Goal: Task Accomplishment & Management: Use online tool/utility

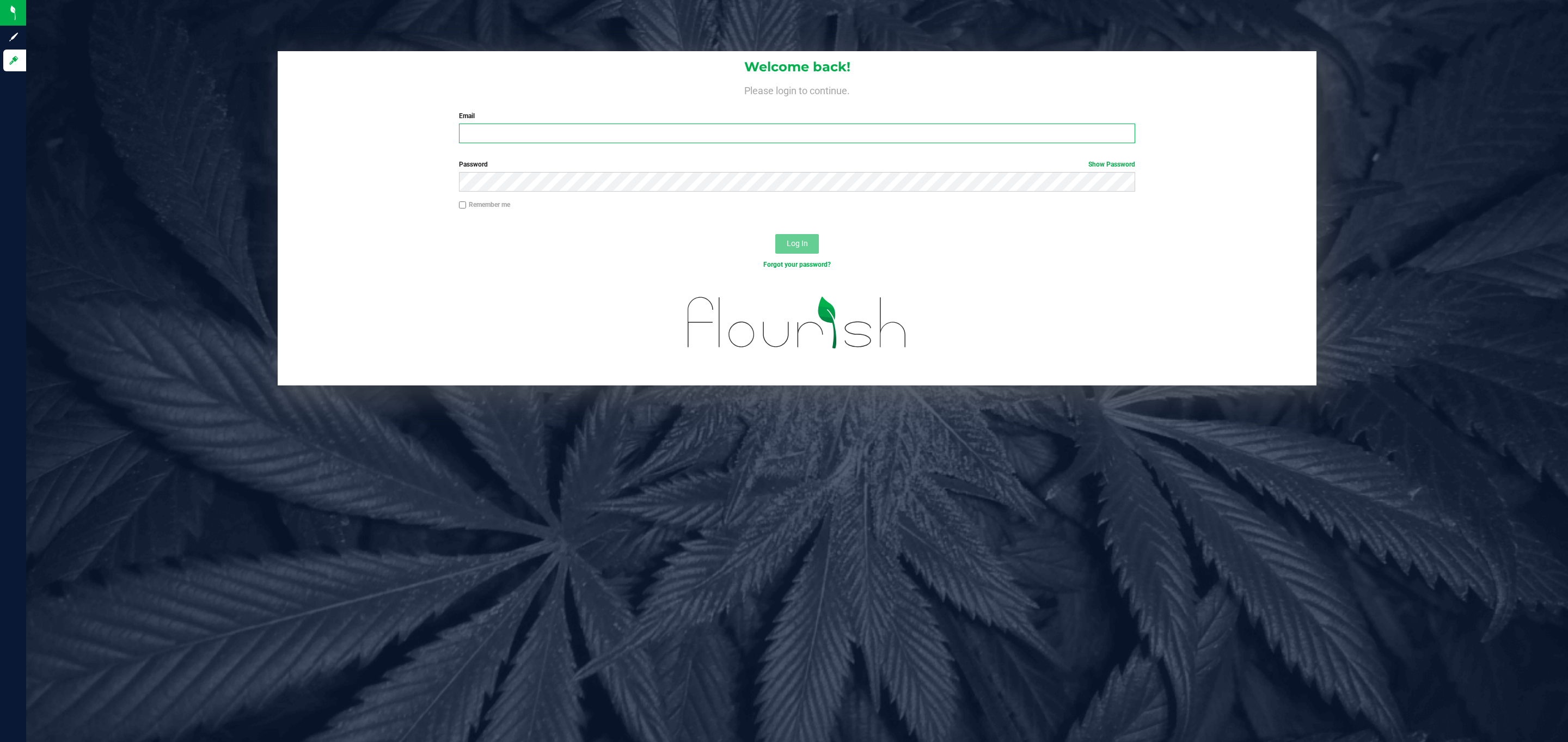
click at [584, 137] on input "Email" at bounding box center [797, 133] width 676 height 19
type input "tgramenidis@Liveparallel.com"
click at [775, 234] on button "Log In" at bounding box center [797, 244] width 44 height 19
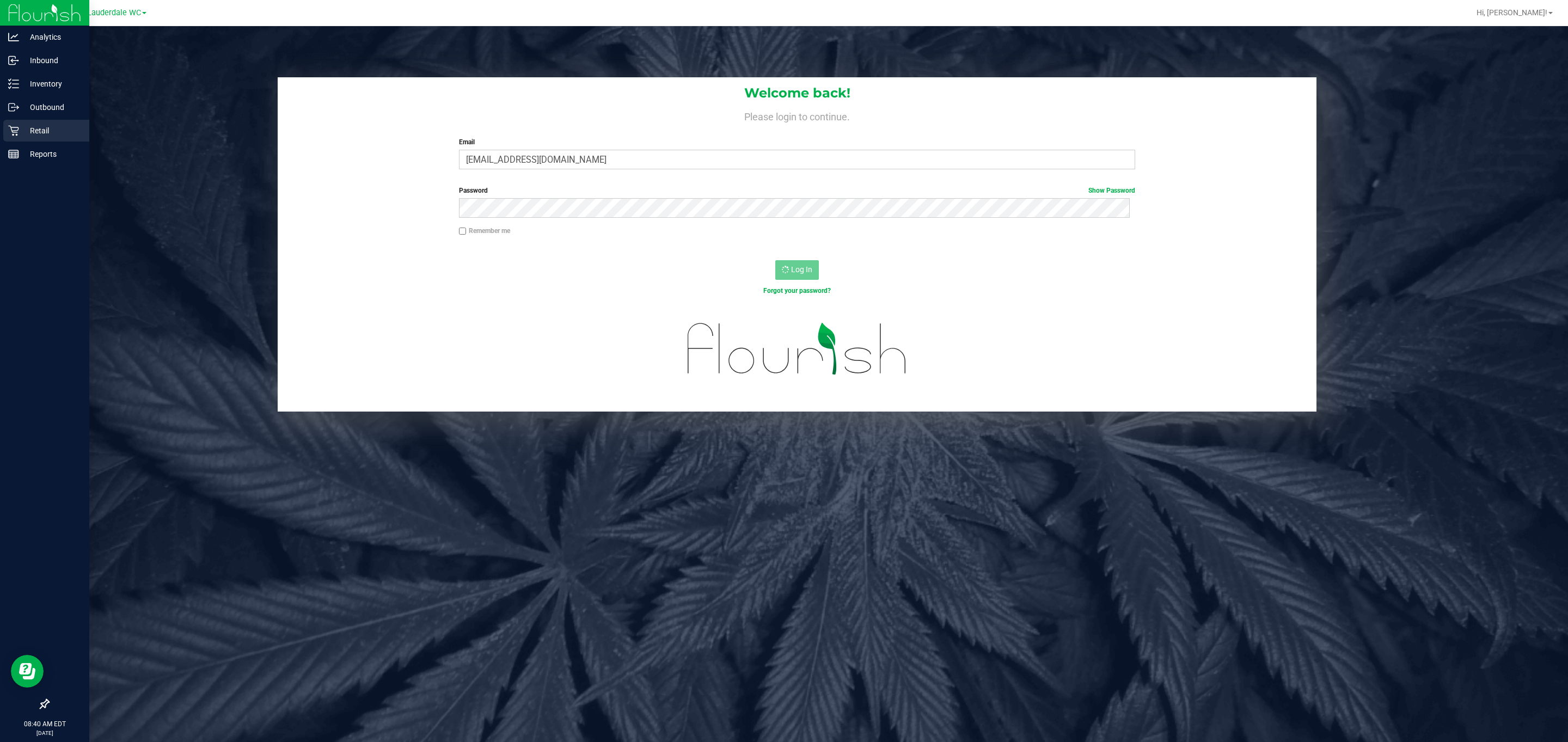
click at [37, 129] on p "Retail" at bounding box center [51, 130] width 65 height 13
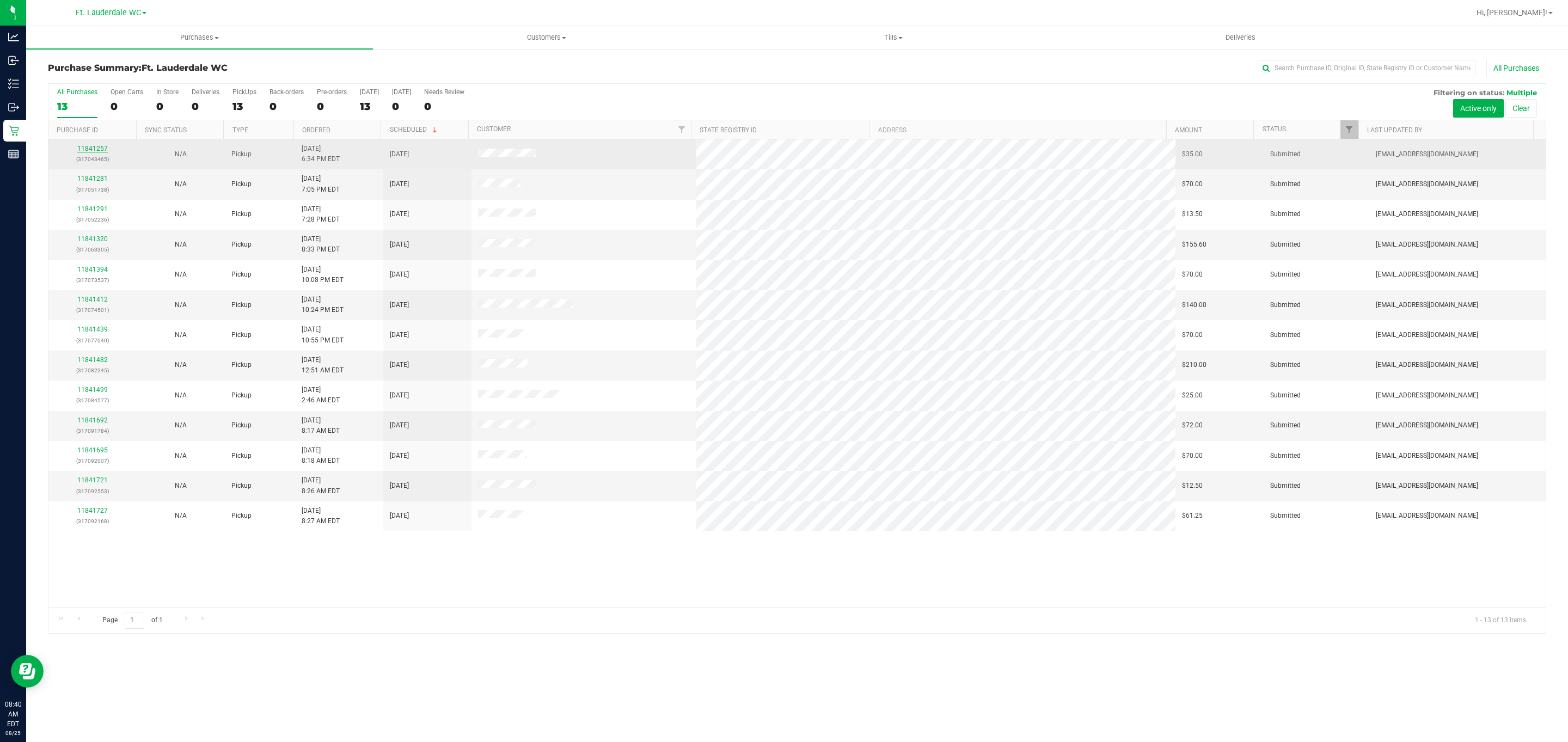
click at [92, 152] on link "11841257" at bounding box center [93, 149] width 30 height 8
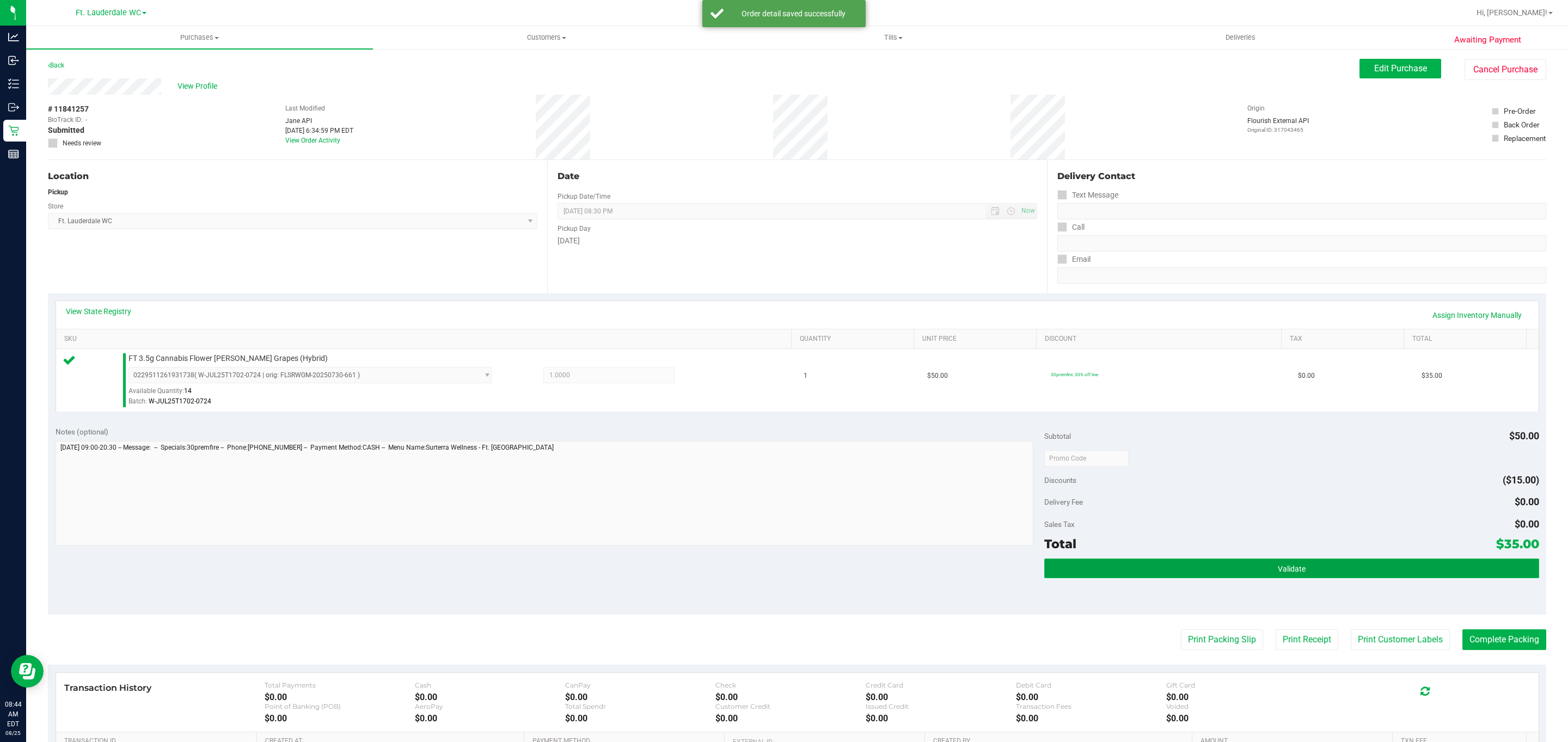
click at [1210, 564] on button "Validate" at bounding box center [1292, 569] width 494 height 19
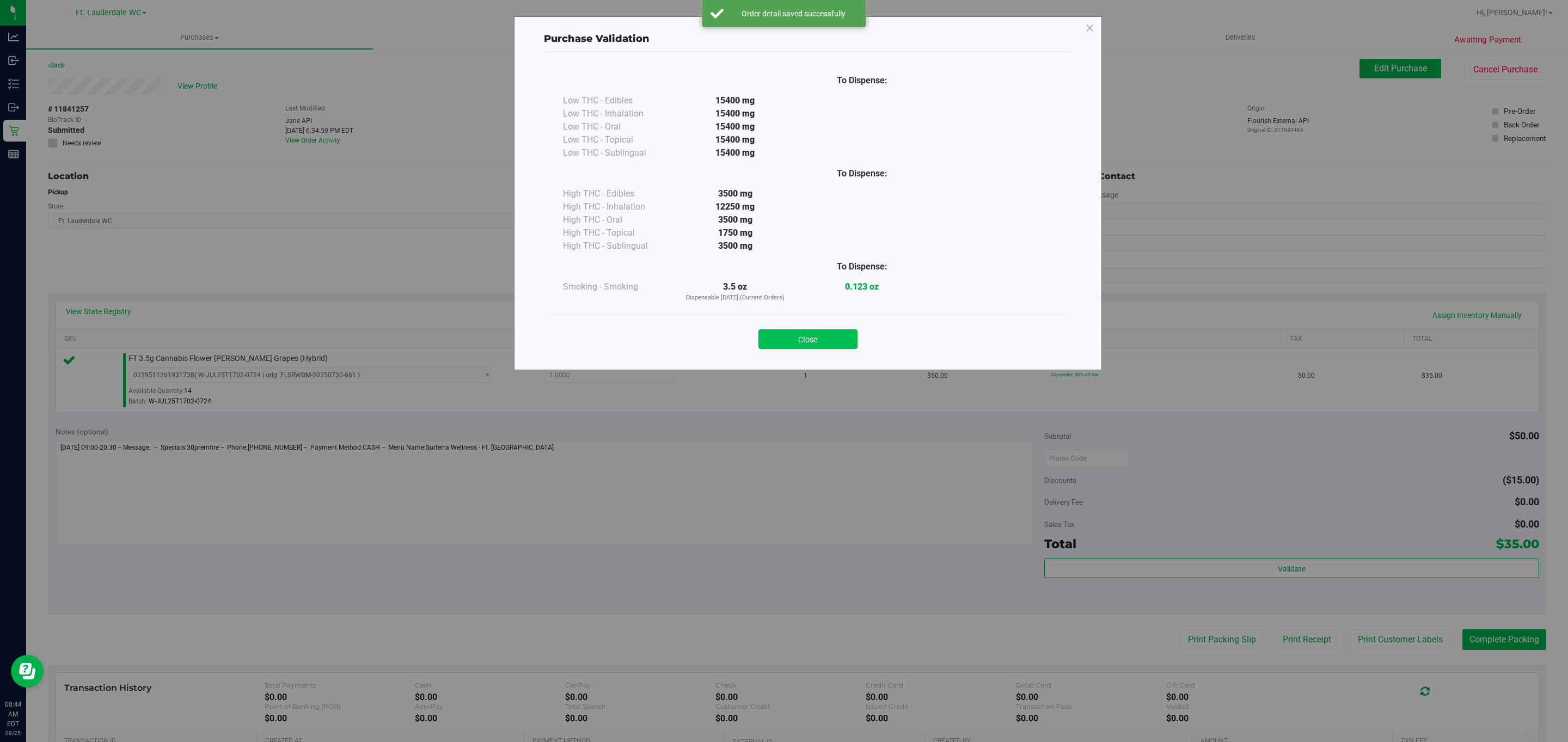
click at [813, 337] on button "Close" at bounding box center [808, 339] width 99 height 19
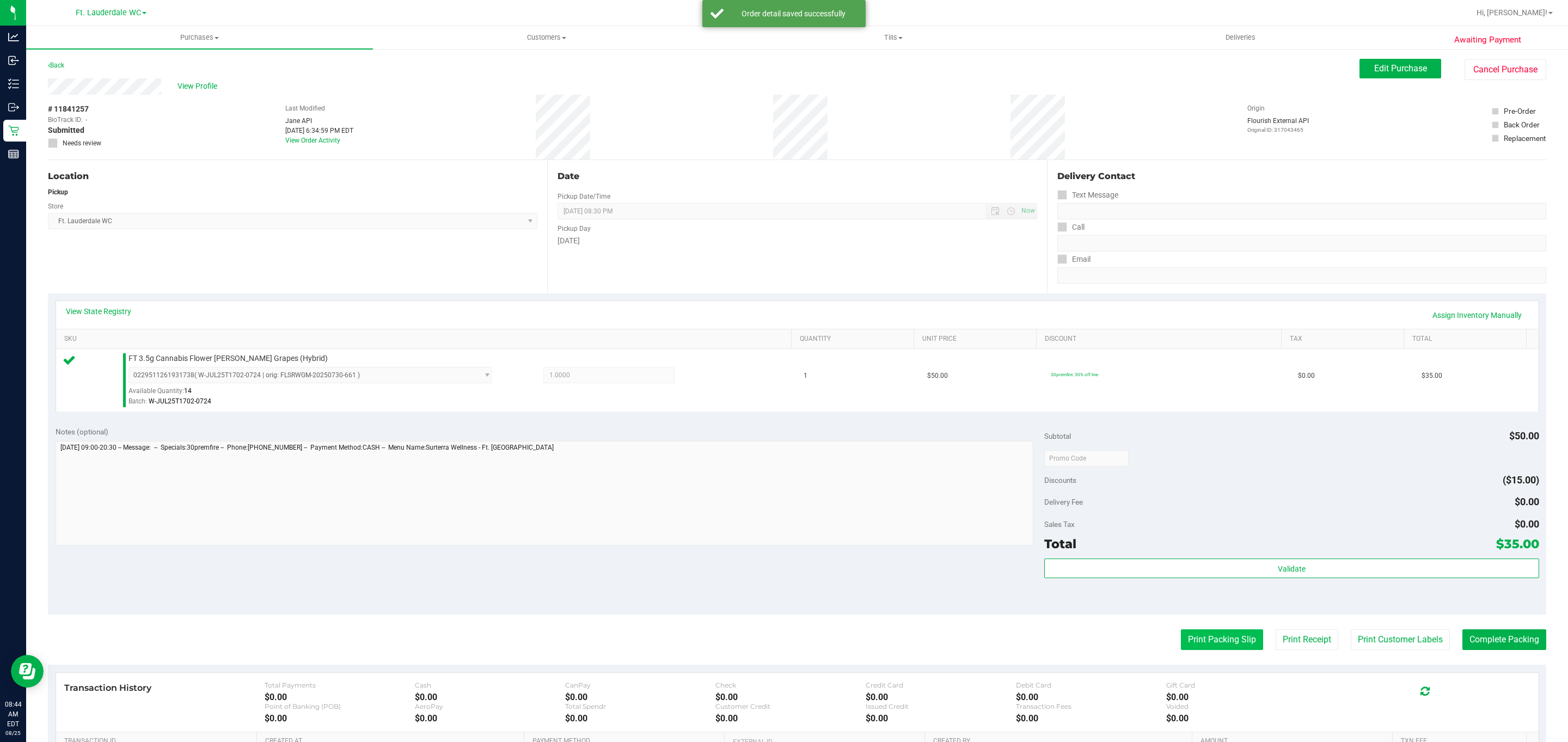
click at [1213, 644] on button "Print Packing Slip" at bounding box center [1222, 640] width 82 height 21
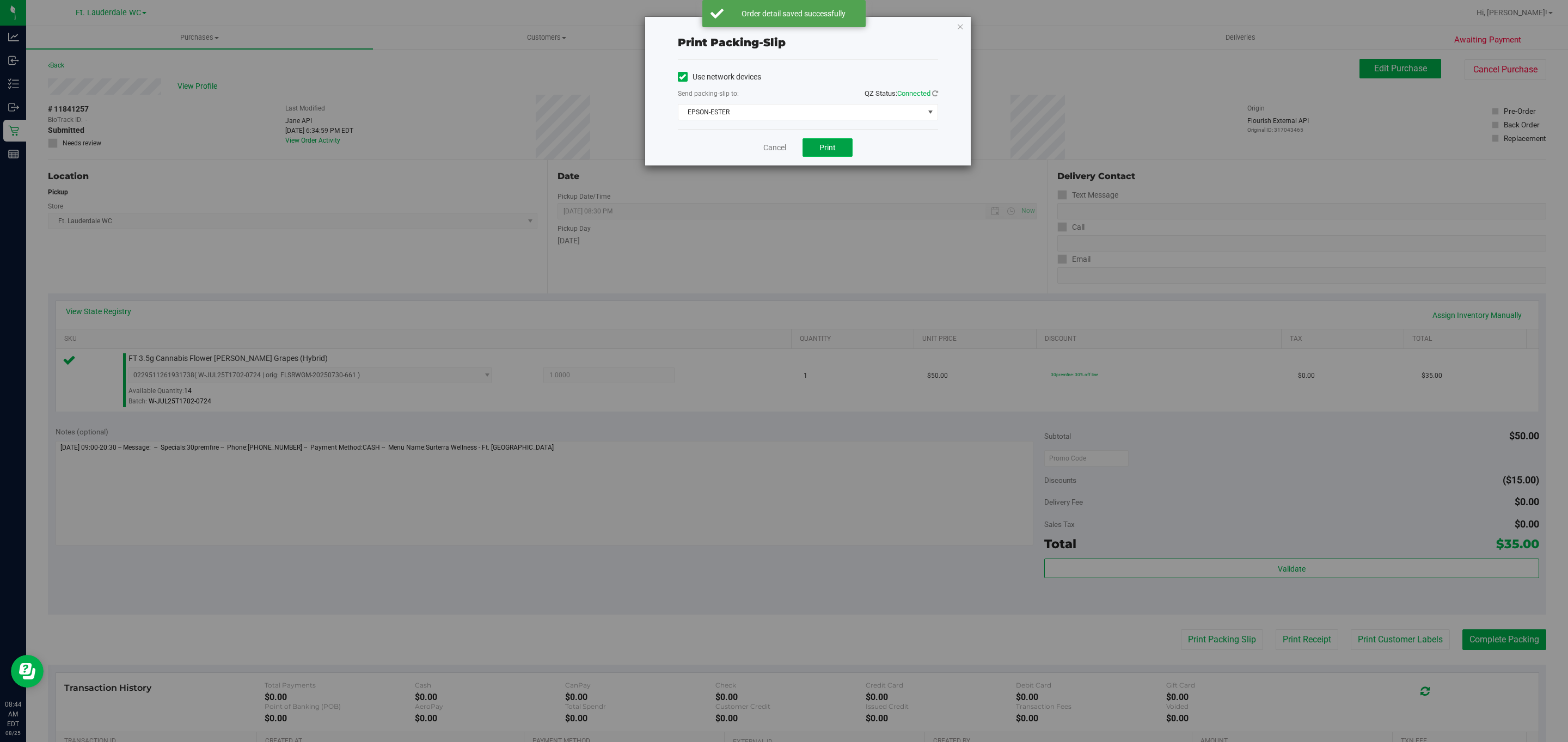
click at [820, 149] on span "Print" at bounding box center [827, 147] width 16 height 9
click at [957, 31] on icon "button" at bounding box center [961, 26] width 8 height 13
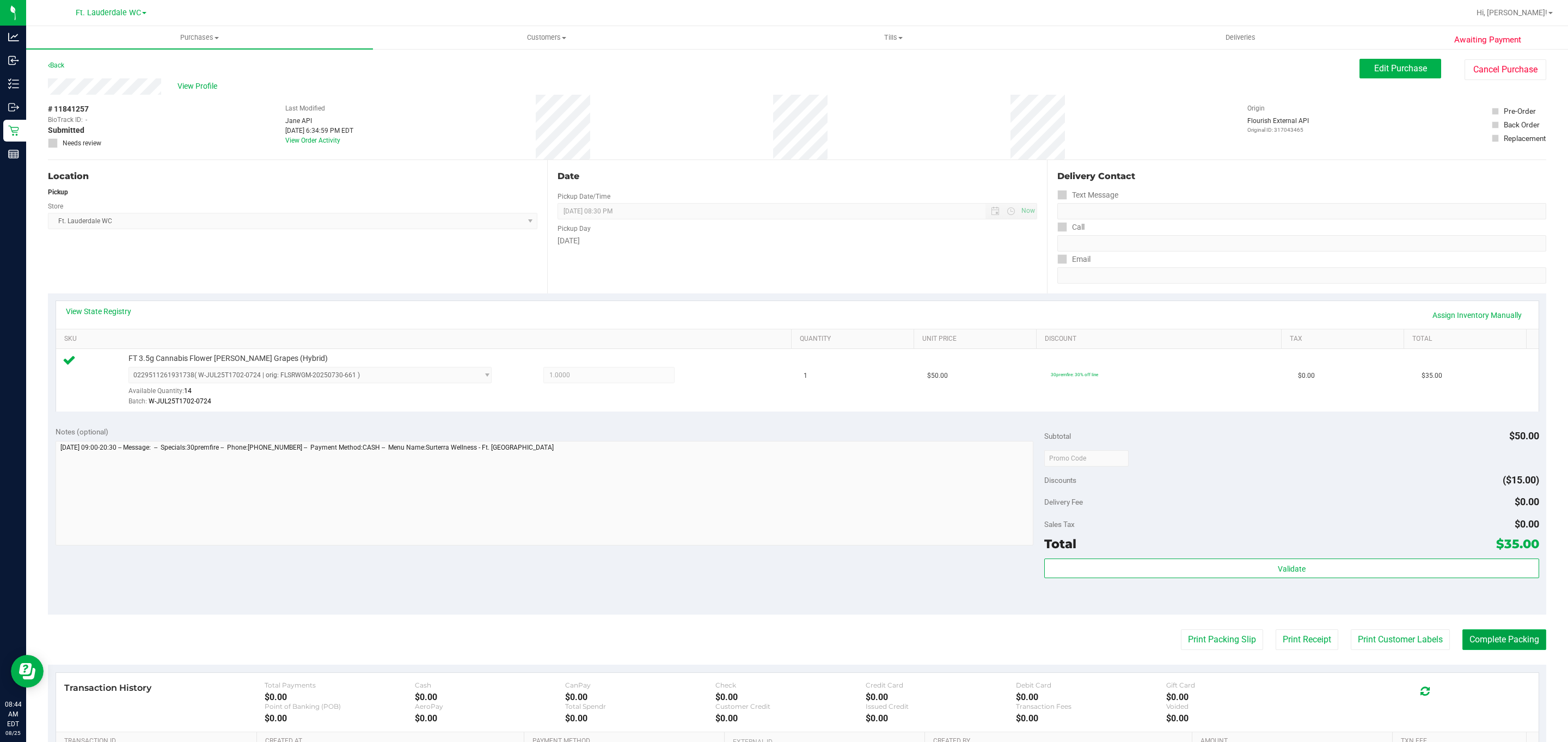
click at [1480, 642] on button "Complete Packing" at bounding box center [1504, 640] width 84 height 21
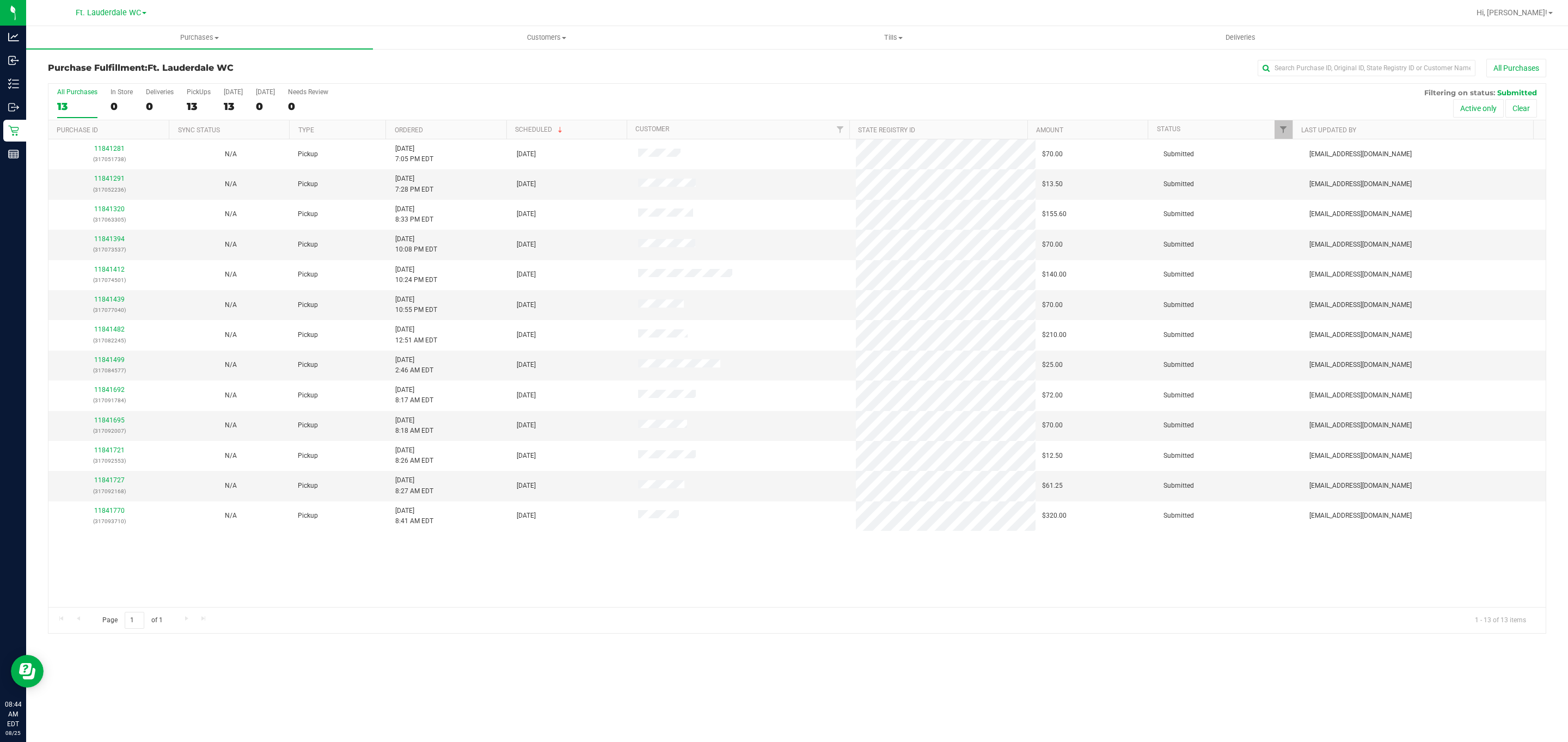
click at [121, 135] on th "Purchase ID" at bounding box center [109, 130] width 121 height 19
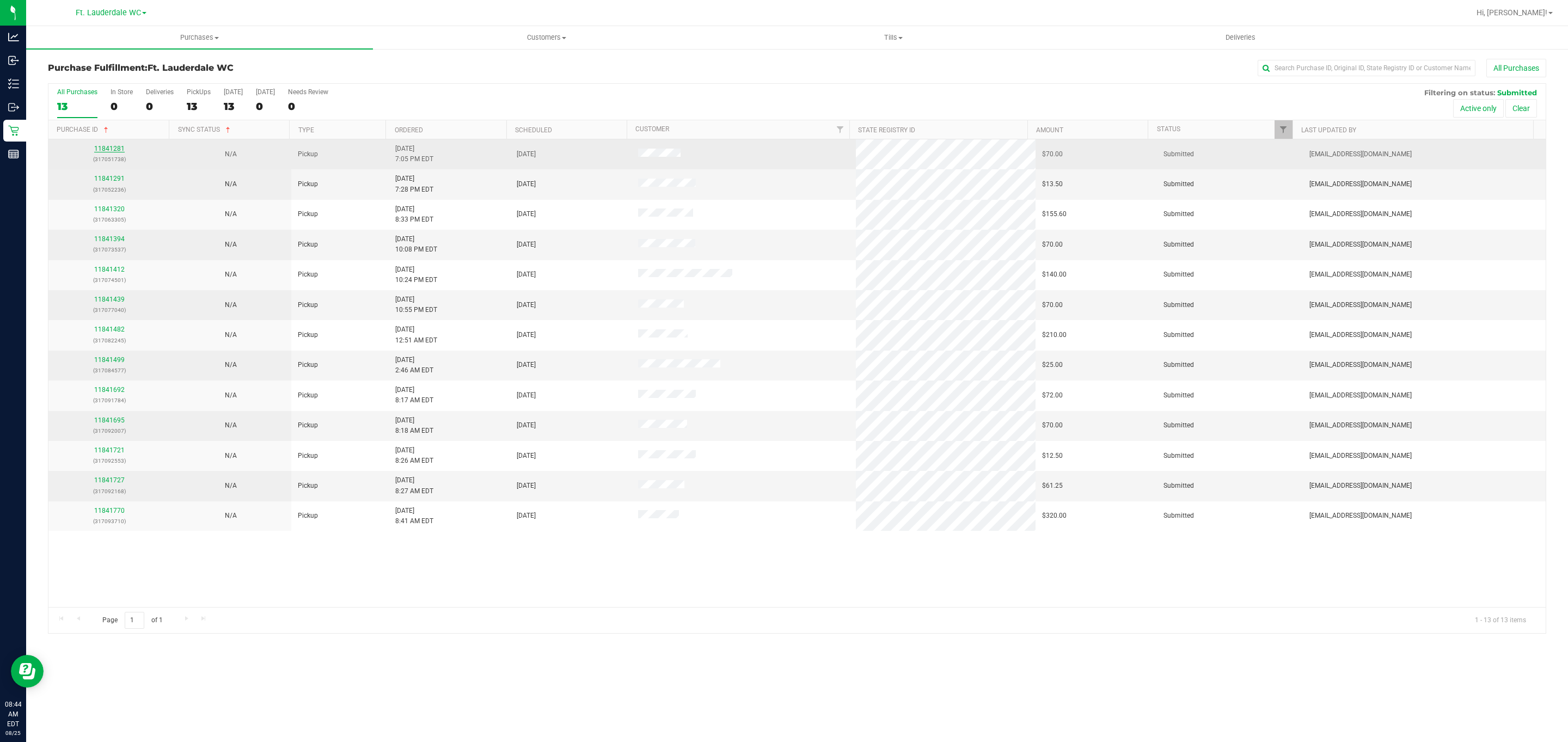
click at [119, 149] on link "11841281" at bounding box center [110, 149] width 30 height 8
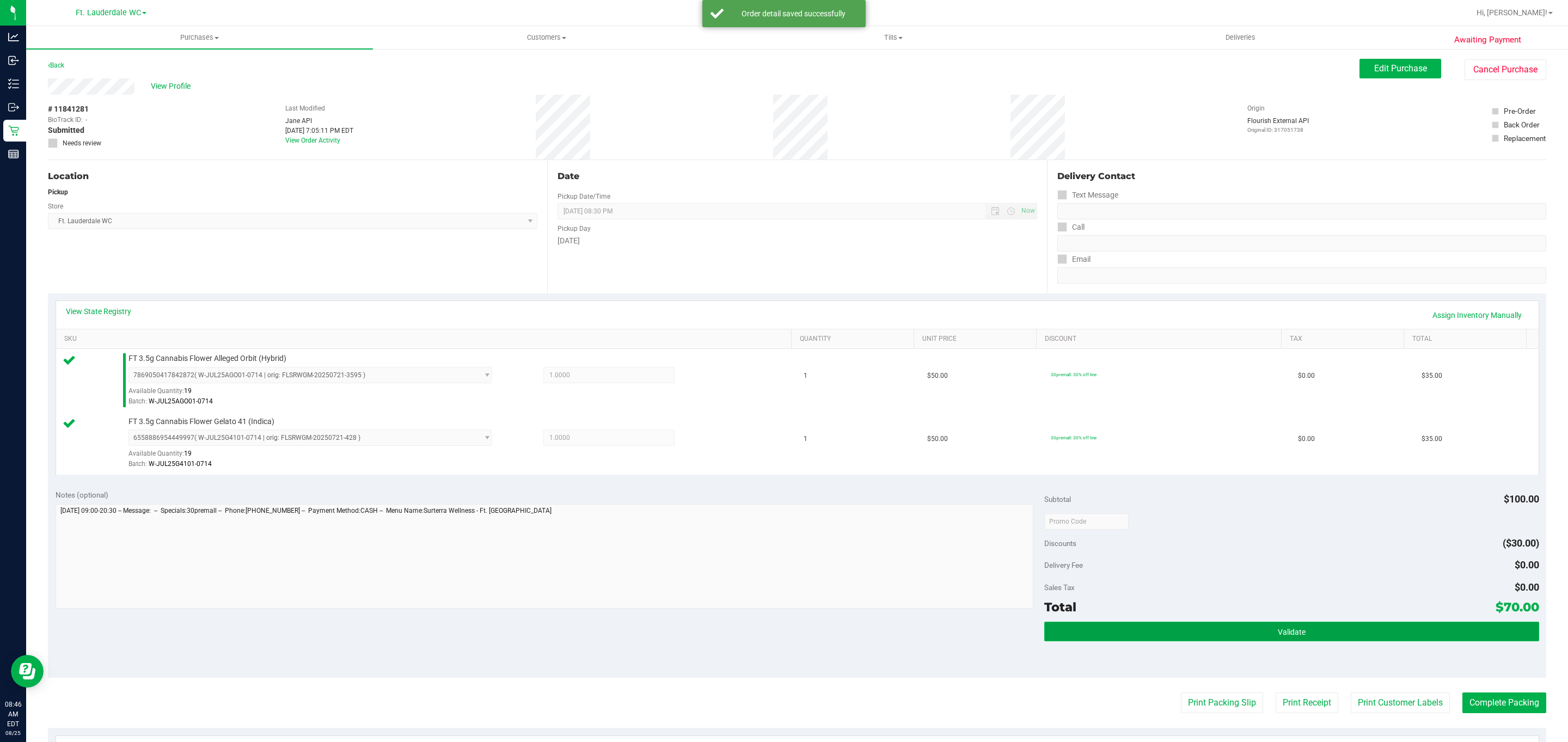
click at [1293, 629] on button "Validate" at bounding box center [1292, 631] width 494 height 19
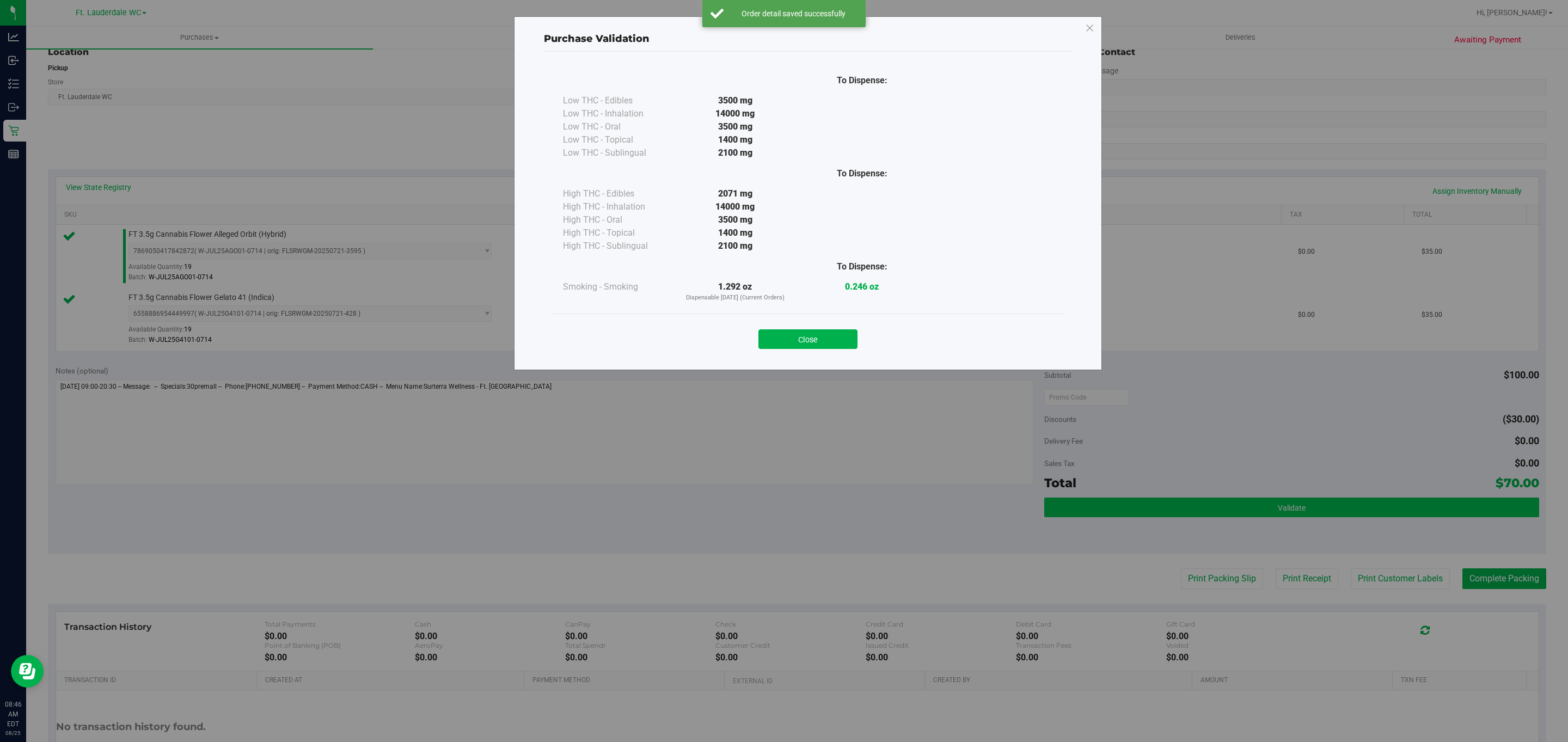
scroll to position [127, 0]
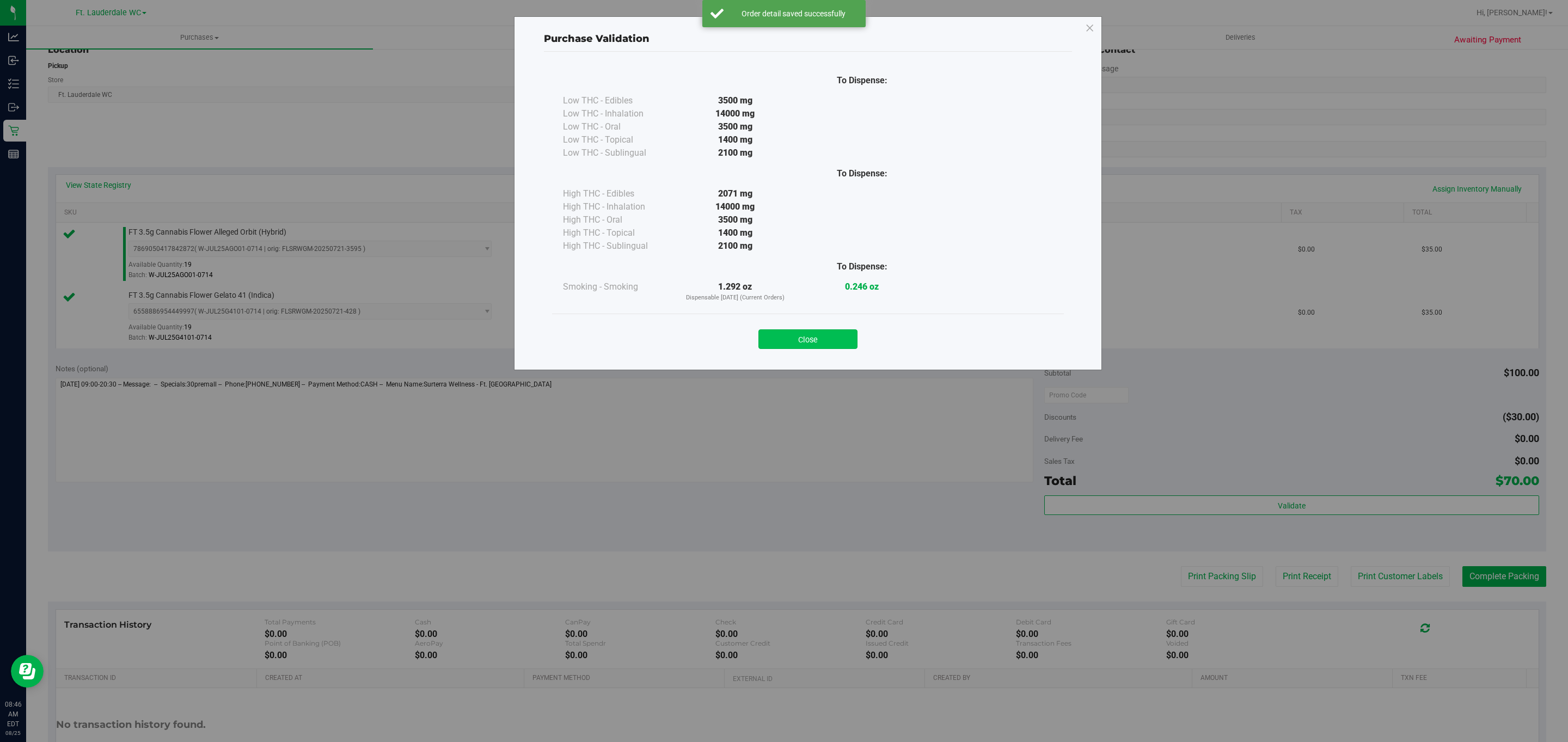
click at [811, 337] on button "Close" at bounding box center [808, 339] width 99 height 19
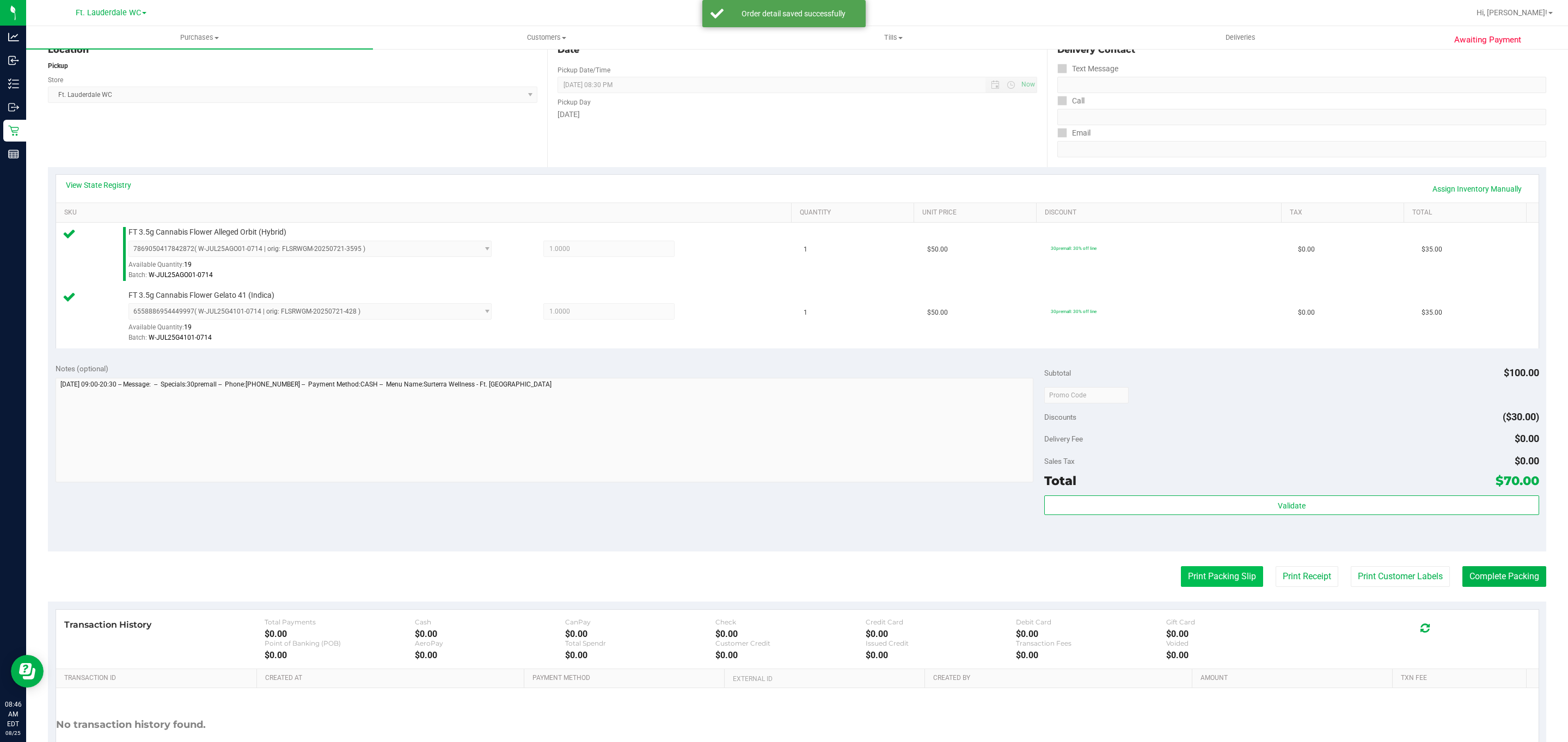
click at [1227, 579] on button "Print Packing Slip" at bounding box center [1222, 576] width 82 height 21
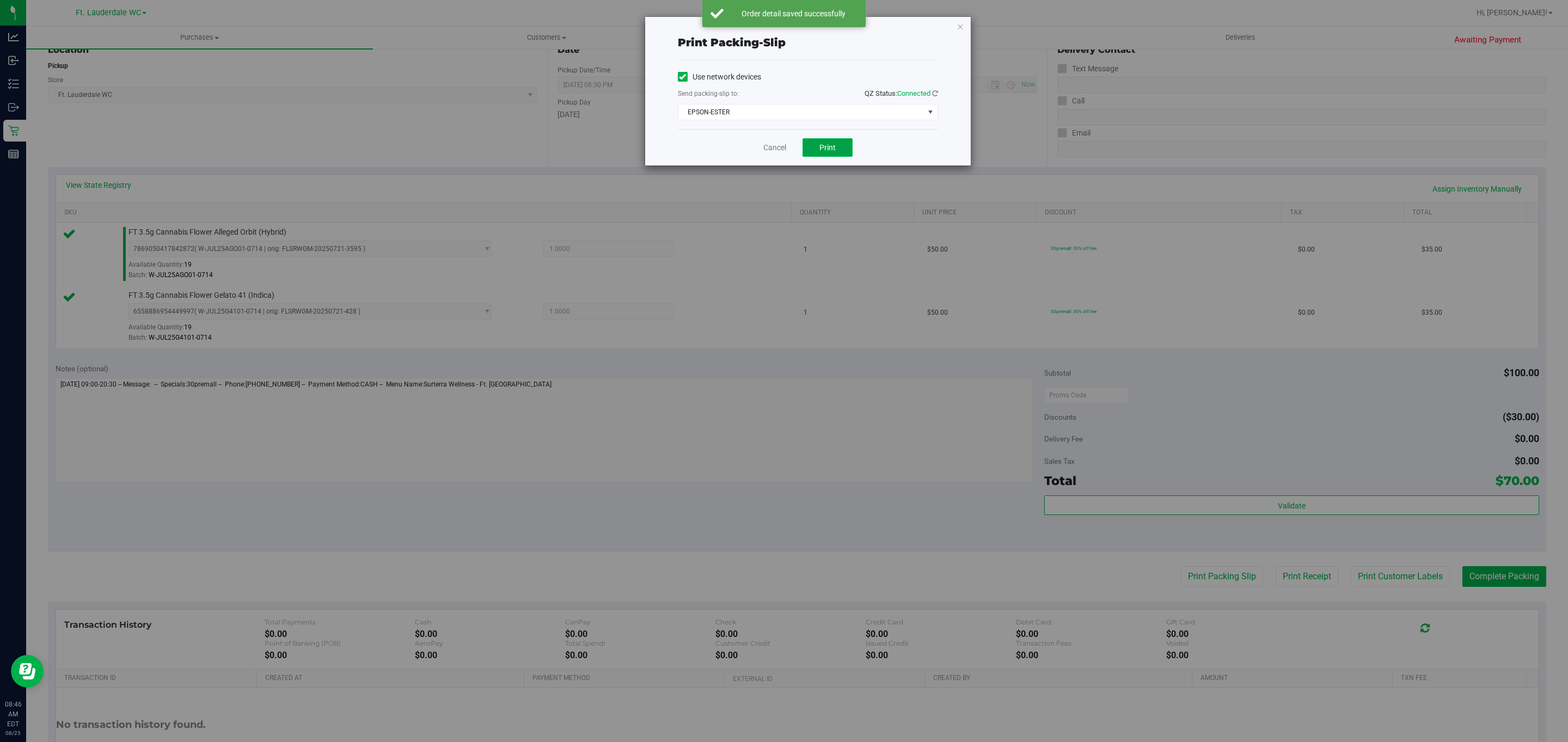
click at [815, 157] on button "Print" at bounding box center [827, 147] width 50 height 18
click at [957, 30] on icon "button" at bounding box center [961, 26] width 8 height 13
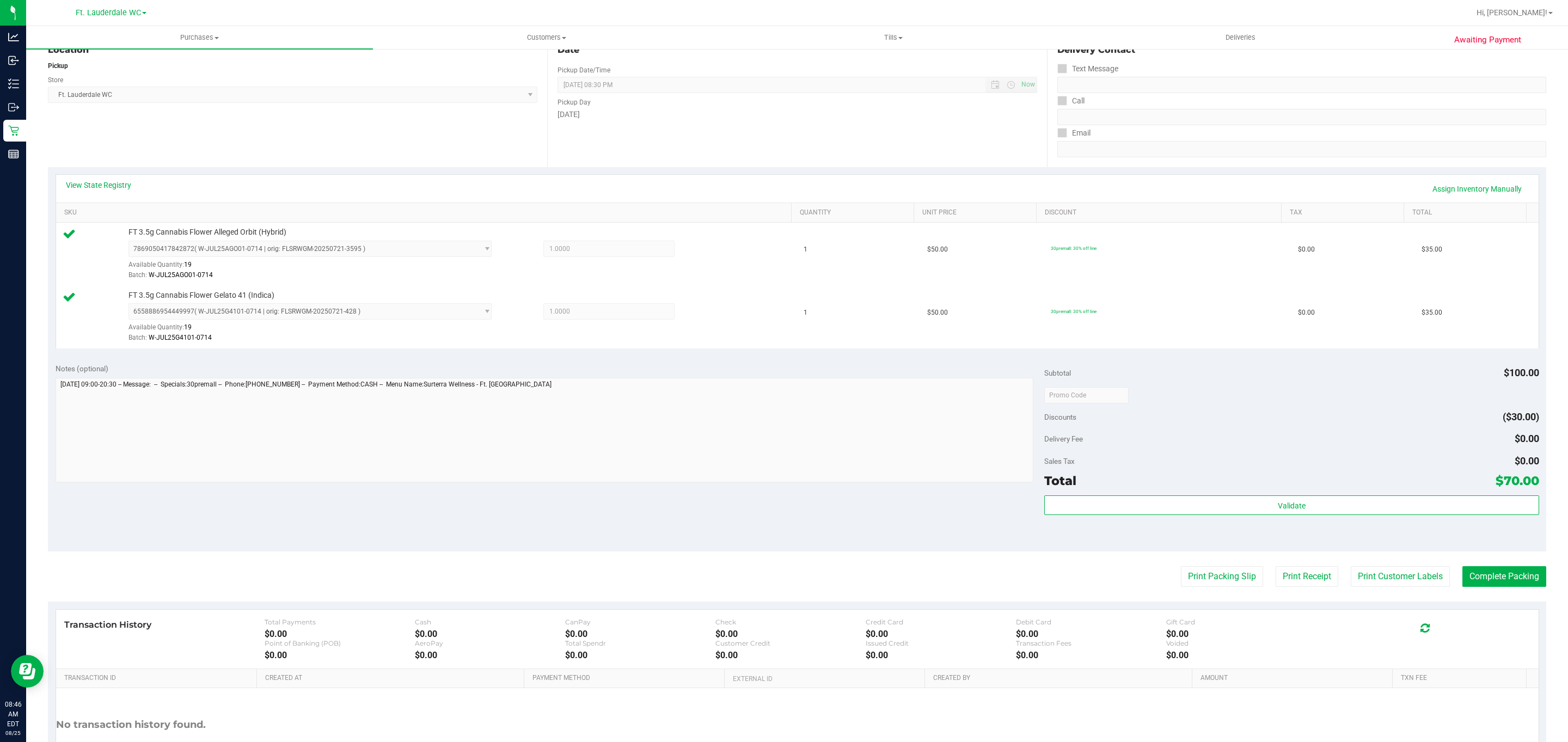
click at [1492, 615] on div "Transaction History Total Payments $0.00 Cash $0.00 CanPay $0.00 Check $0.00 Cr…" at bounding box center [797, 639] width 1483 height 59
click at [1504, 578] on button "Complete Packing" at bounding box center [1504, 576] width 84 height 21
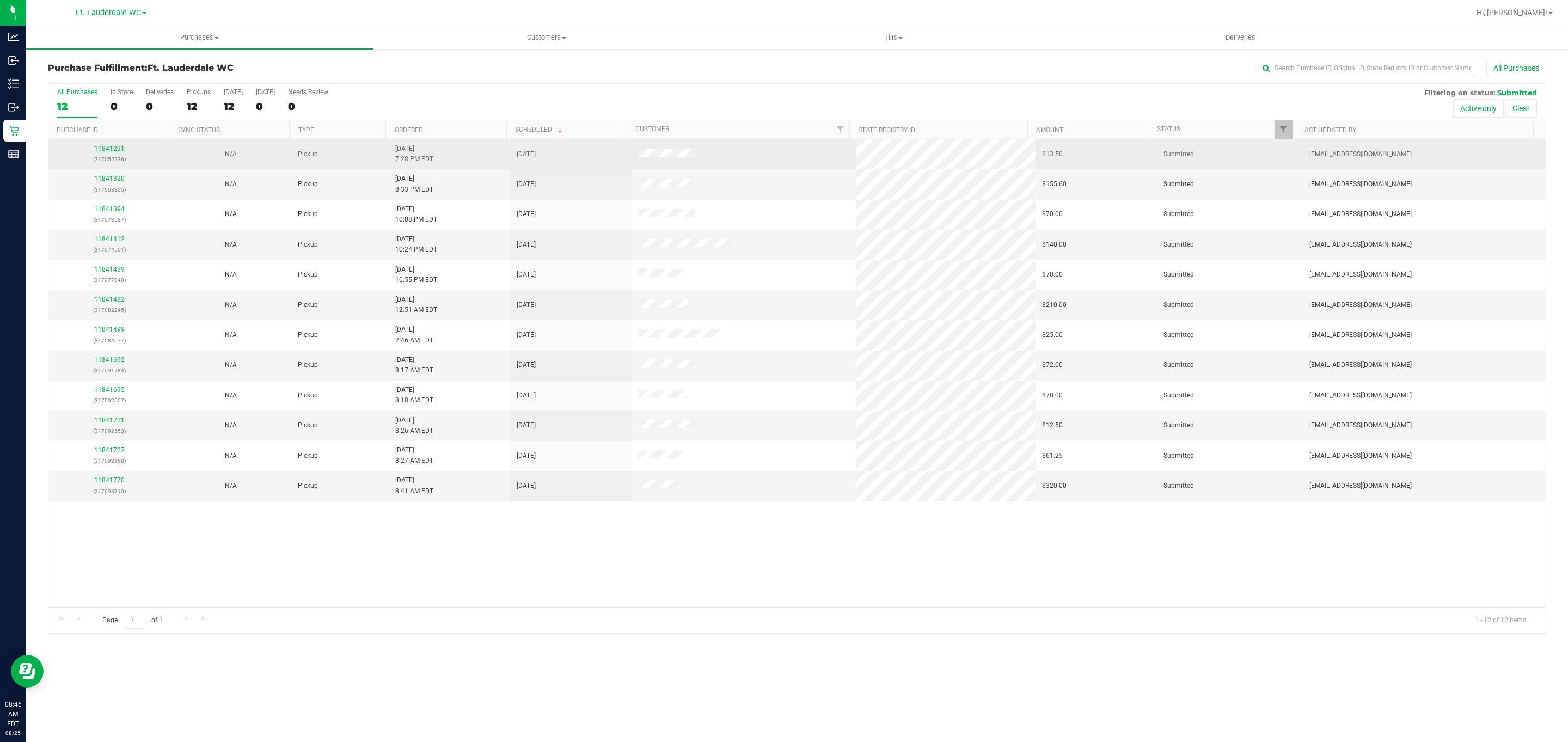
click at [103, 150] on link "11841291" at bounding box center [110, 149] width 30 height 8
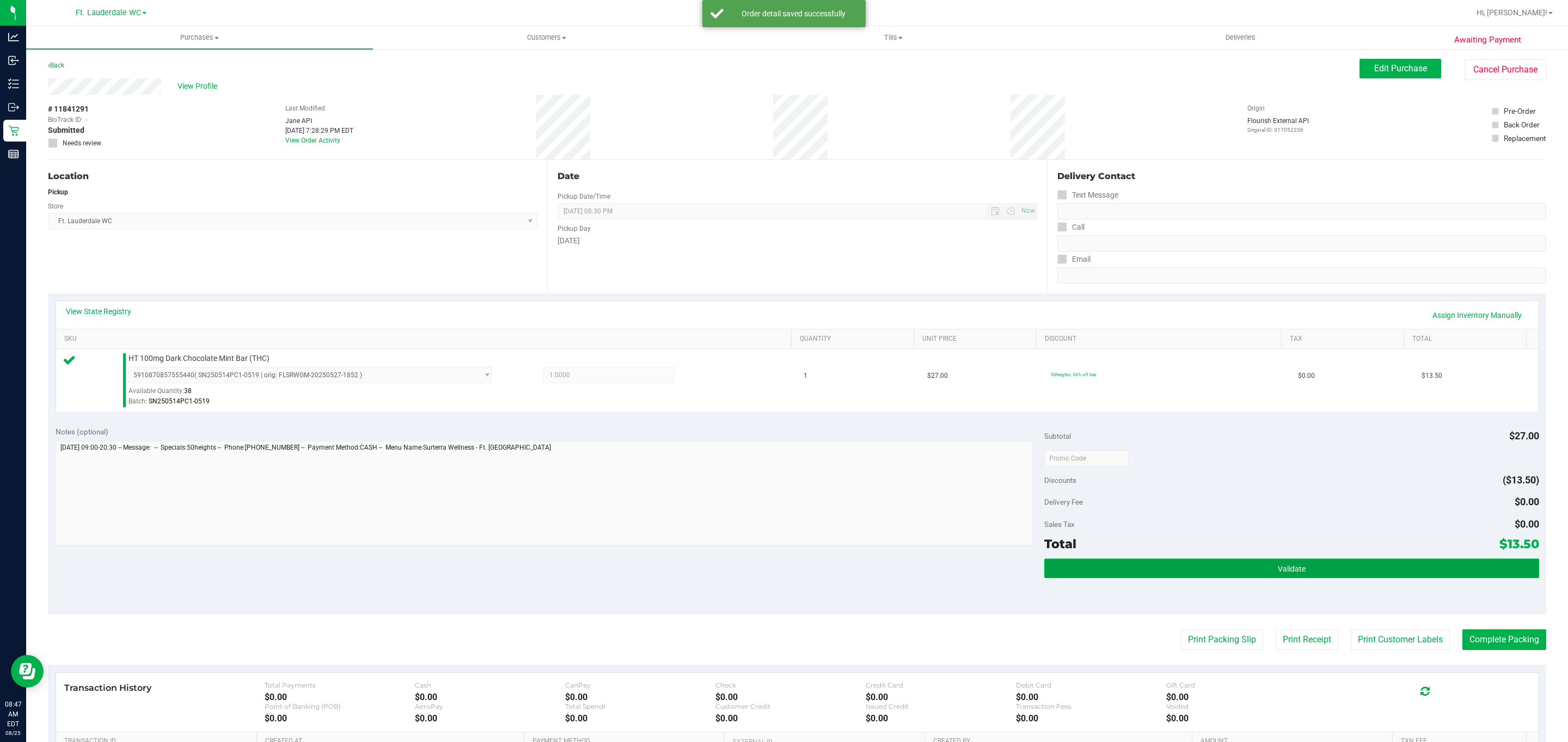
click at [1278, 569] on span "Validate" at bounding box center [1292, 569] width 28 height 9
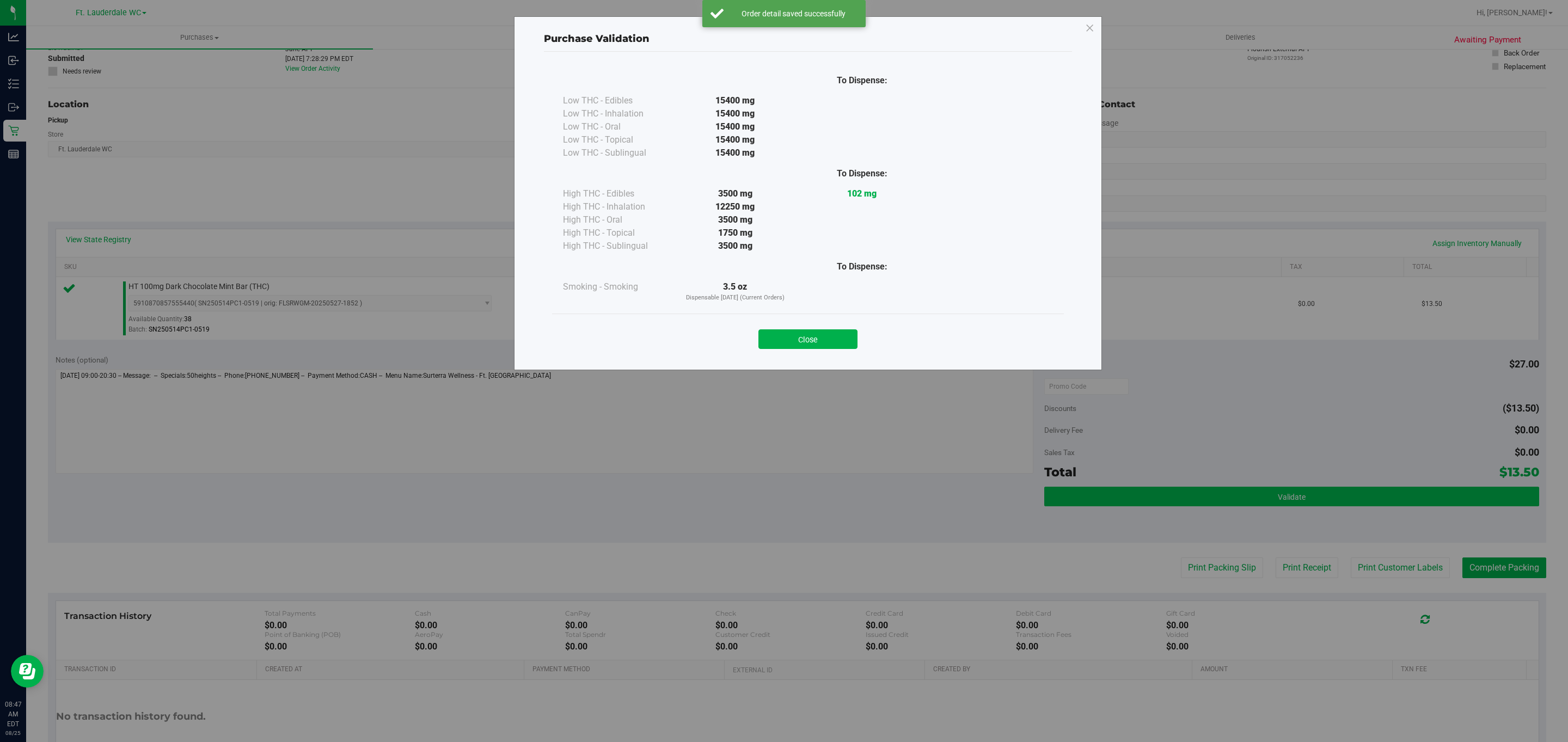
scroll to position [77, 0]
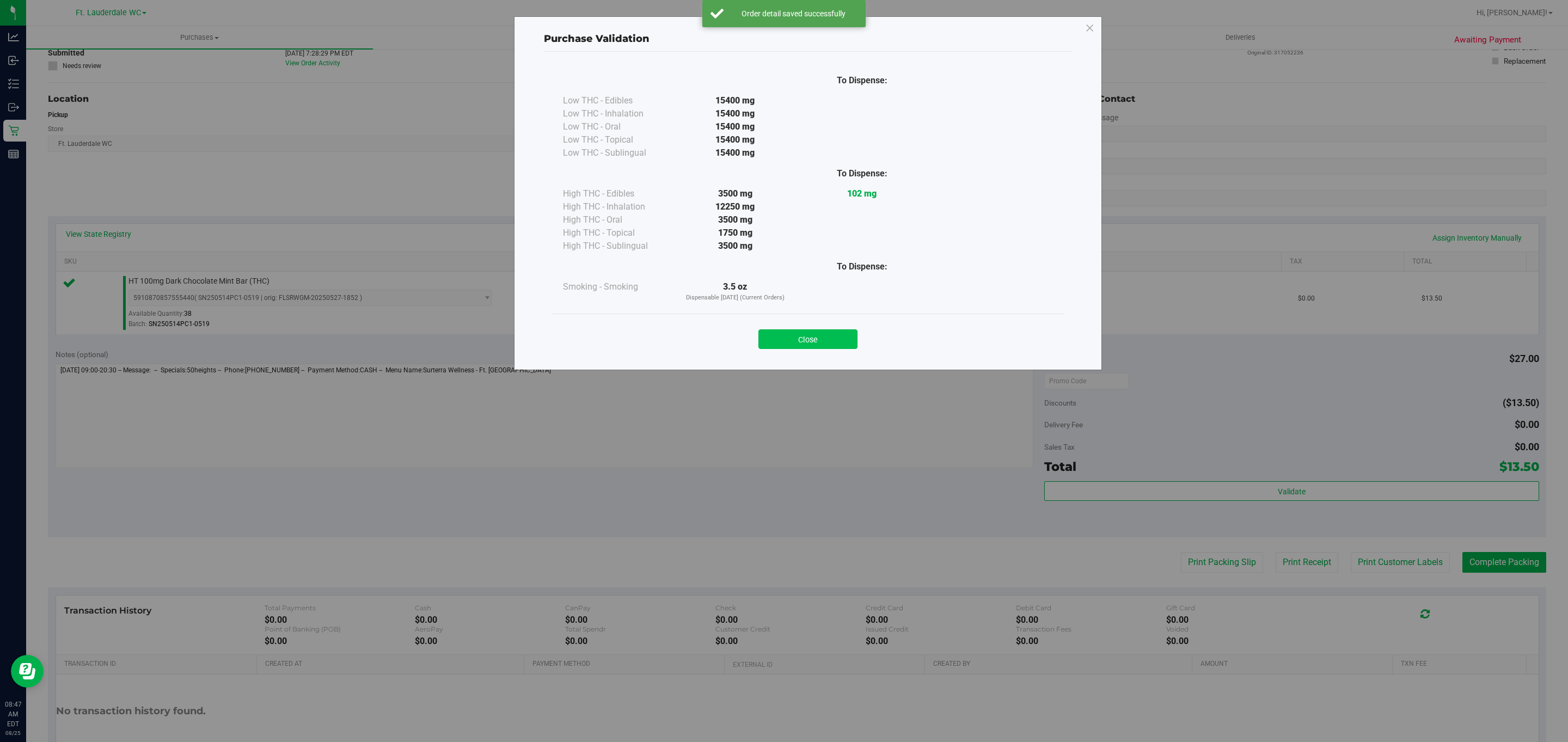
click at [838, 346] on button "Close" at bounding box center [808, 339] width 99 height 19
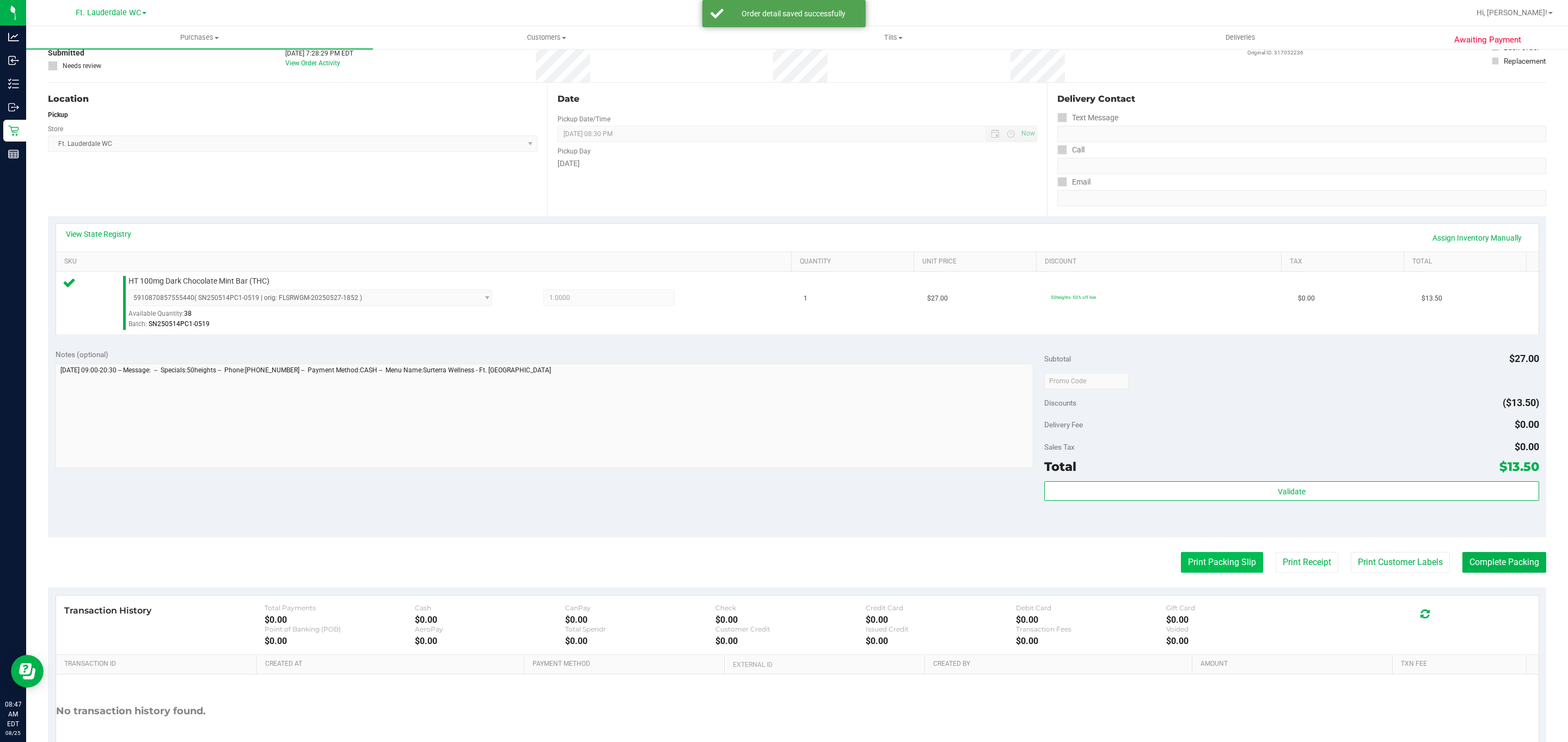
click at [1205, 564] on button "Print Packing Slip" at bounding box center [1222, 562] width 82 height 21
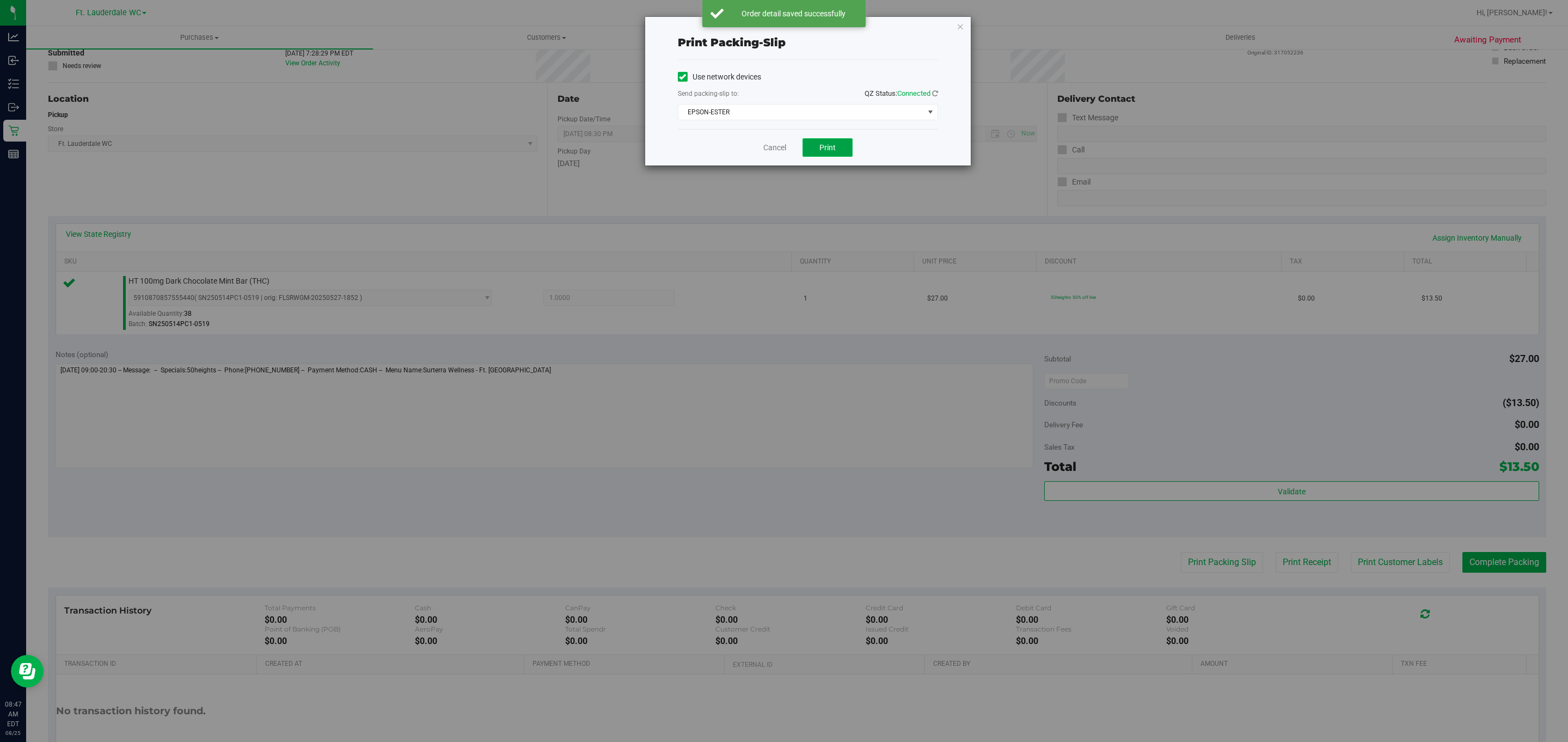
click at [827, 149] on span "Print" at bounding box center [827, 147] width 16 height 9
click at [827, 146] on span "Print" at bounding box center [827, 147] width 16 height 9
click at [972, 5] on div "Print packing-slip Use network devices Send packing-slip to: QZ Status: Connect…" at bounding box center [788, 371] width 1576 height 742
click at [957, 30] on icon "button" at bounding box center [961, 26] width 8 height 13
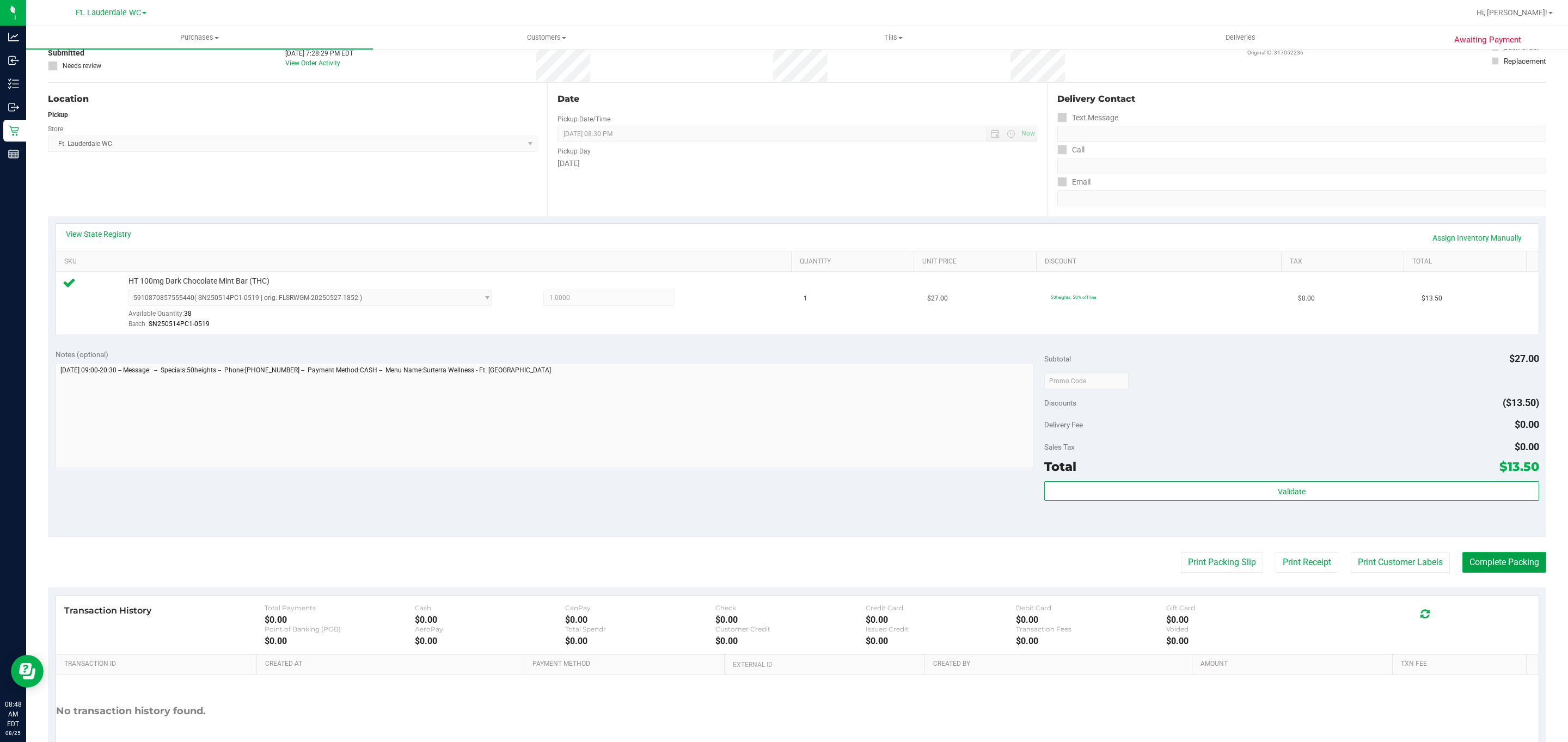
click at [1508, 565] on button "Complete Packing" at bounding box center [1504, 562] width 84 height 21
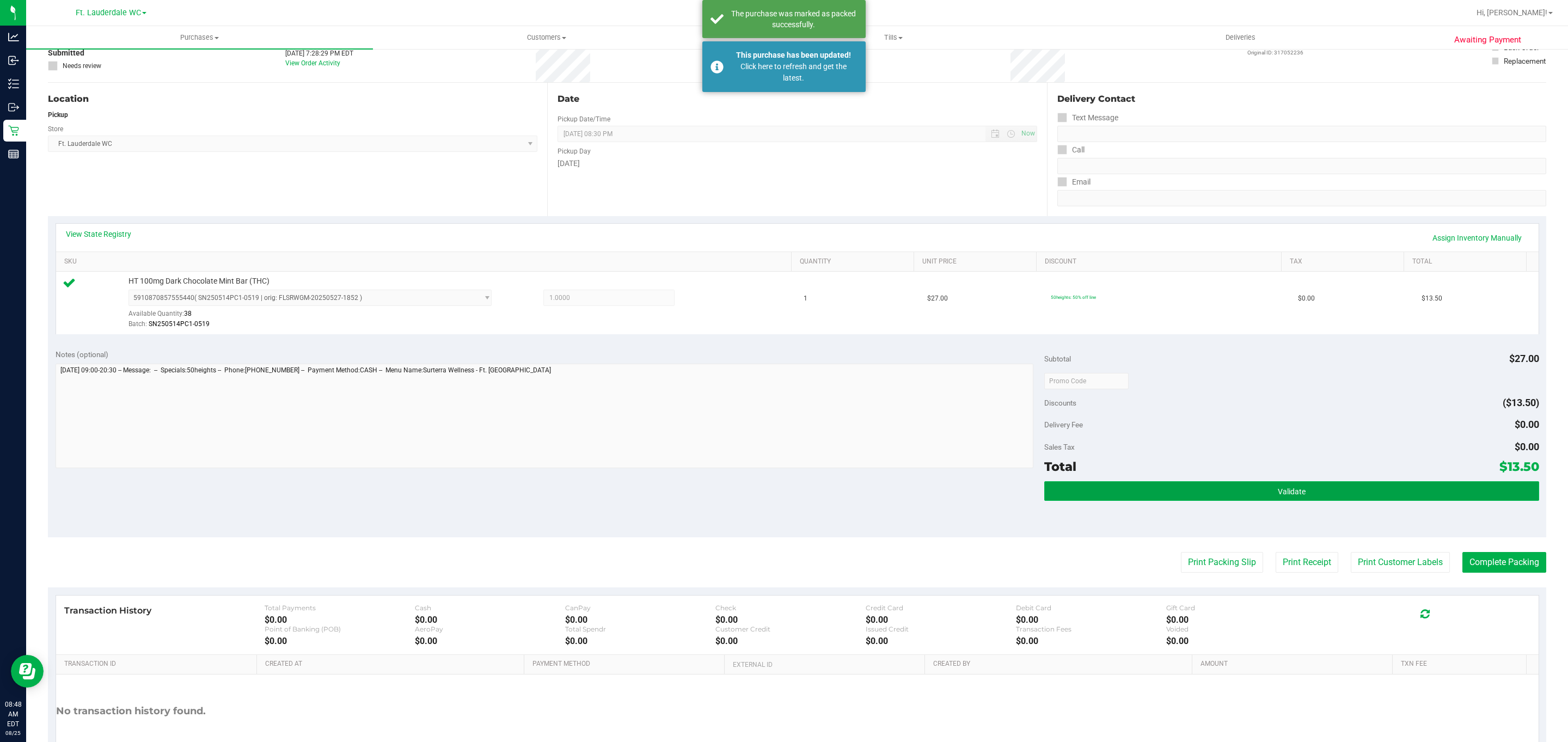
click at [1311, 499] on button "Validate" at bounding box center [1292, 491] width 494 height 19
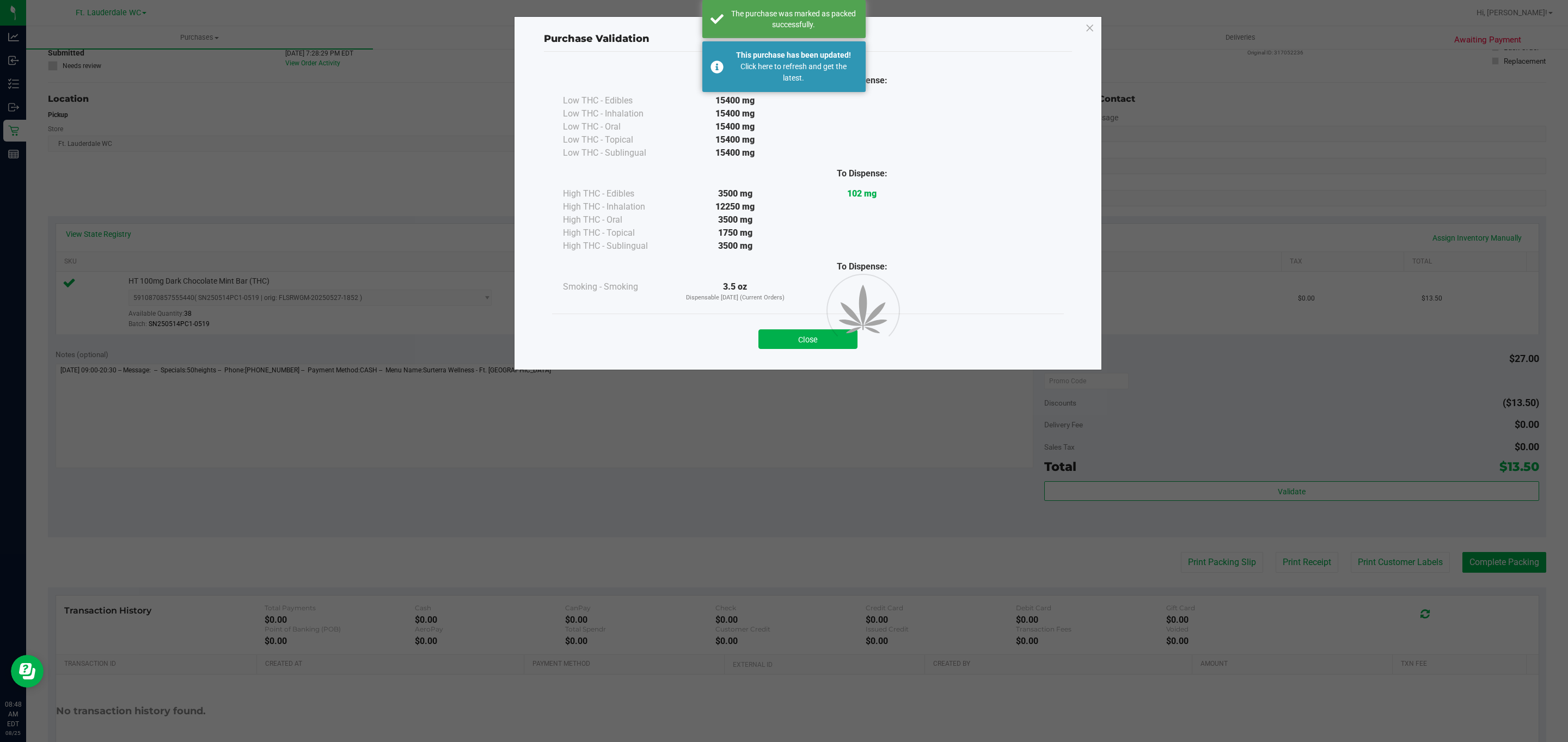
click at [824, 333] on div at bounding box center [848, 335] width 49 height 49
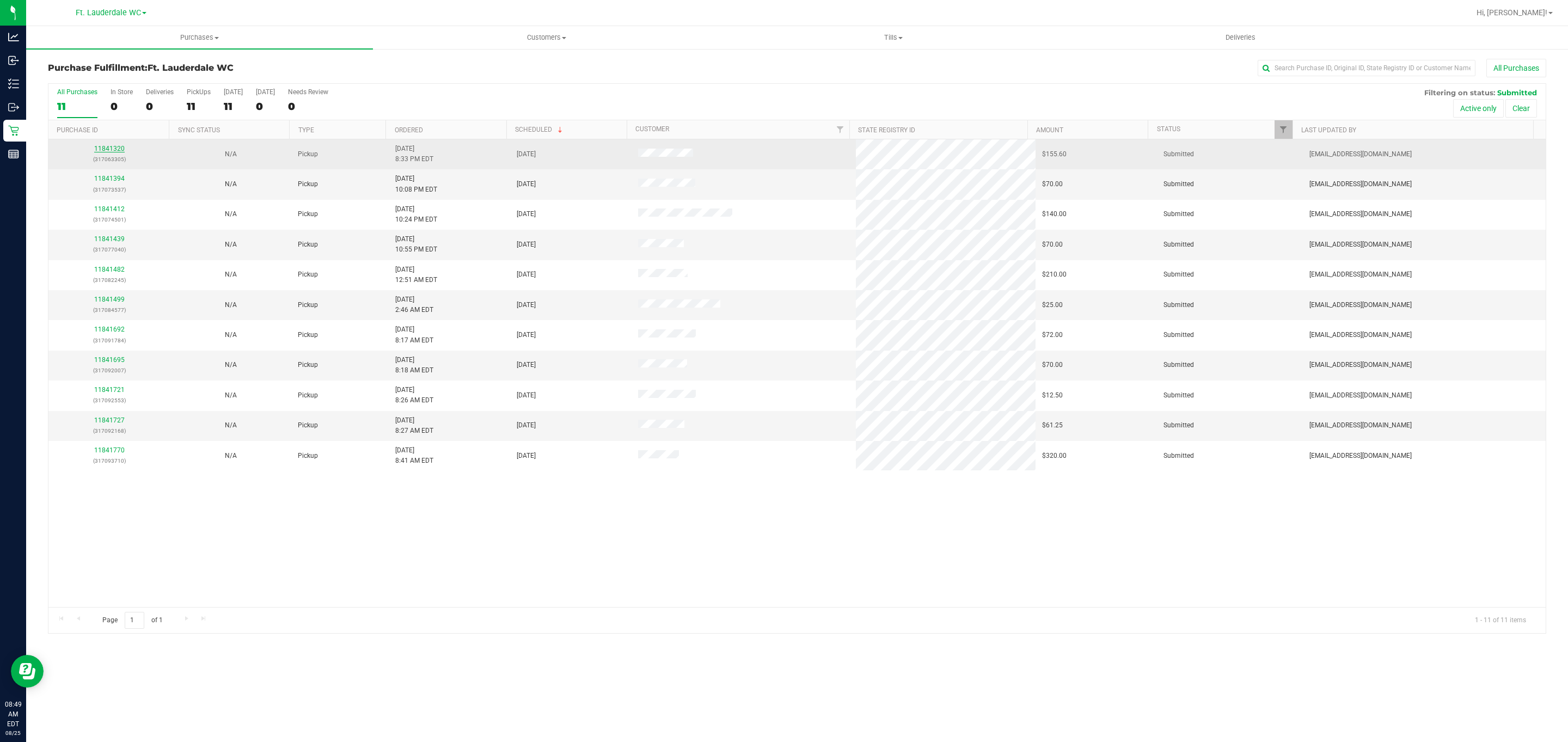
click at [117, 149] on link "11841320" at bounding box center [110, 149] width 30 height 8
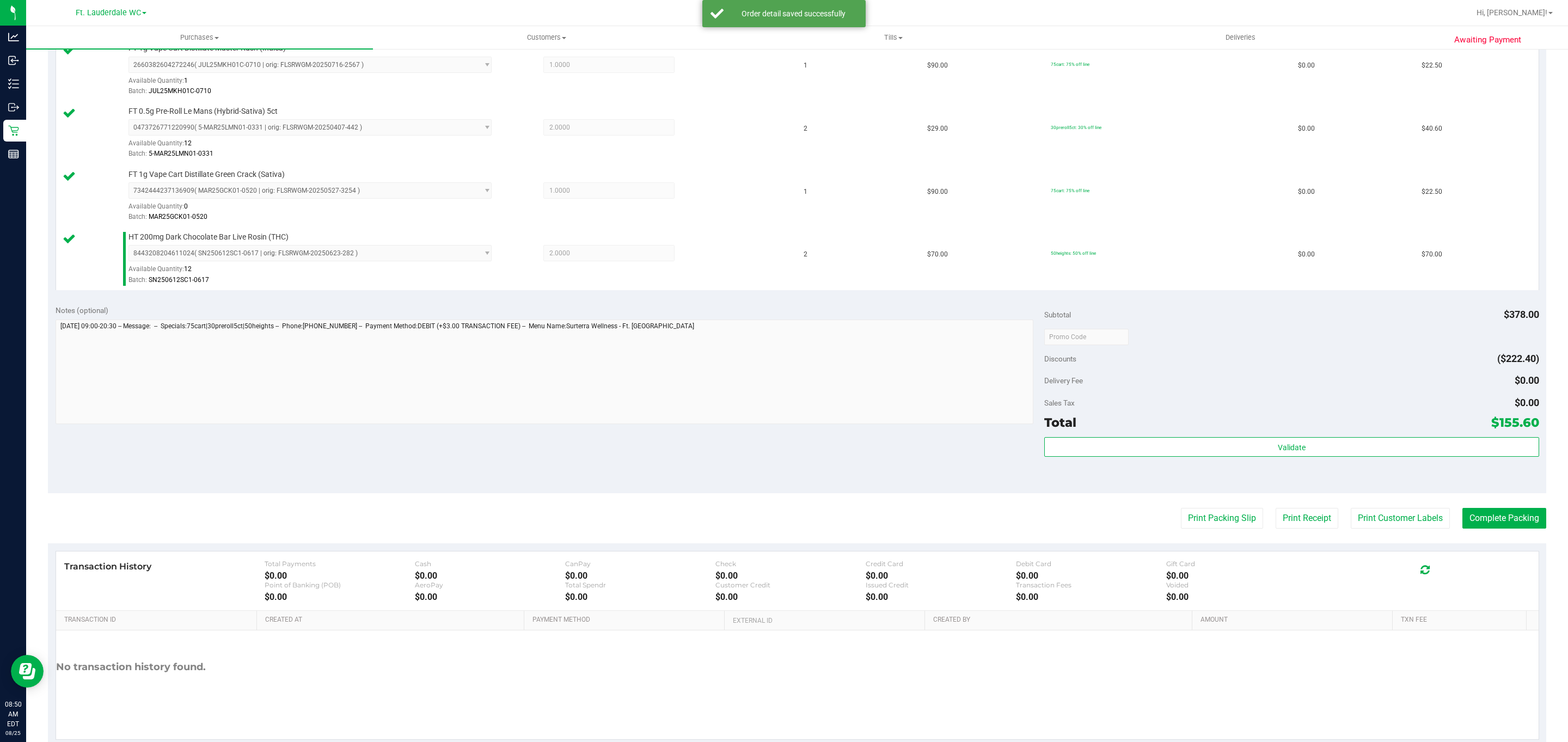
scroll to position [309, 0]
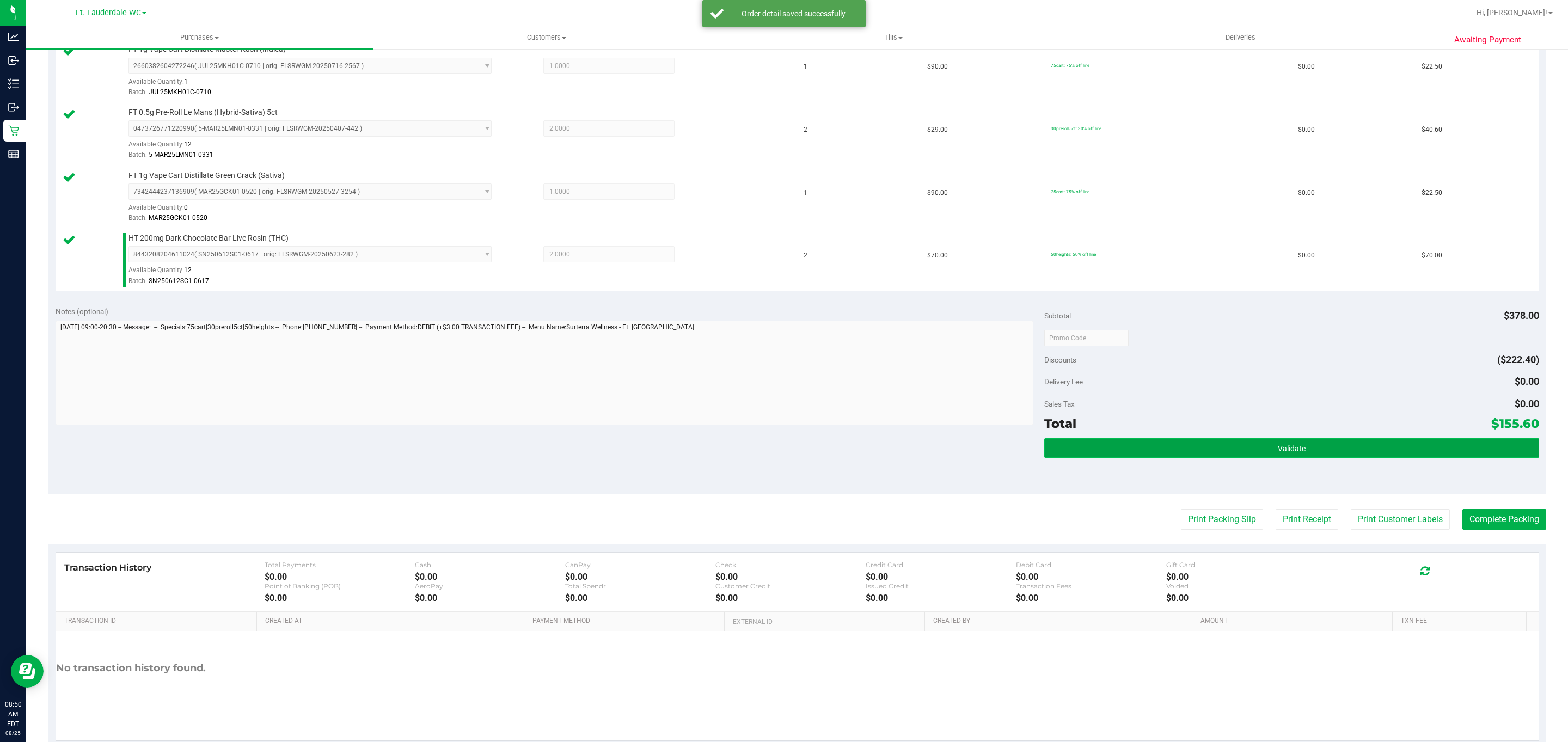
click at [1328, 458] on button "Validate" at bounding box center [1292, 448] width 494 height 19
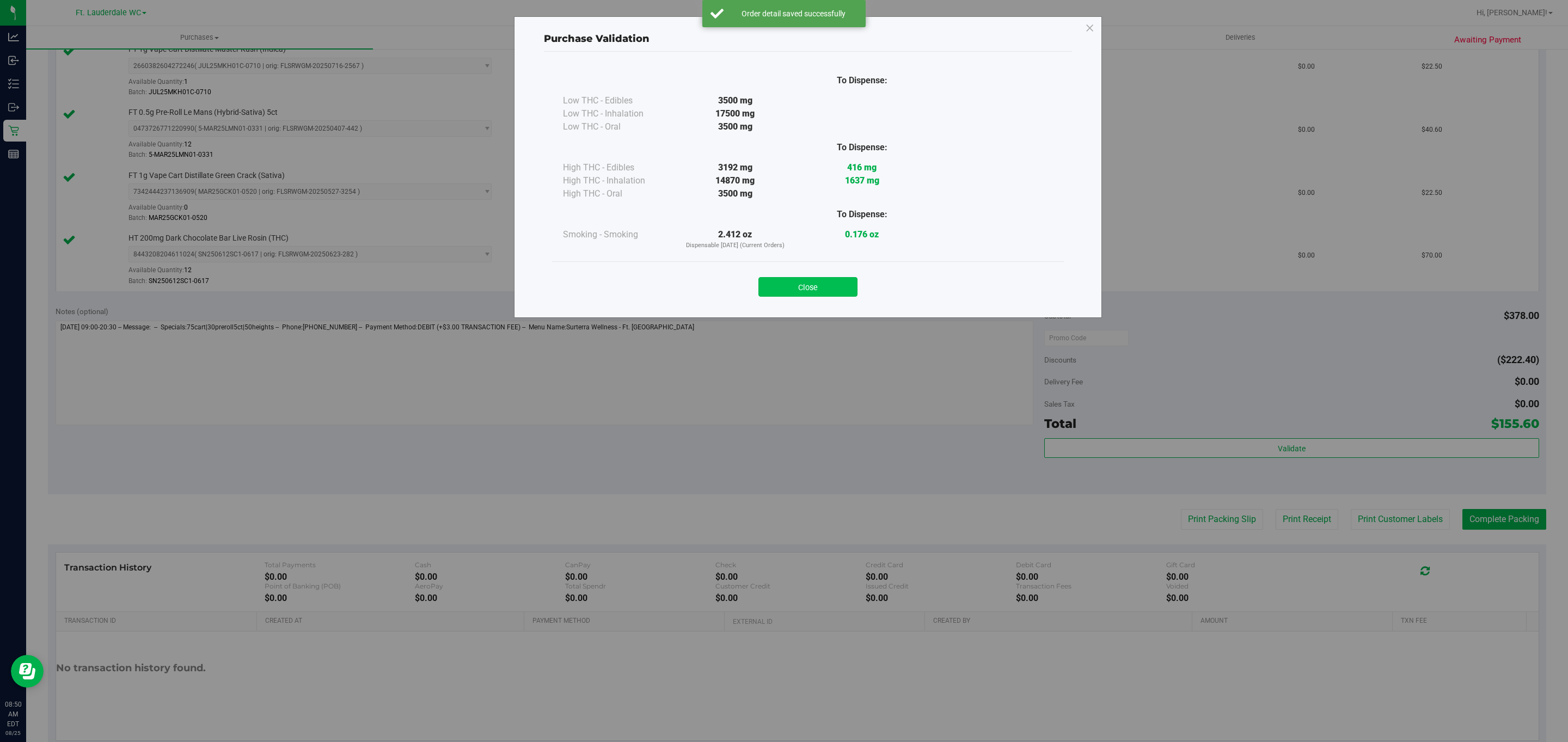
click at [814, 292] on button "Close" at bounding box center [808, 287] width 99 height 19
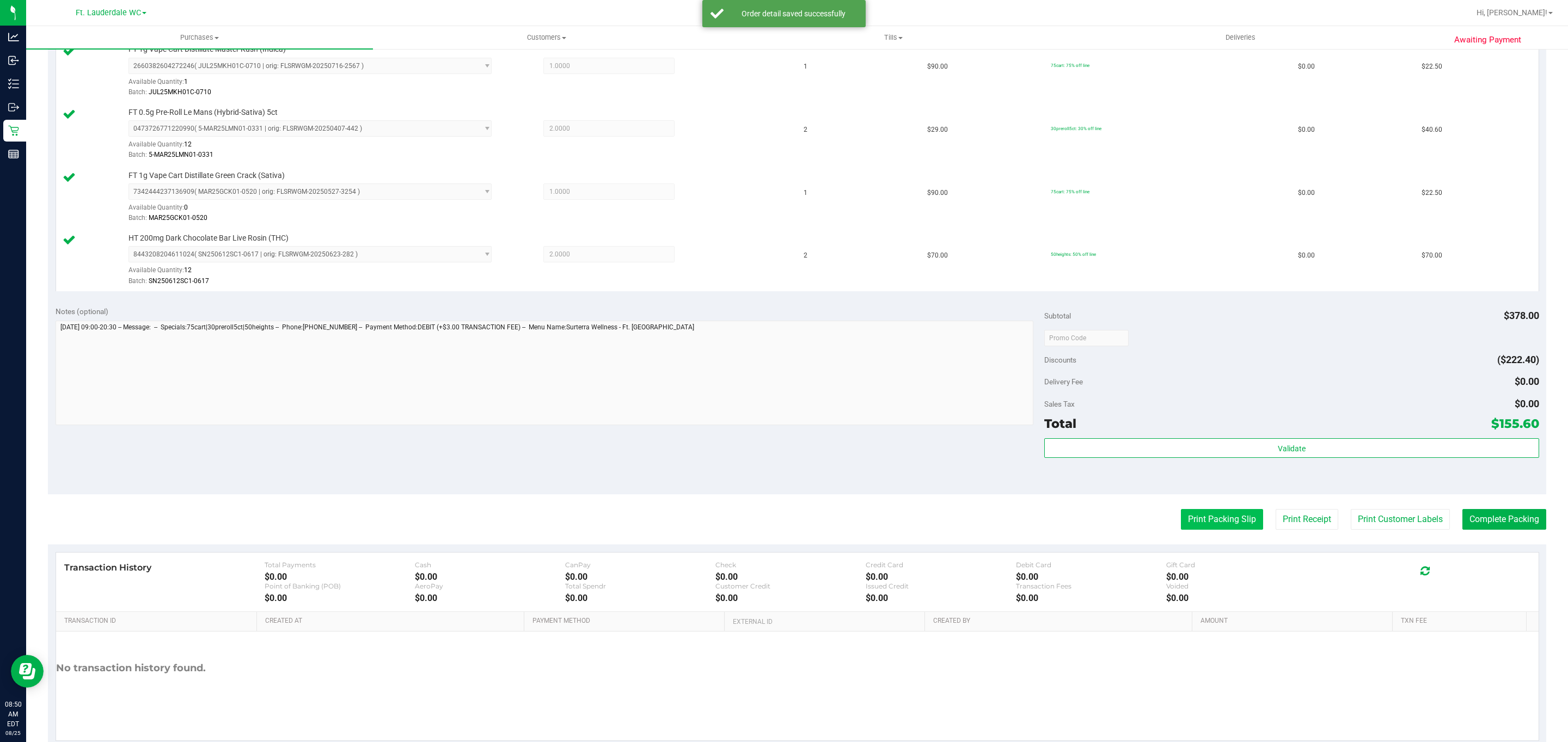
click at [1210, 518] on button "Print Packing Slip" at bounding box center [1222, 519] width 82 height 21
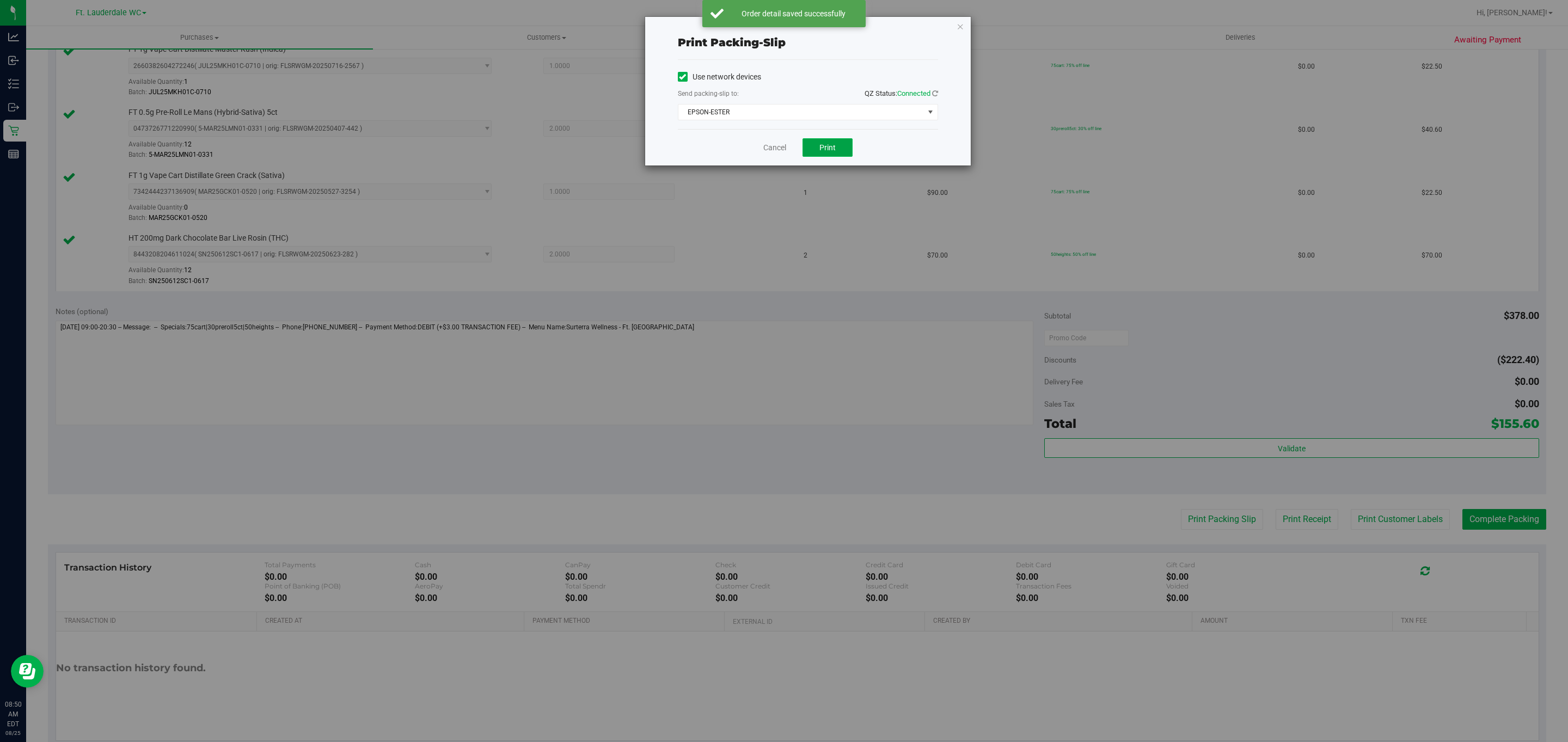
click at [827, 149] on span "Print" at bounding box center [827, 147] width 16 height 9
click at [959, 26] on icon "button" at bounding box center [961, 26] width 8 height 13
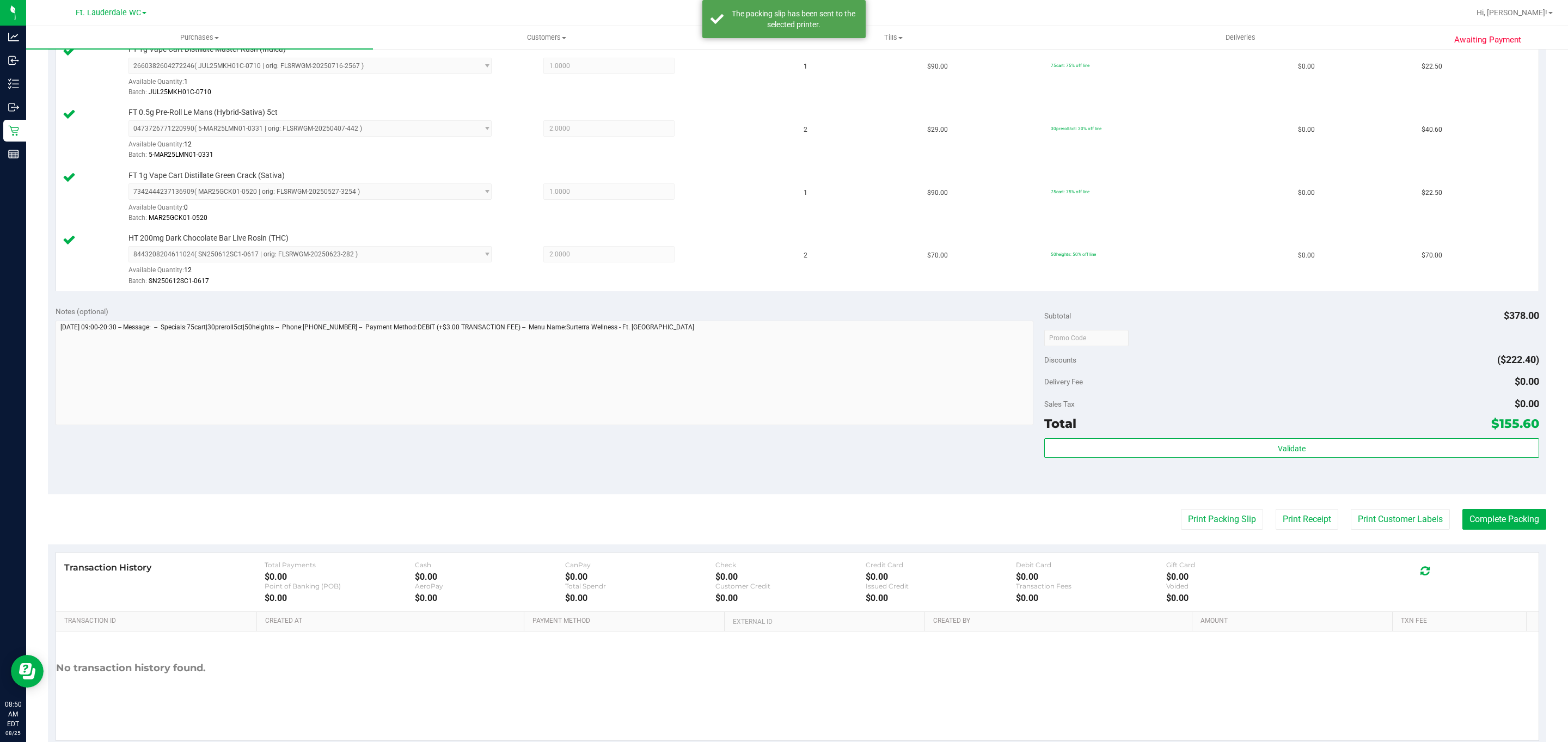
click at [1492, 494] on div "Notes (optional) Subtotal $378.00 Discounts ($222.40) Delivery Fee $0.00 Sales …" at bounding box center [797, 396] width 1499 height 196
click at [1504, 523] on button "Complete Packing" at bounding box center [1504, 519] width 84 height 21
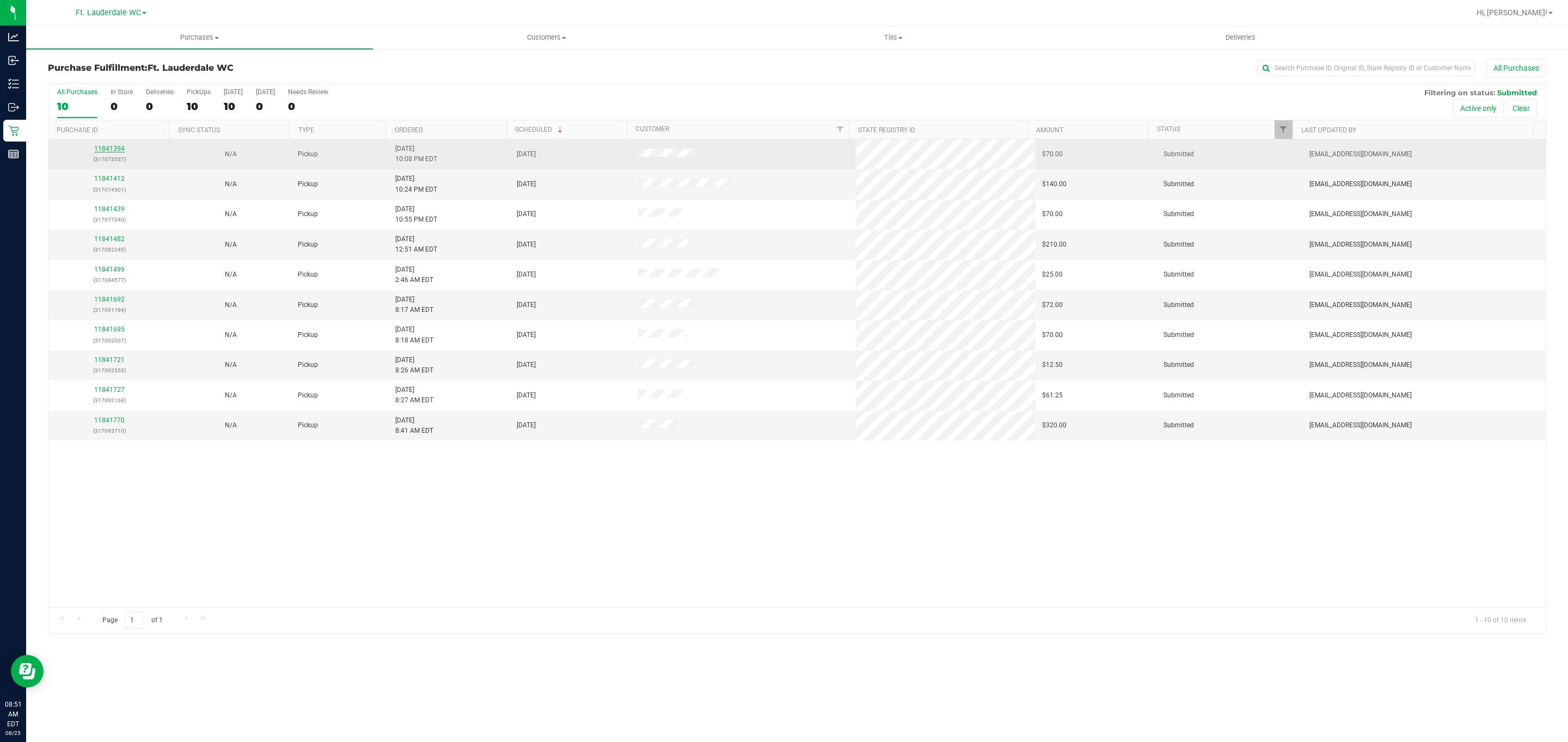
click at [98, 151] on link "11841394" at bounding box center [110, 149] width 30 height 8
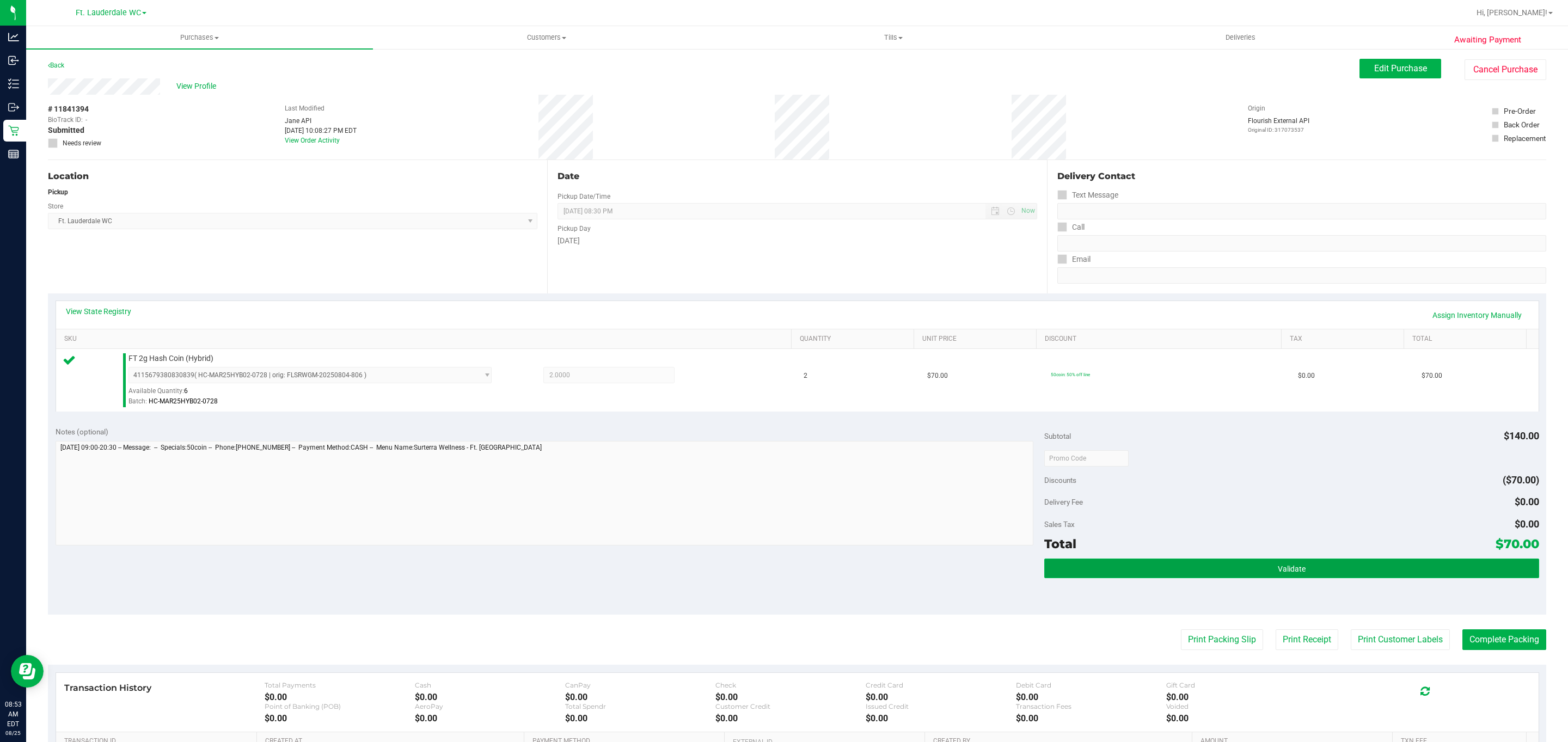
click at [1276, 560] on button "Validate" at bounding box center [1292, 569] width 494 height 19
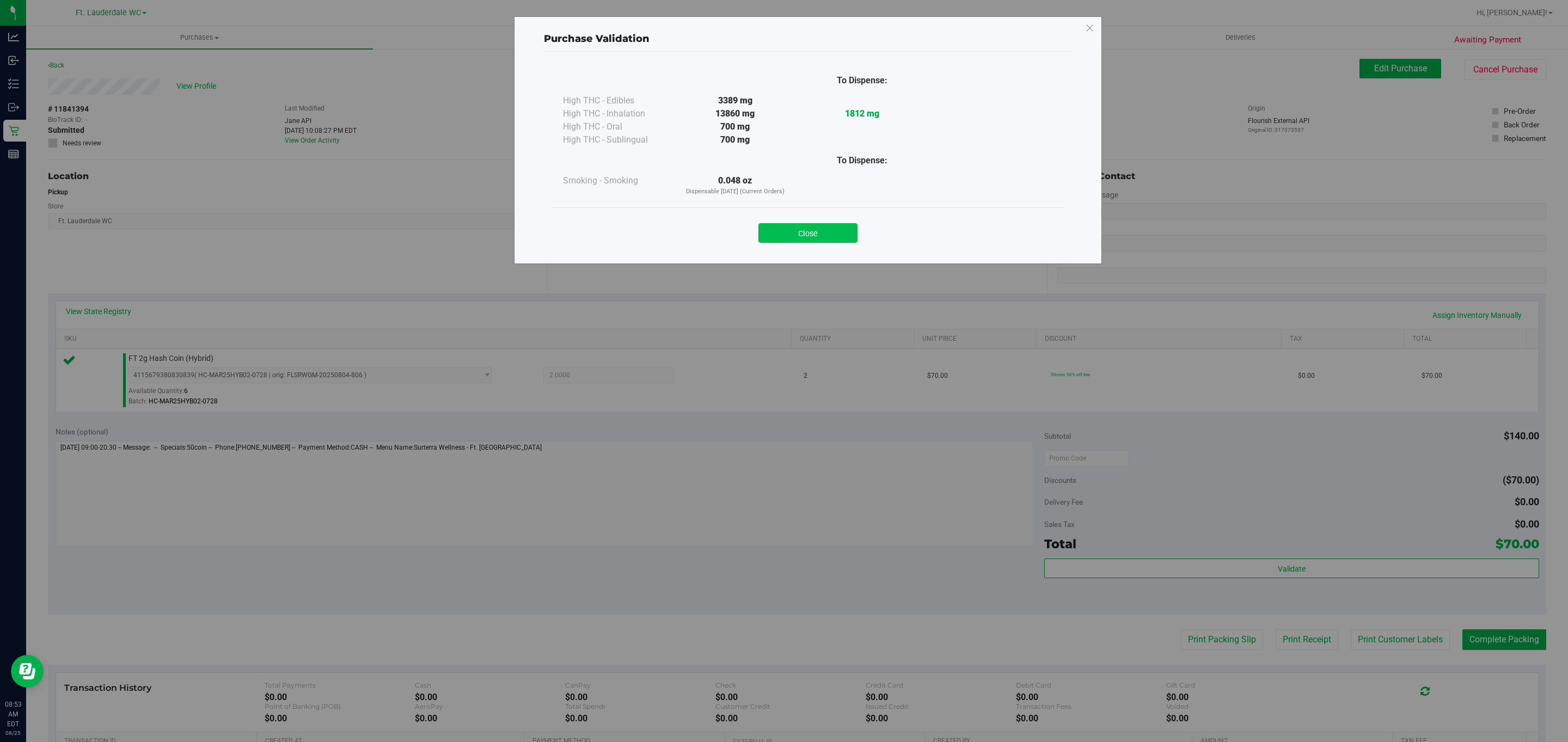
click at [821, 228] on button "Close" at bounding box center [808, 233] width 99 height 19
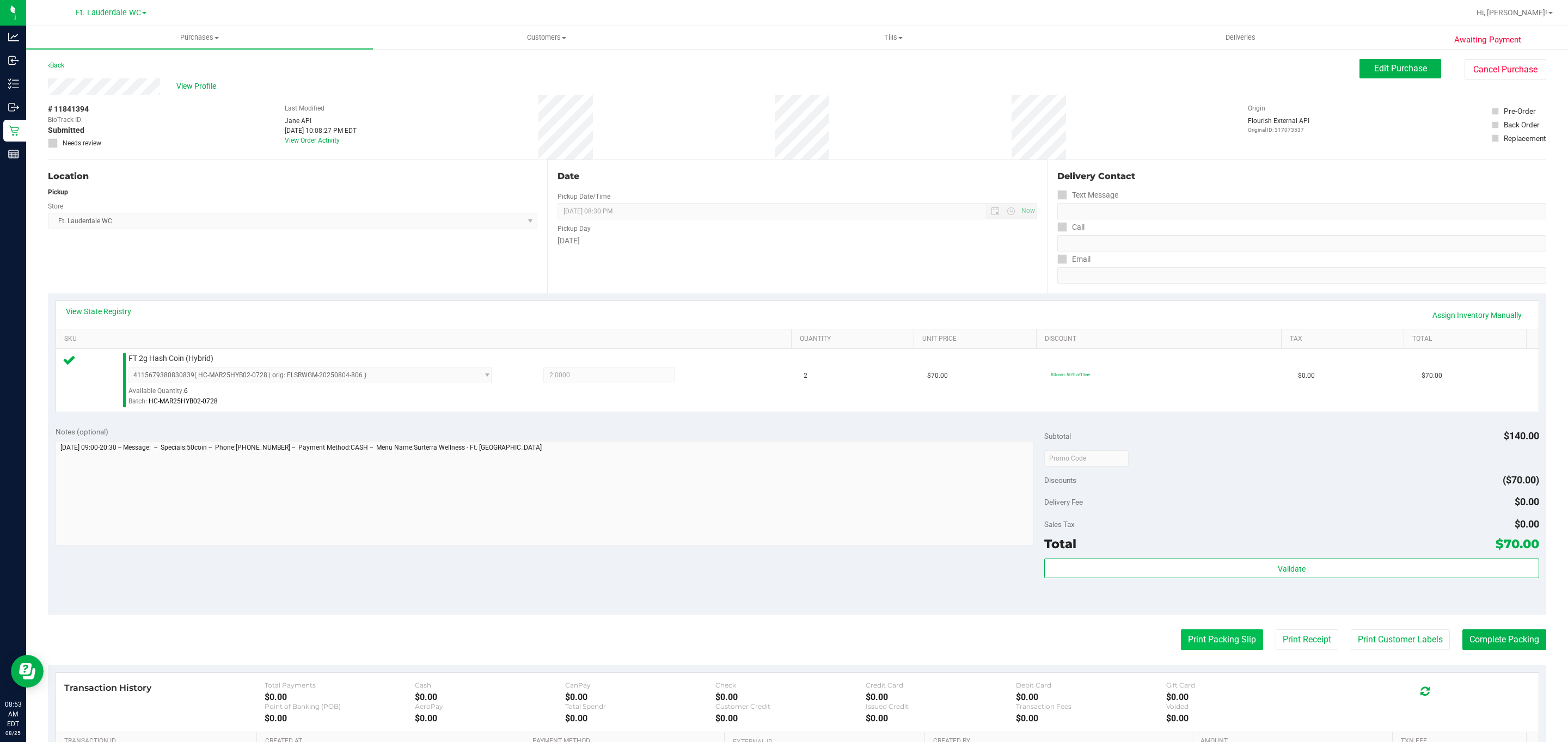
click at [1198, 639] on button "Print Packing Slip" at bounding box center [1222, 640] width 82 height 21
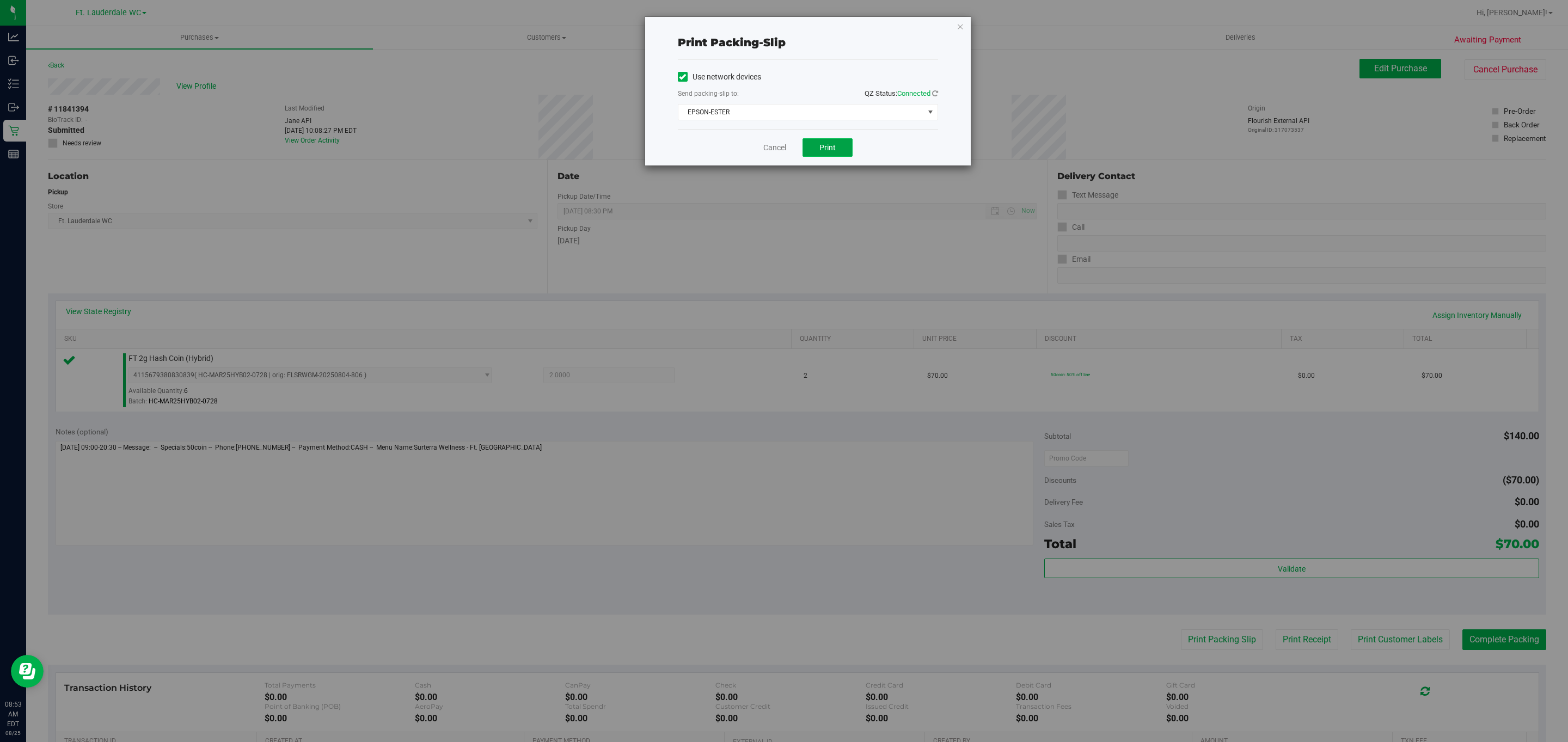
click at [827, 147] on span "Print" at bounding box center [827, 147] width 16 height 9
click at [959, 26] on icon "button" at bounding box center [961, 26] width 8 height 13
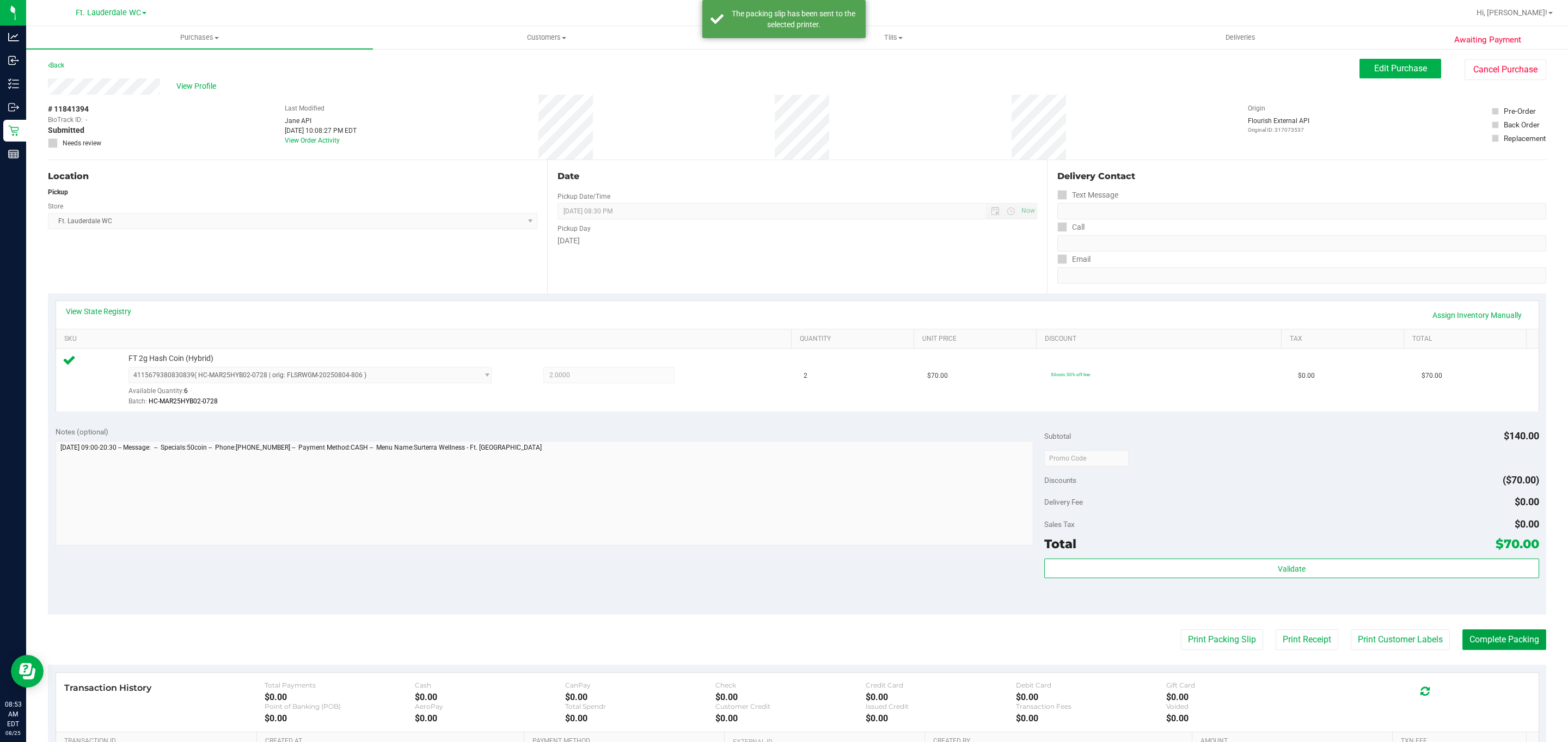
click at [1509, 642] on button "Complete Packing" at bounding box center [1504, 640] width 84 height 21
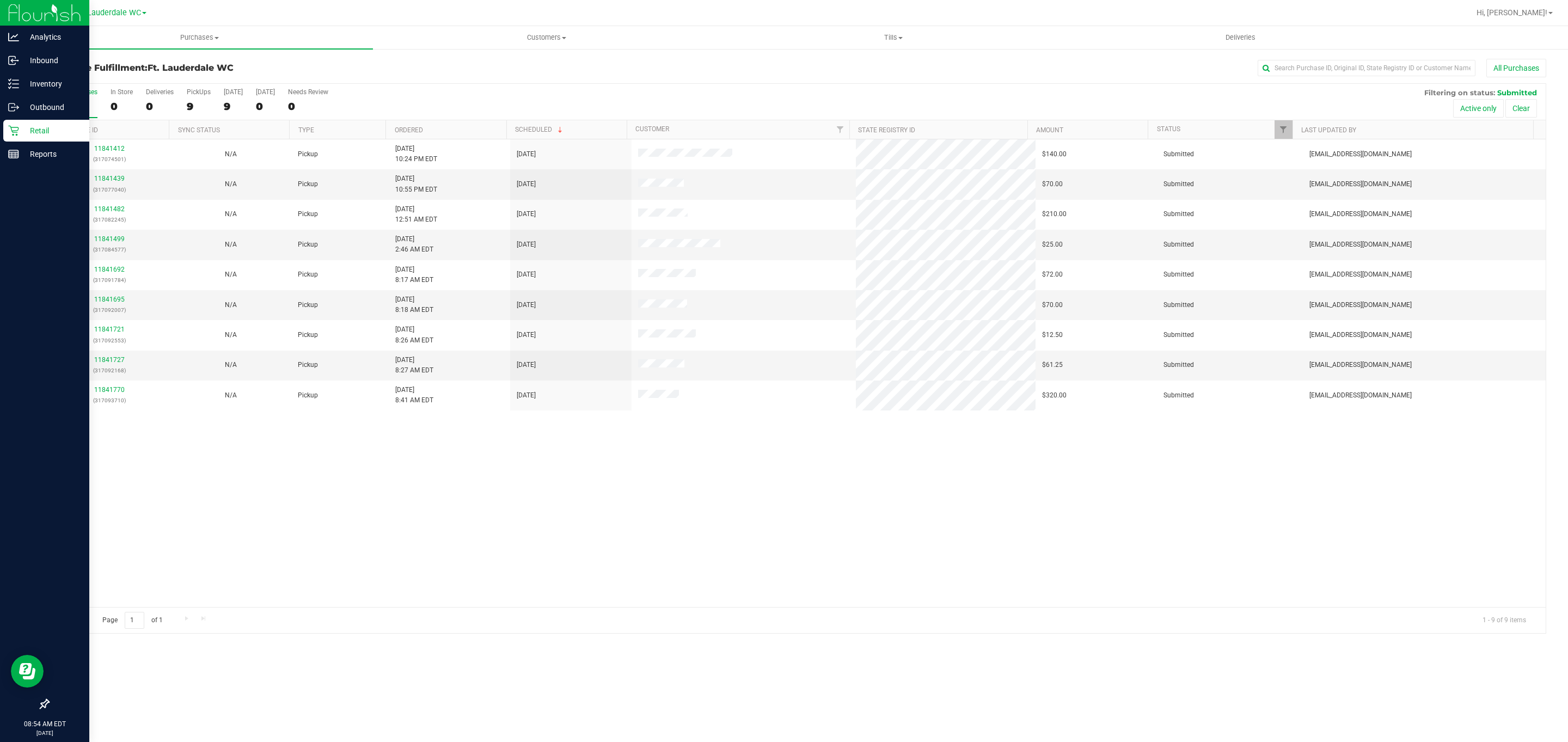
click at [12, 126] on icon at bounding box center [13, 131] width 11 height 11
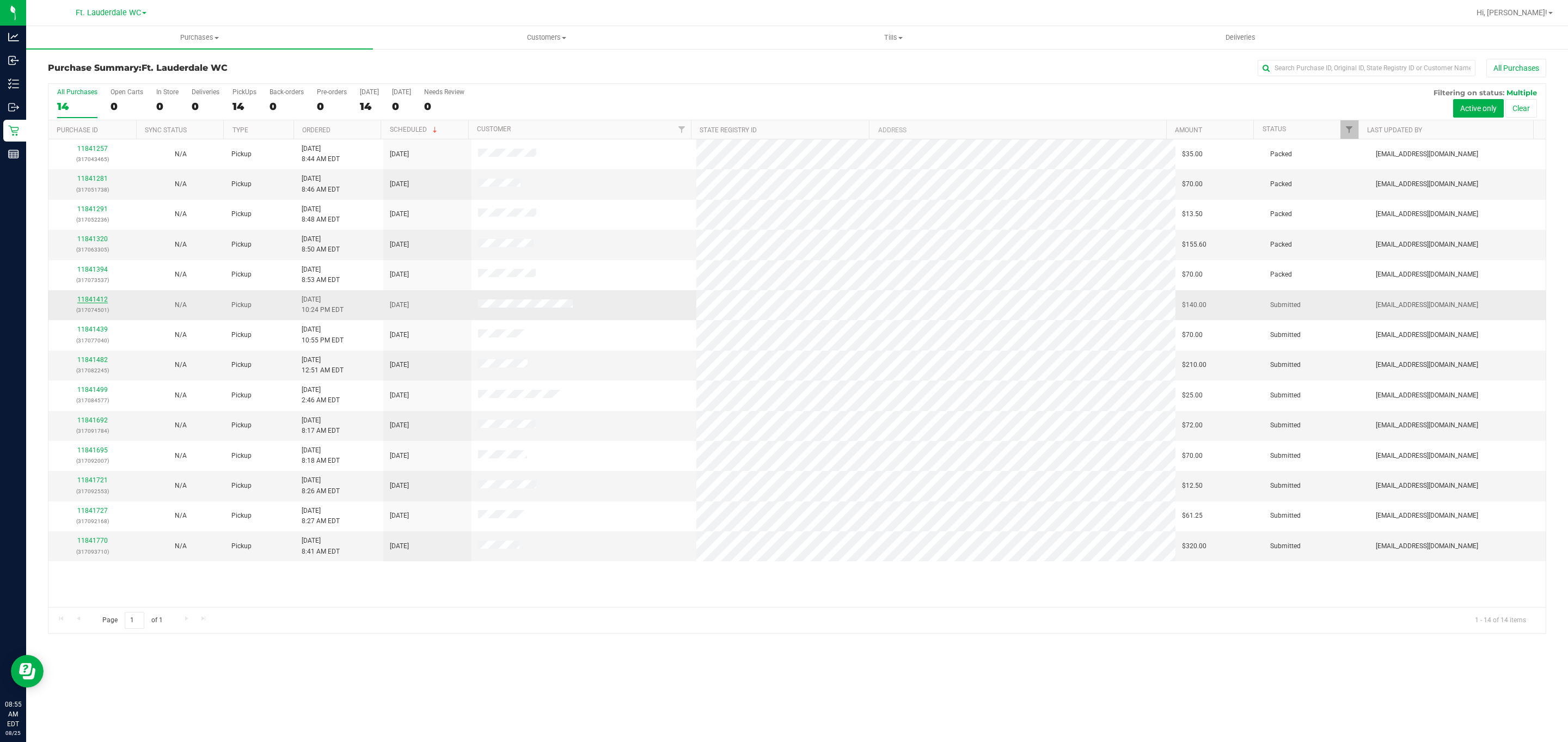
click at [90, 303] on link "11841412" at bounding box center [93, 299] width 30 height 8
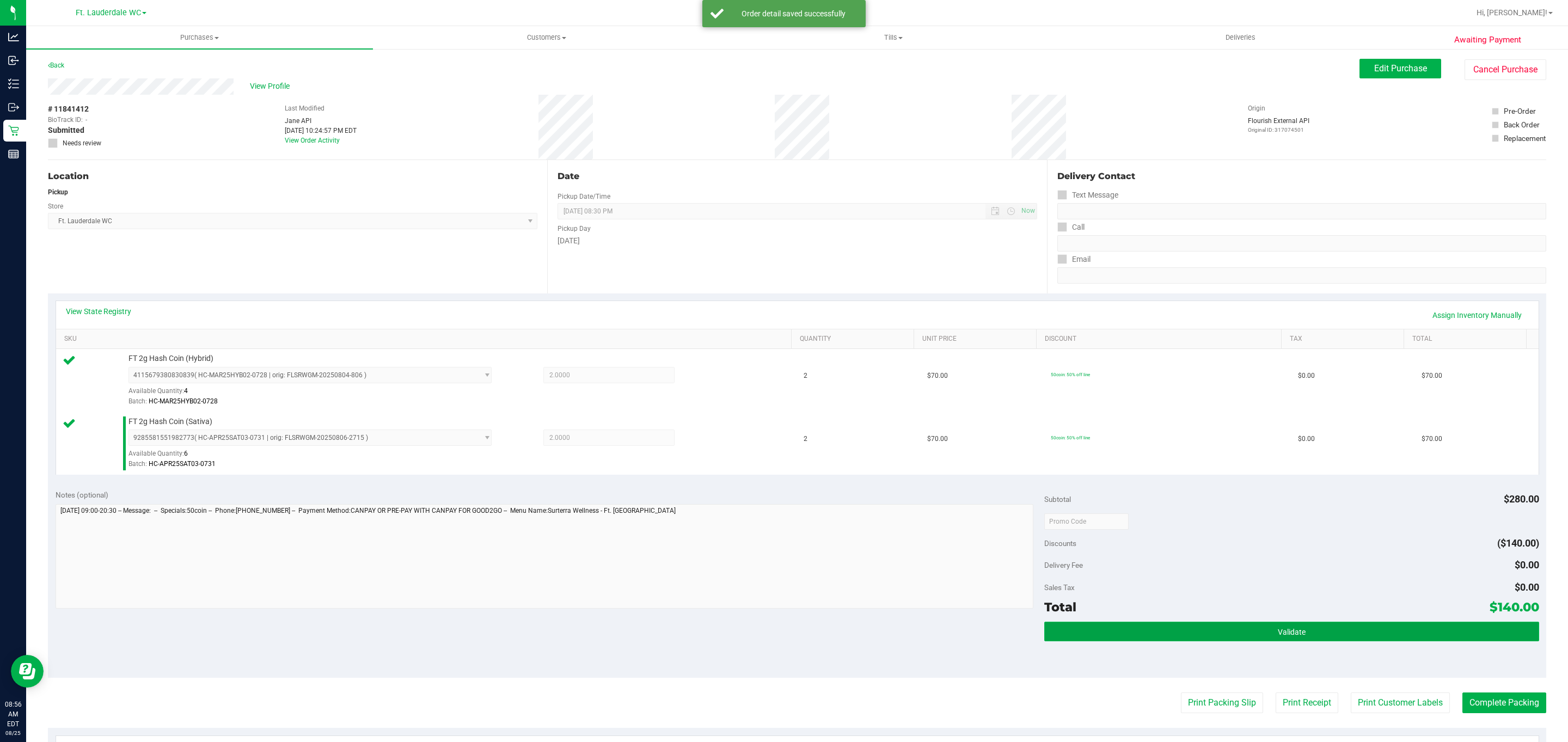
click at [1256, 628] on button "Validate" at bounding box center [1292, 631] width 494 height 19
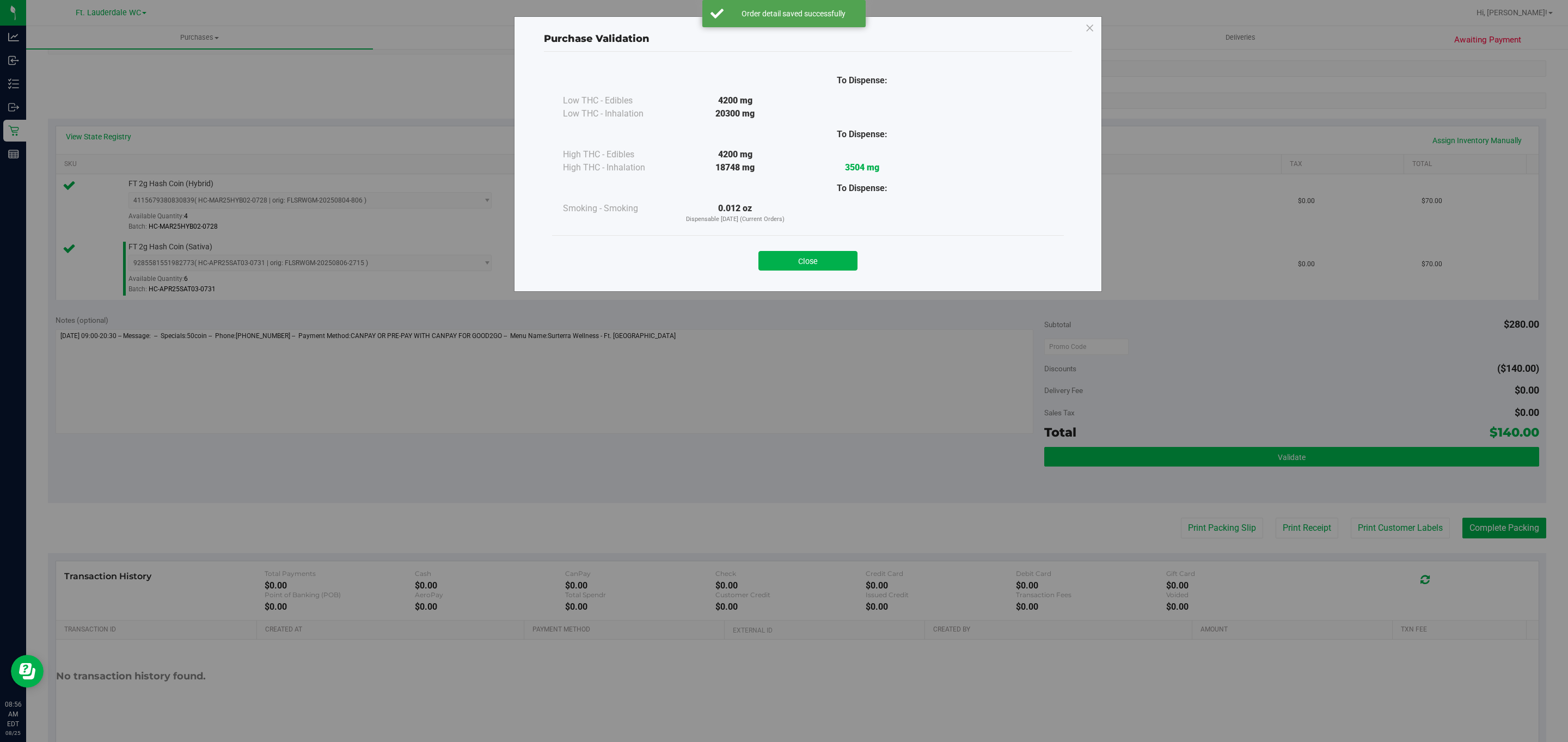
scroll to position [215, 0]
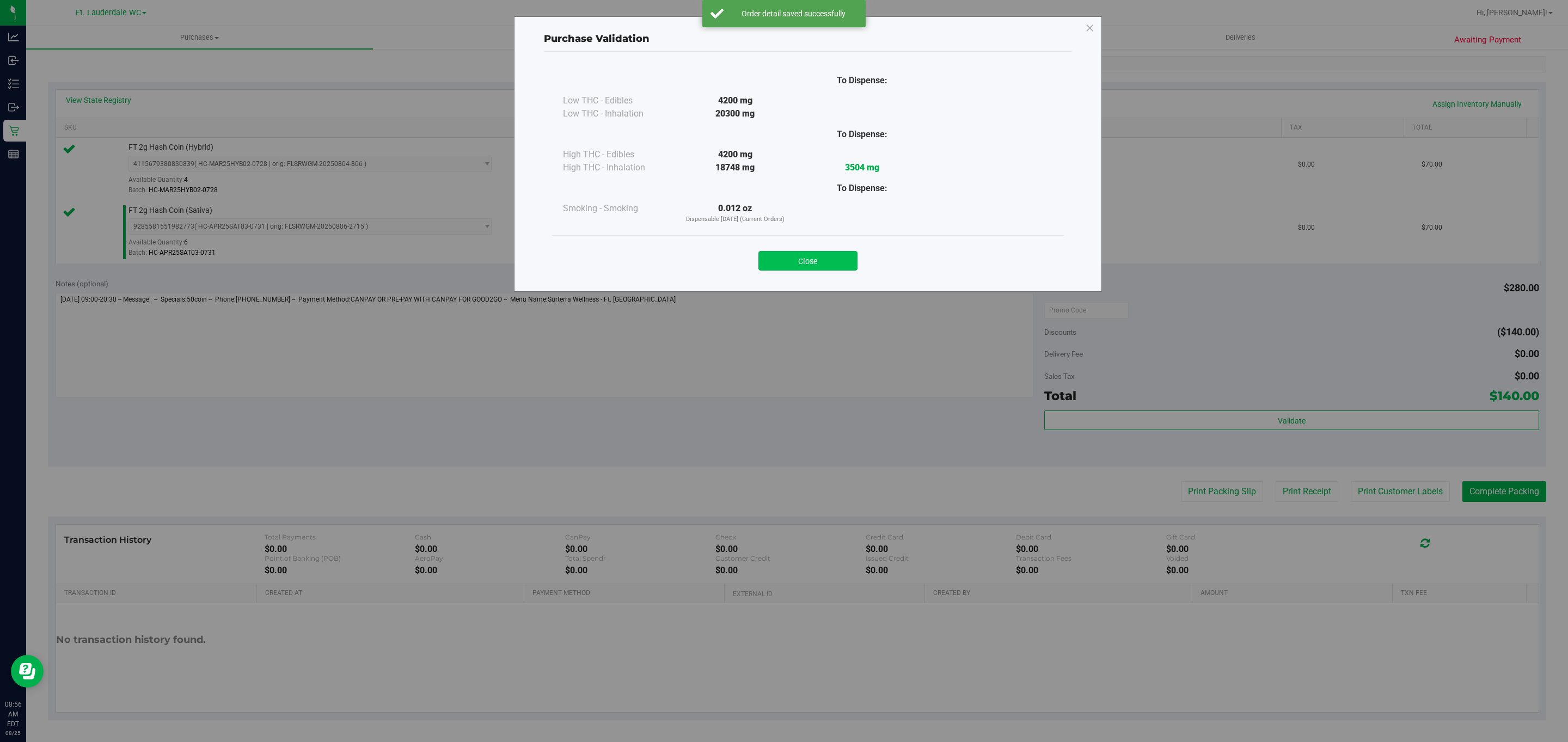
click at [819, 253] on button "Close" at bounding box center [808, 261] width 99 height 19
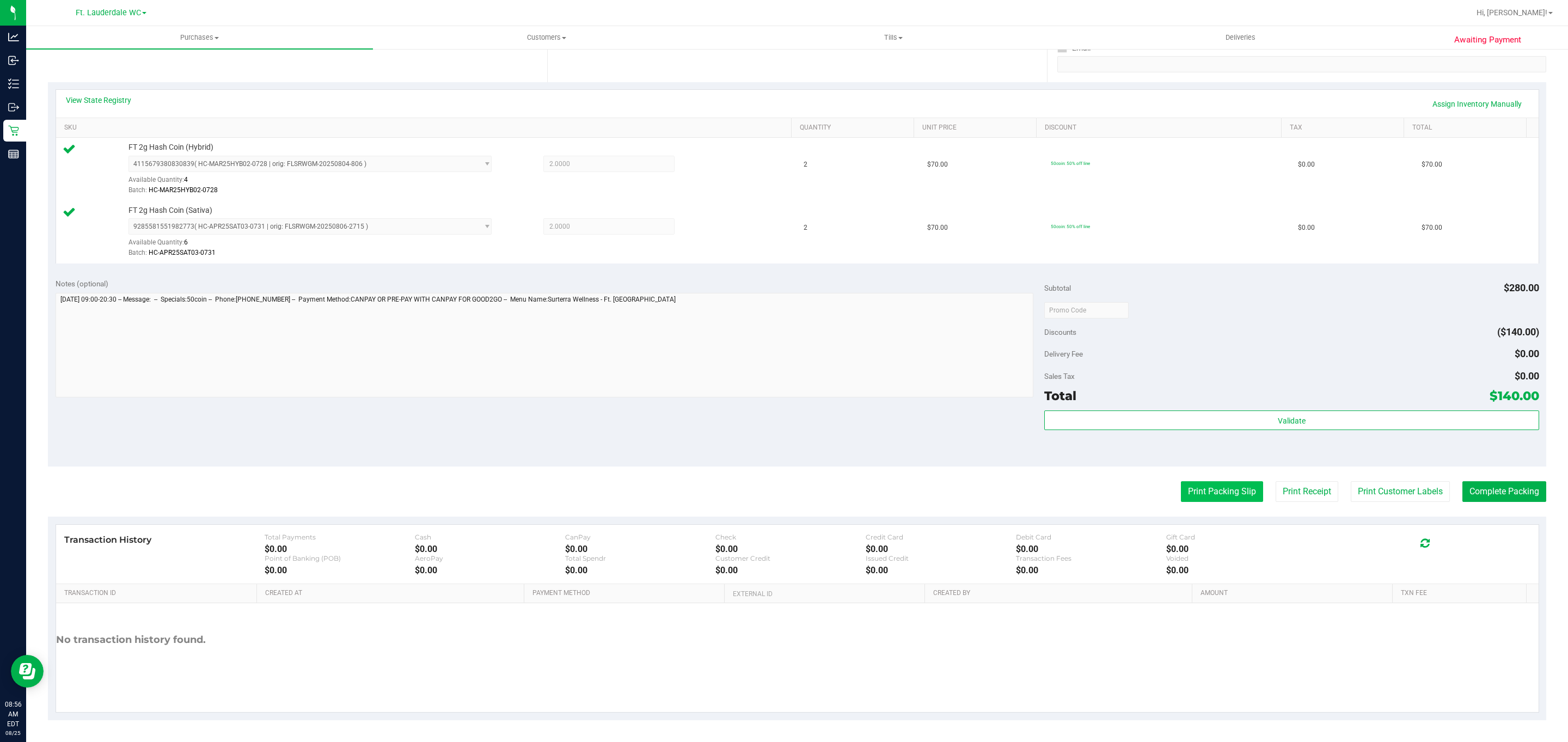
click at [1209, 486] on button "Print Packing Slip" at bounding box center [1222, 492] width 82 height 21
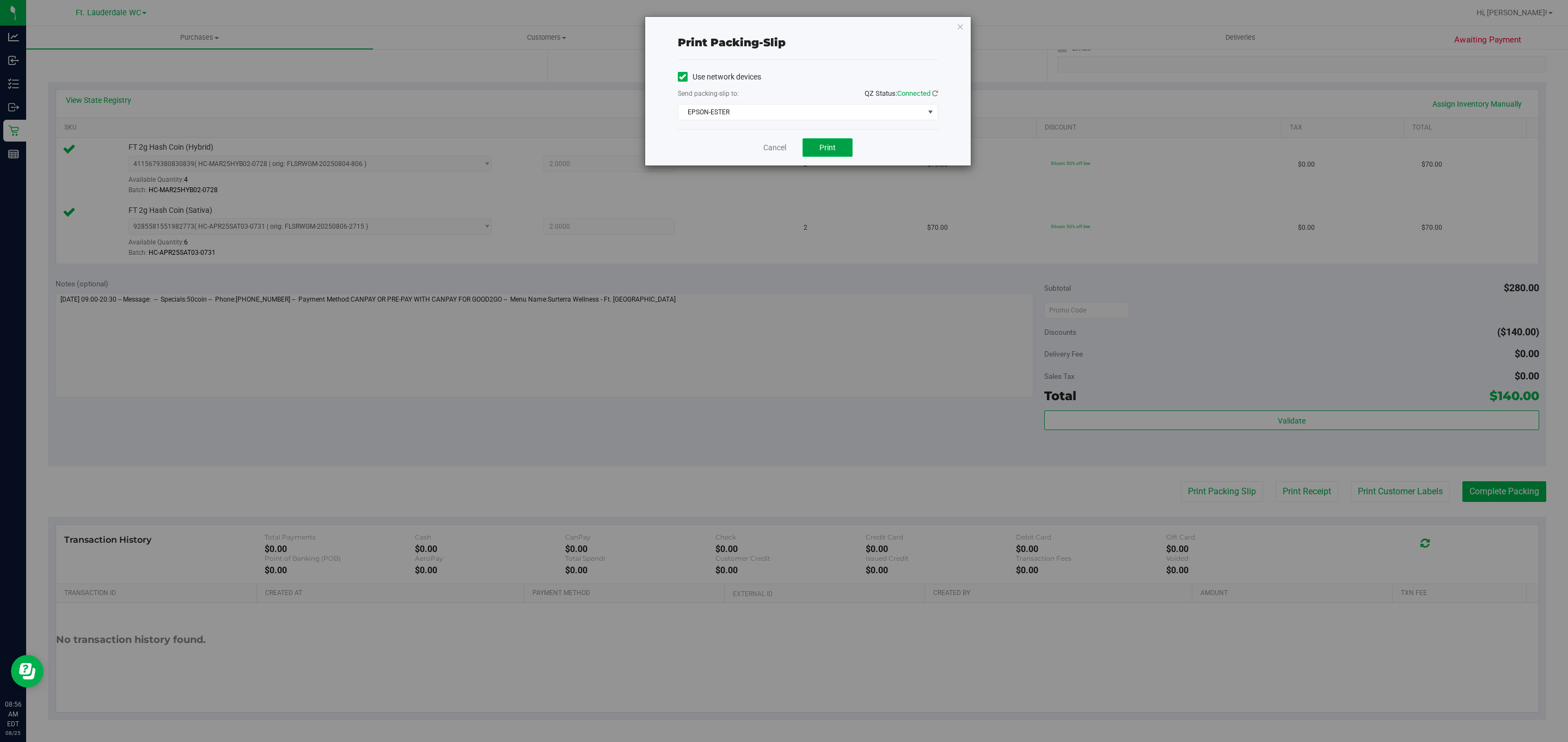
click at [827, 149] on span "Print" at bounding box center [827, 147] width 16 height 9
click at [959, 26] on icon "button" at bounding box center [961, 26] width 8 height 13
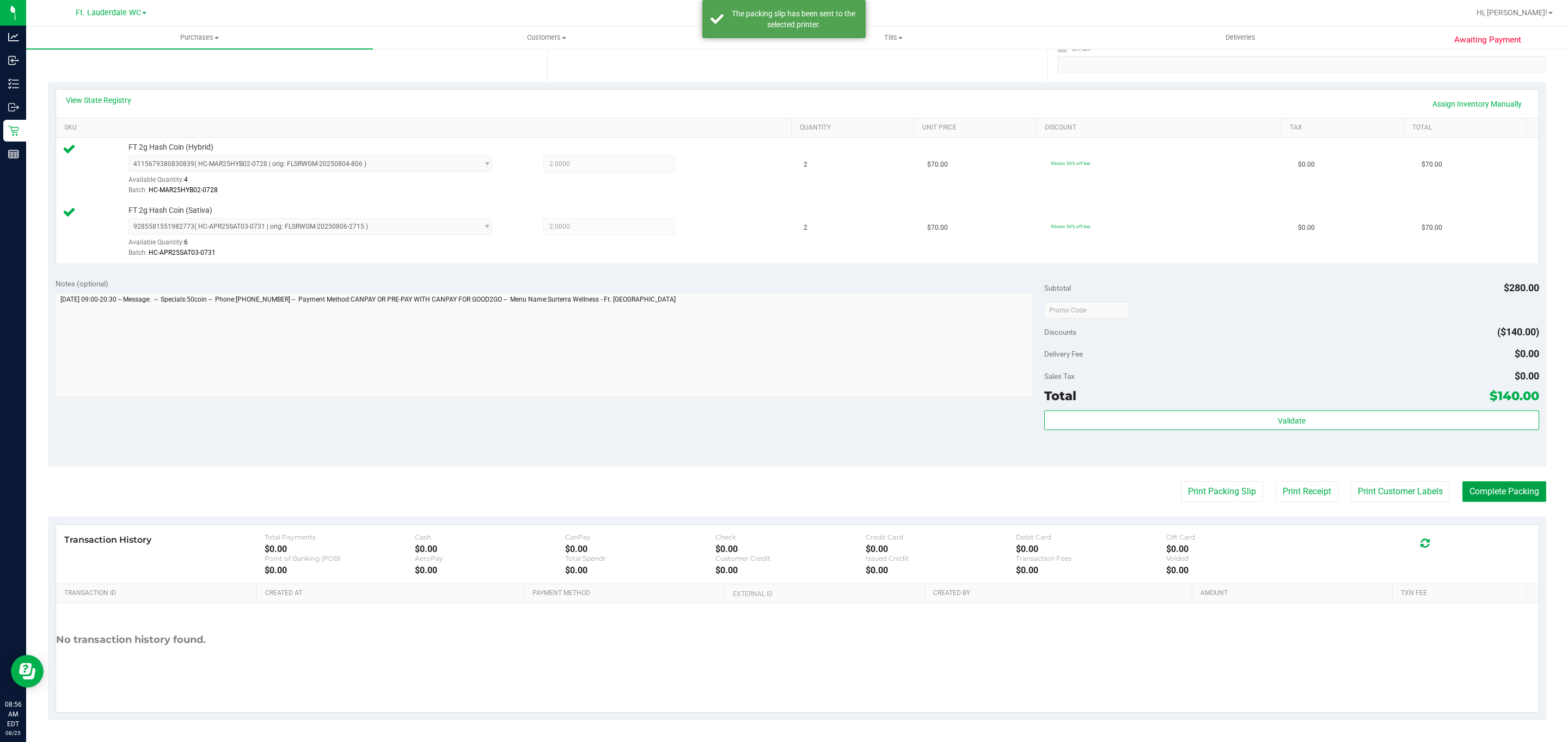
click at [1513, 489] on button "Complete Packing" at bounding box center [1504, 492] width 84 height 21
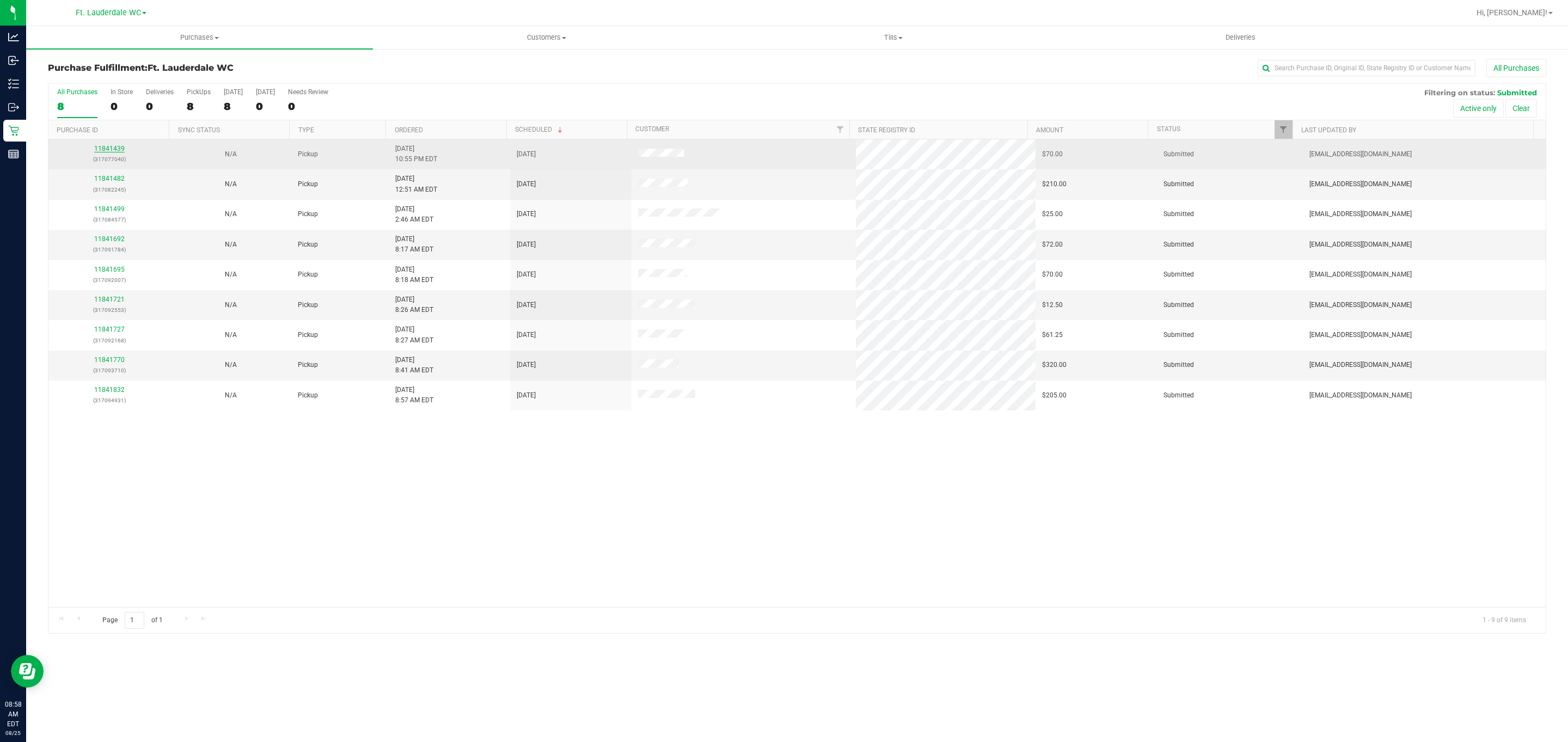
click at [120, 152] on link "11841439" at bounding box center [110, 149] width 30 height 8
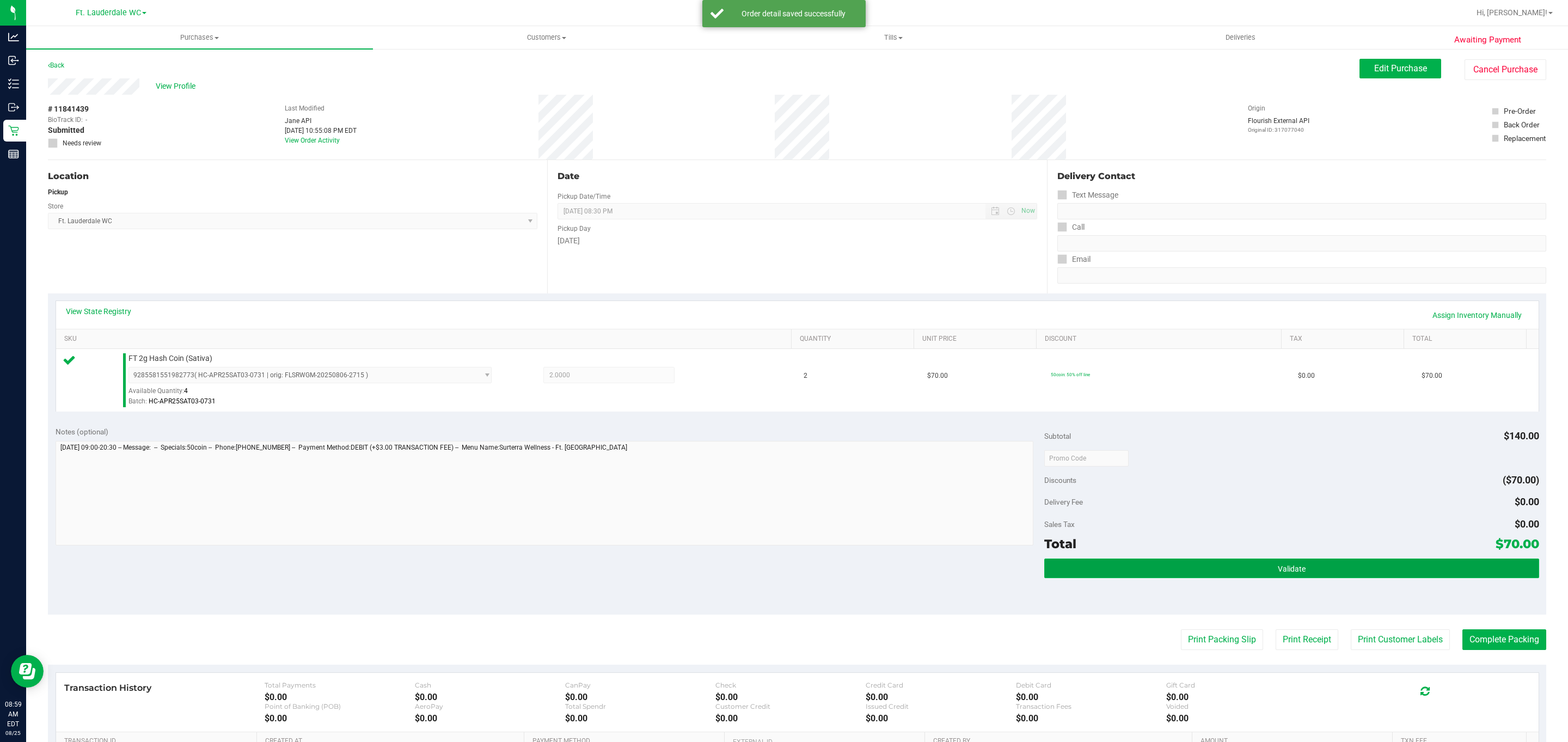
click at [1287, 564] on button "Validate" at bounding box center [1292, 569] width 494 height 19
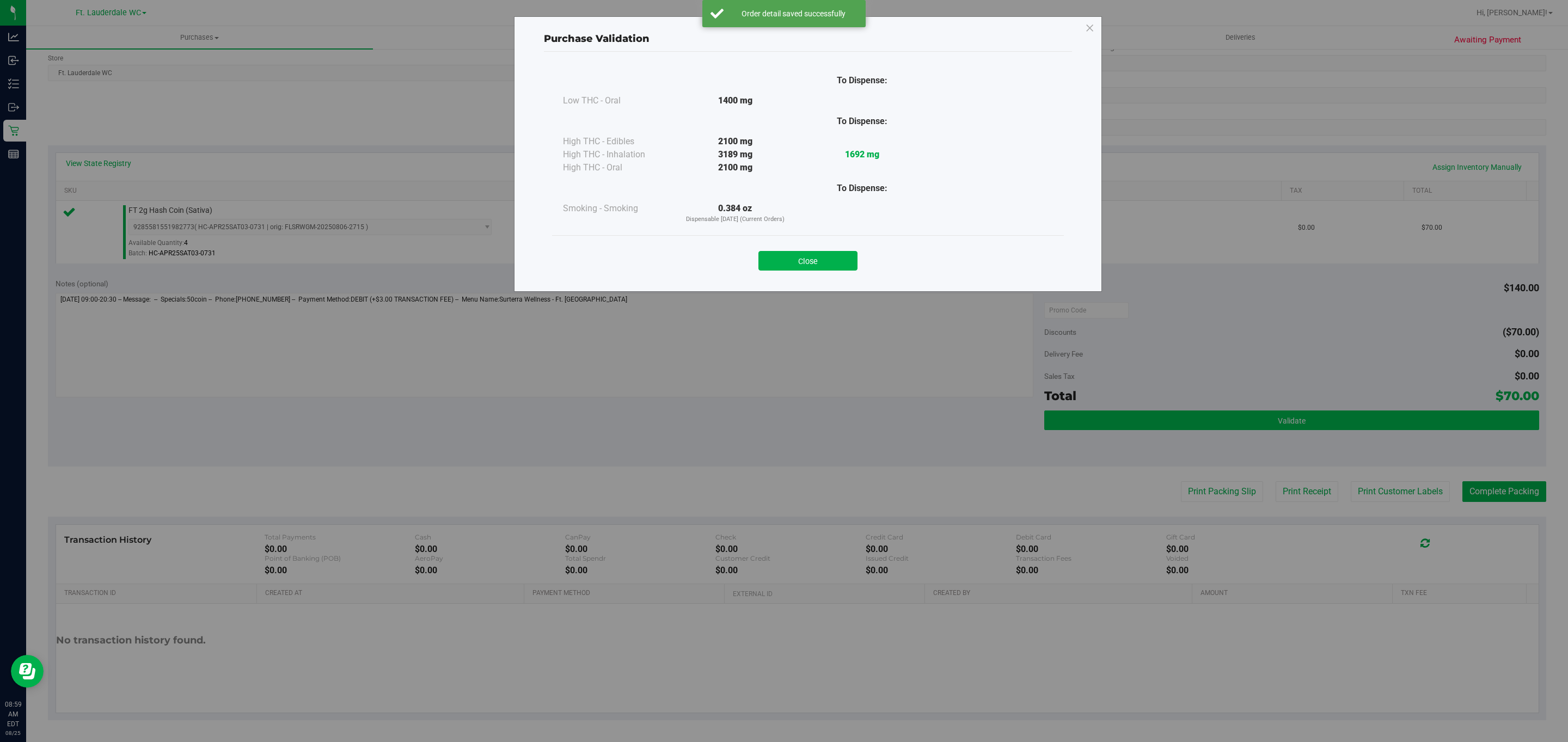
scroll to position [151, 0]
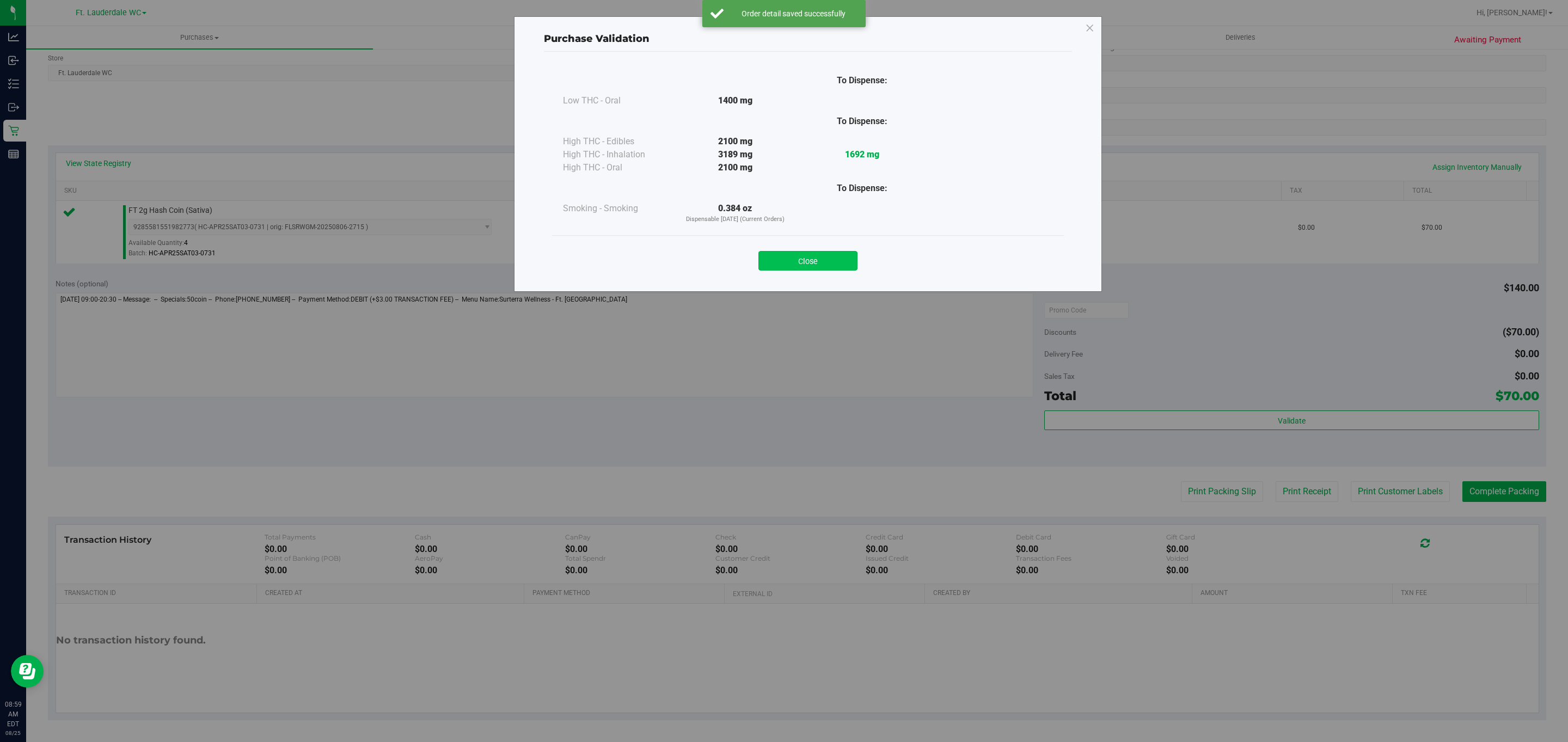
click at [830, 255] on button "Close" at bounding box center [808, 261] width 99 height 19
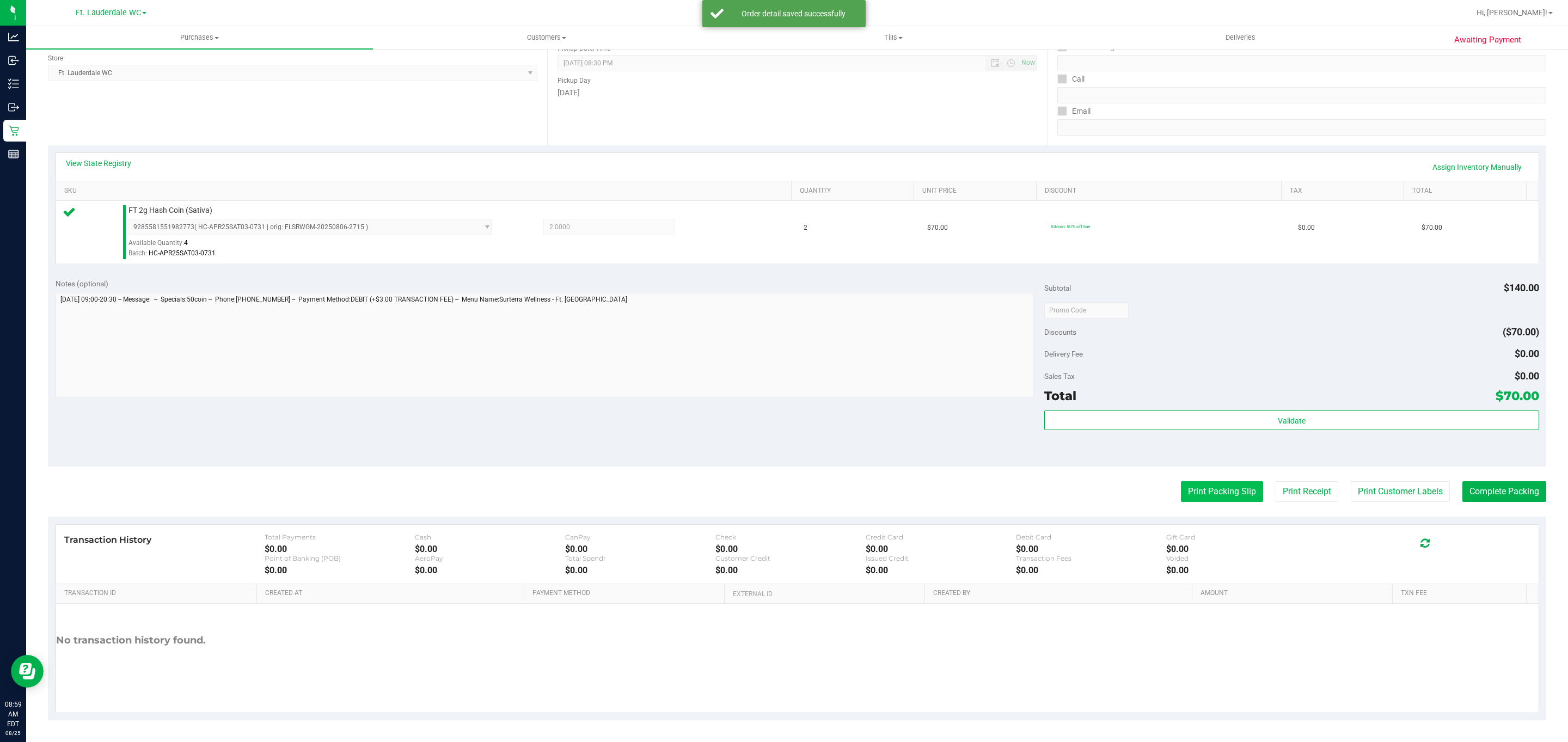
click at [1225, 490] on button "Print Packing Slip" at bounding box center [1222, 492] width 82 height 21
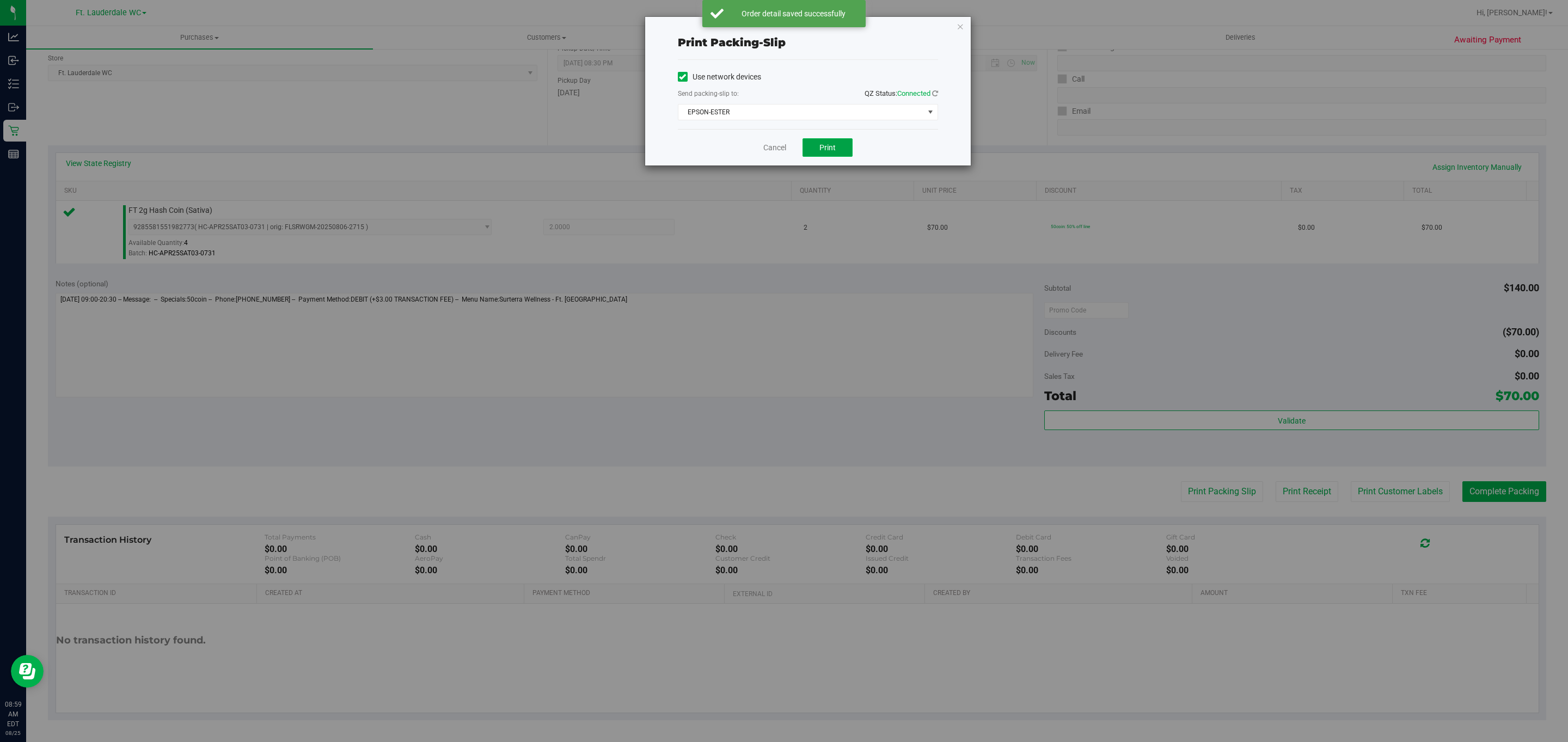
click at [821, 152] on span "Print" at bounding box center [827, 147] width 16 height 9
click at [959, 26] on icon "button" at bounding box center [961, 26] width 8 height 13
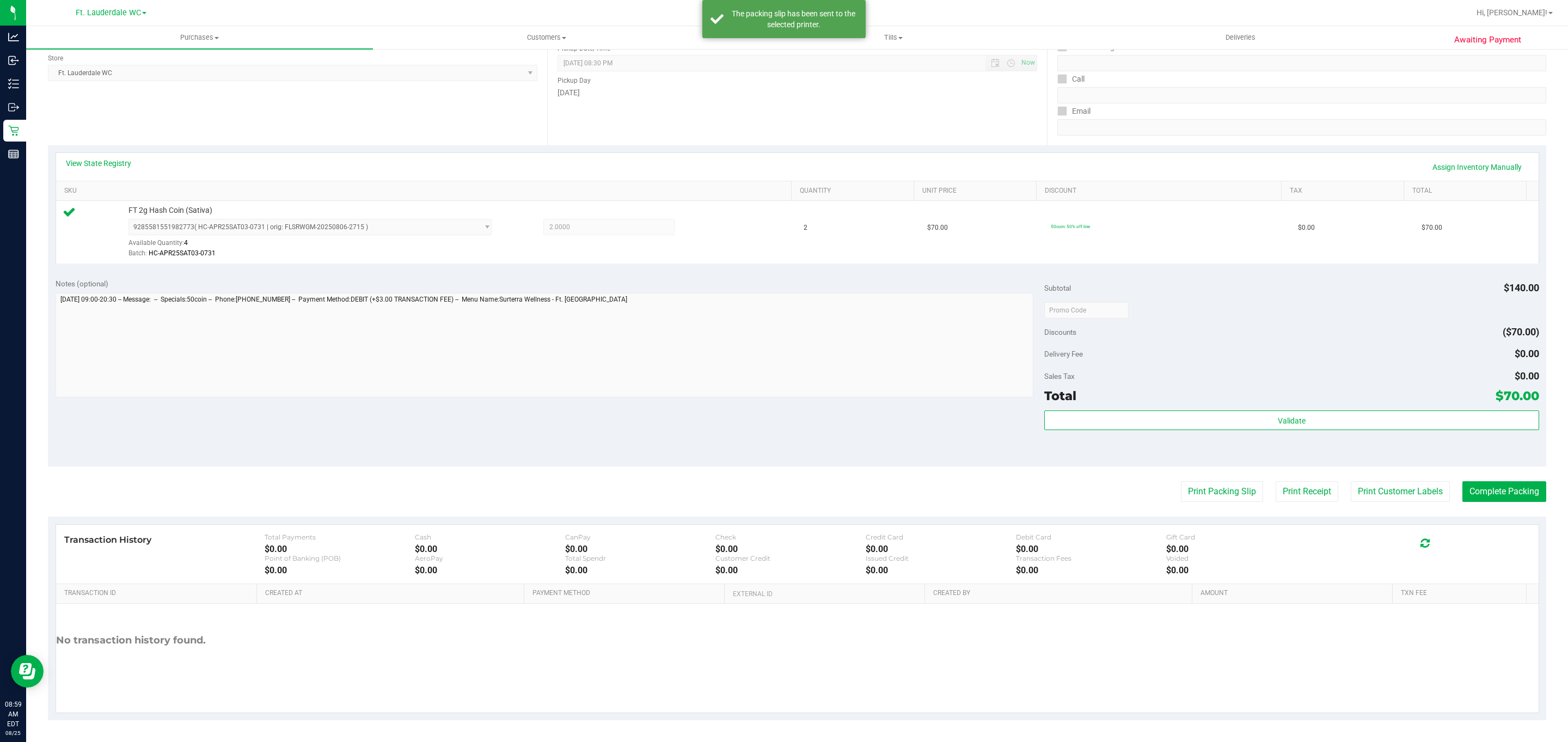
click at [1519, 529] on div "Transaction History Total Payments $0.00 Cash $0.00 CanPay $0.00 Check $0.00 Cr…" at bounding box center [797, 554] width 1483 height 59
click at [1479, 492] on button "Complete Packing" at bounding box center [1504, 492] width 84 height 21
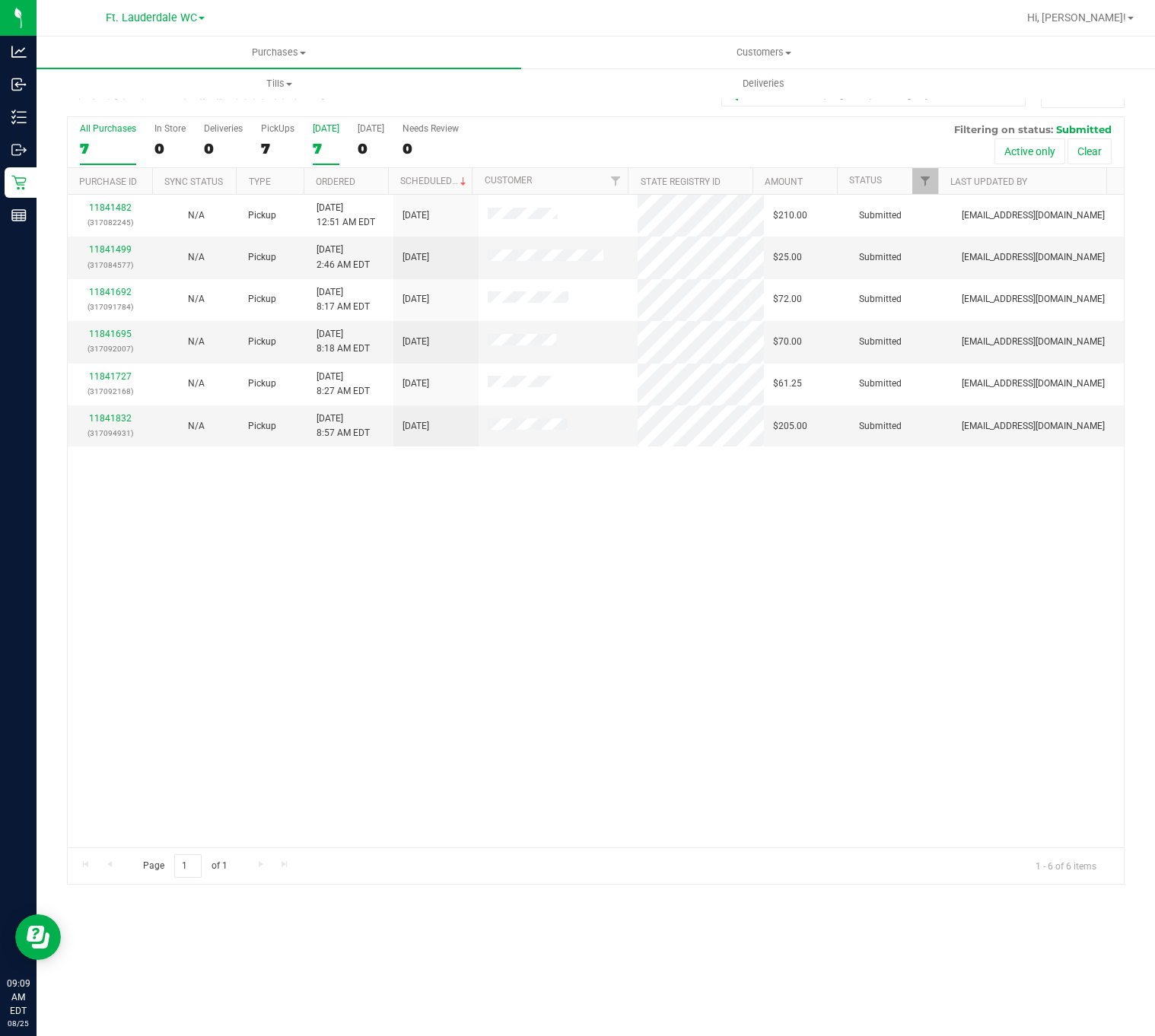
click at [315, 157] on div "7" at bounding box center [326, 149] width 26 height 18
click at [0, 0] on input "[DATE] 7" at bounding box center [0, 0] width 0 height 0
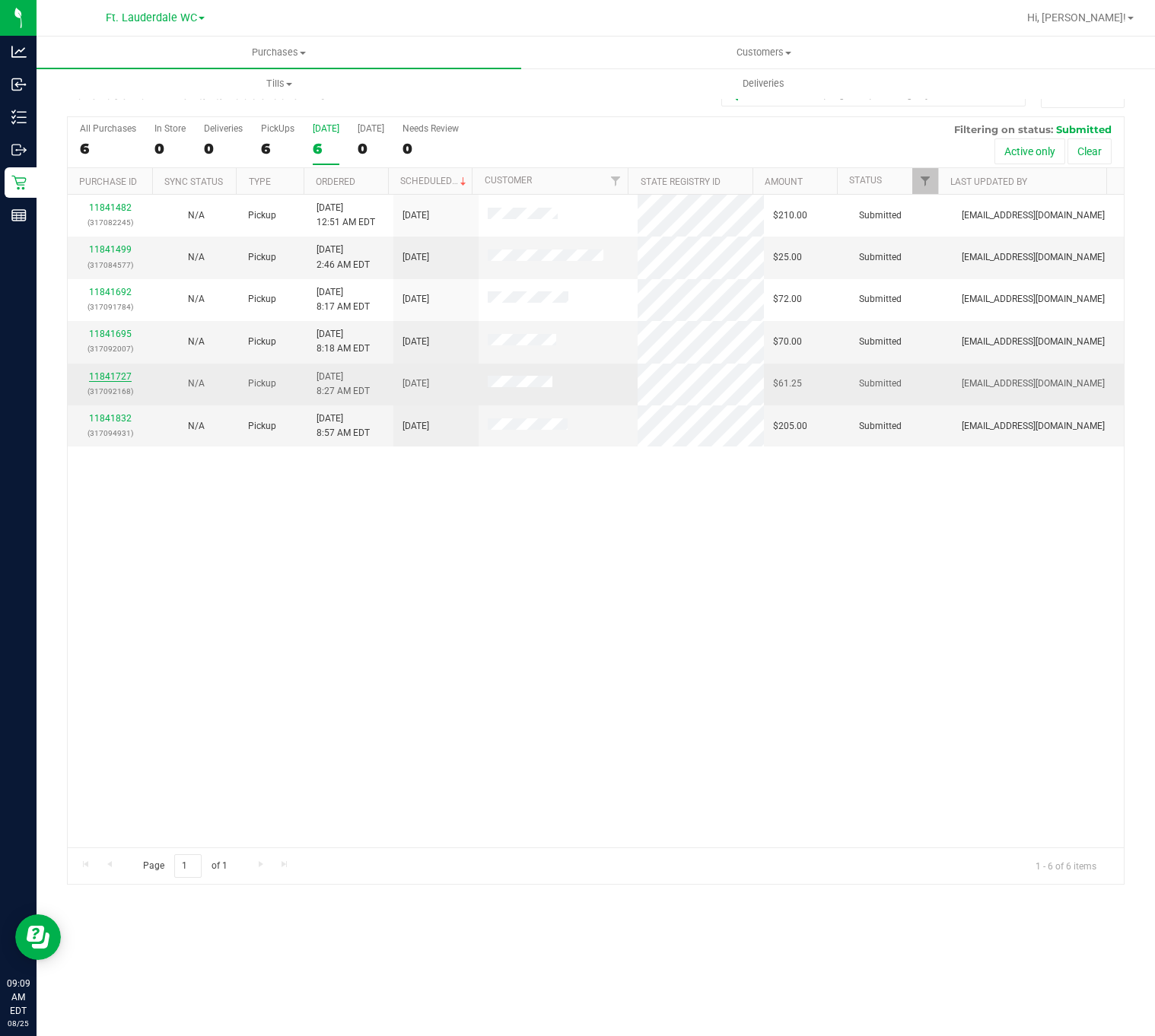
click at [126, 381] on link "11841727" at bounding box center [111, 376] width 43 height 11
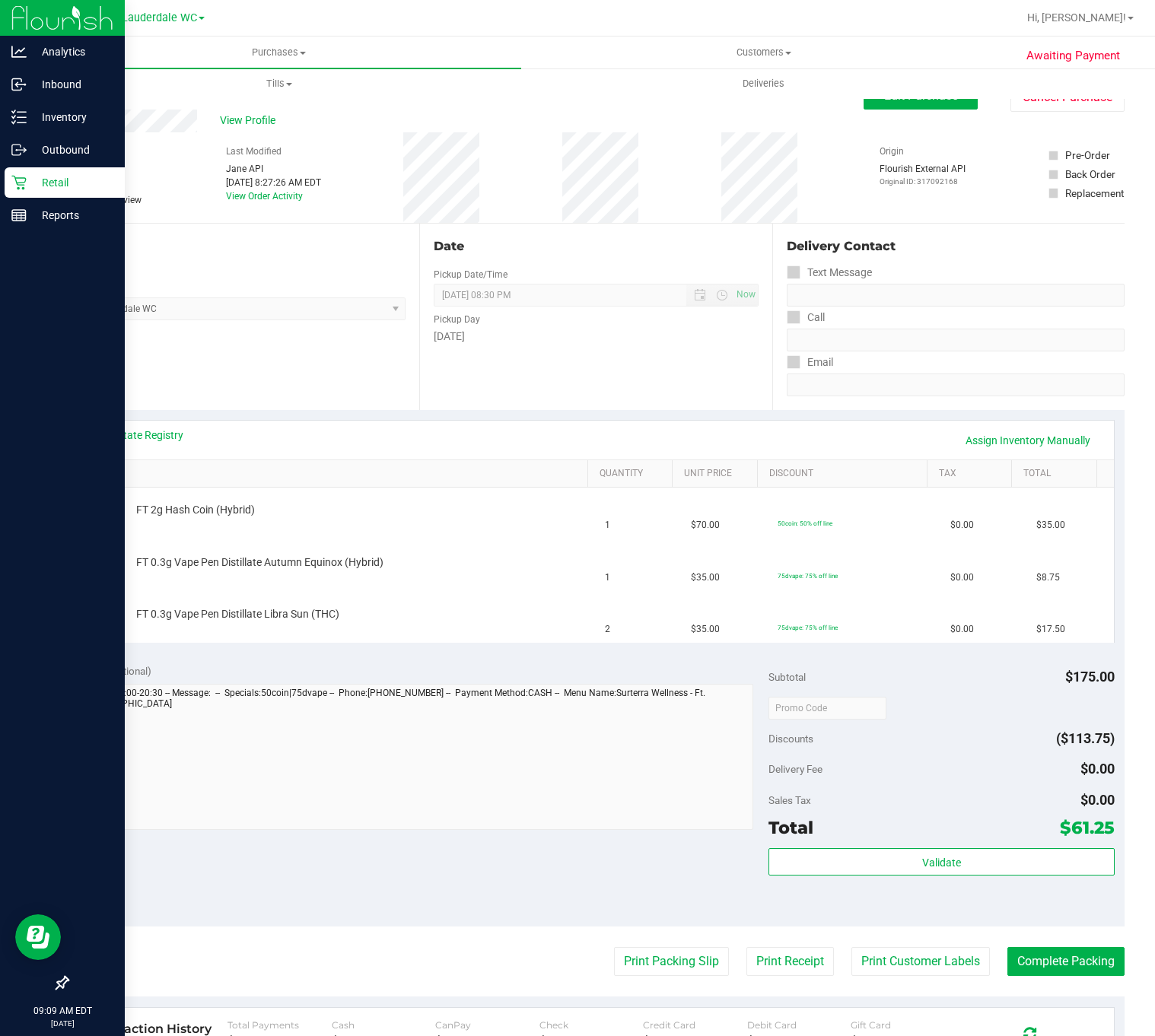
click at [8, 181] on div "Retail" at bounding box center [64, 183] width 120 height 31
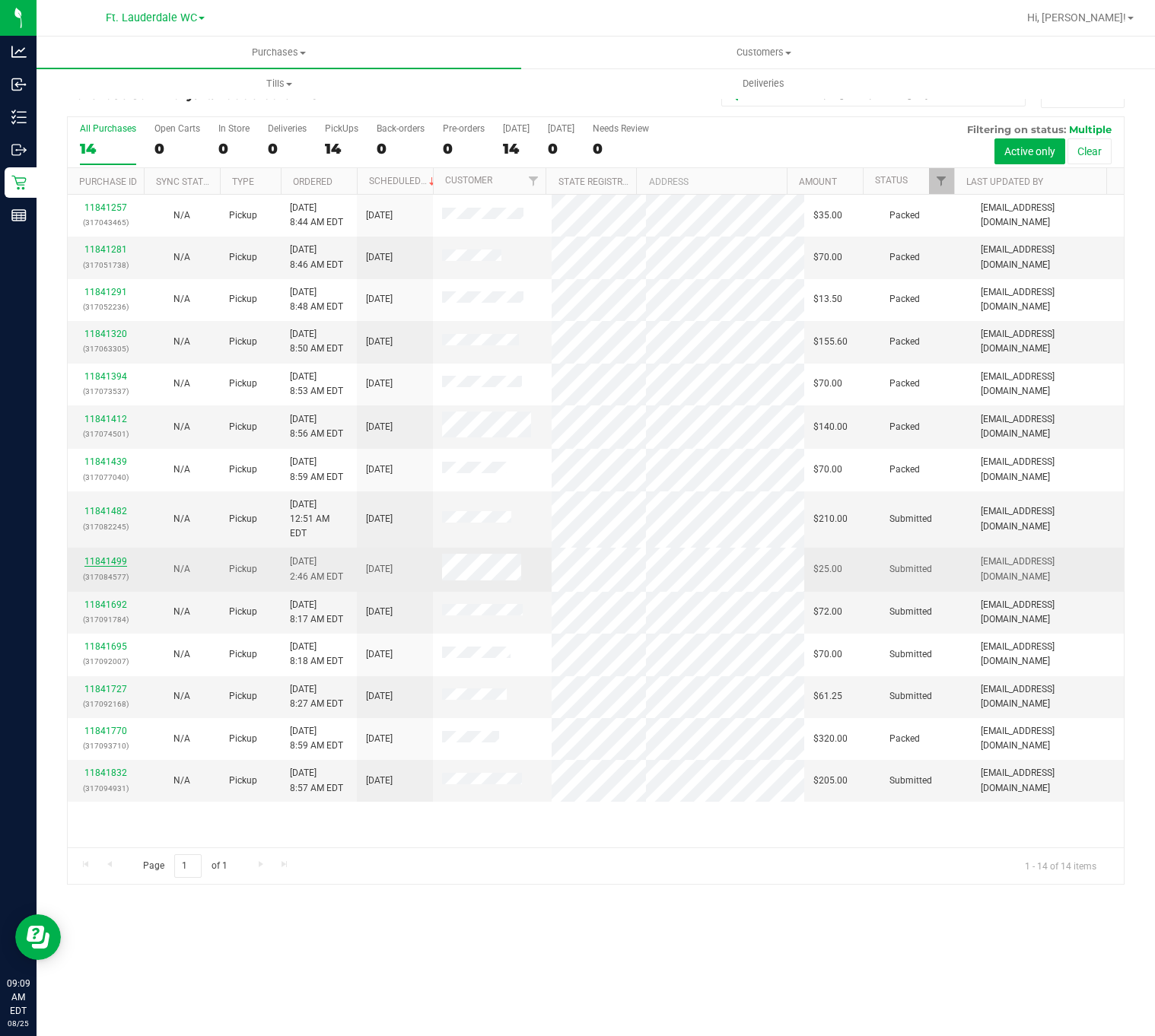
click at [98, 556] on link "11841499" at bounding box center [105, 561] width 43 height 11
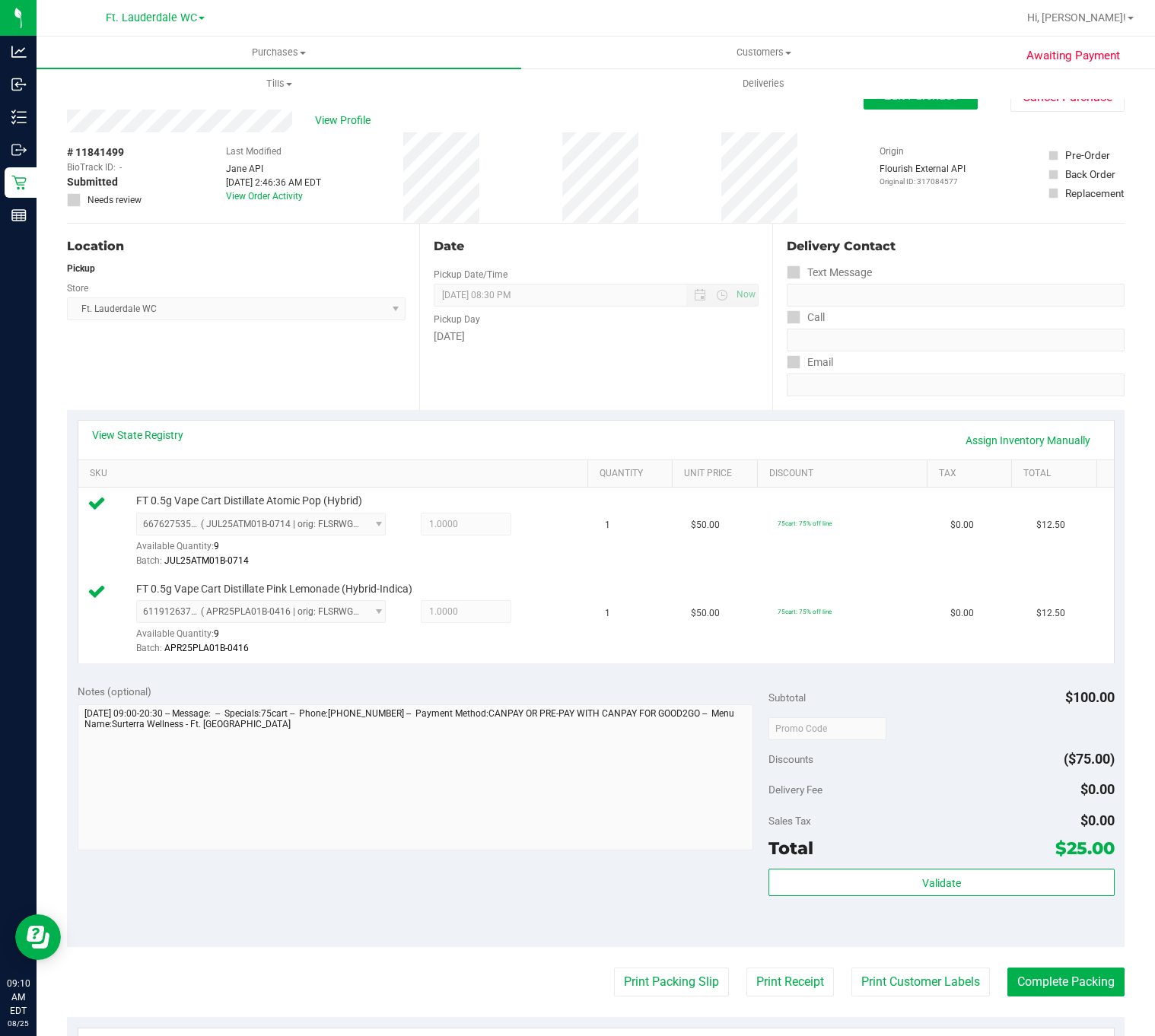
scroll to position [228, 0]
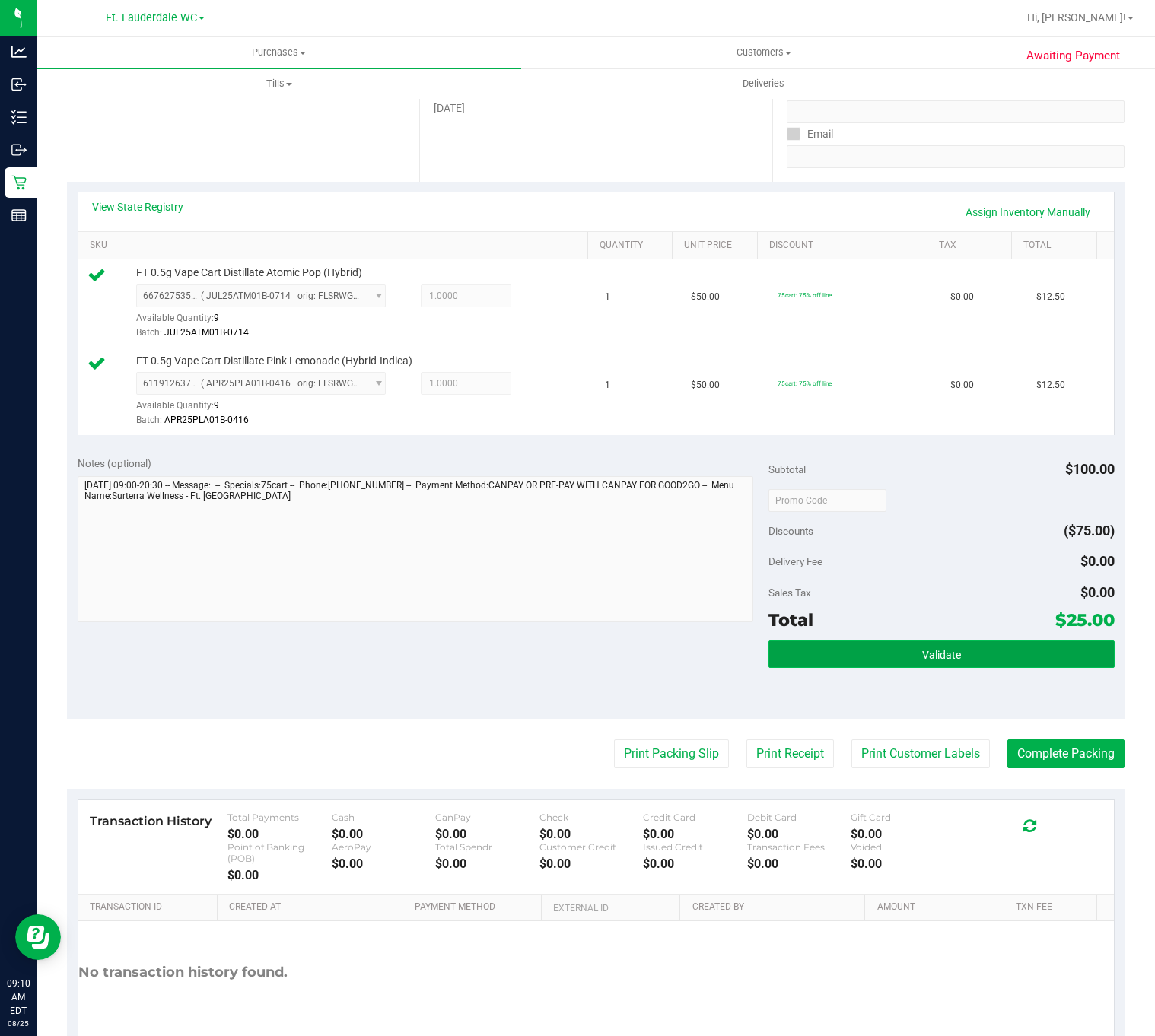
click at [896, 660] on button "Validate" at bounding box center [941, 654] width 345 height 27
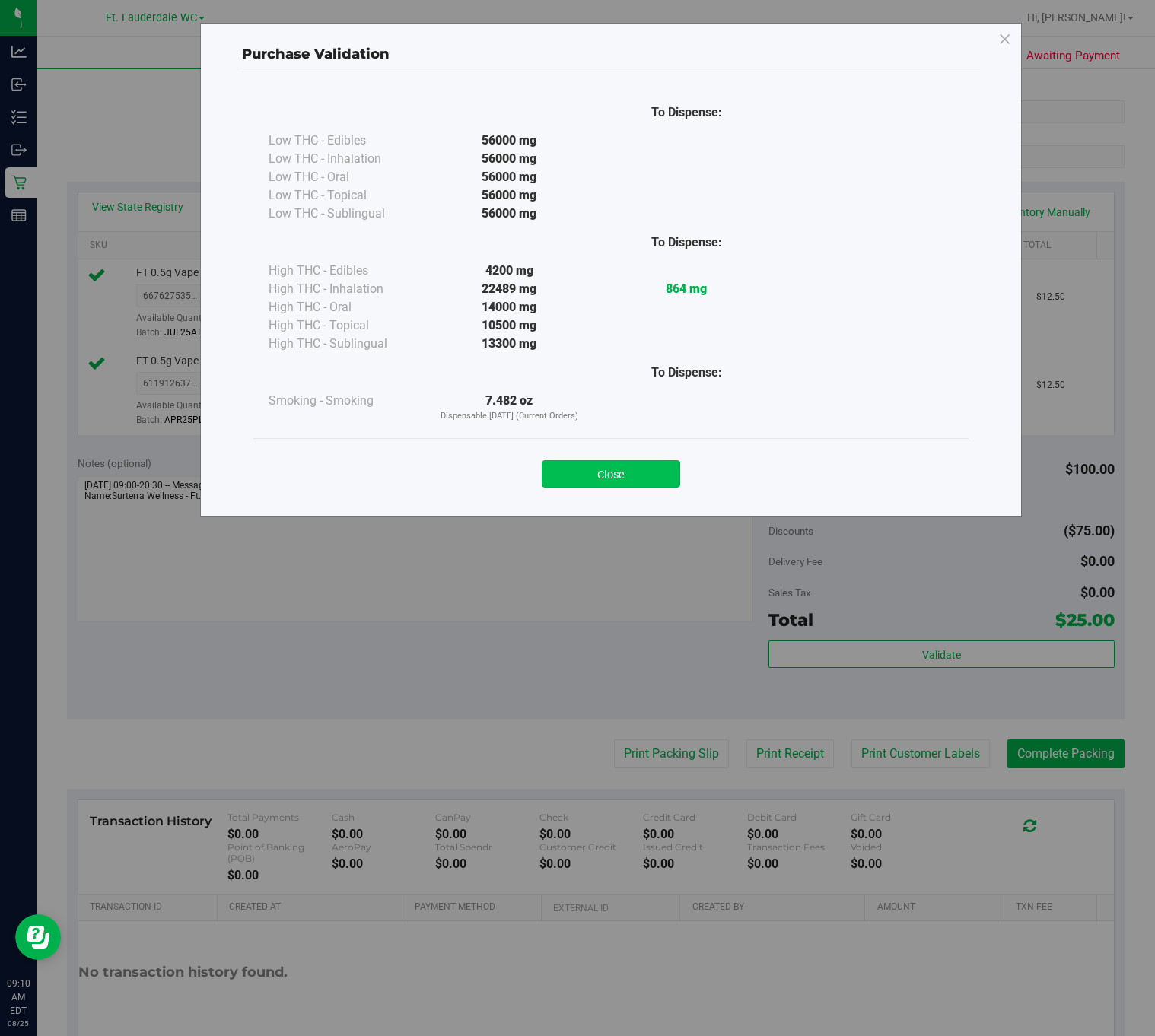
click at [612, 471] on button "Close" at bounding box center [611, 474] width 139 height 27
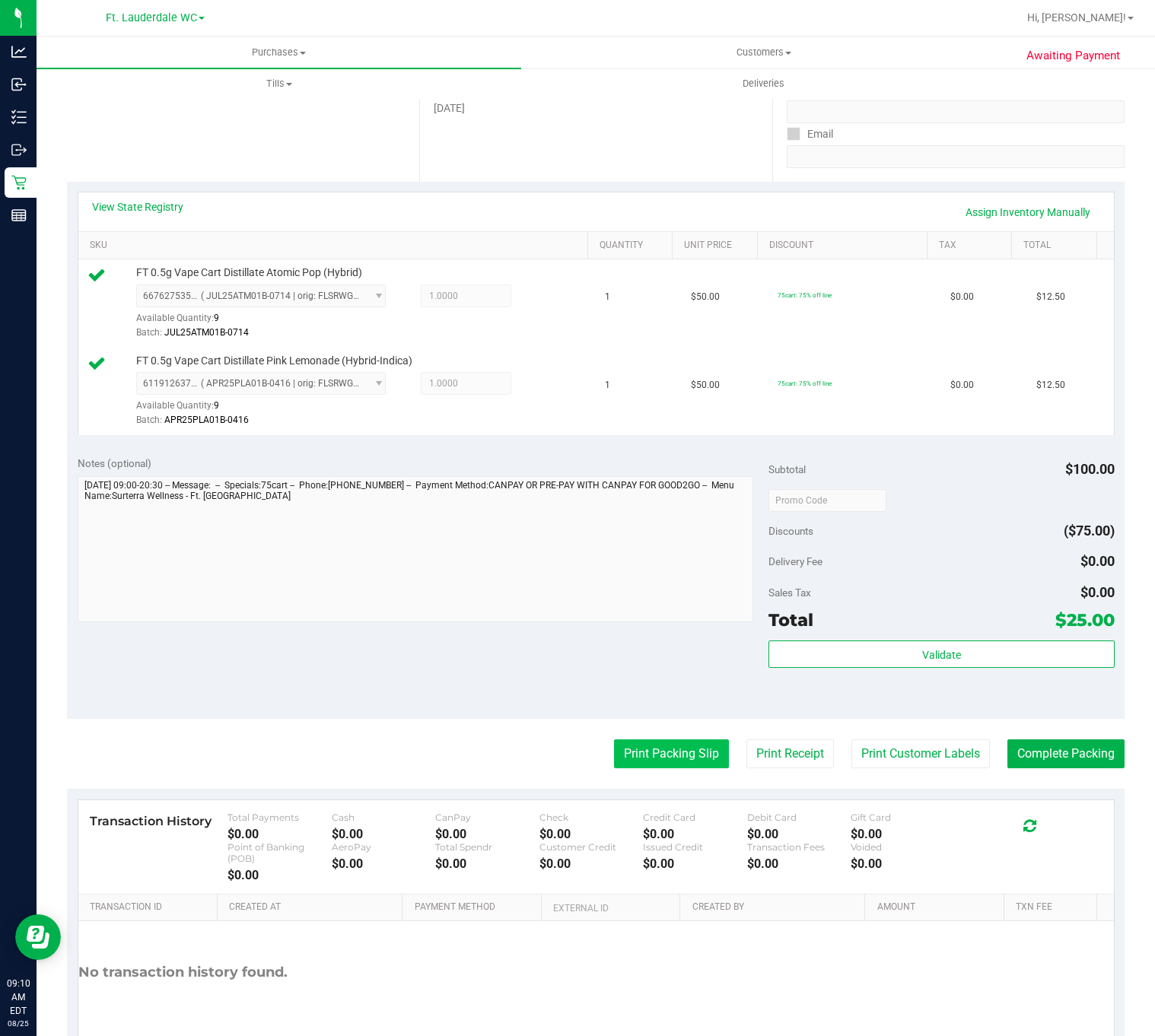
click at [664, 755] on button "Print Packing Slip" at bounding box center [671, 754] width 115 height 29
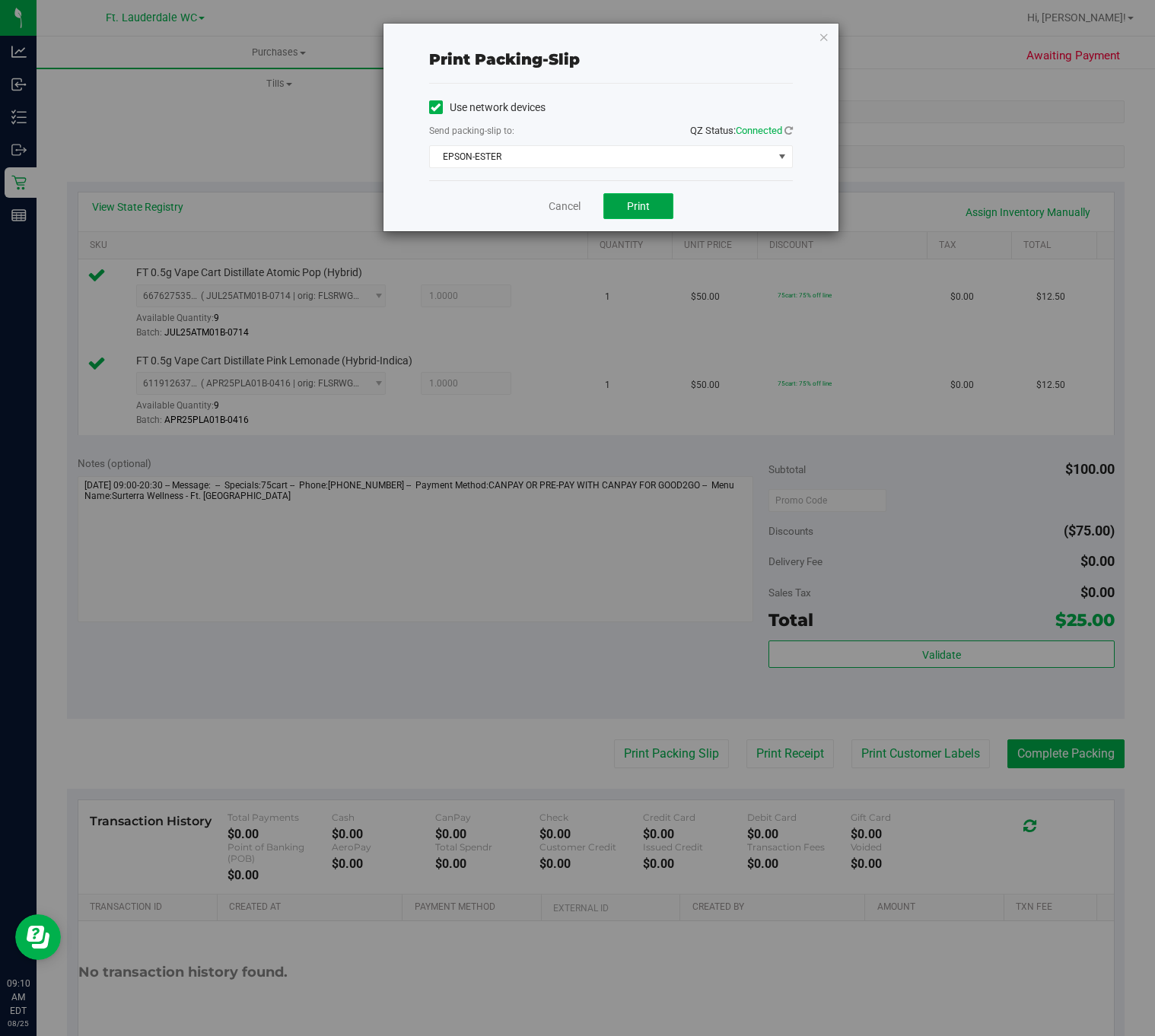
click at [638, 211] on span "Print" at bounding box center [638, 206] width 23 height 12
click at [558, 208] on link "Cancel" at bounding box center [565, 206] width 32 height 16
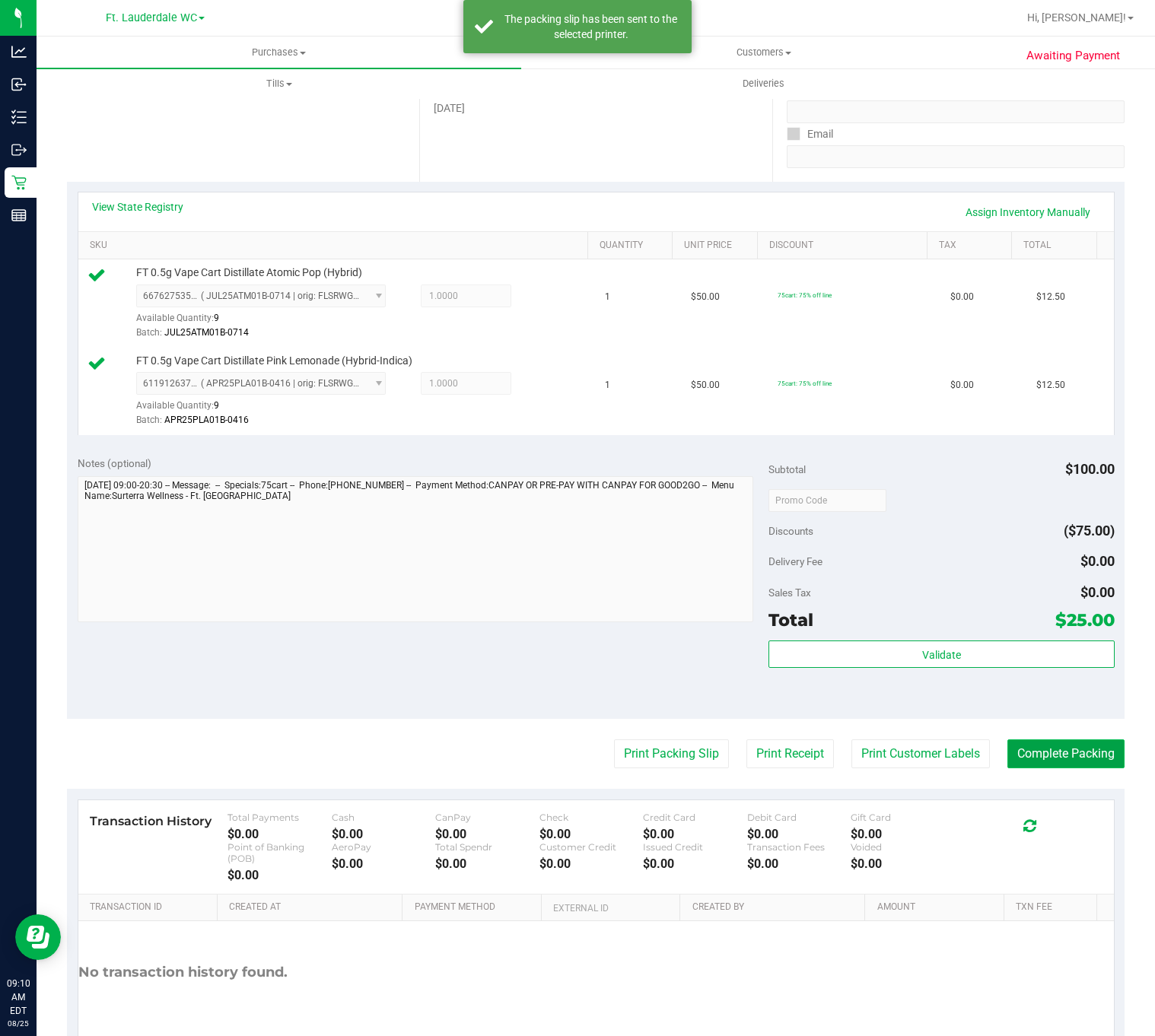
click at [1055, 752] on button "Complete Packing" at bounding box center [1066, 754] width 117 height 29
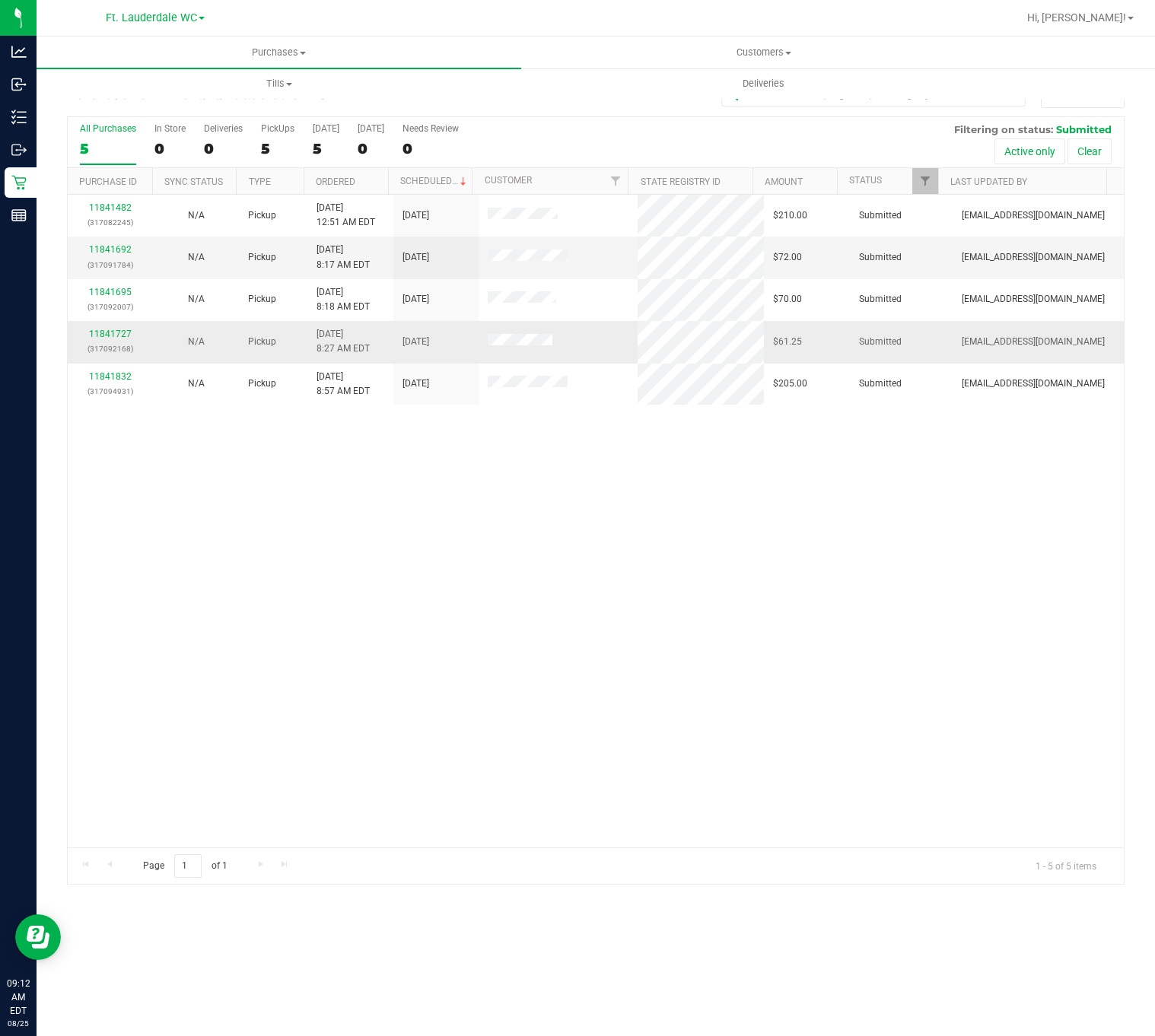
click at [107, 325] on td "11841727 (317092168)" at bounding box center [111, 341] width 86 height 42
click at [104, 335] on link "11841727" at bounding box center [111, 333] width 43 height 11
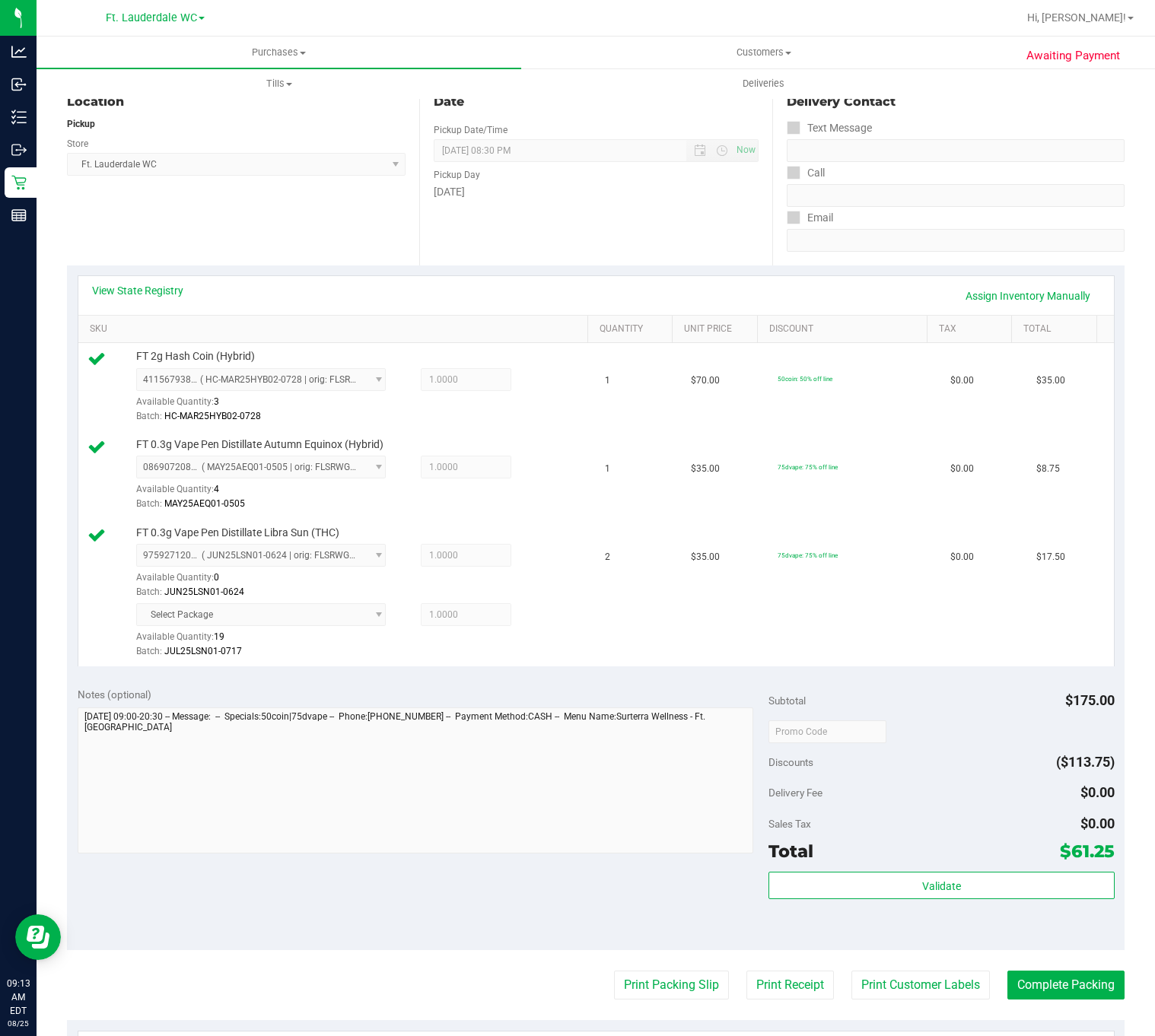
scroll to position [228, 0]
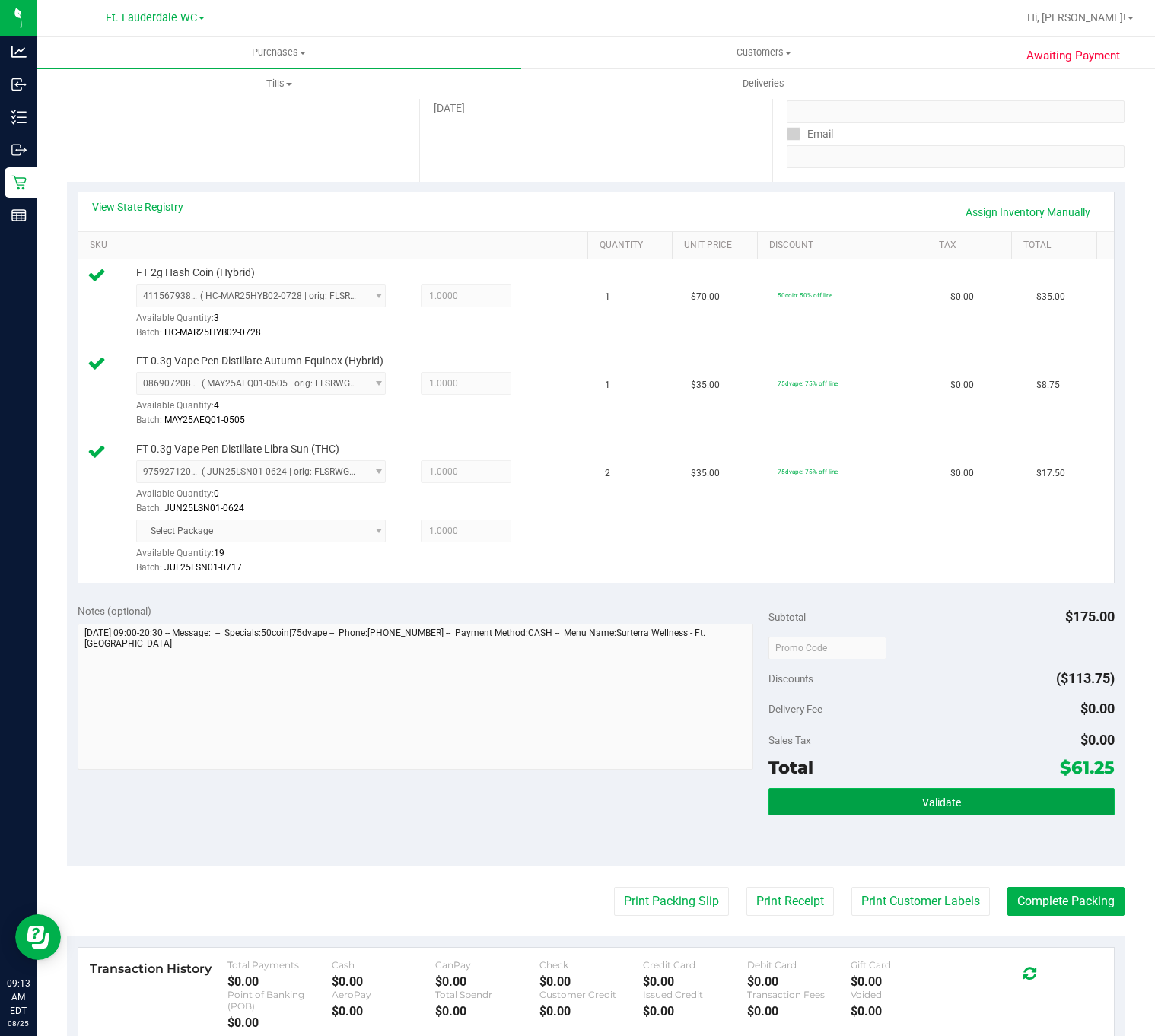
click at [909, 816] on button "Validate" at bounding box center [941, 802] width 345 height 27
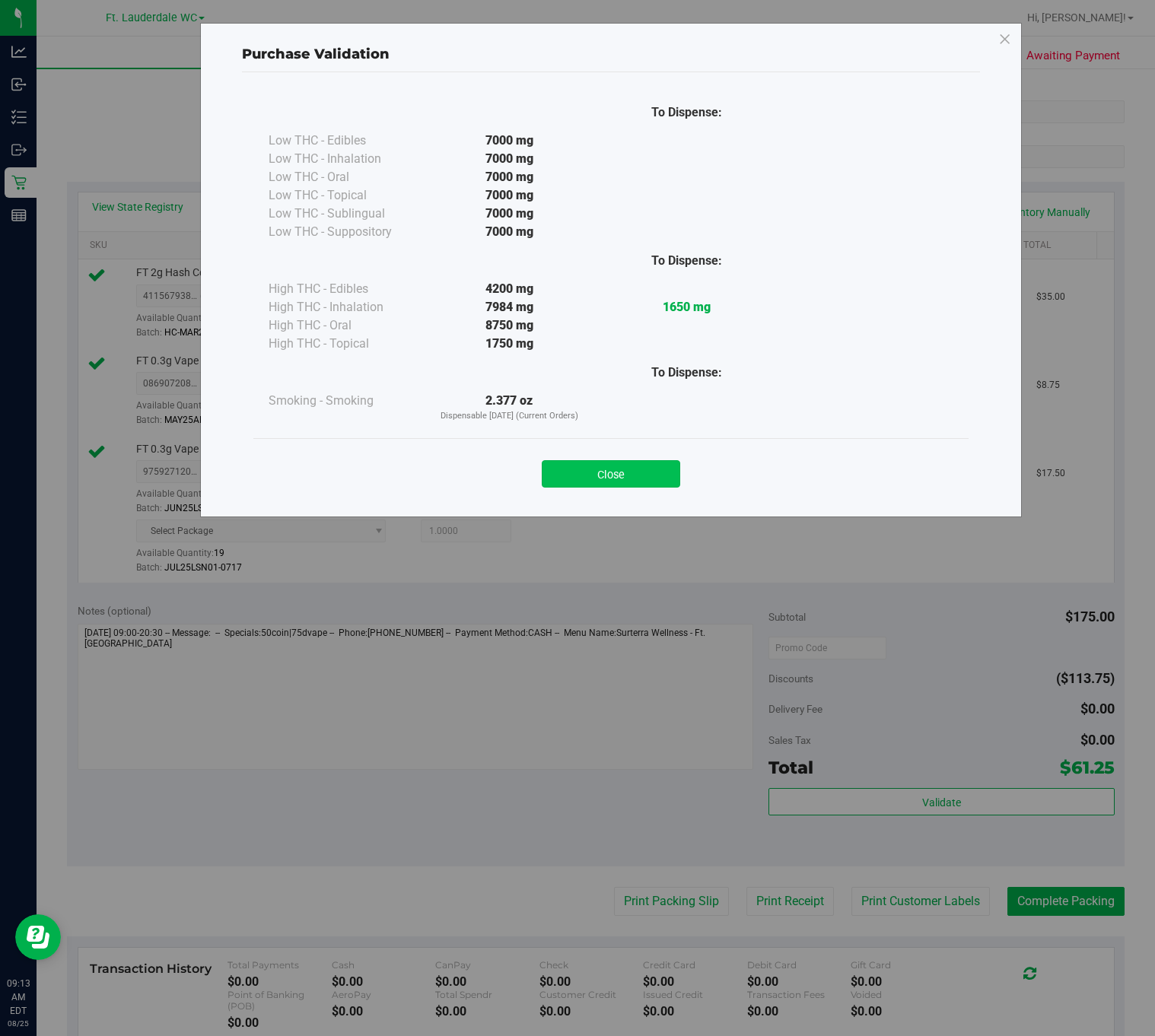
click at [592, 462] on button "Close" at bounding box center [611, 474] width 139 height 27
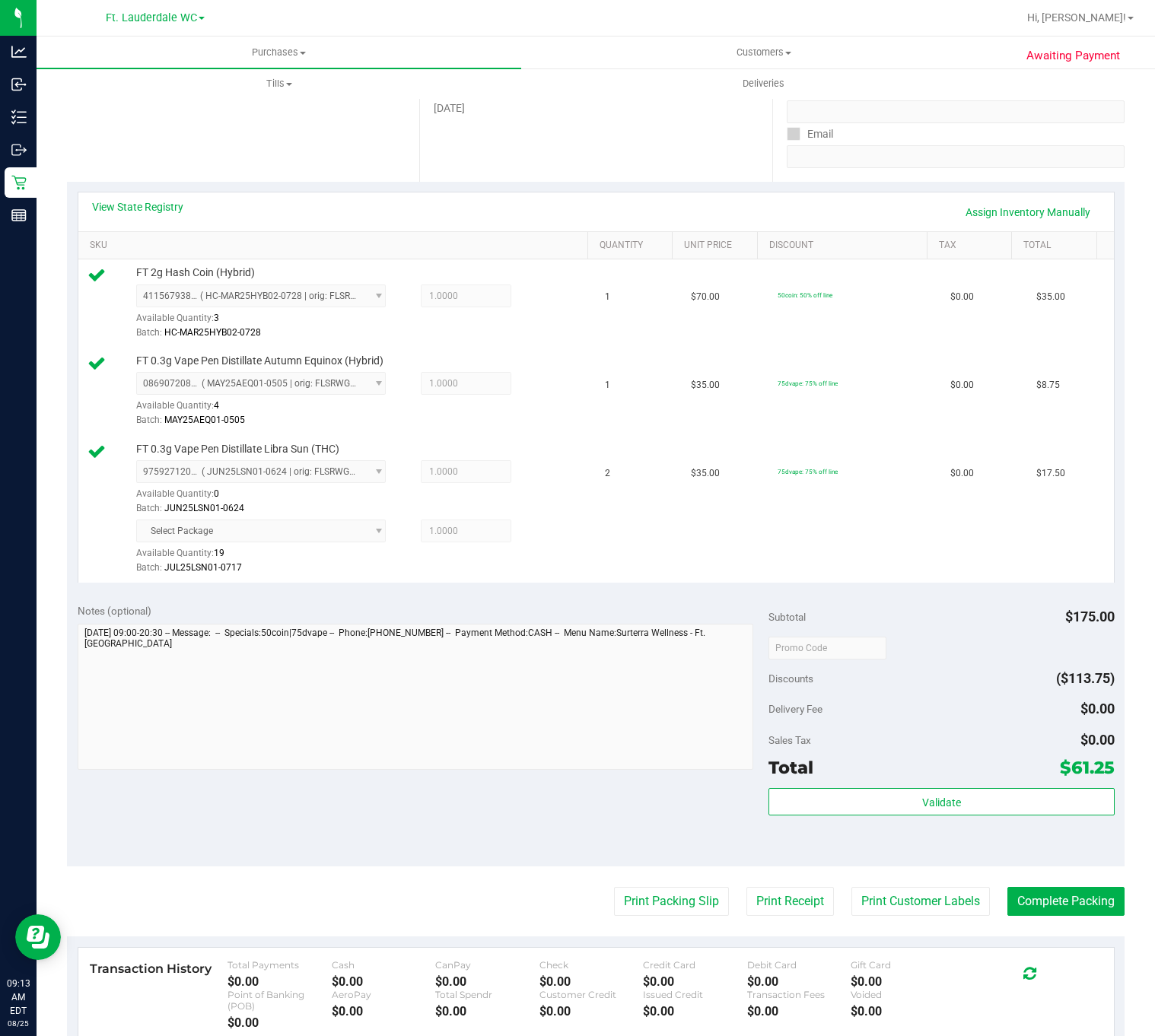
click at [653, 909] on button "Print Packing Slip" at bounding box center [671, 902] width 115 height 29
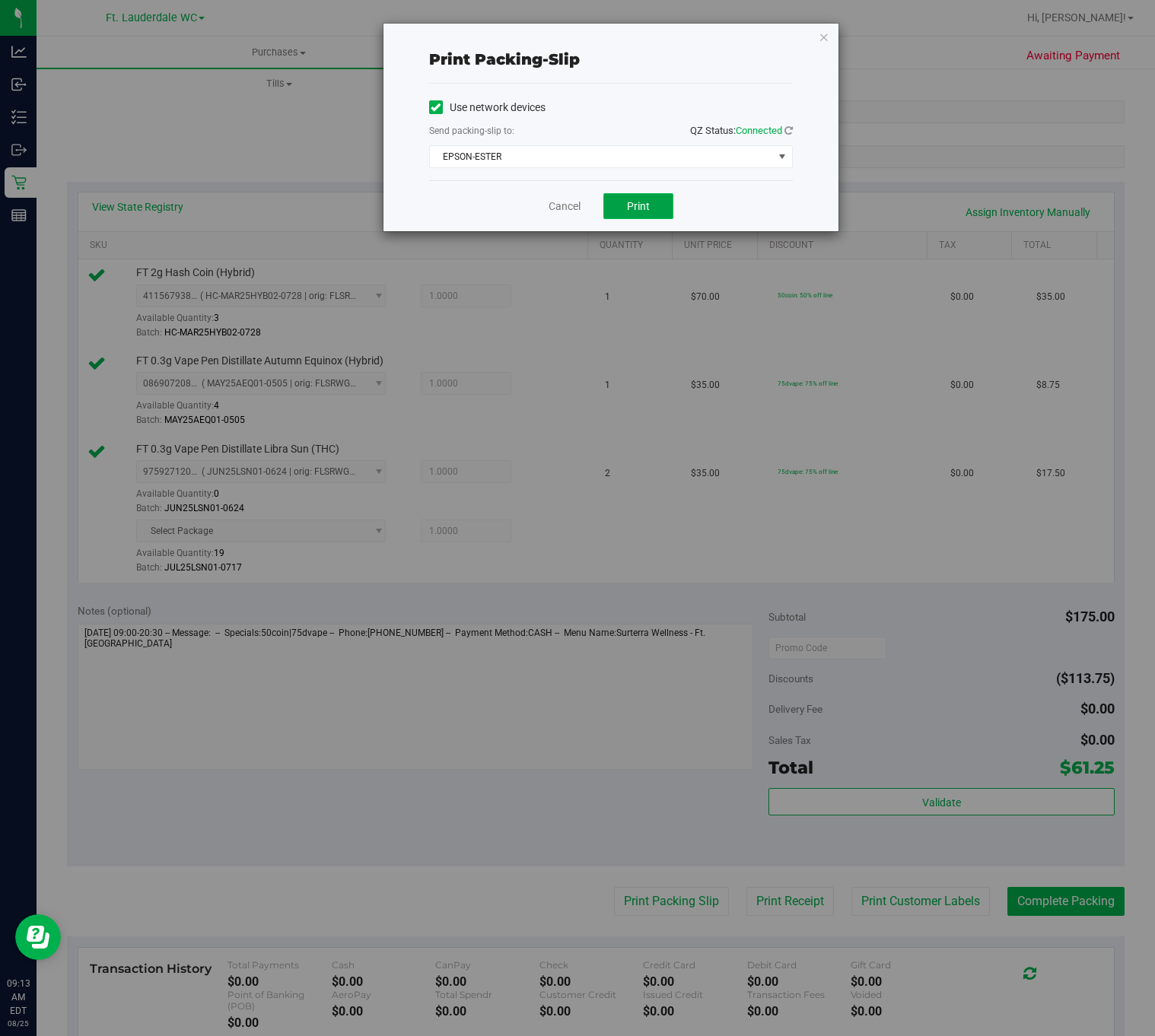
click at [644, 215] on button "Print" at bounding box center [638, 206] width 70 height 26
click at [555, 208] on link "Cancel" at bounding box center [565, 206] width 32 height 16
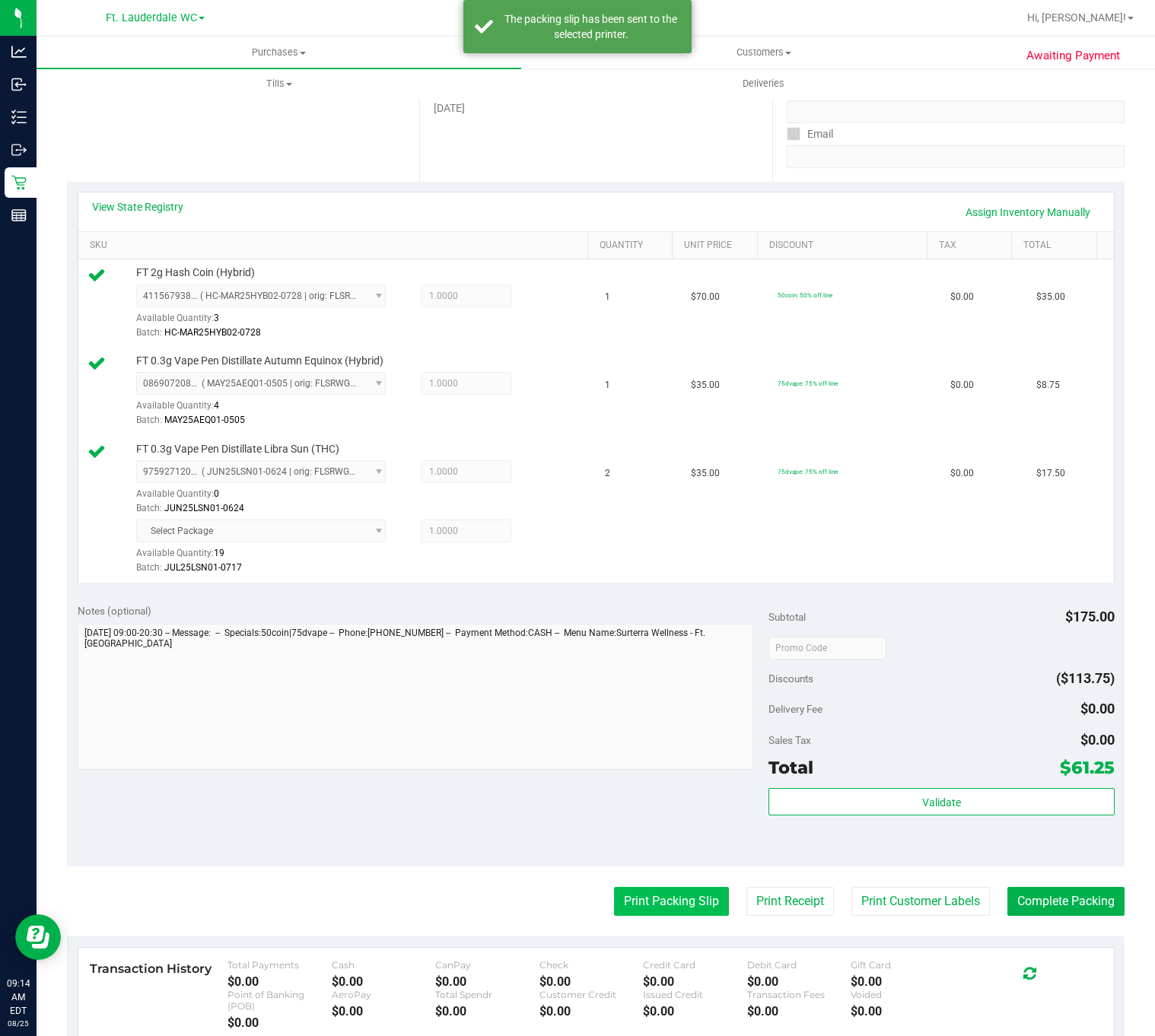
click at [664, 906] on button "Print Packing Slip" at bounding box center [671, 902] width 115 height 29
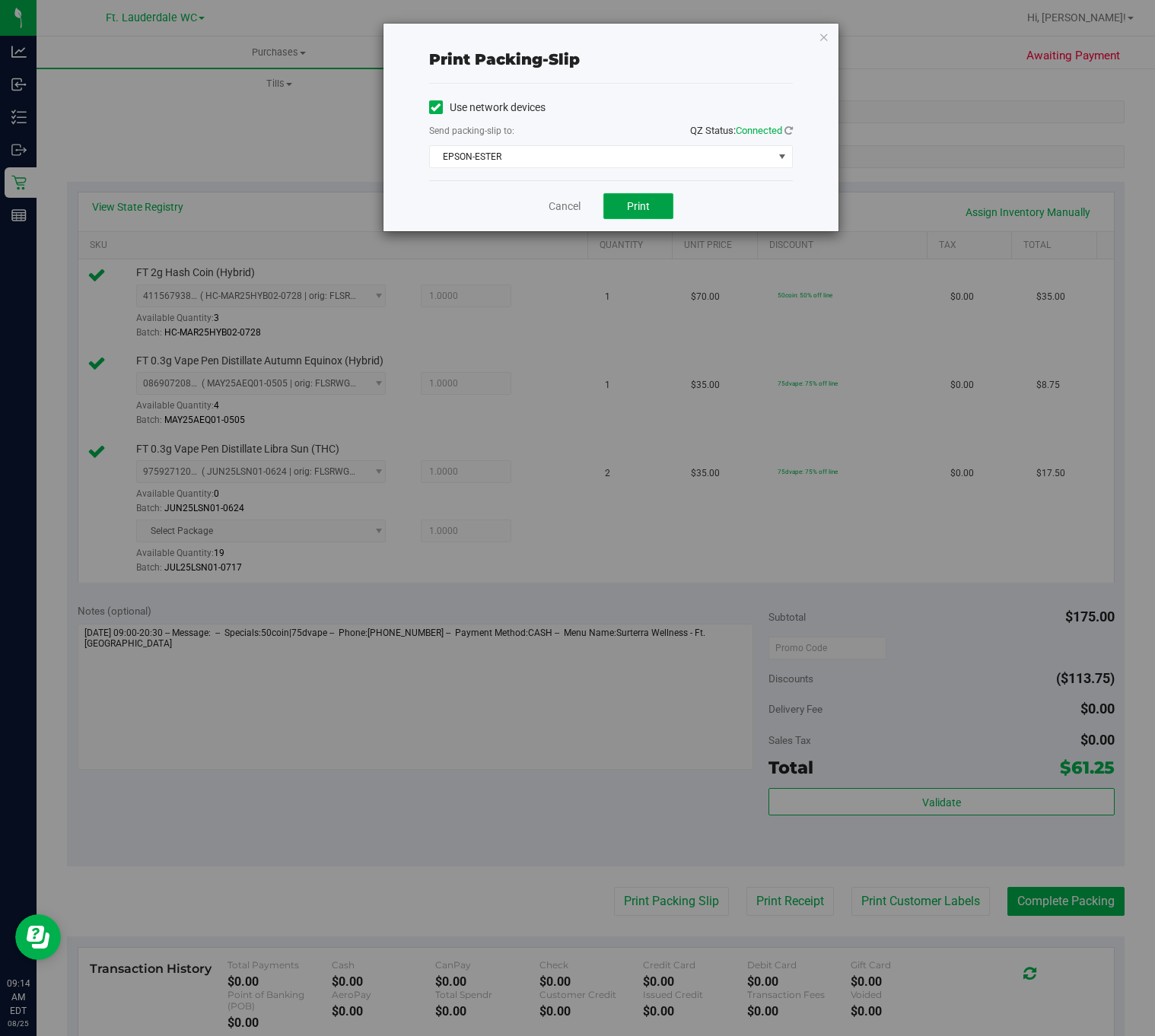
click at [642, 214] on button "Print" at bounding box center [638, 206] width 70 height 26
click at [566, 208] on link "Cancel" at bounding box center [565, 206] width 32 height 16
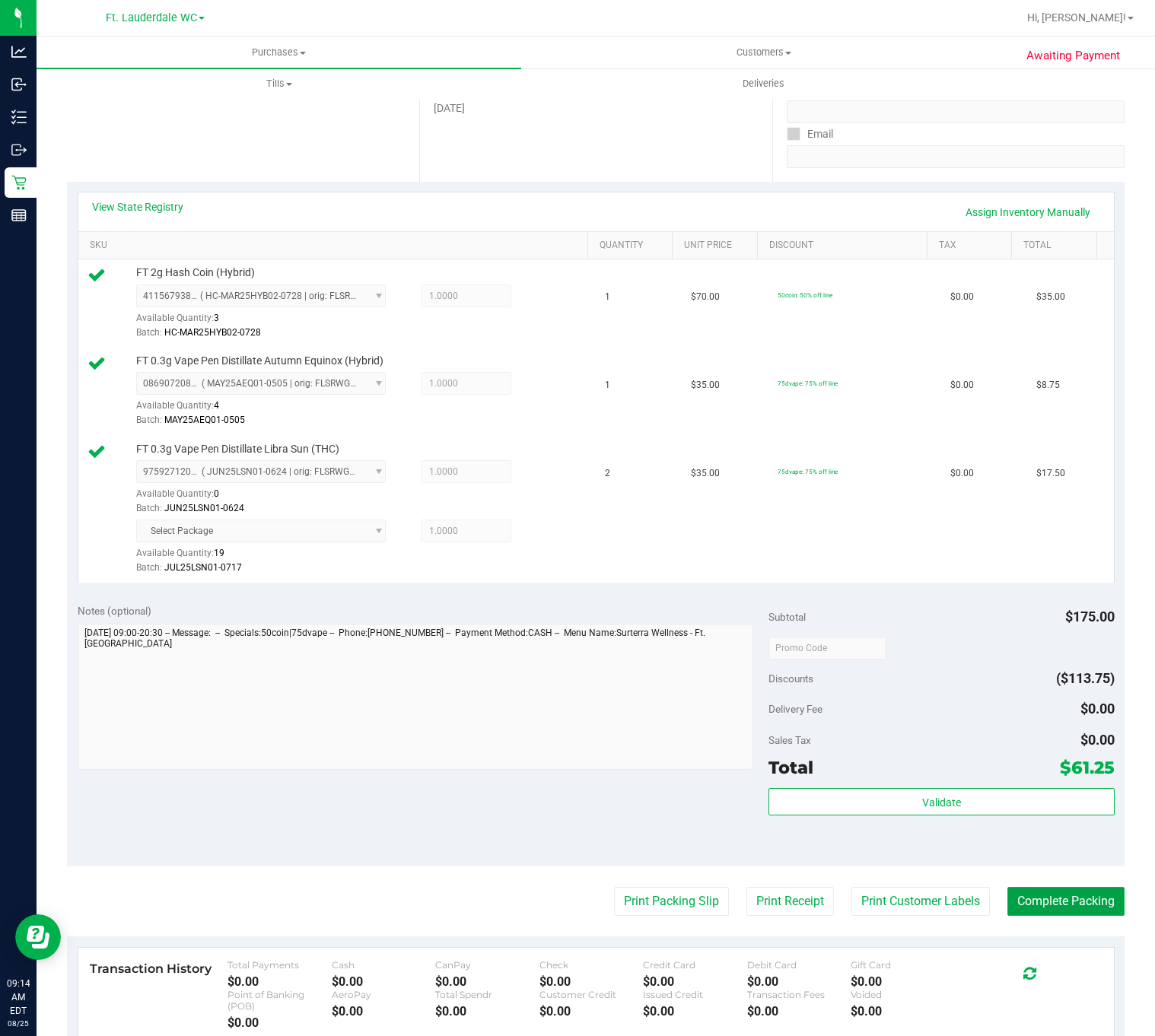
click at [1032, 914] on button "Complete Packing" at bounding box center [1066, 902] width 117 height 29
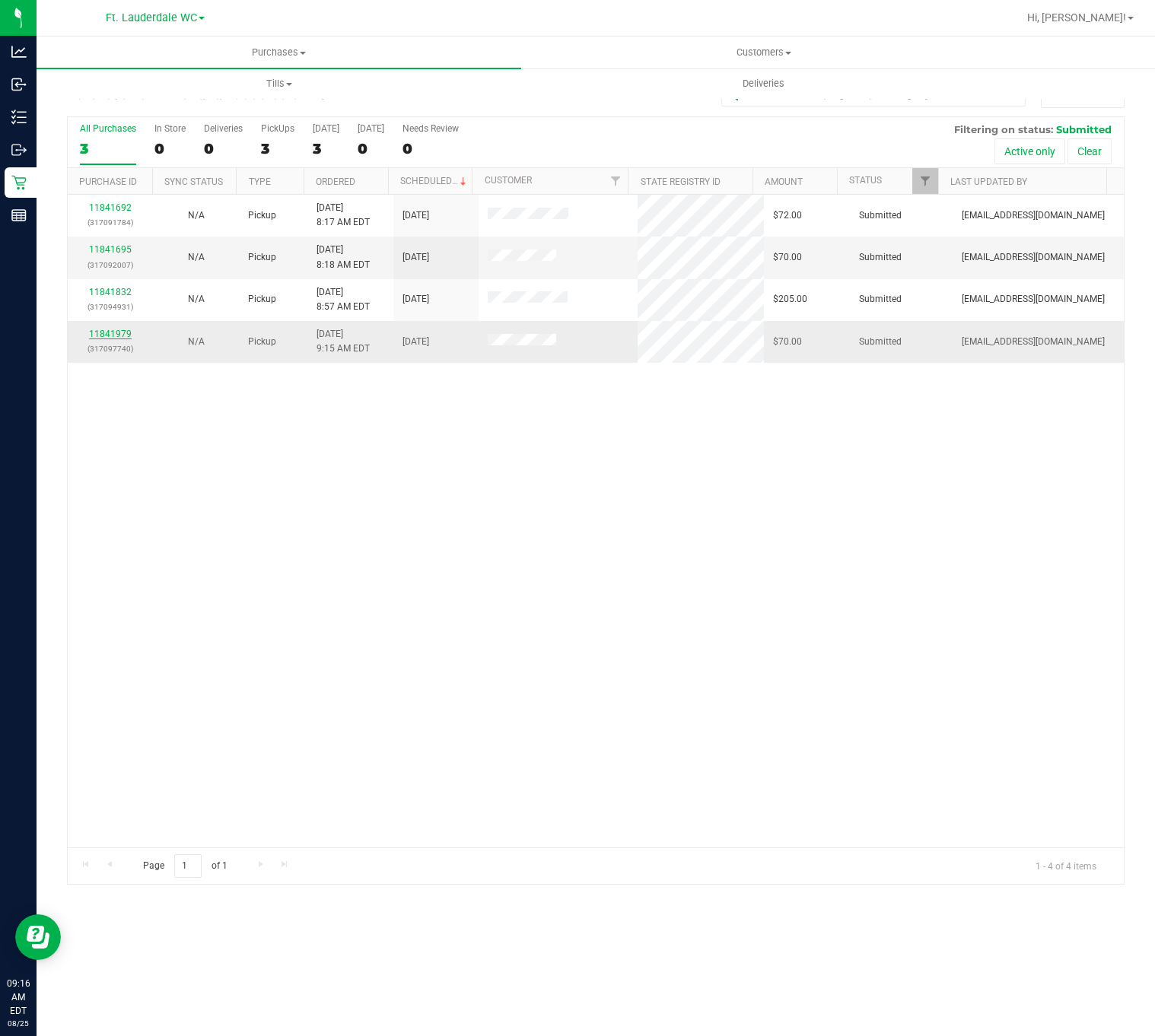
click at [117, 339] on link "11841979" at bounding box center [111, 333] width 43 height 11
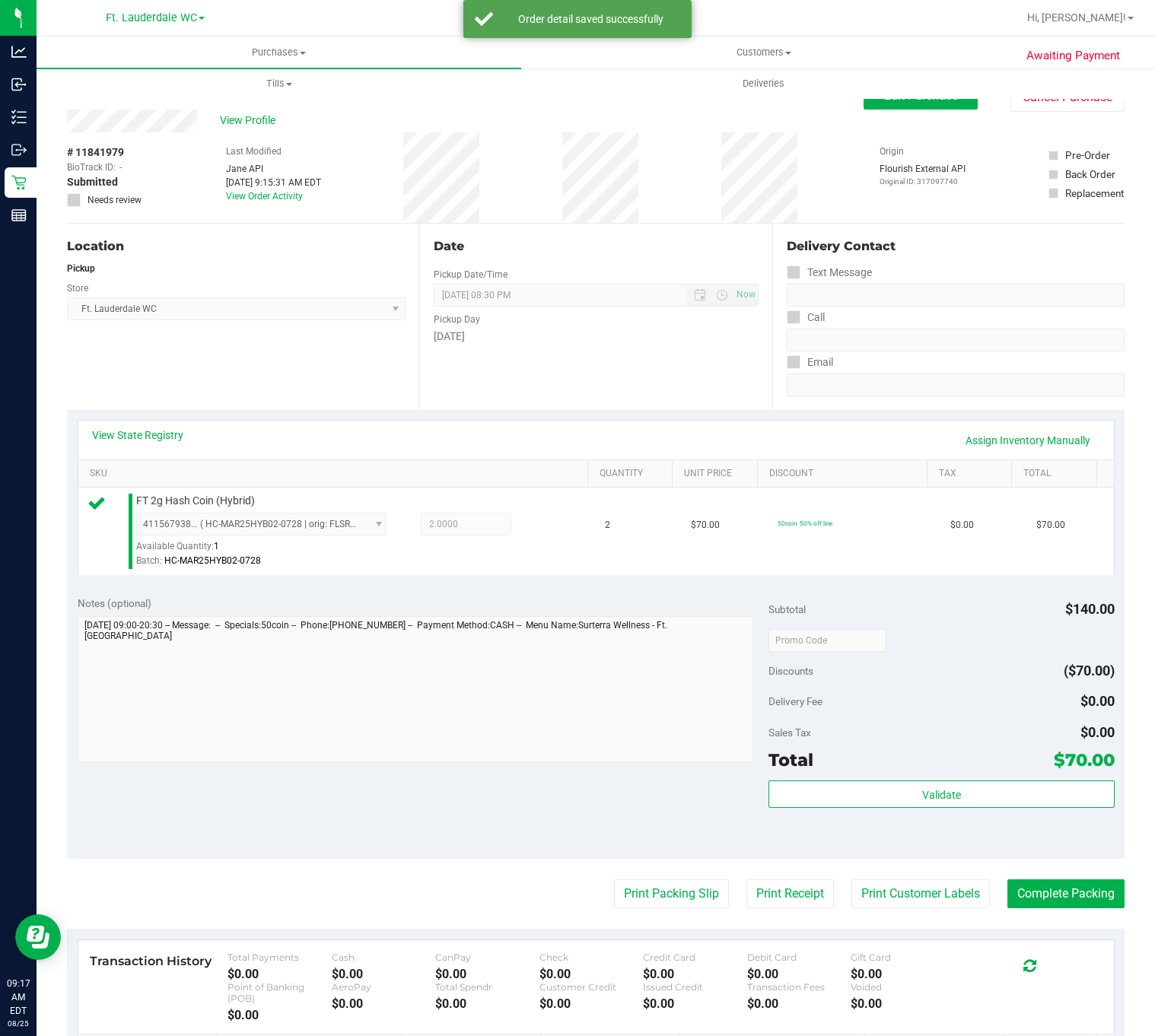
scroll to position [225, 0]
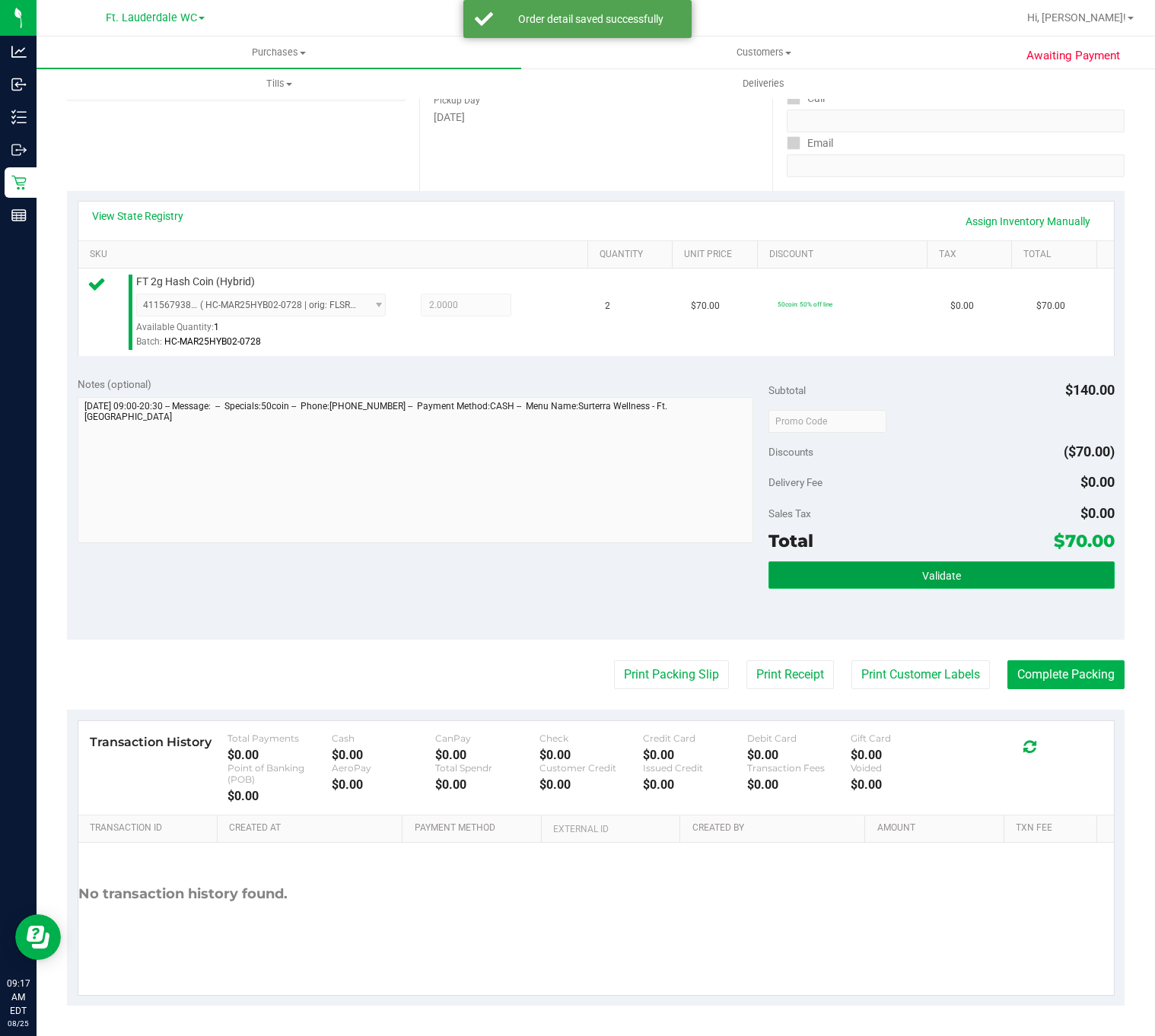
click at [782, 573] on button "Validate" at bounding box center [941, 575] width 345 height 27
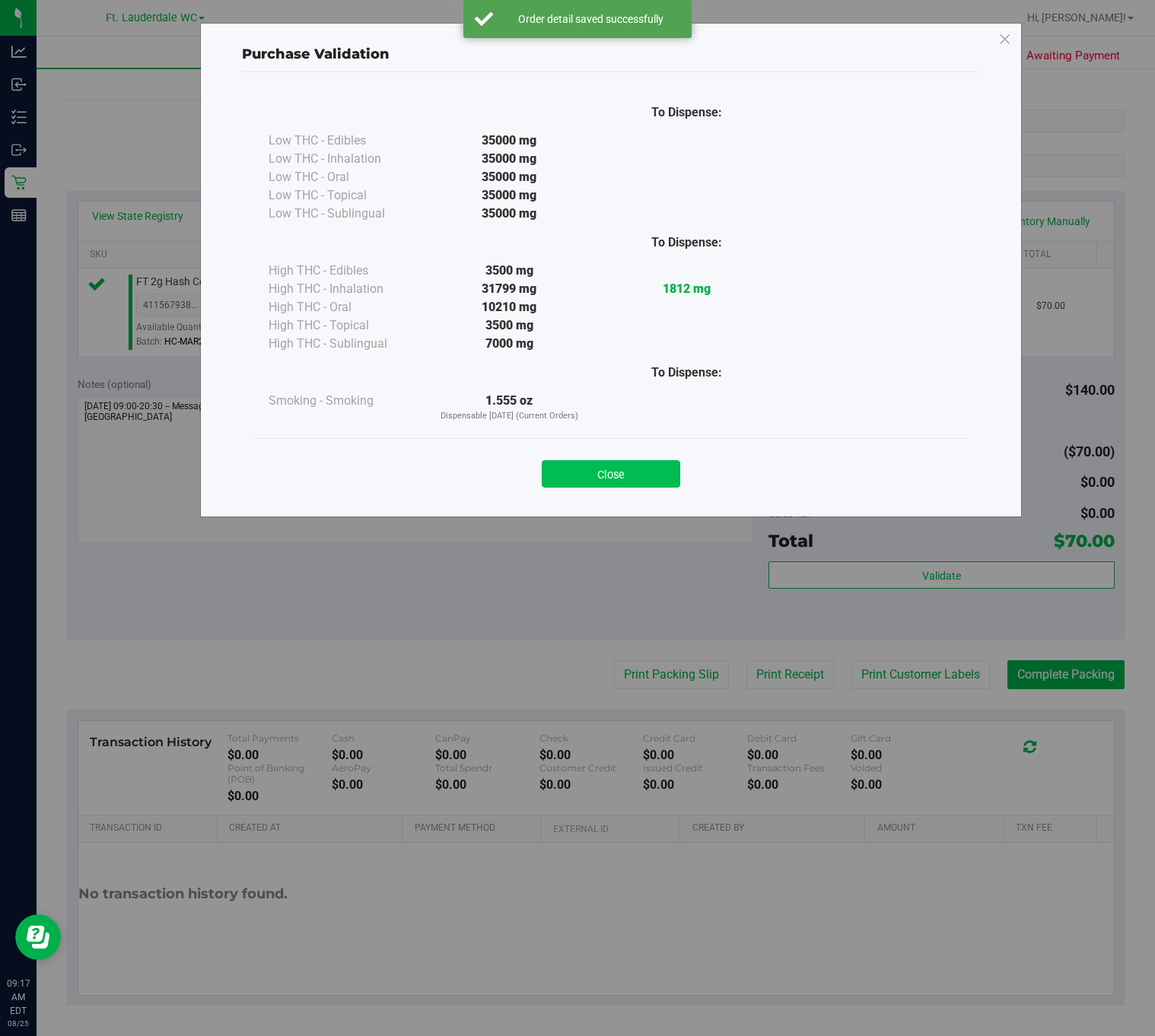
click at [612, 468] on button "Close" at bounding box center [611, 474] width 139 height 27
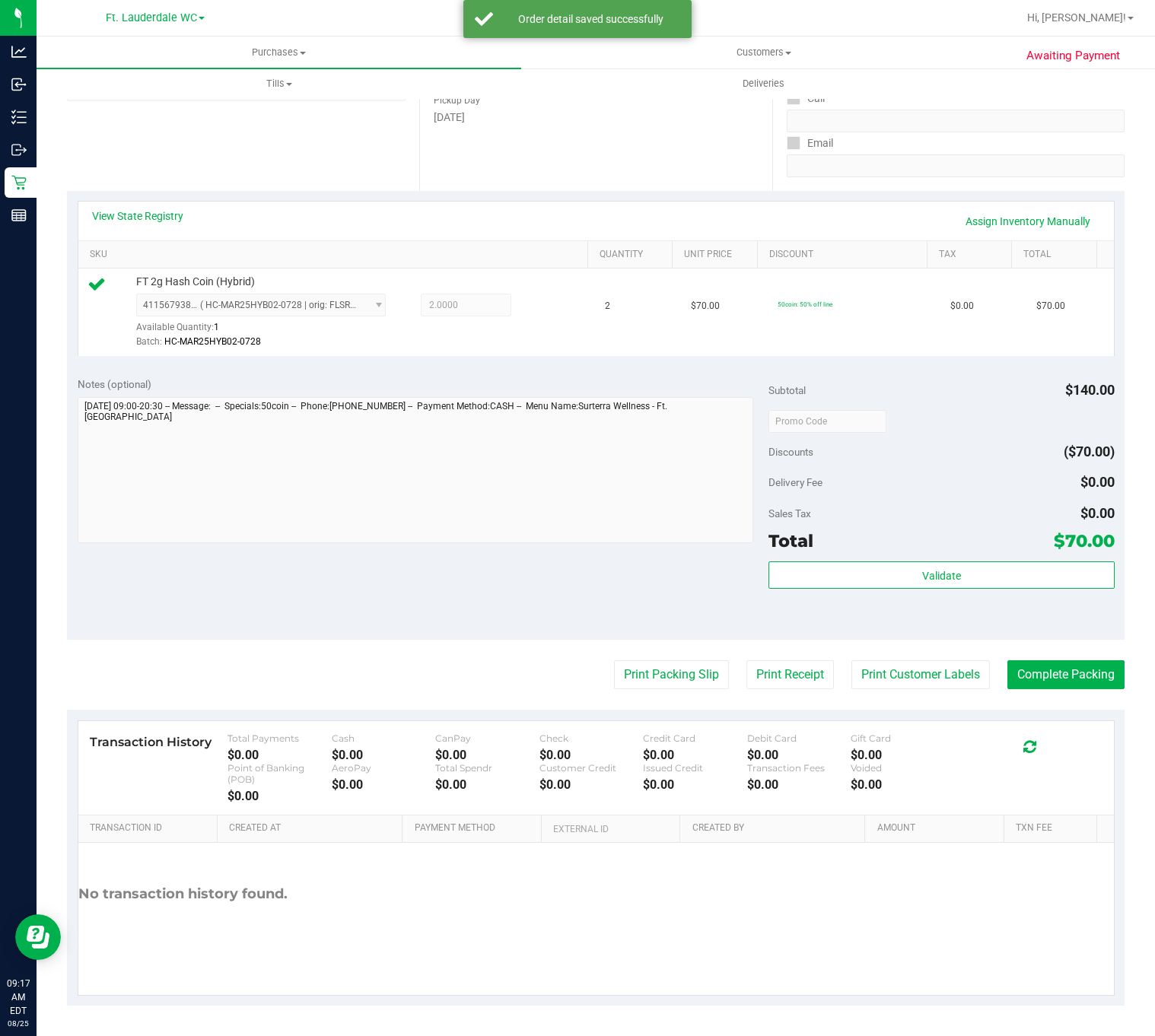
click at [646, 698] on purchase-details "Back Edit Purchase Cancel Purchase View Profile # 11841979 BioTrack ID: - Submi…" at bounding box center [595, 434] width 1057 height 1142
click at [641, 667] on button "Print Packing Slip" at bounding box center [671, 675] width 115 height 29
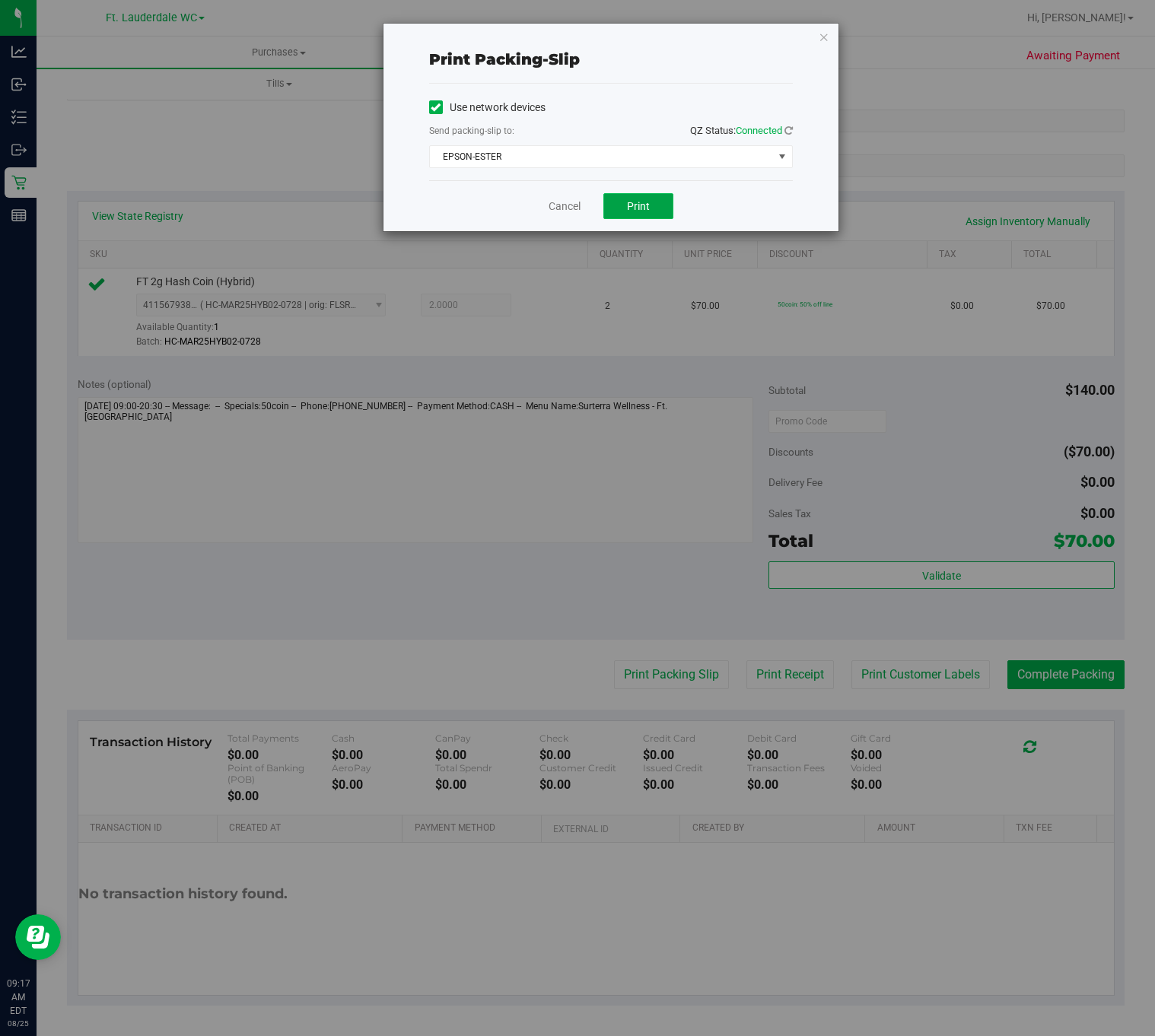
click at [621, 215] on button "Print" at bounding box center [638, 206] width 70 height 26
click at [635, 210] on span "Print" at bounding box center [638, 206] width 23 height 12
click at [571, 219] on div "Cancel Print" at bounding box center [611, 206] width 364 height 51
click at [571, 203] on link "Cancel" at bounding box center [565, 206] width 32 height 16
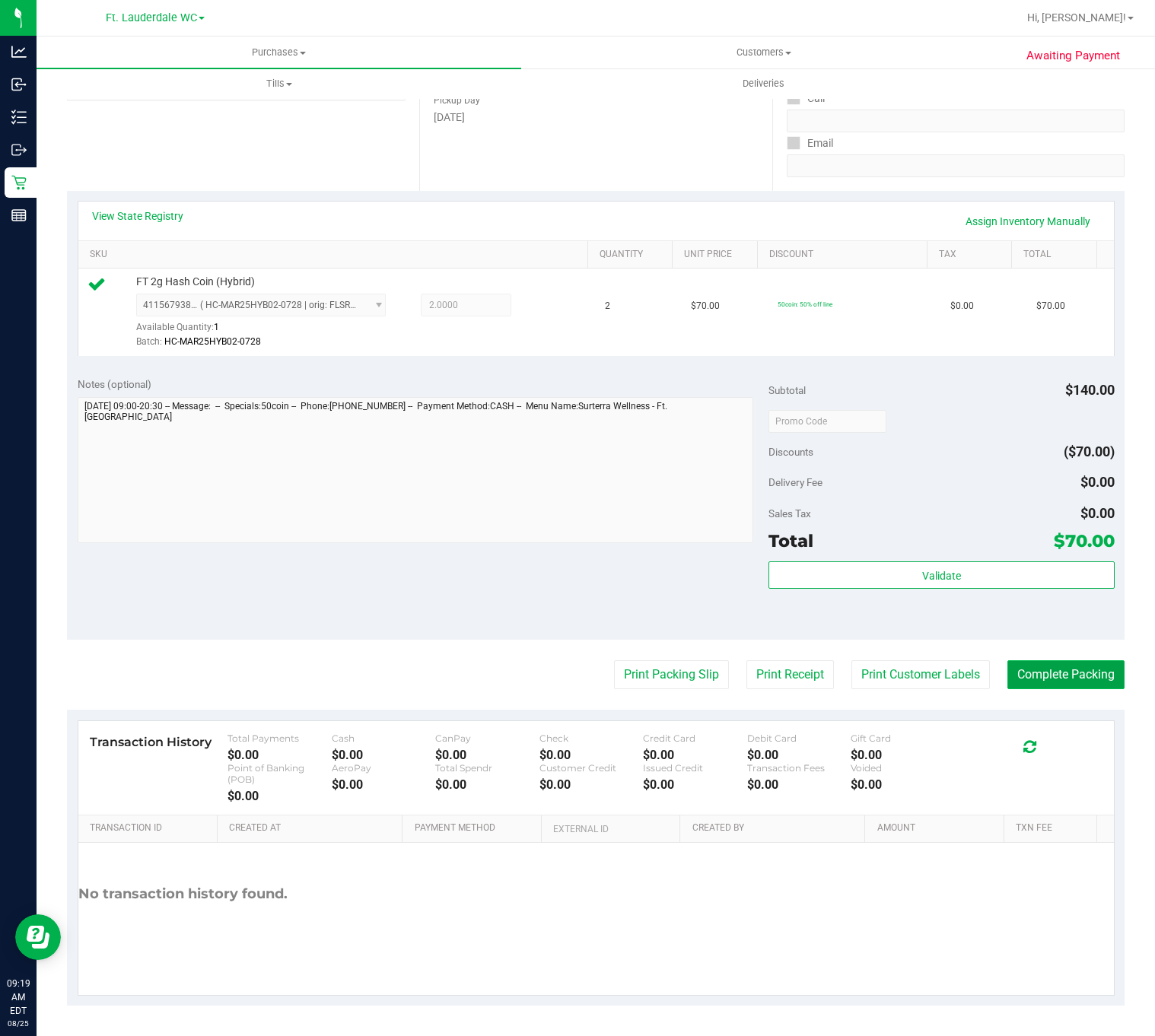
click at [1055, 676] on button "Complete Packing" at bounding box center [1066, 675] width 117 height 29
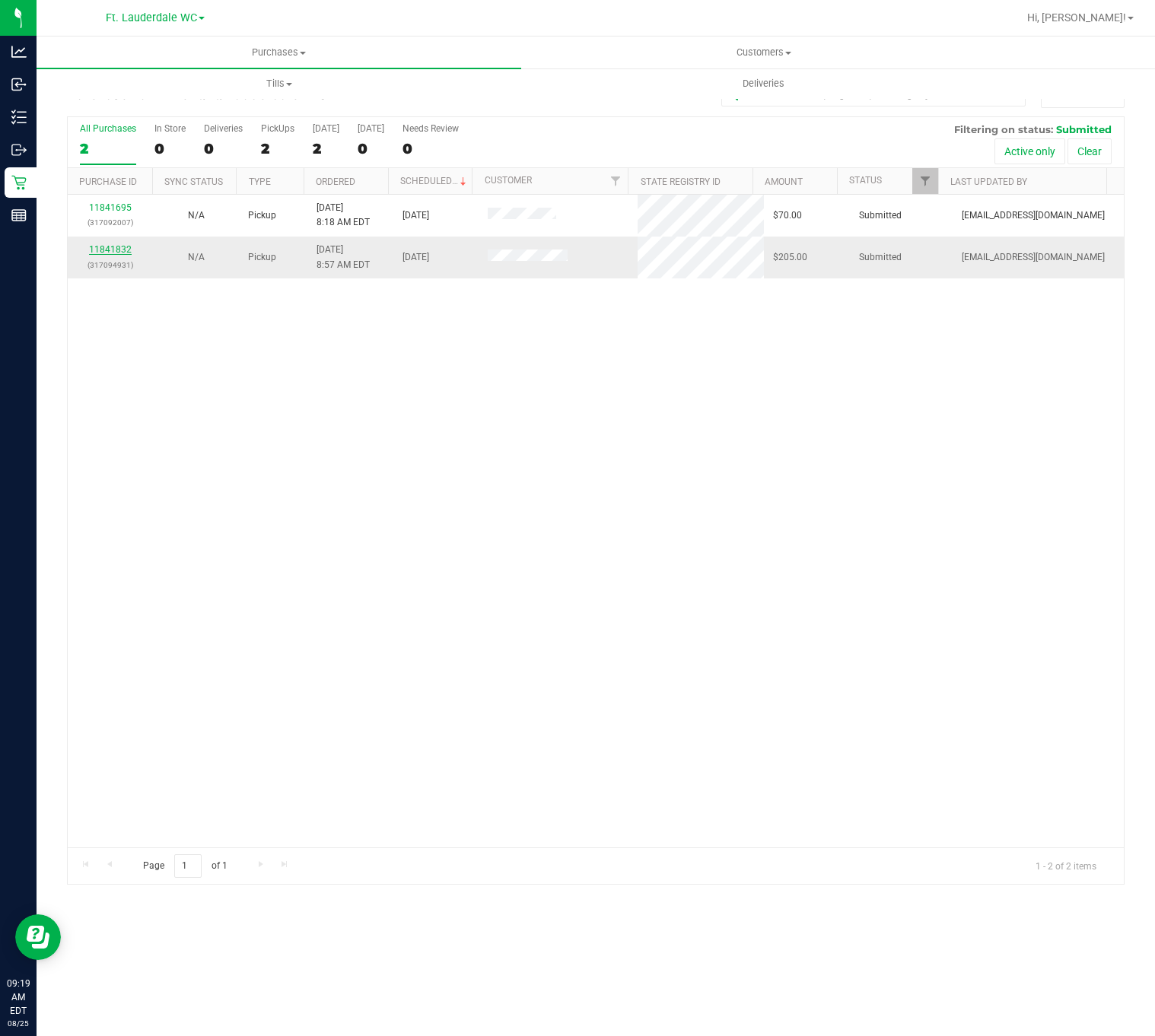
click at [123, 254] on link "11841832" at bounding box center [111, 249] width 43 height 11
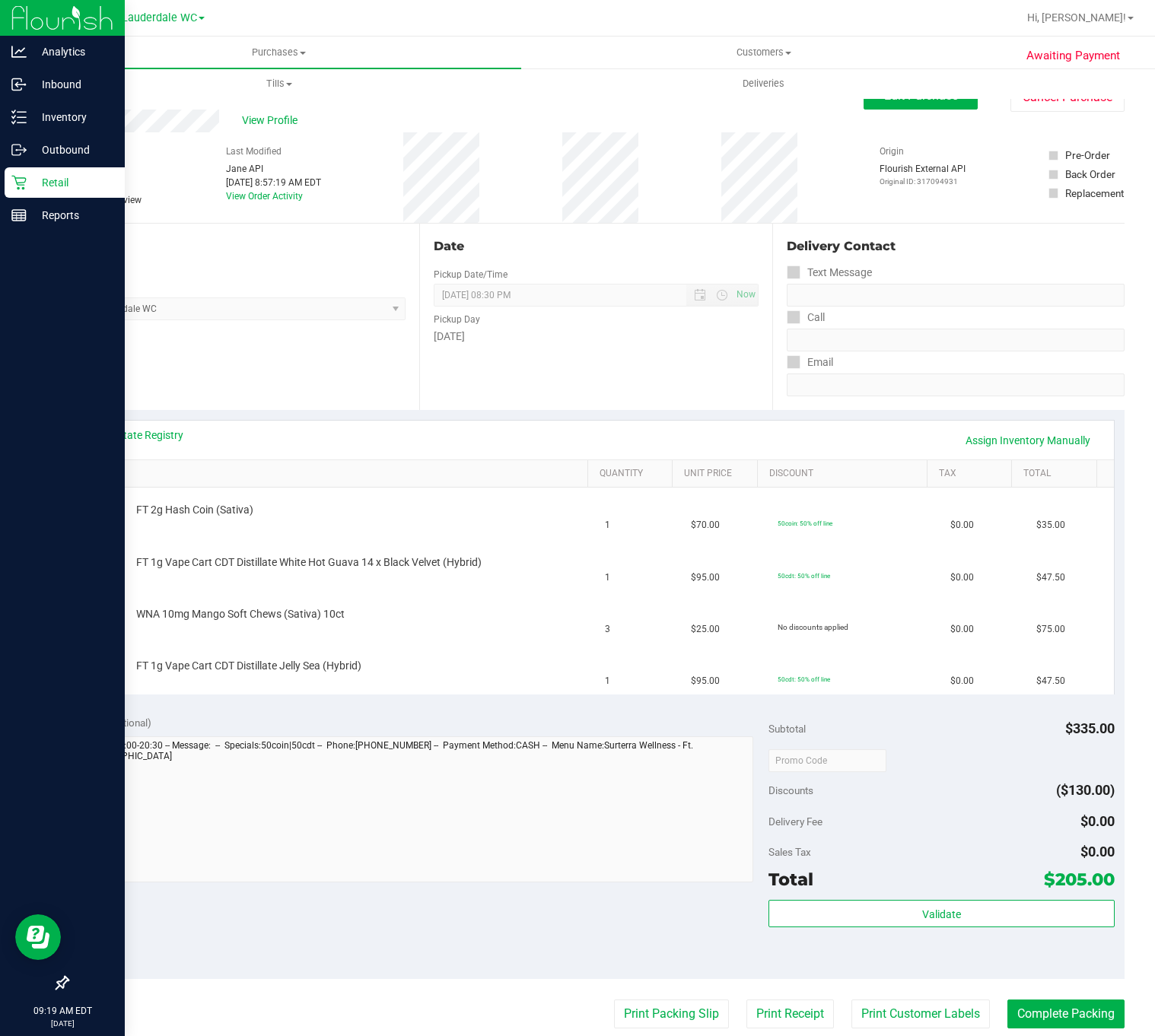
click at [32, 191] on p "Retail" at bounding box center [71, 182] width 91 height 18
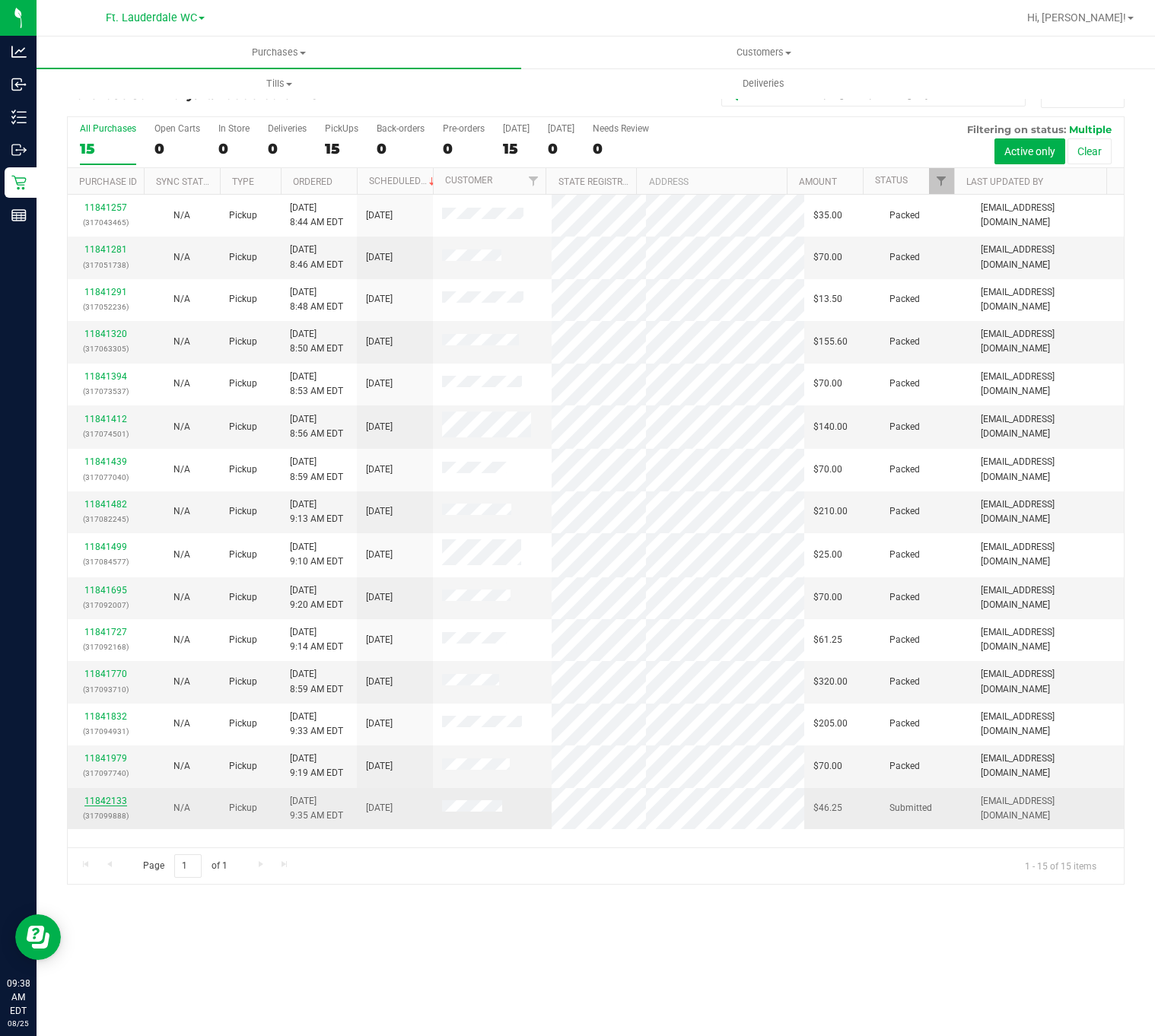
click at [103, 801] on link "11842133" at bounding box center [105, 801] width 43 height 11
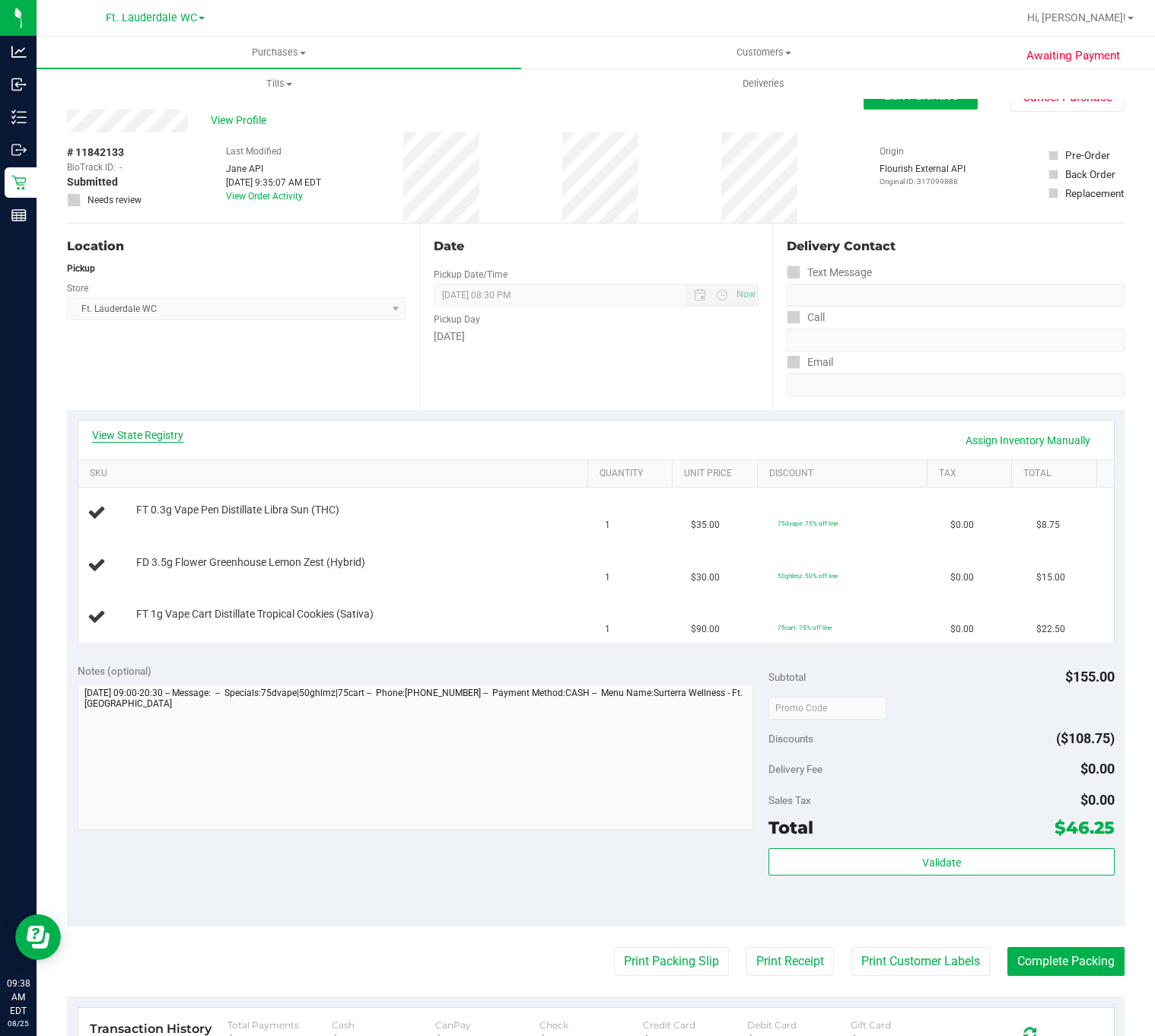
click at [174, 429] on link "View State Registry" at bounding box center [137, 435] width 91 height 15
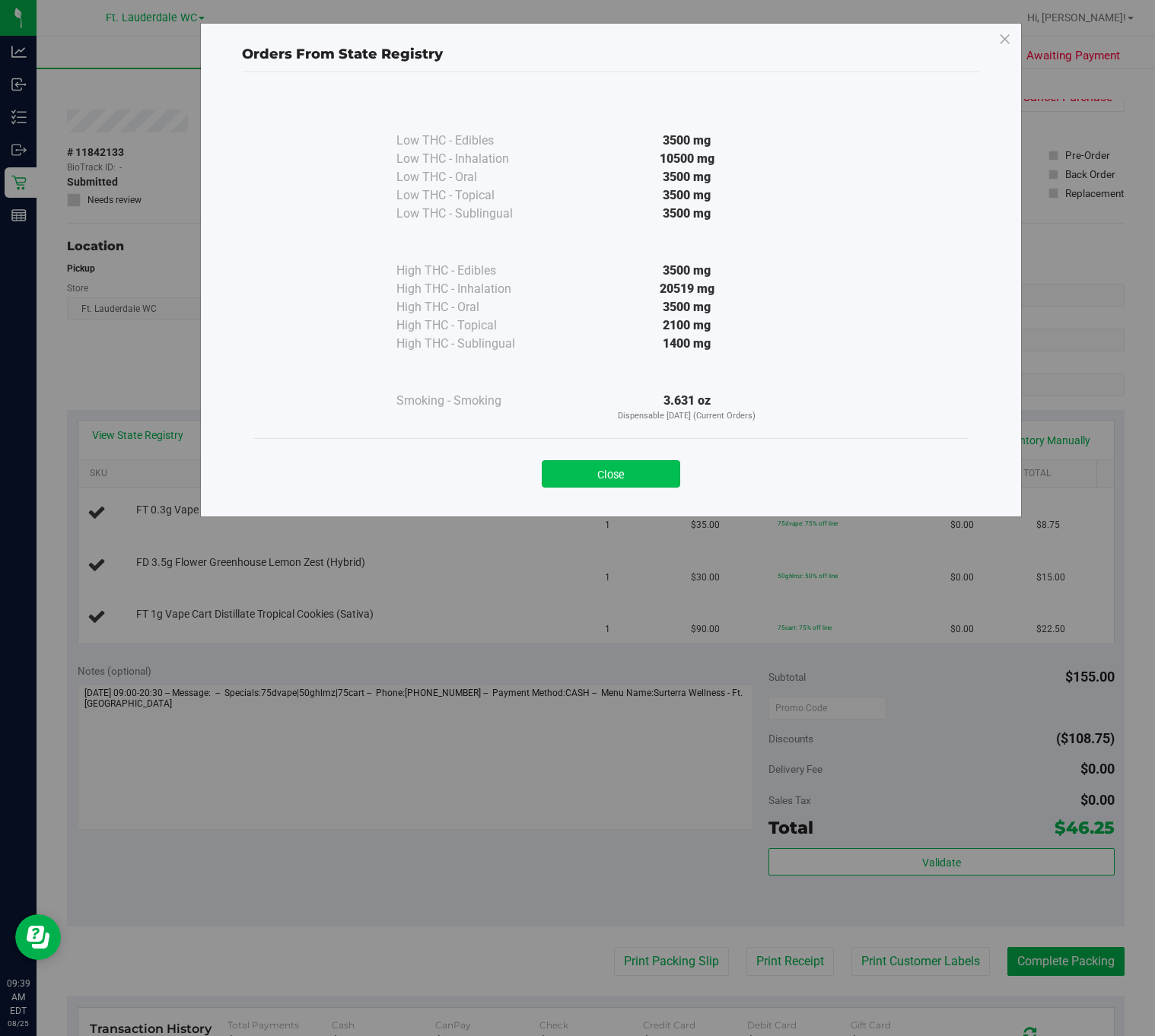
click at [558, 484] on button "Close" at bounding box center [611, 474] width 139 height 27
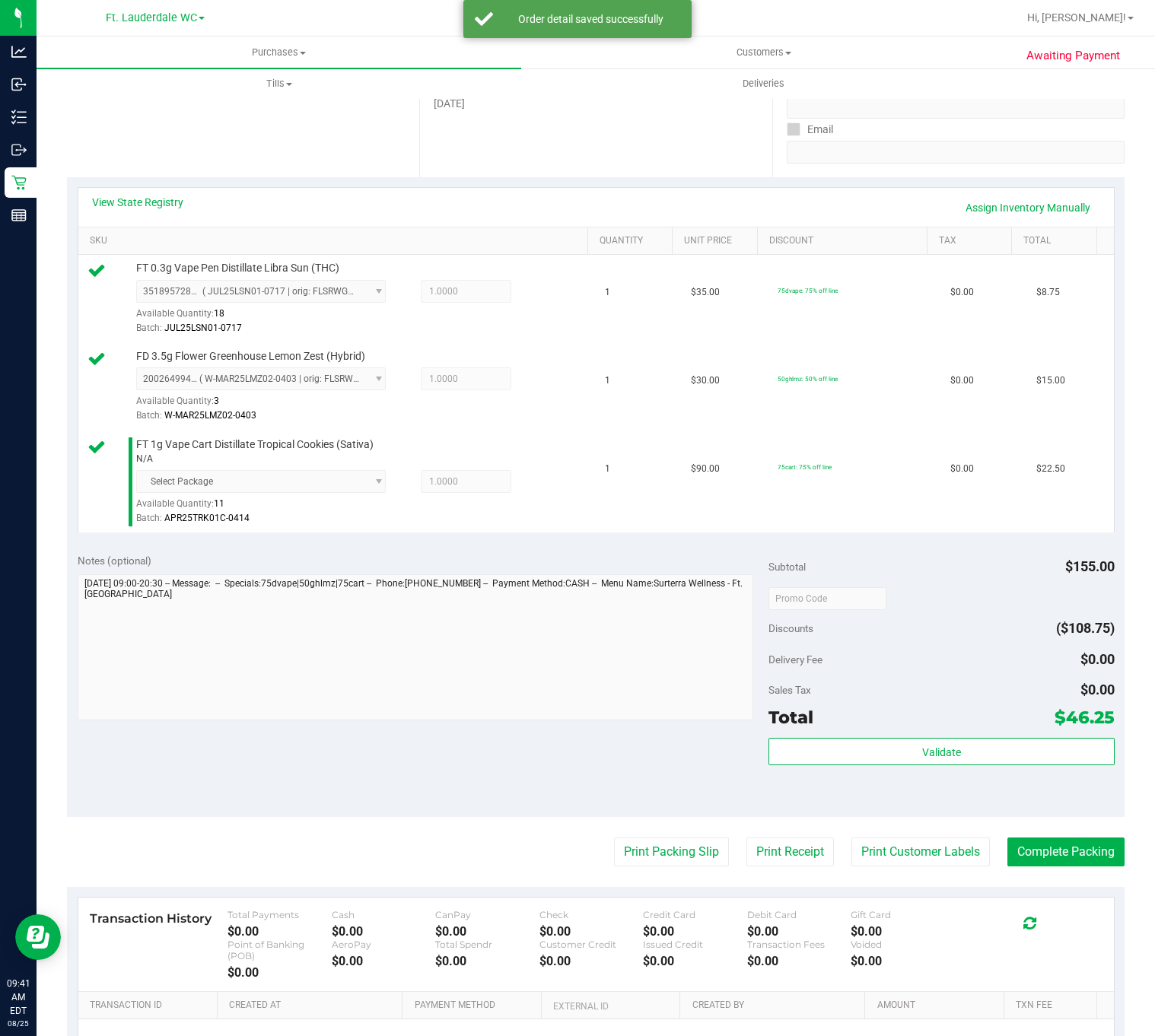
scroll to position [418, 0]
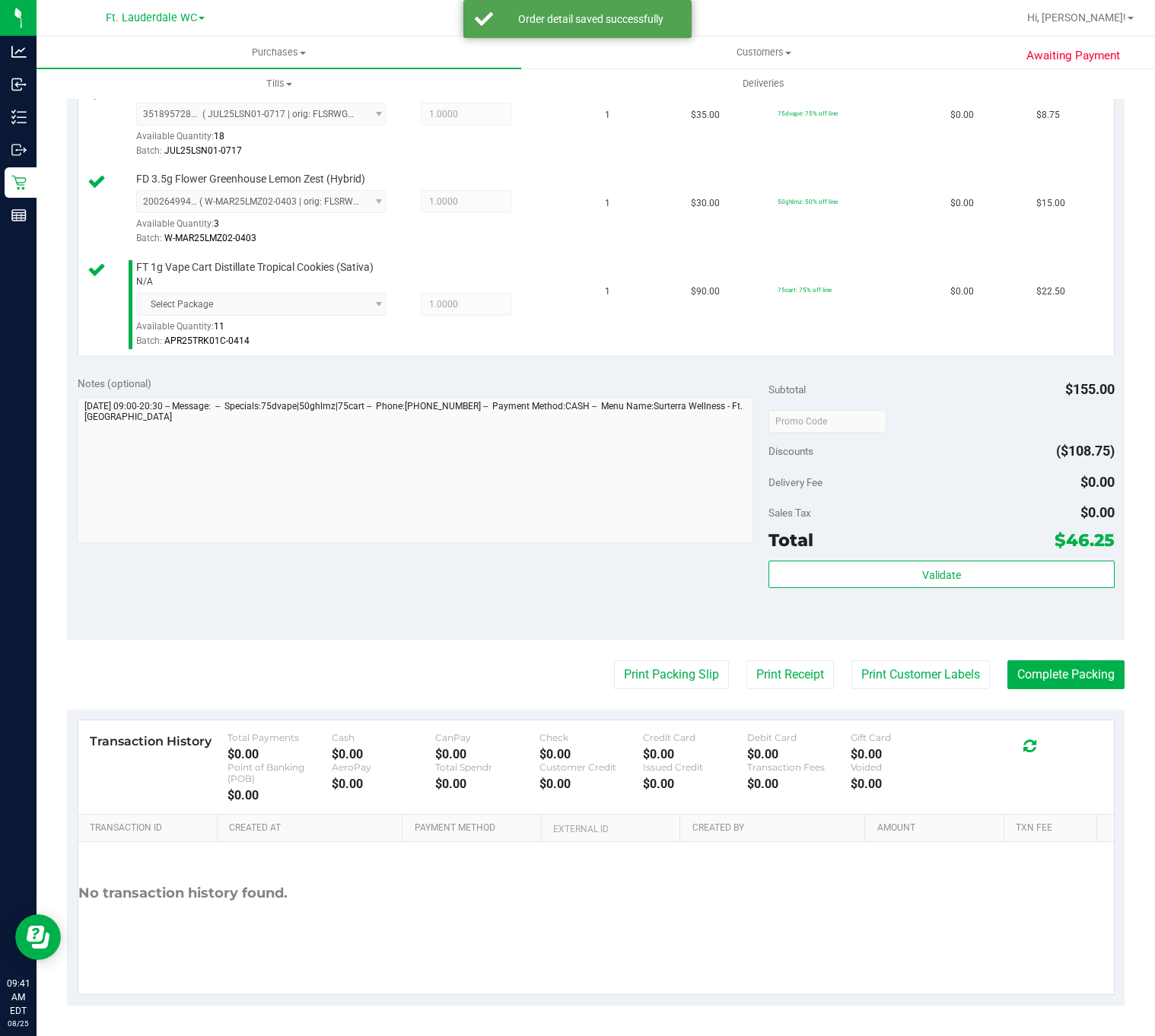
click at [820, 588] on div "Validate" at bounding box center [941, 595] width 345 height 68
click at [822, 566] on button "Validate" at bounding box center [941, 574] width 345 height 27
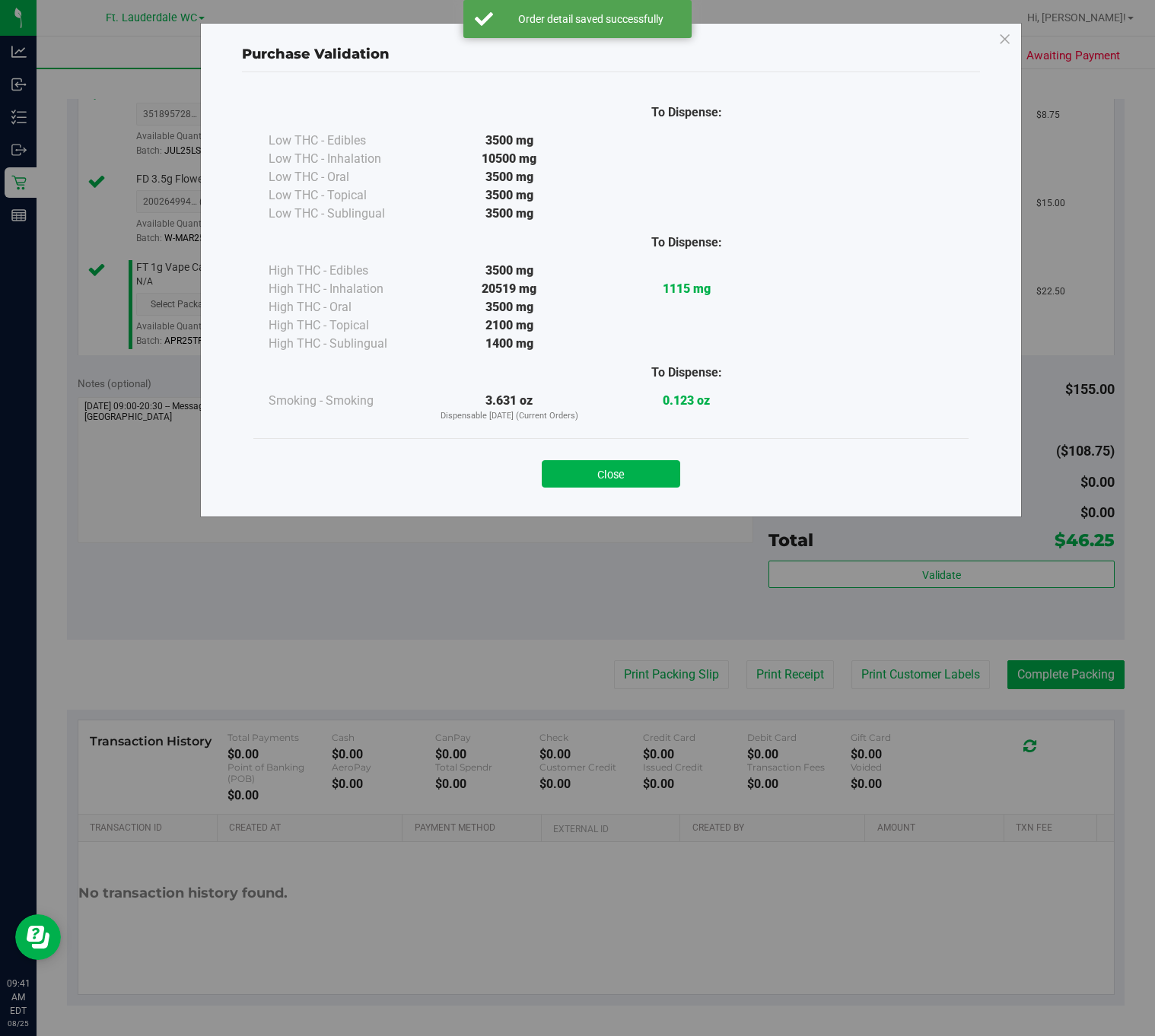
click at [583, 459] on div "Close" at bounding box center [611, 470] width 692 height 38
click at [603, 482] on button "Close" at bounding box center [611, 474] width 139 height 27
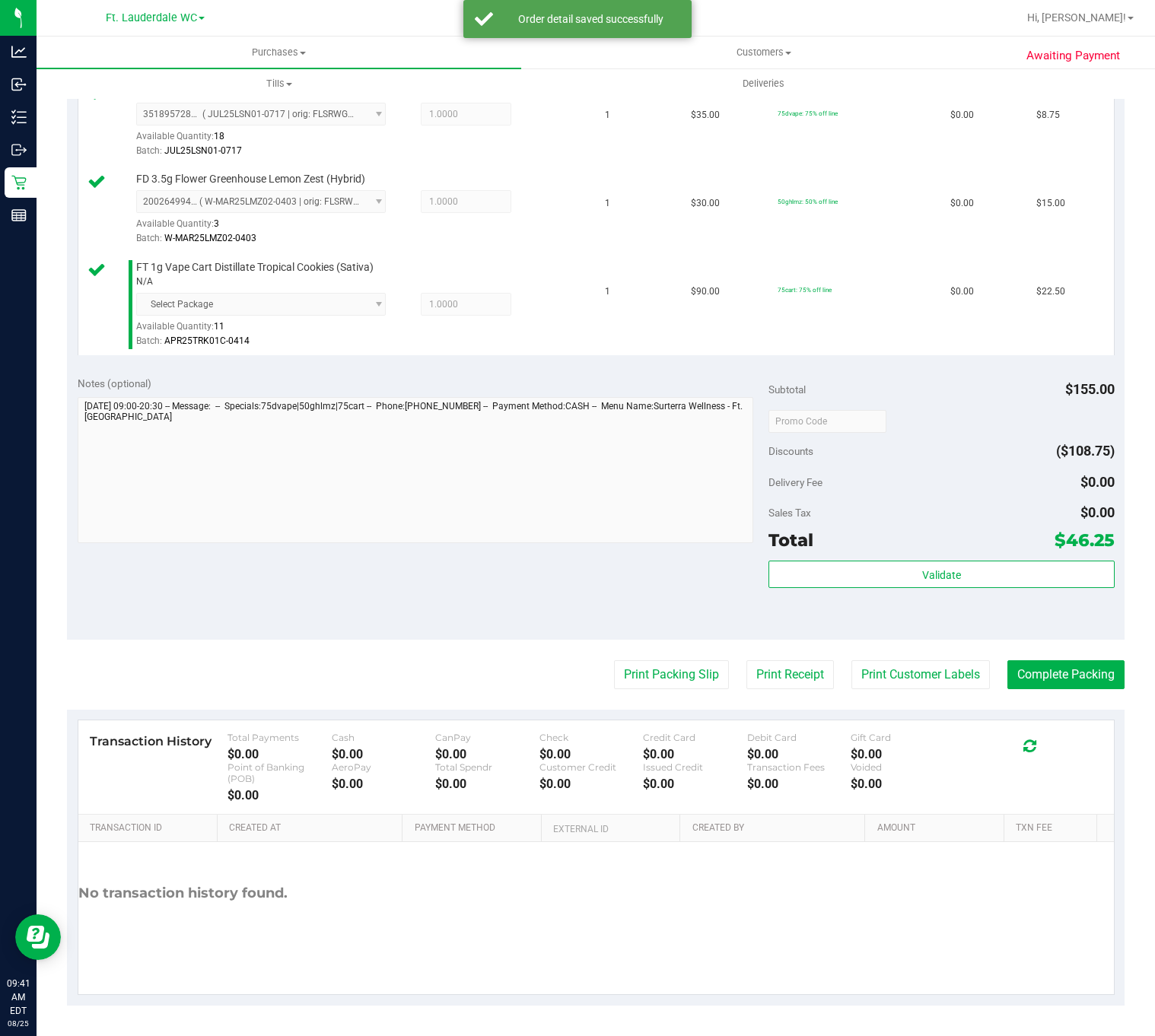
click at [610, 649] on purchase-details "Back Edit Purchase Cancel Purchase View Profile # 11842133 BioTrack ID: - Submi…" at bounding box center [595, 339] width 1057 height 1334
click at [614, 660] on button "Print Packing Slip" at bounding box center [671, 675] width 115 height 29
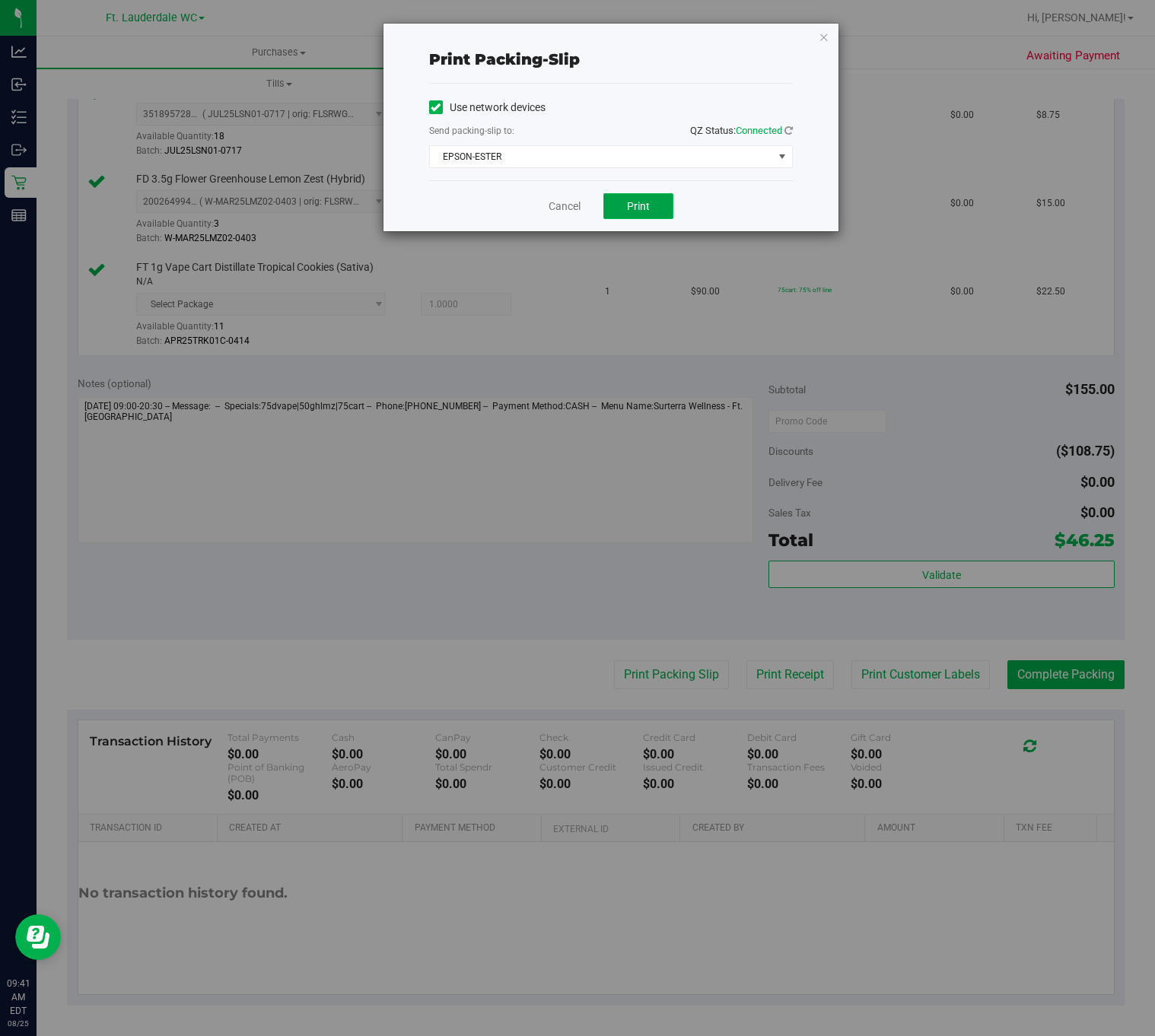
click at [640, 219] on button "Print" at bounding box center [638, 206] width 70 height 26
click at [578, 208] on link "Cancel" at bounding box center [565, 206] width 32 height 16
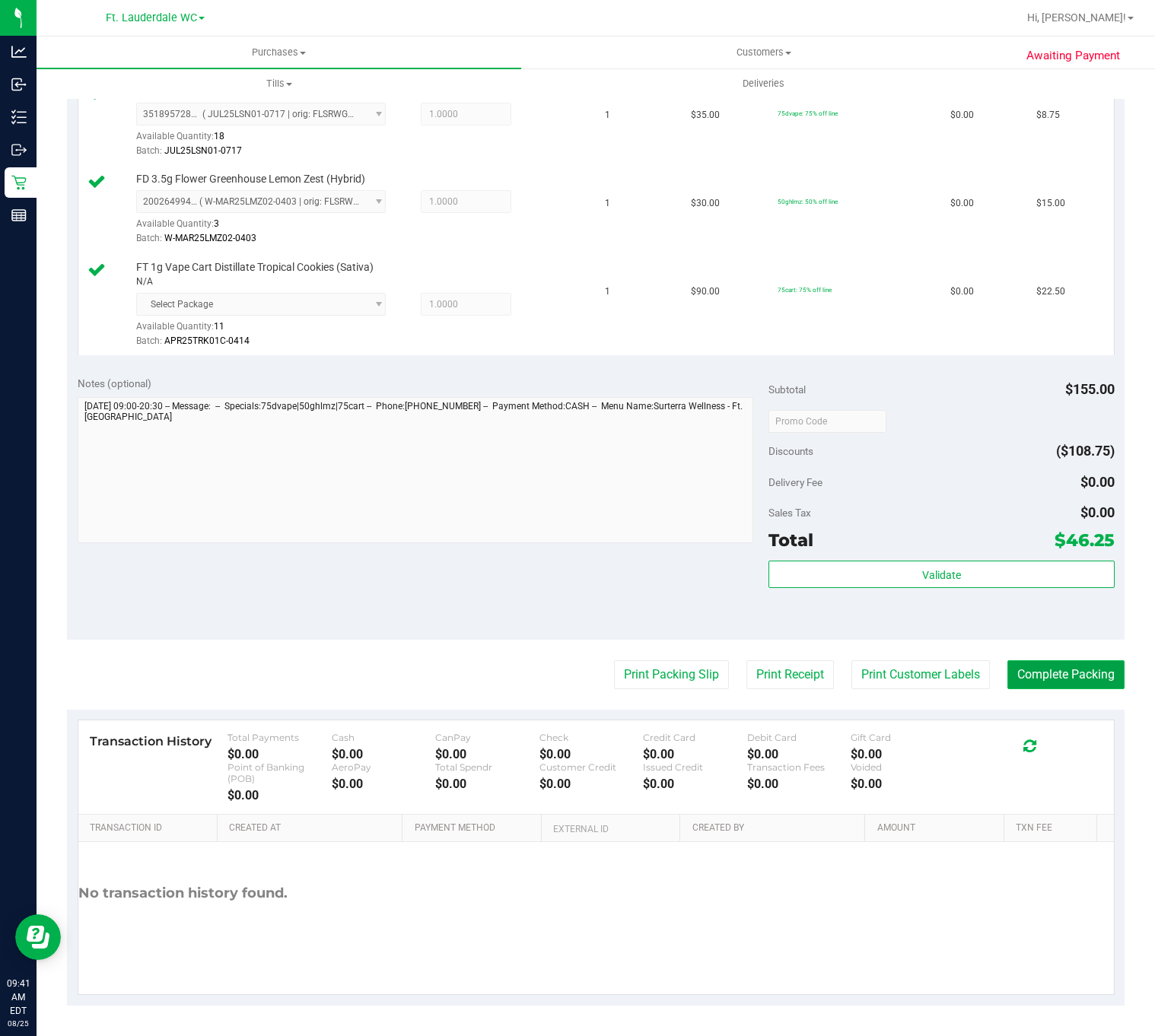
click at [1044, 672] on button "Complete Packing" at bounding box center [1066, 675] width 117 height 29
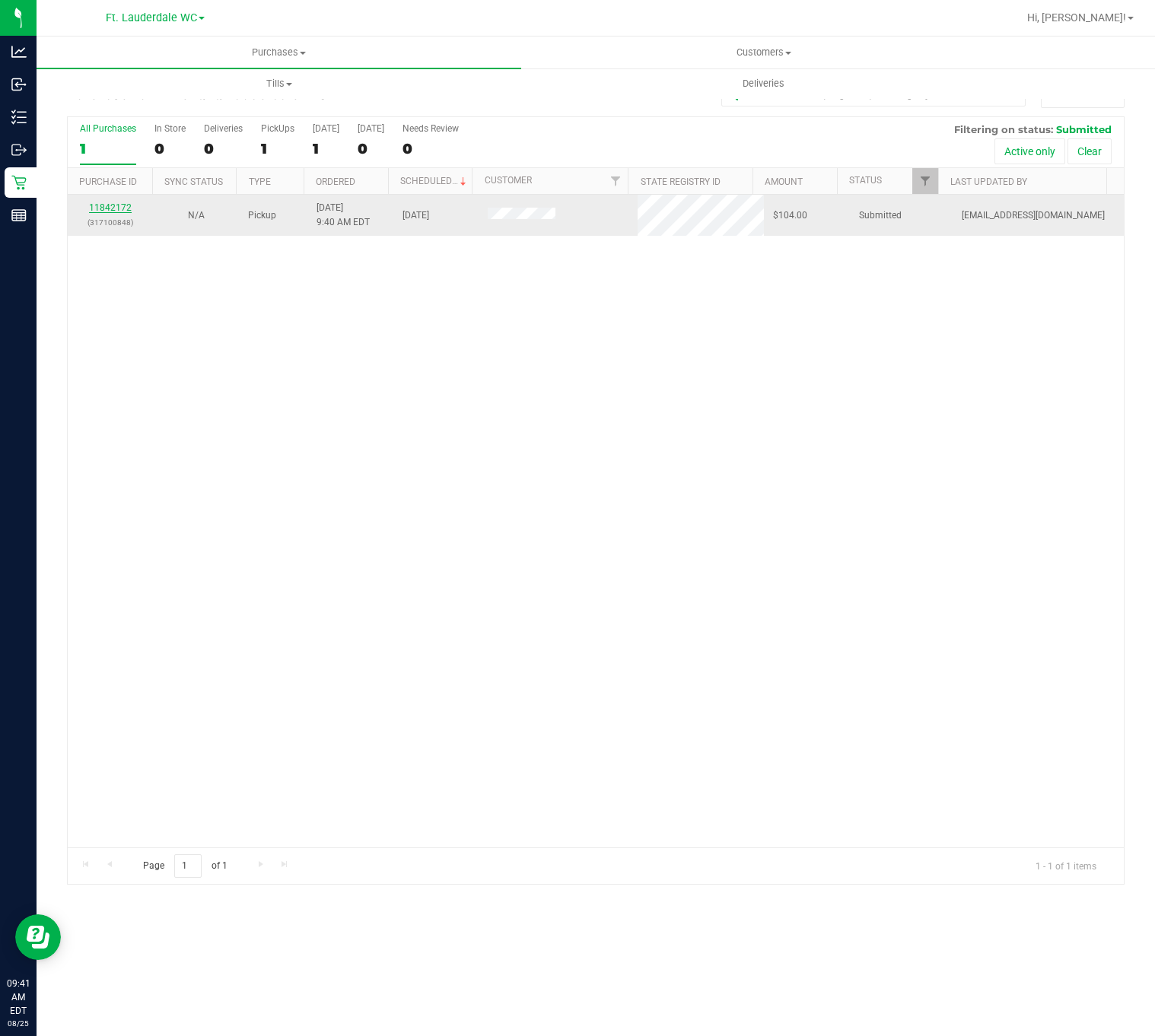
click at [105, 204] on link "11842172" at bounding box center [111, 208] width 43 height 11
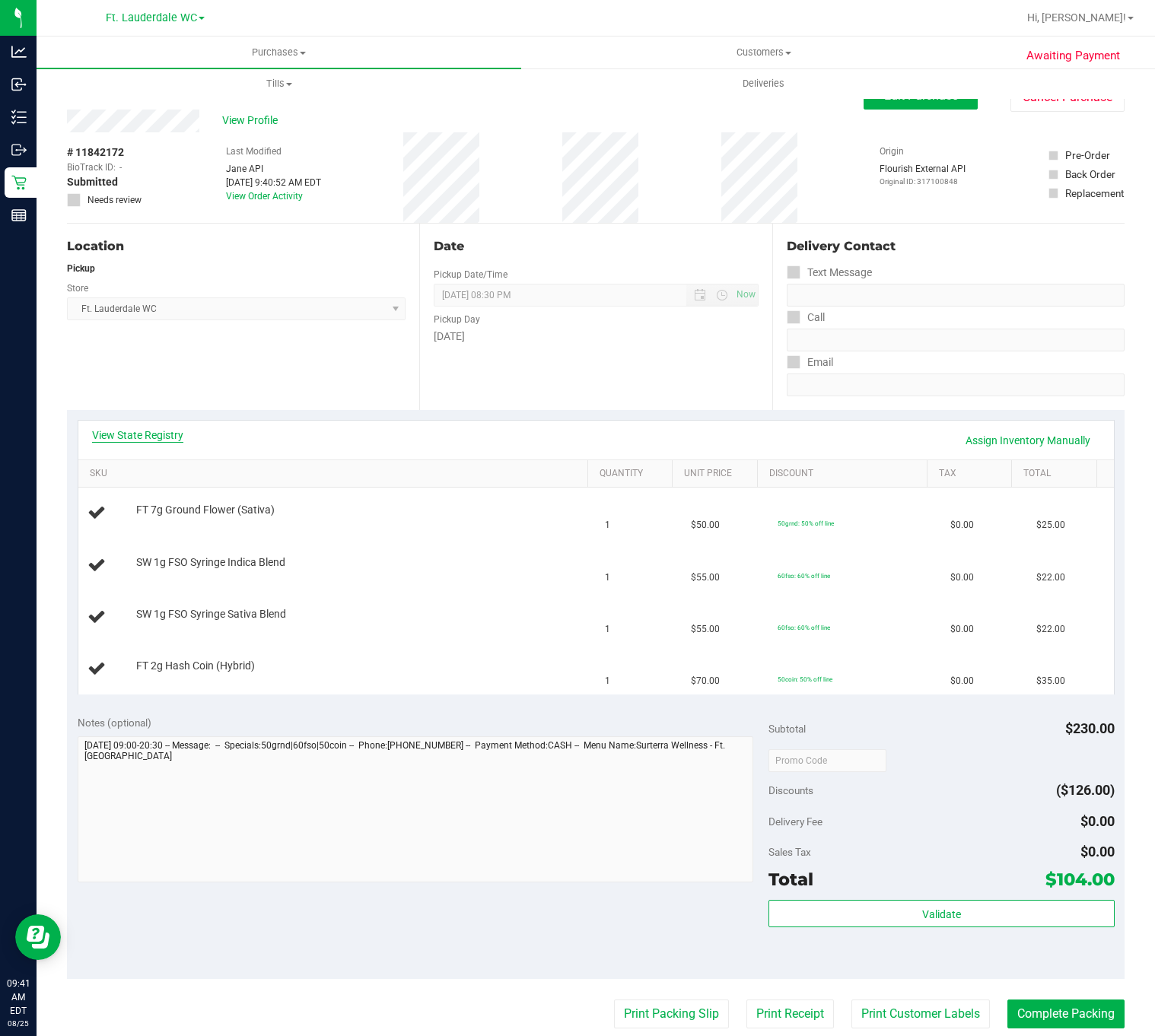
click at [167, 431] on link "View State Registry" at bounding box center [137, 435] width 91 height 15
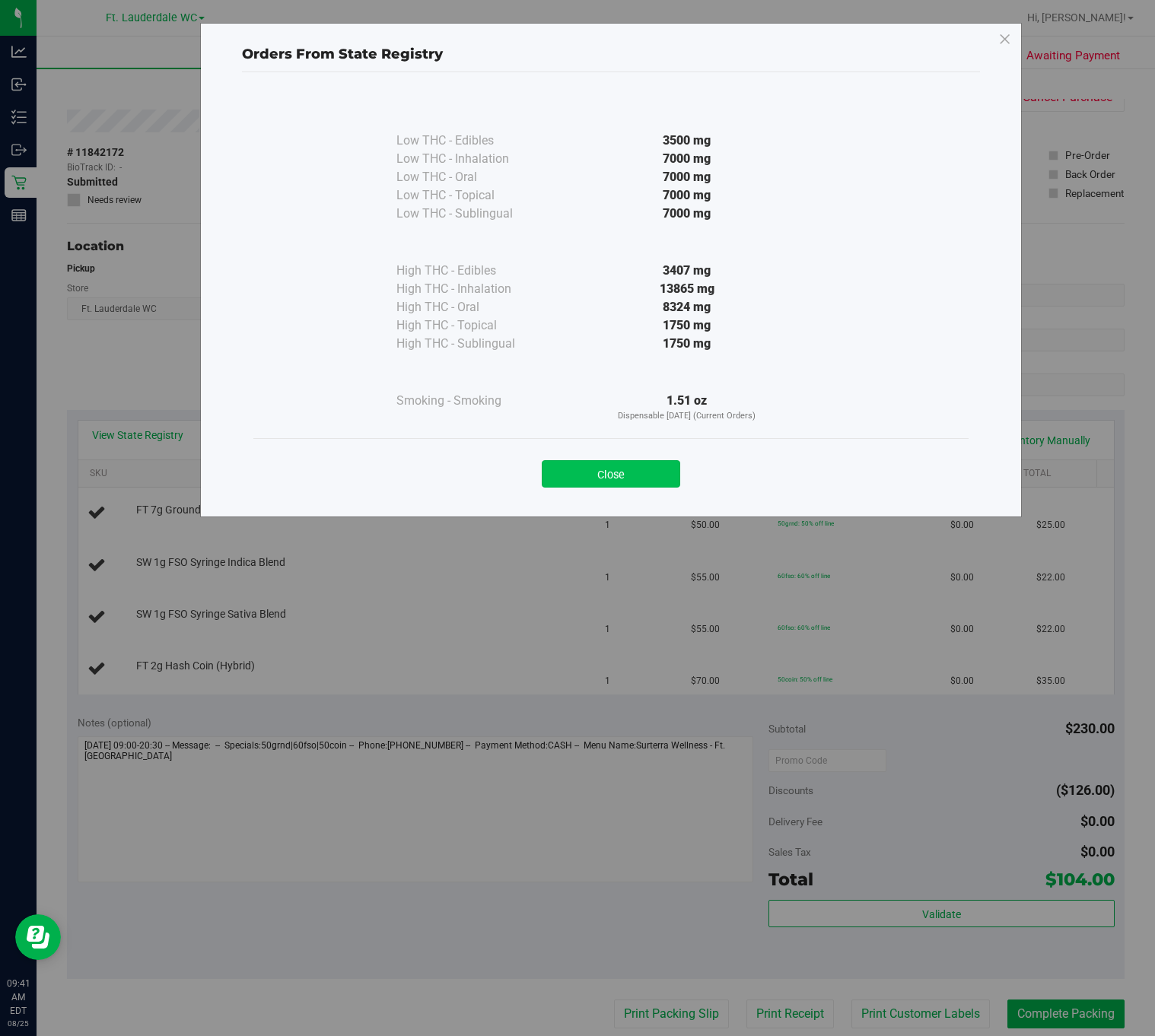
click at [582, 468] on button "Close" at bounding box center [611, 474] width 139 height 27
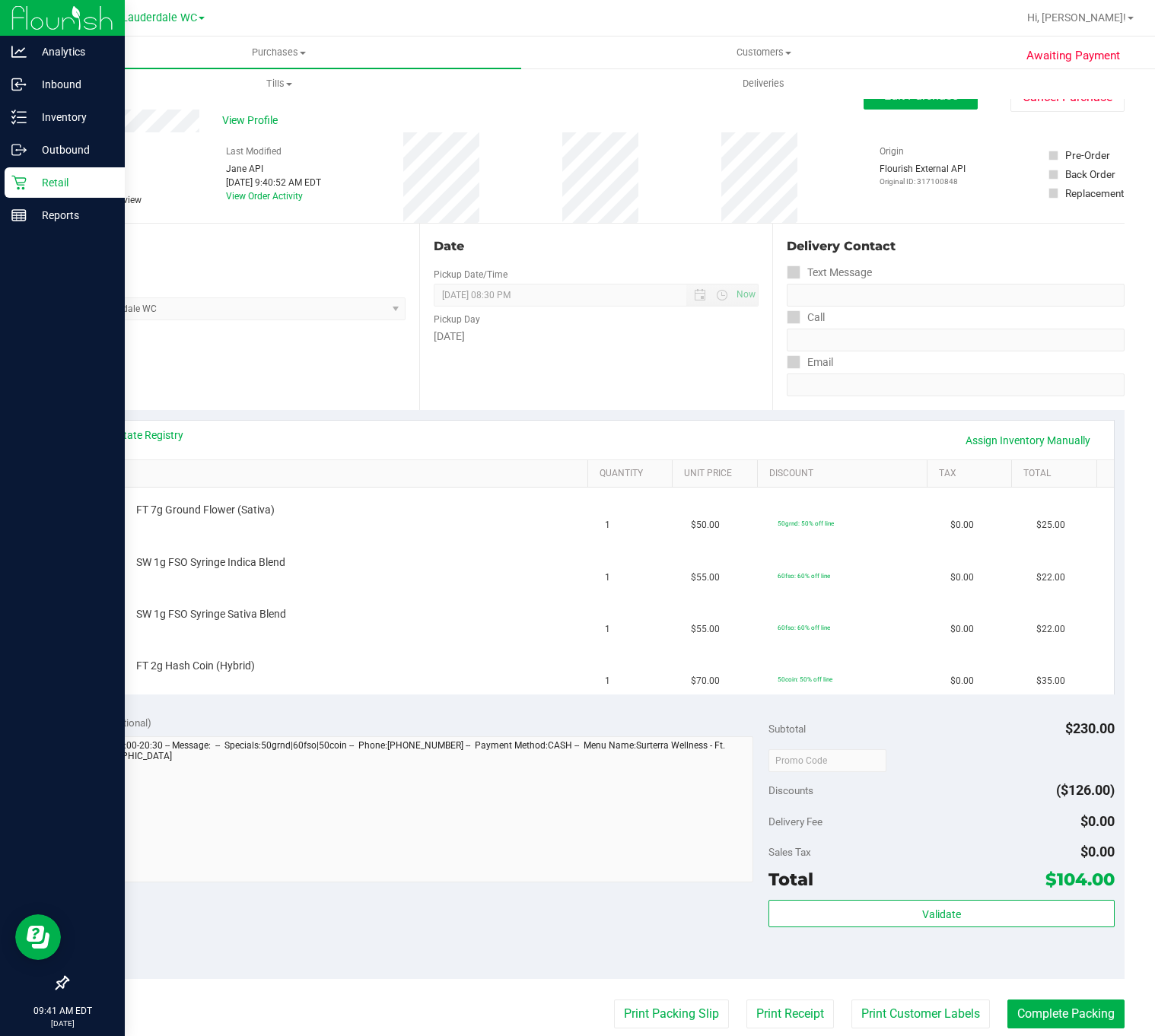
click at [14, 169] on div "Retail" at bounding box center [64, 183] width 120 height 31
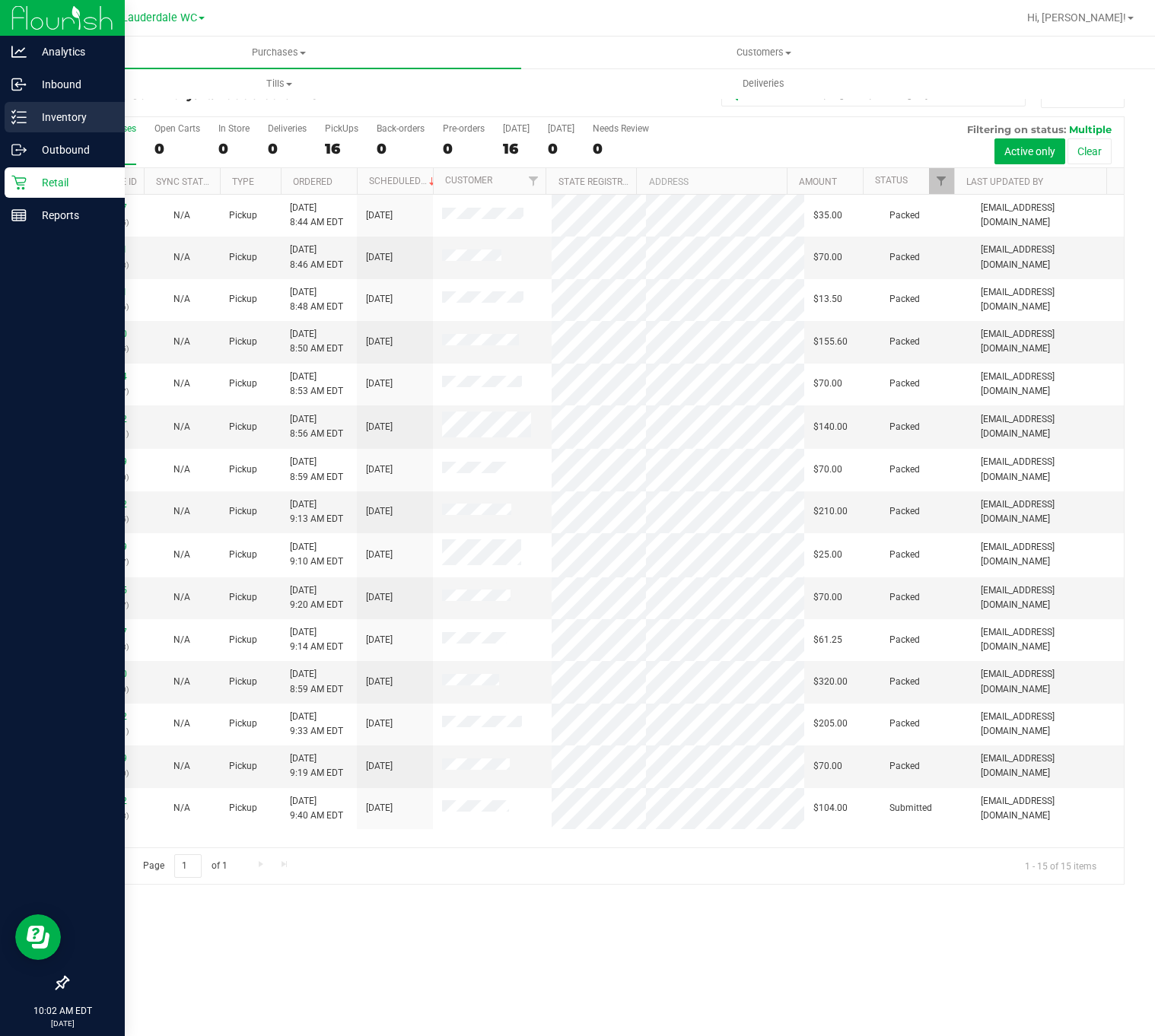
click at [32, 114] on p "Inventory" at bounding box center [71, 117] width 91 height 18
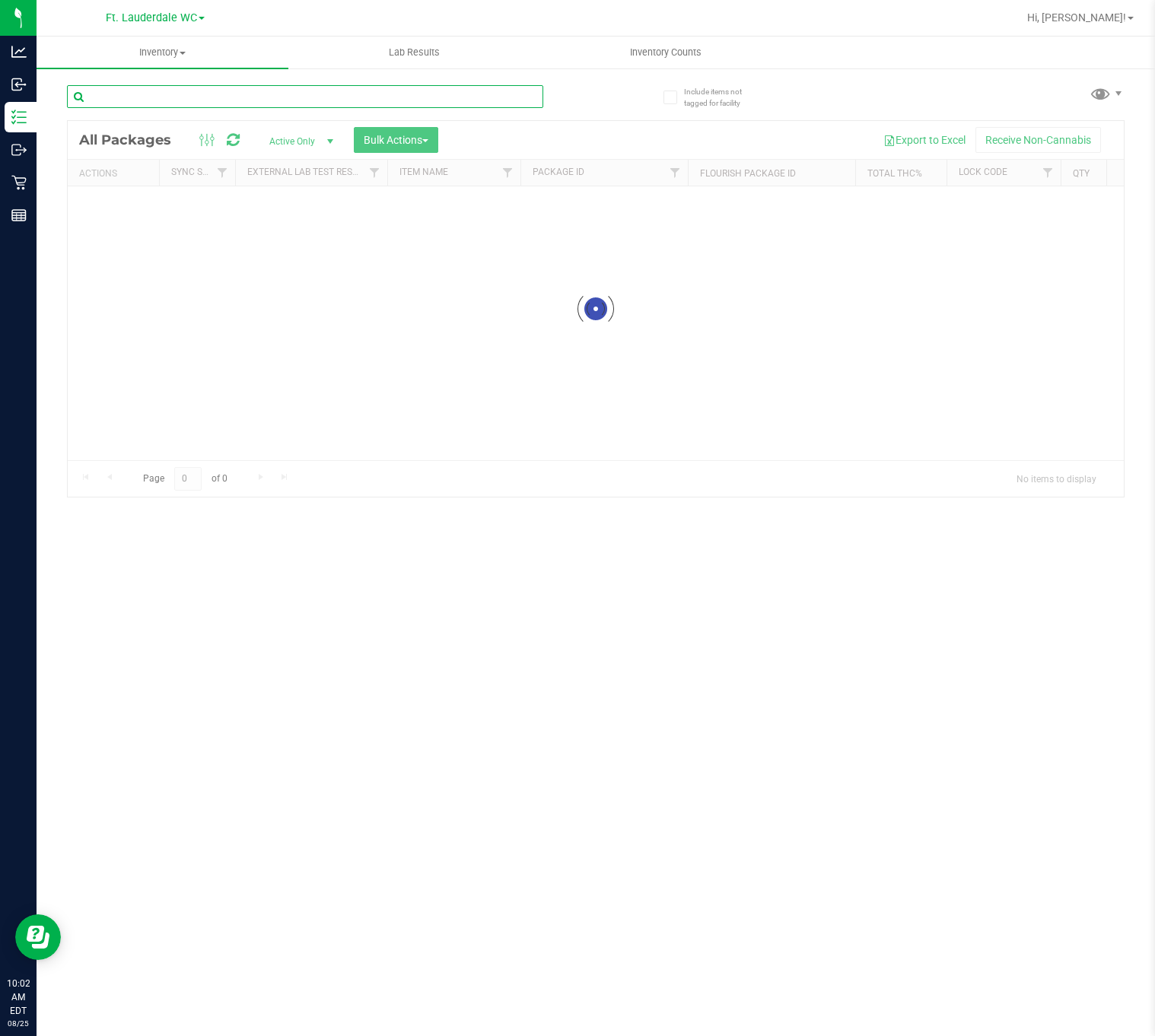
click at [191, 104] on div "Inventory All packages All inventory Waste log Create inventory Lab Results Inv…" at bounding box center [595, 536] width 1118 height 999
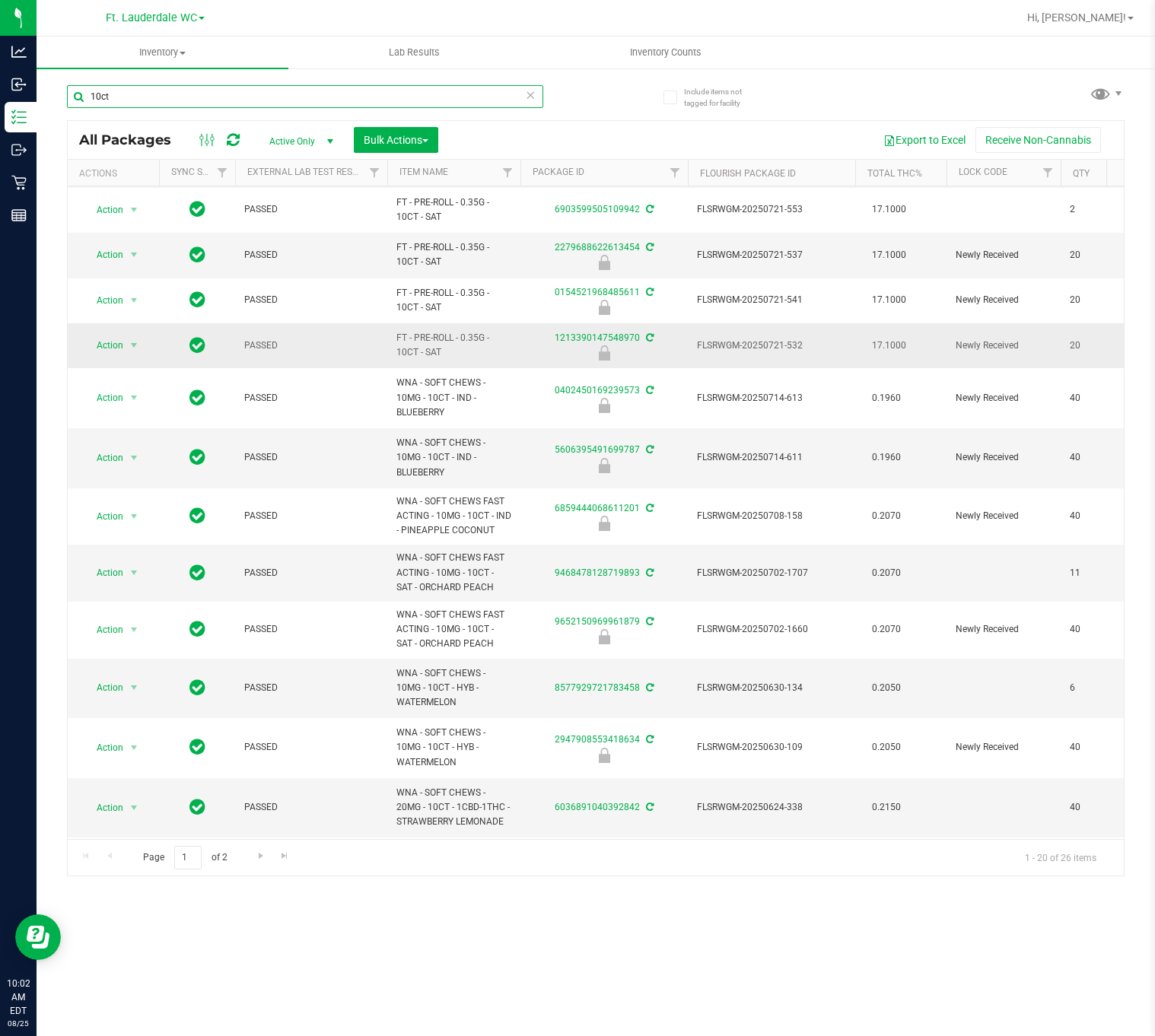
scroll to position [411, 0]
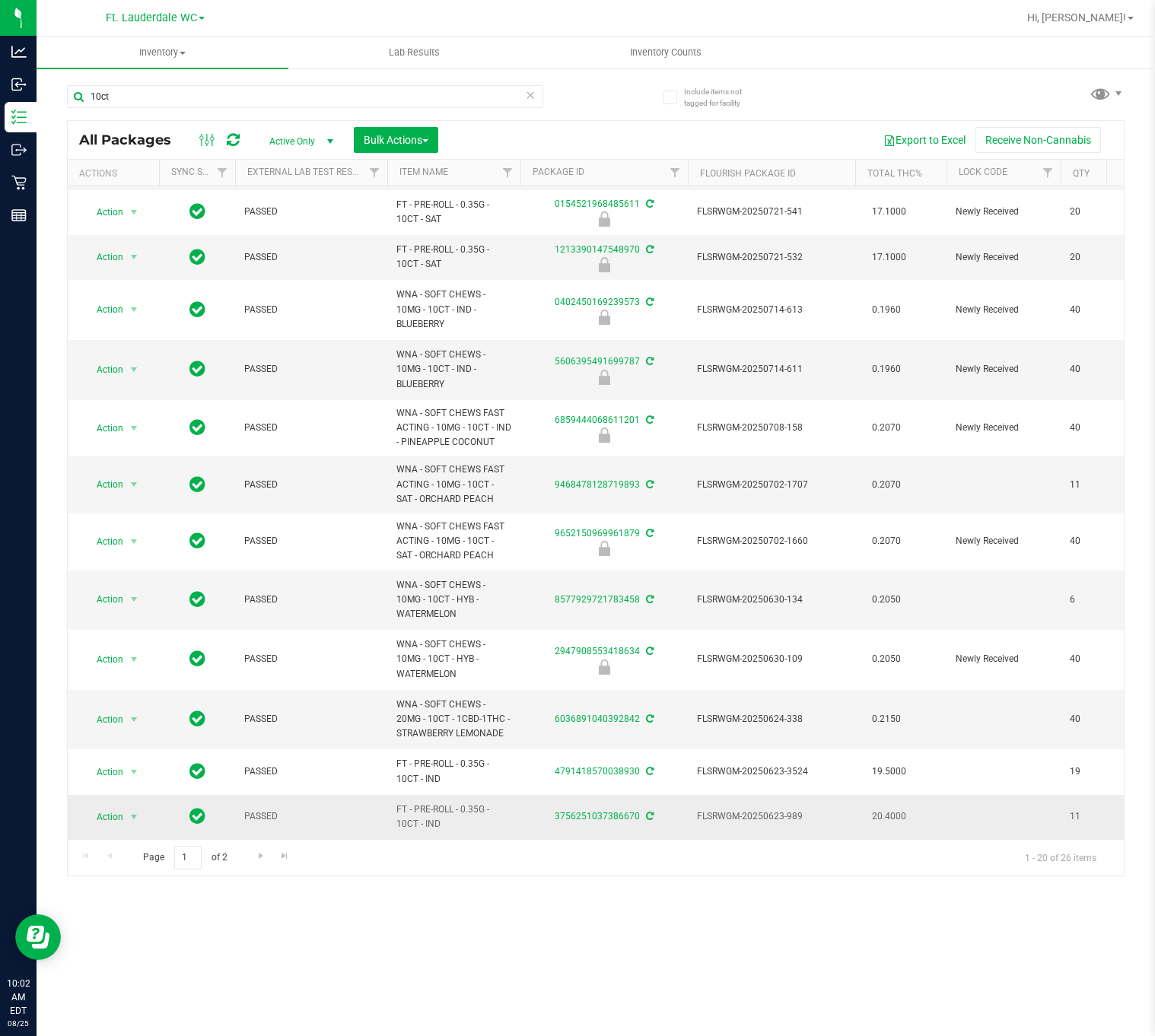
drag, startPoint x: 448, startPoint y: 806, endPoint x: 382, endPoint y: 793, distance: 67.3
copy tr "FT - PRE-ROLL - 0.35G - 10CT - IND"
click at [119, 91] on input "10ct" at bounding box center [305, 96] width 476 height 23
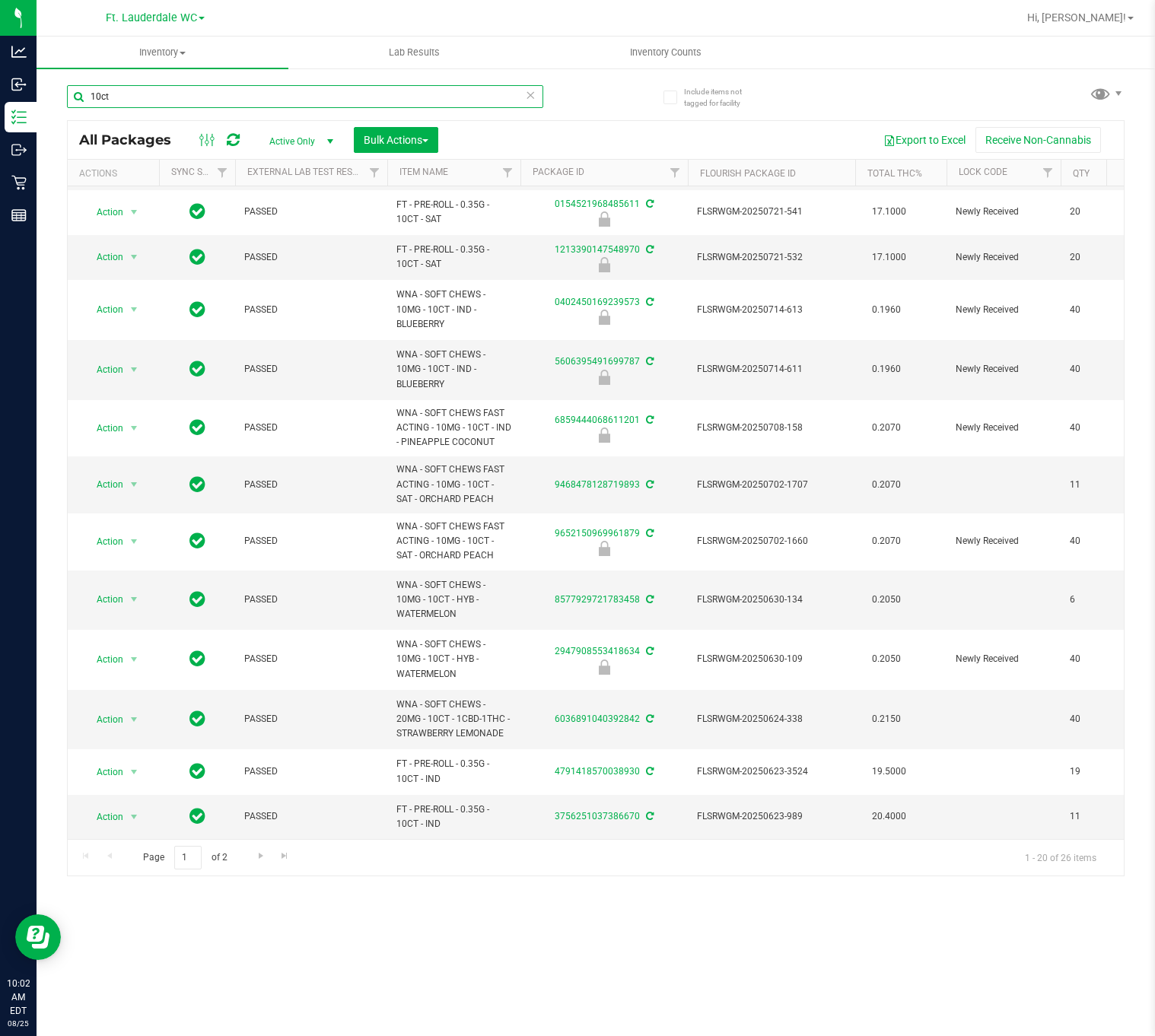
paste input "FT - PRE-ROLL - 0.35G - 10CT - IND"
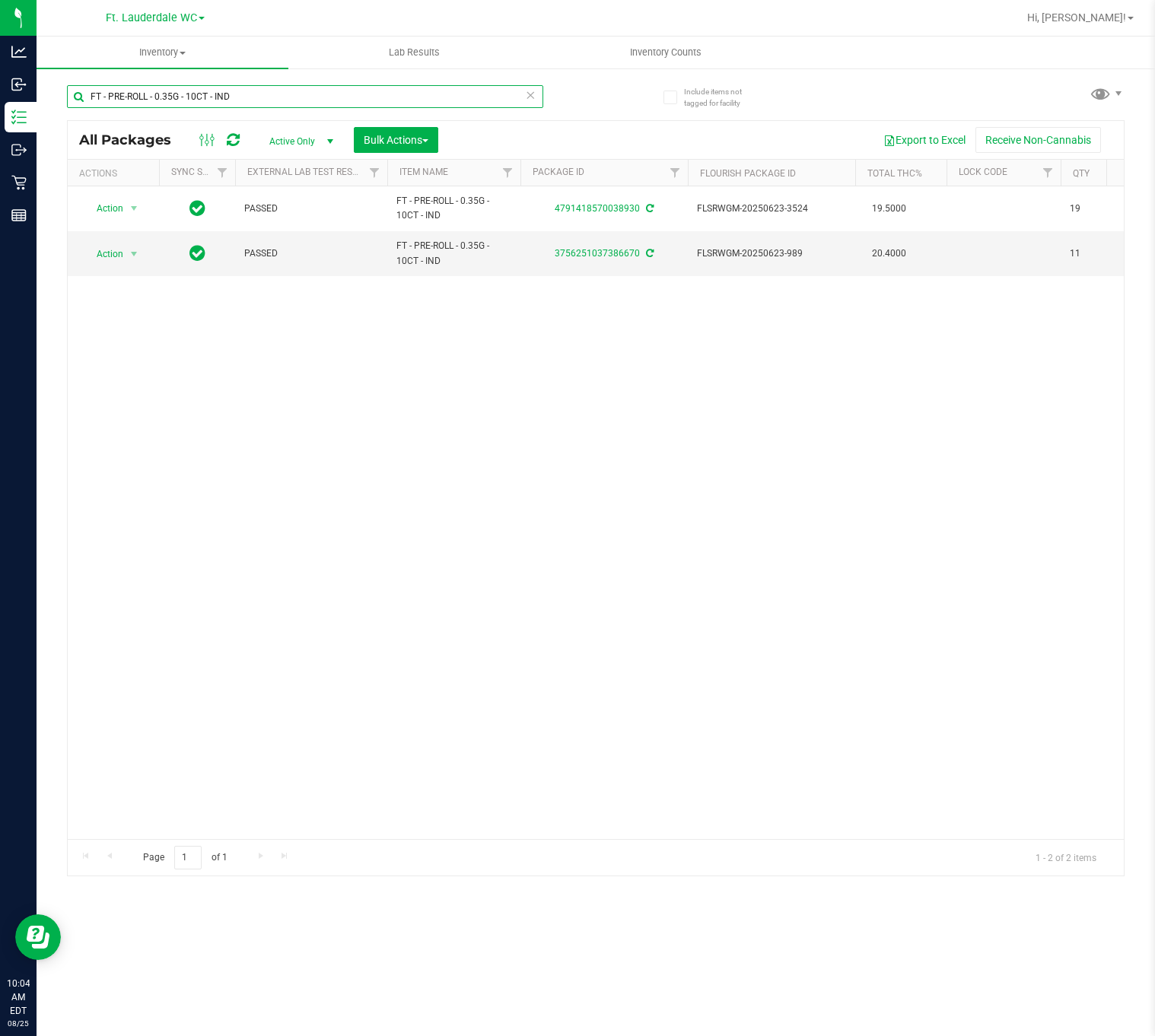
click at [315, 92] on input "FT - PRE-ROLL - 0.35G - 10CT - IND" at bounding box center [305, 96] width 476 height 23
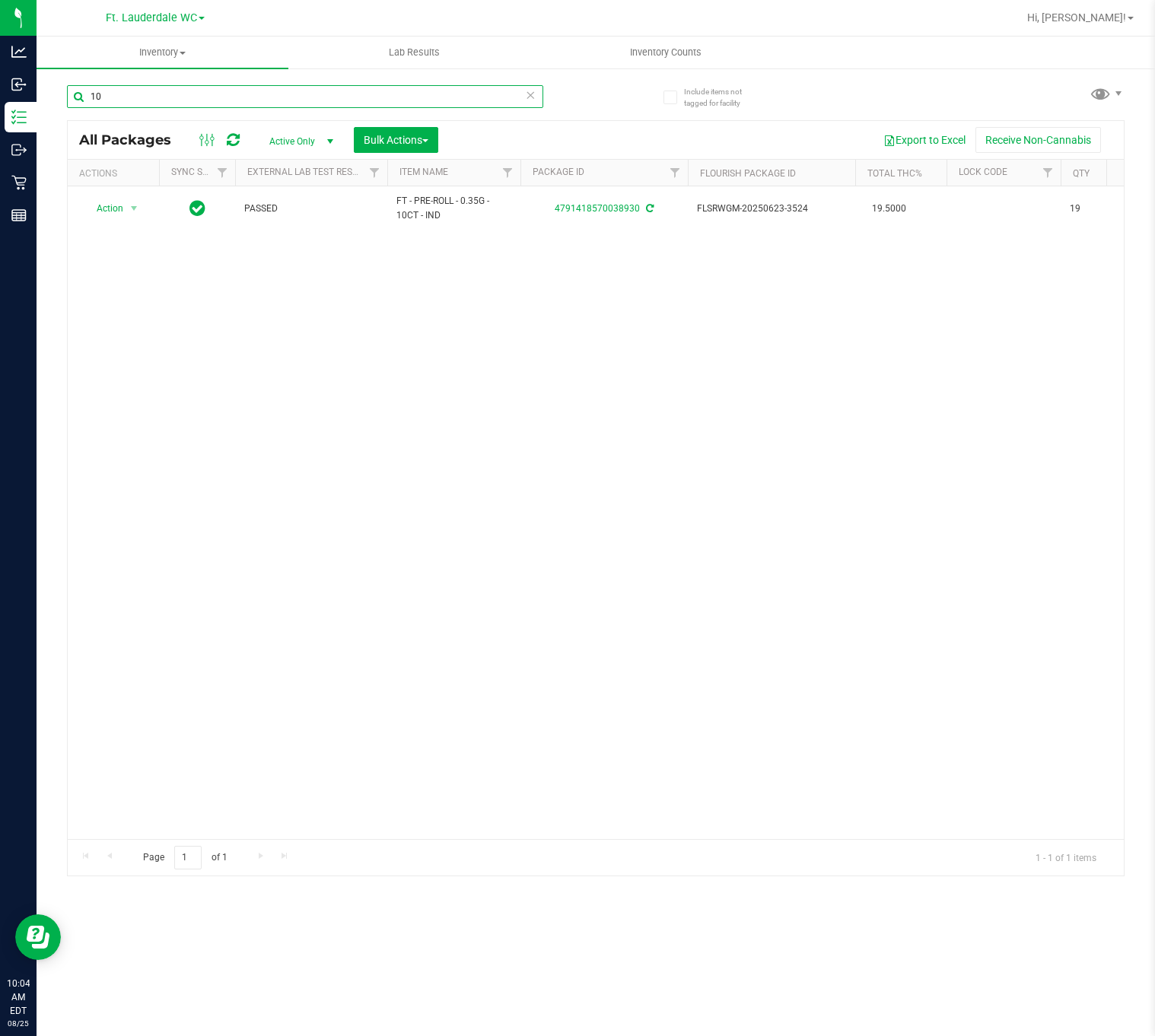
type input "1"
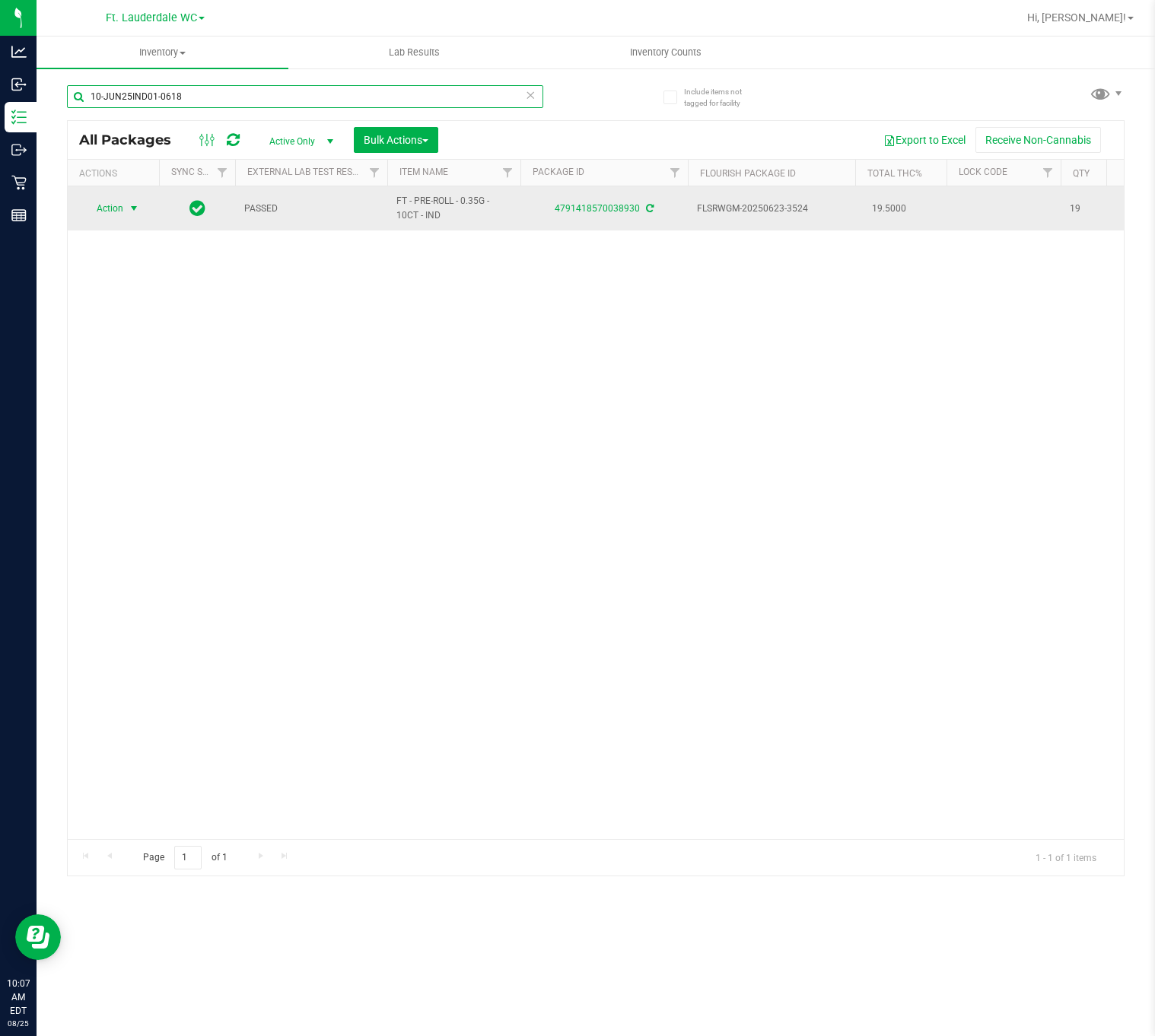
type input "10-JUN25IND01-0618"
click at [117, 213] on span "Action" at bounding box center [103, 208] width 41 height 21
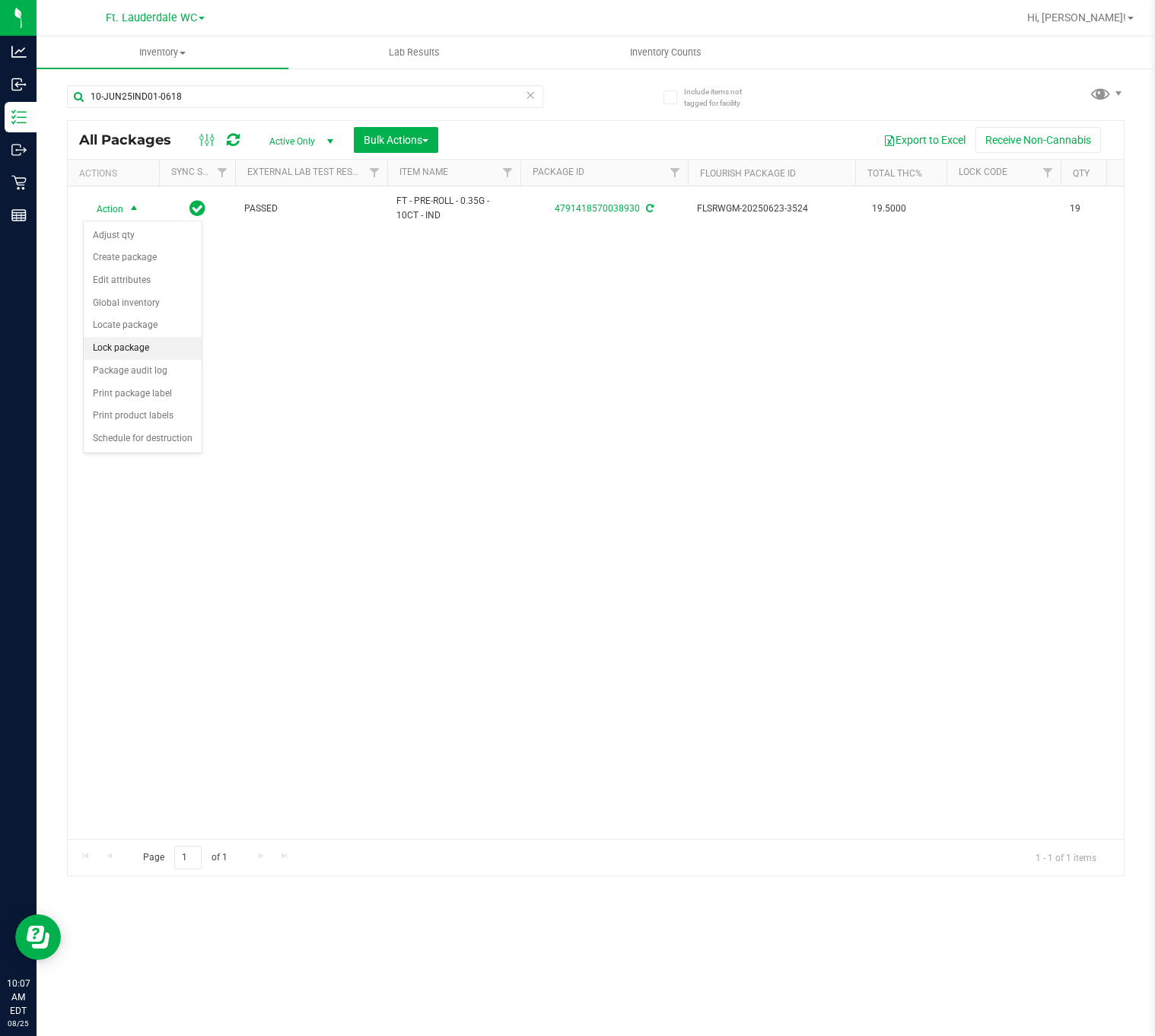
click at [117, 356] on li "Lock package" at bounding box center [142, 348] width 118 height 23
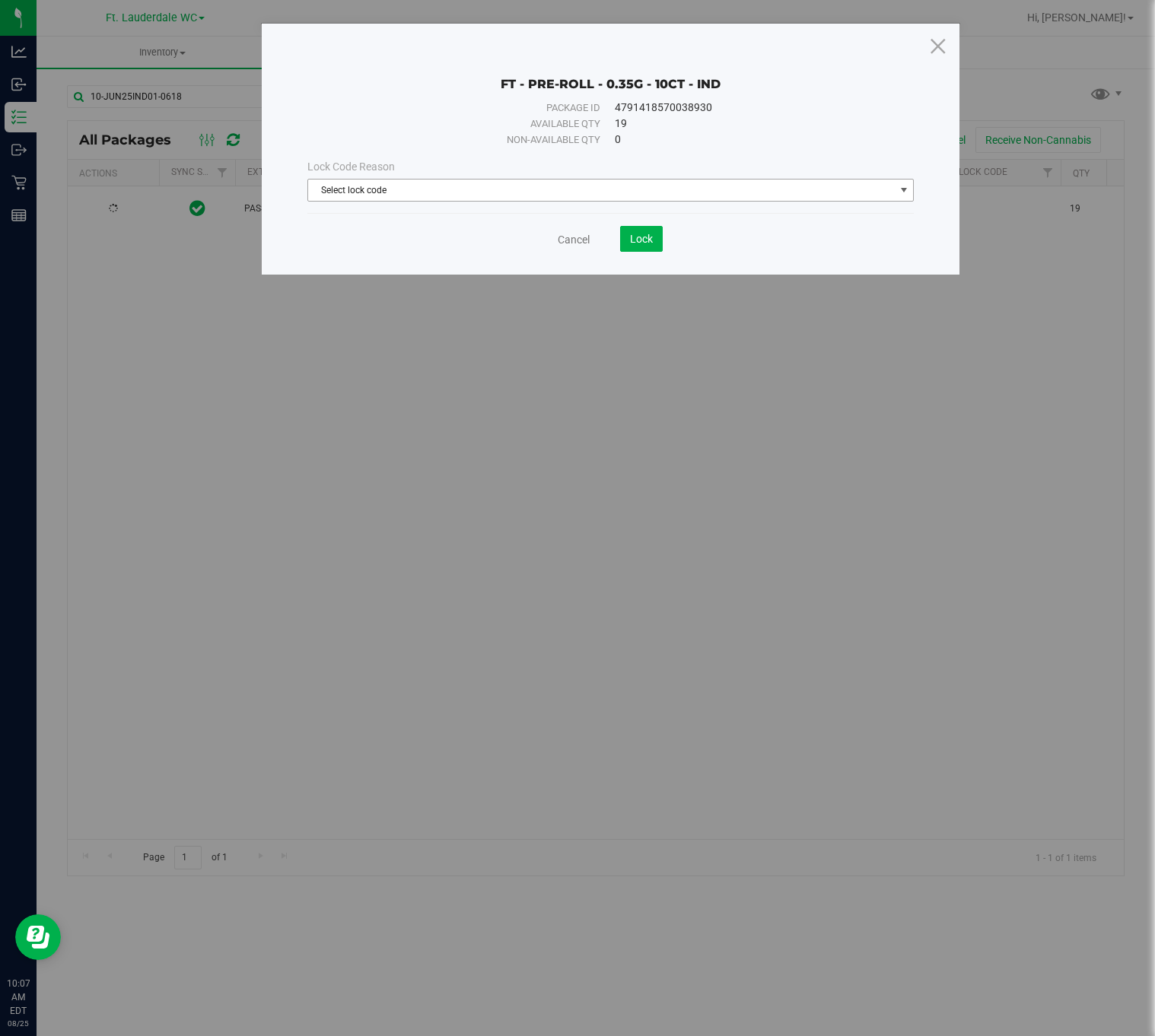
click at [504, 202] on span "Select lock code" at bounding box center [611, 190] width 607 height 23
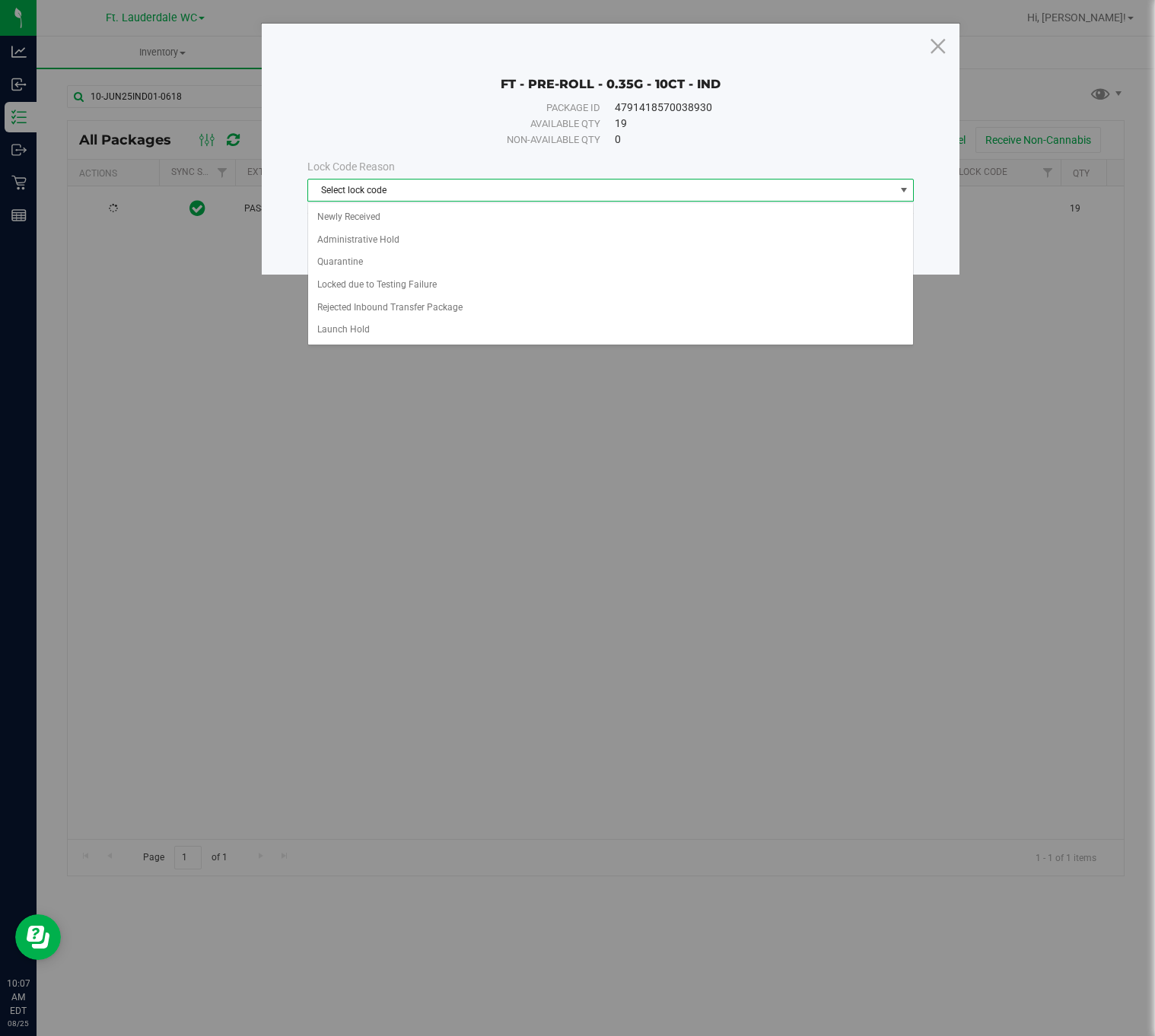
click at [507, 191] on span "Select lock code" at bounding box center [601, 190] width 587 height 21
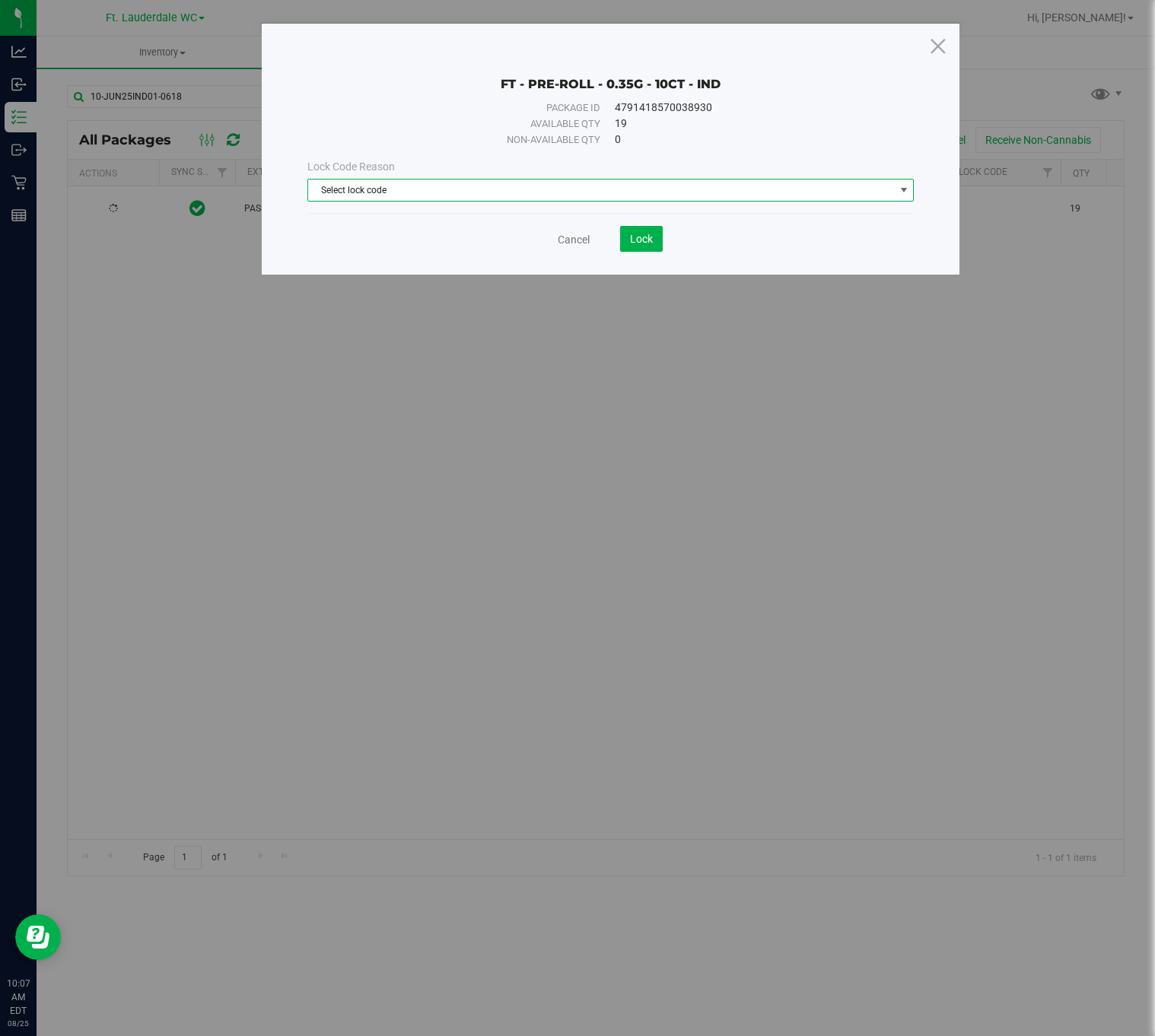
click at [507, 191] on span "Select lock code" at bounding box center [601, 190] width 587 height 21
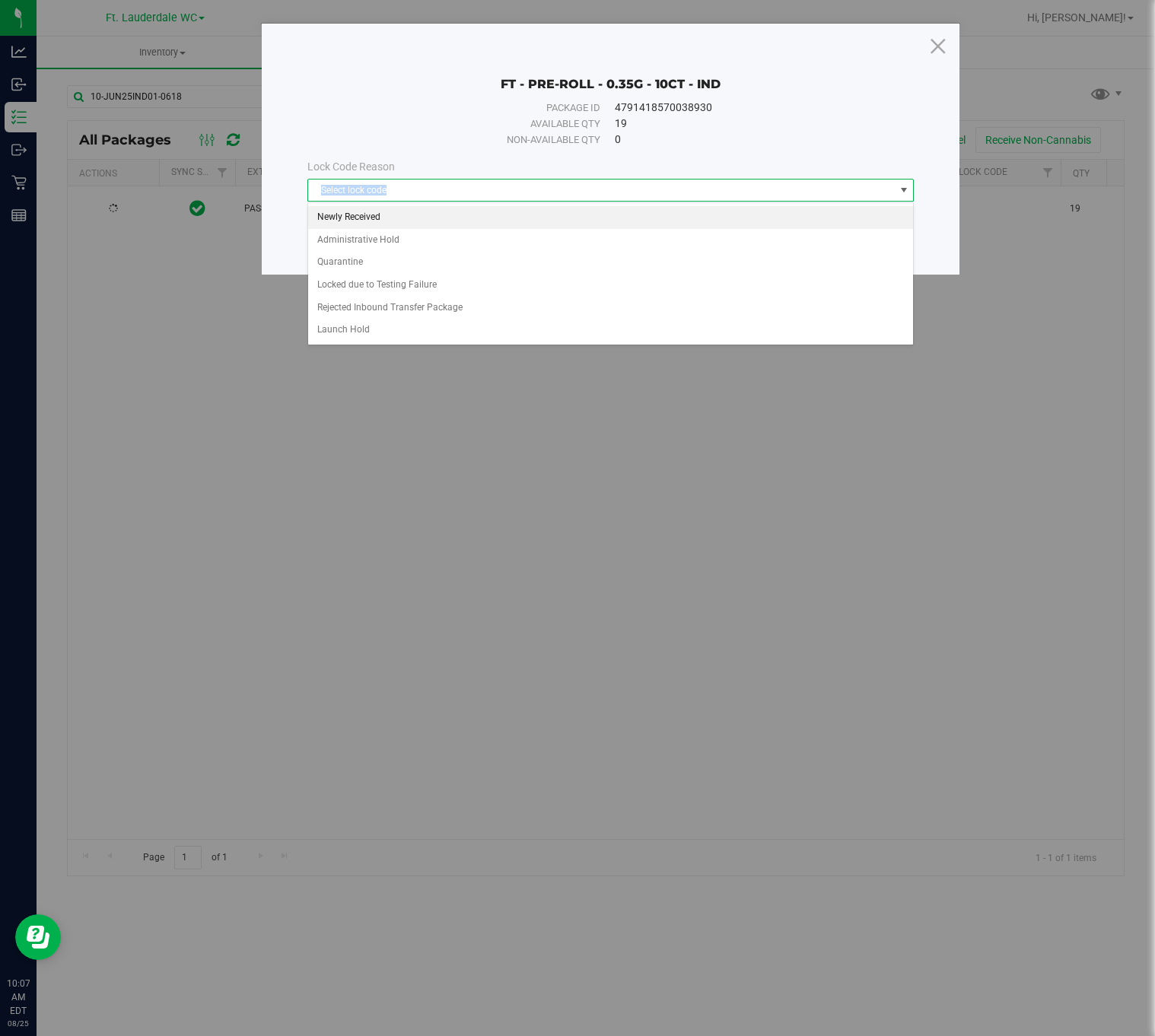
click at [454, 227] on li "Newly Received" at bounding box center [610, 217] width 605 height 23
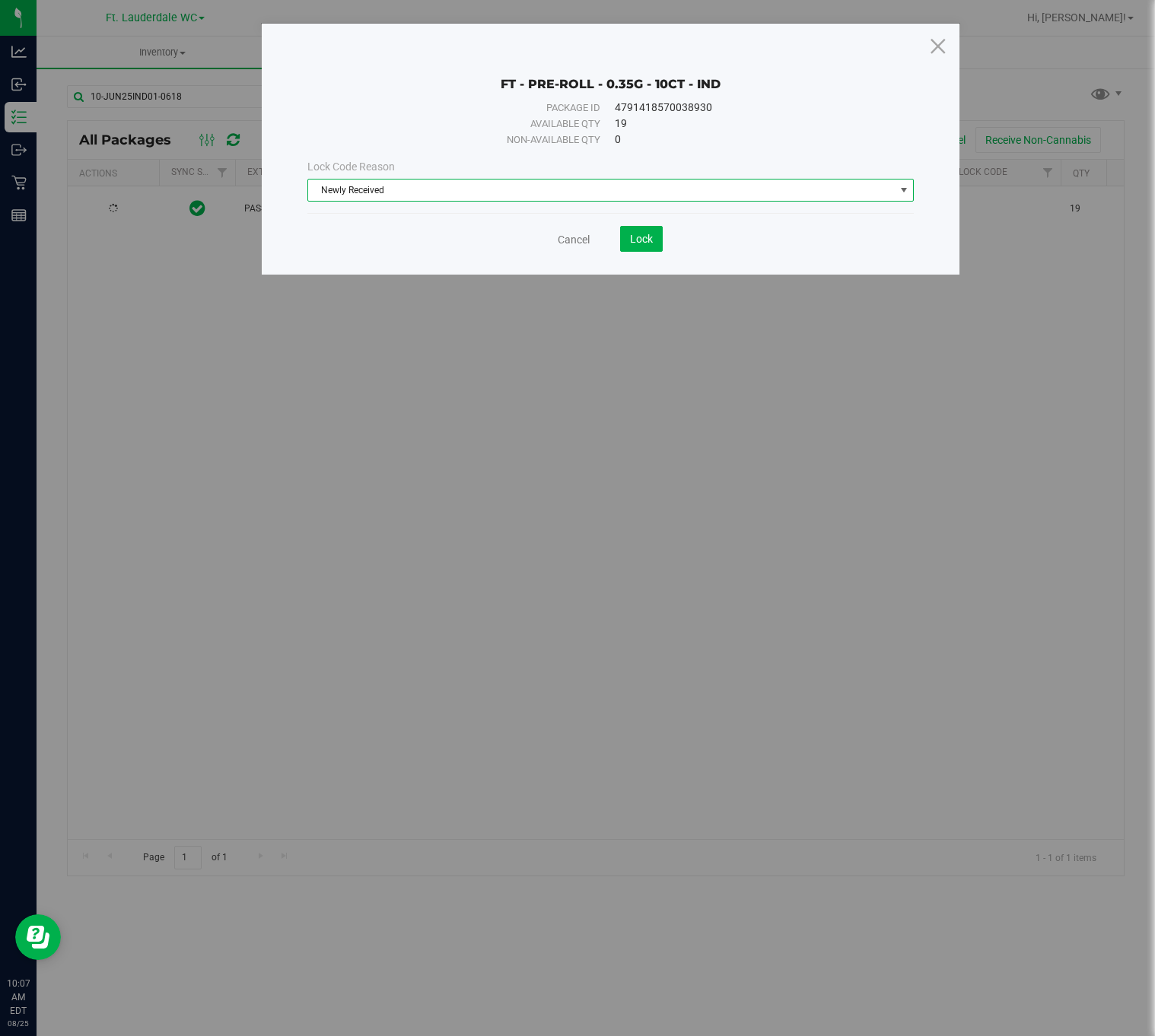
click at [672, 242] on div "Cancel Lock" at bounding box center [611, 239] width 607 height 26
click at [646, 241] on span "Lock" at bounding box center [641, 239] width 23 height 12
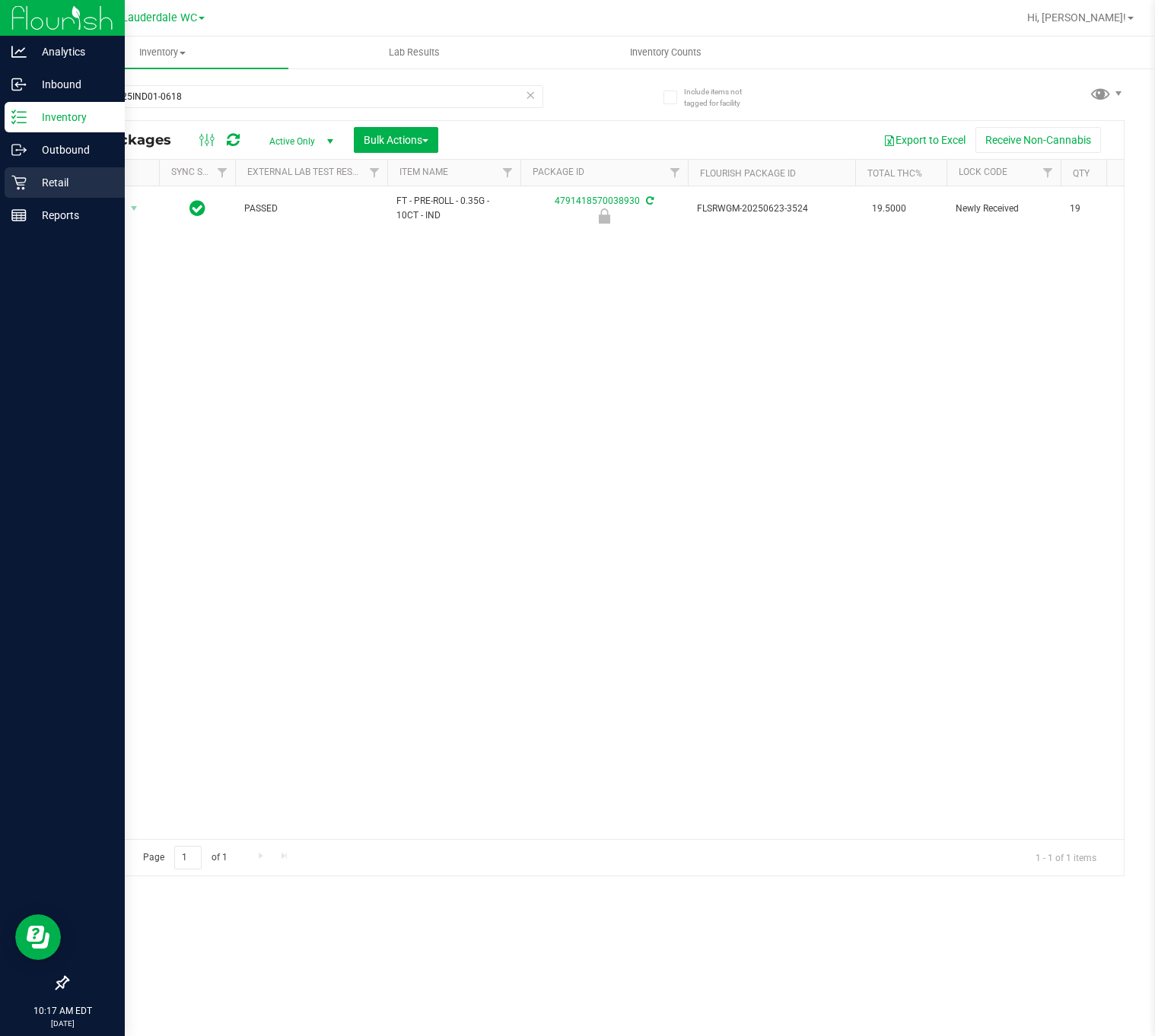
click at [41, 177] on p "Retail" at bounding box center [71, 182] width 91 height 18
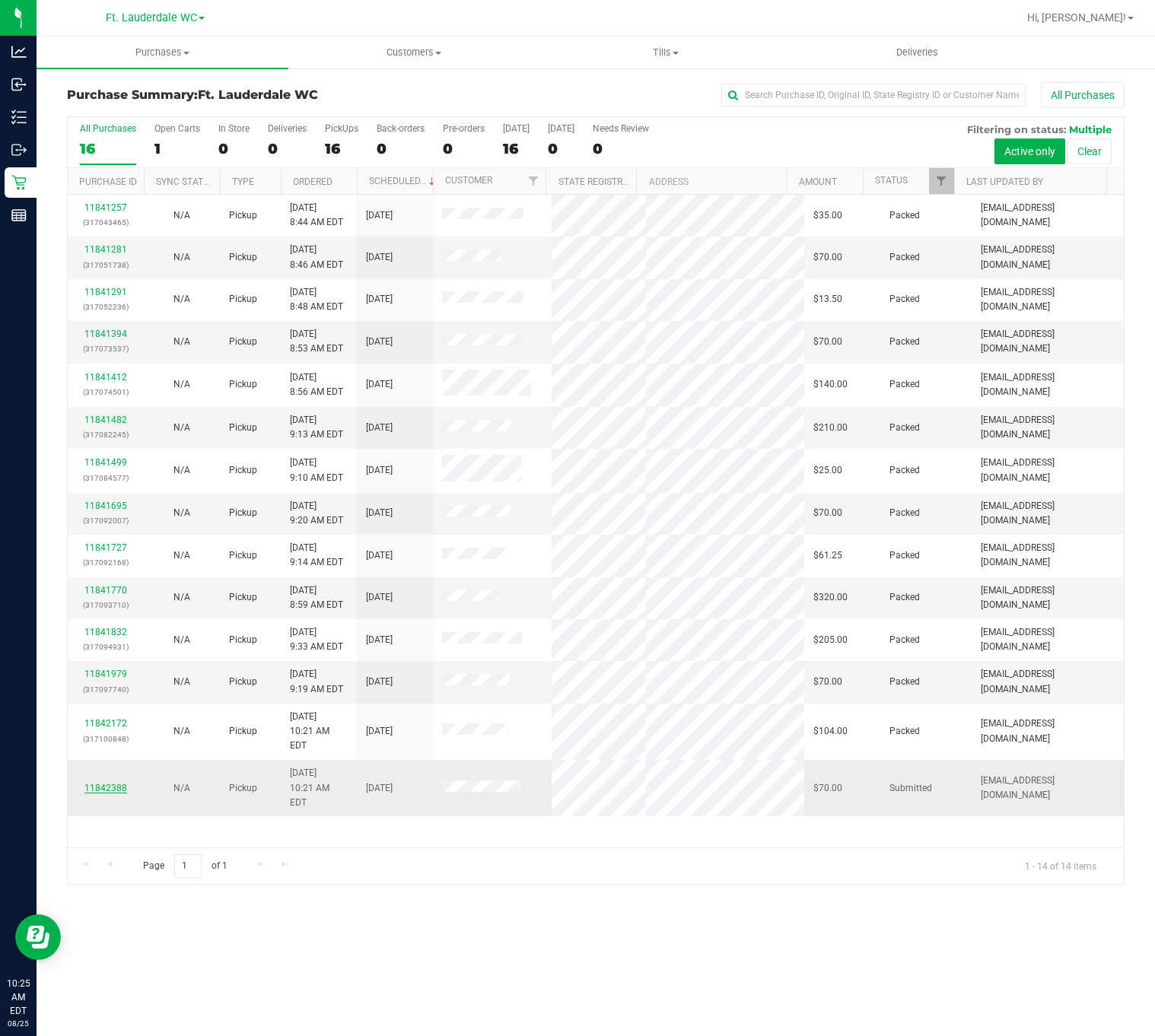
click at [105, 783] on link "11842388" at bounding box center [105, 788] width 43 height 11
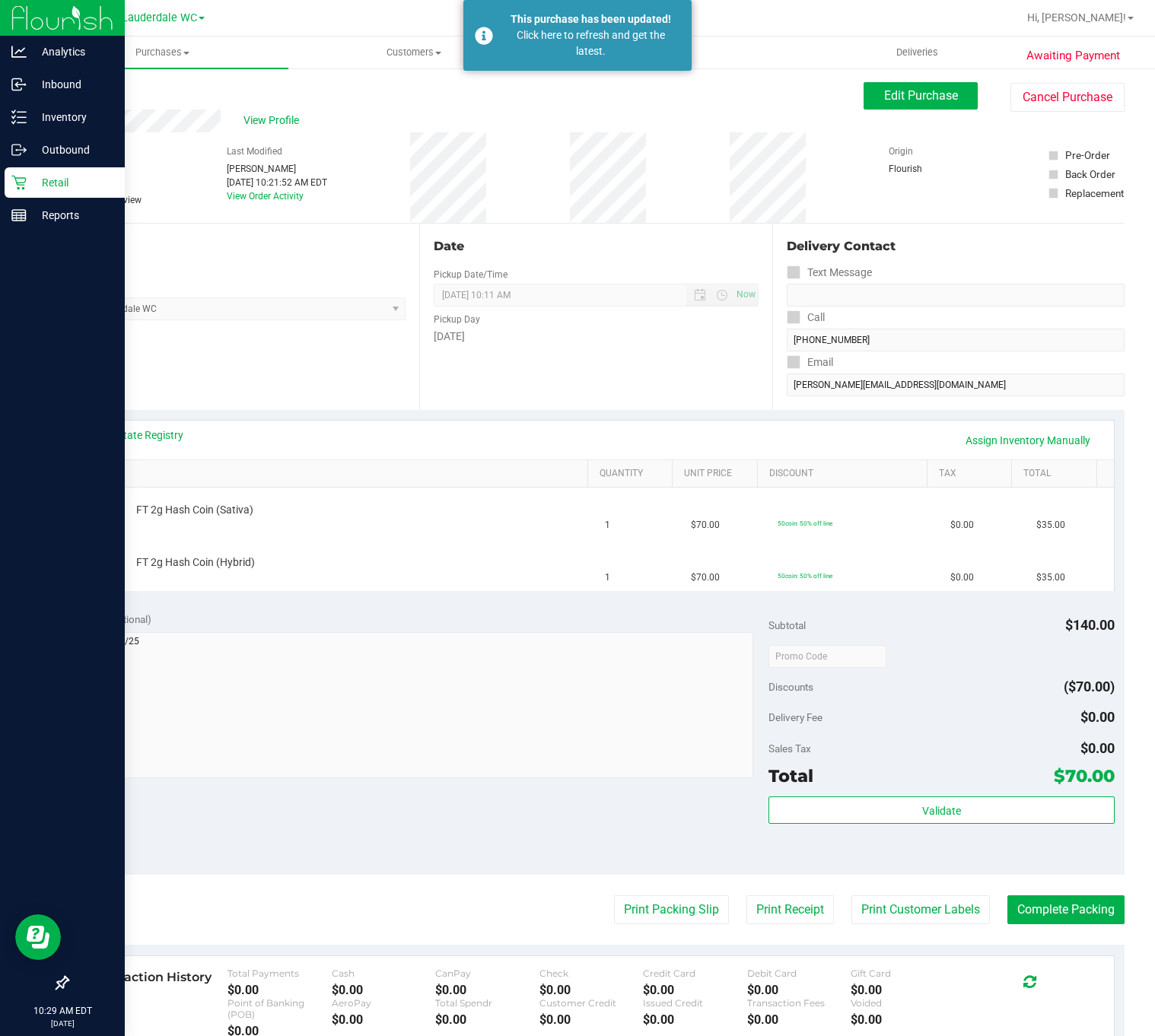
click at [32, 174] on p "Retail" at bounding box center [71, 182] width 91 height 18
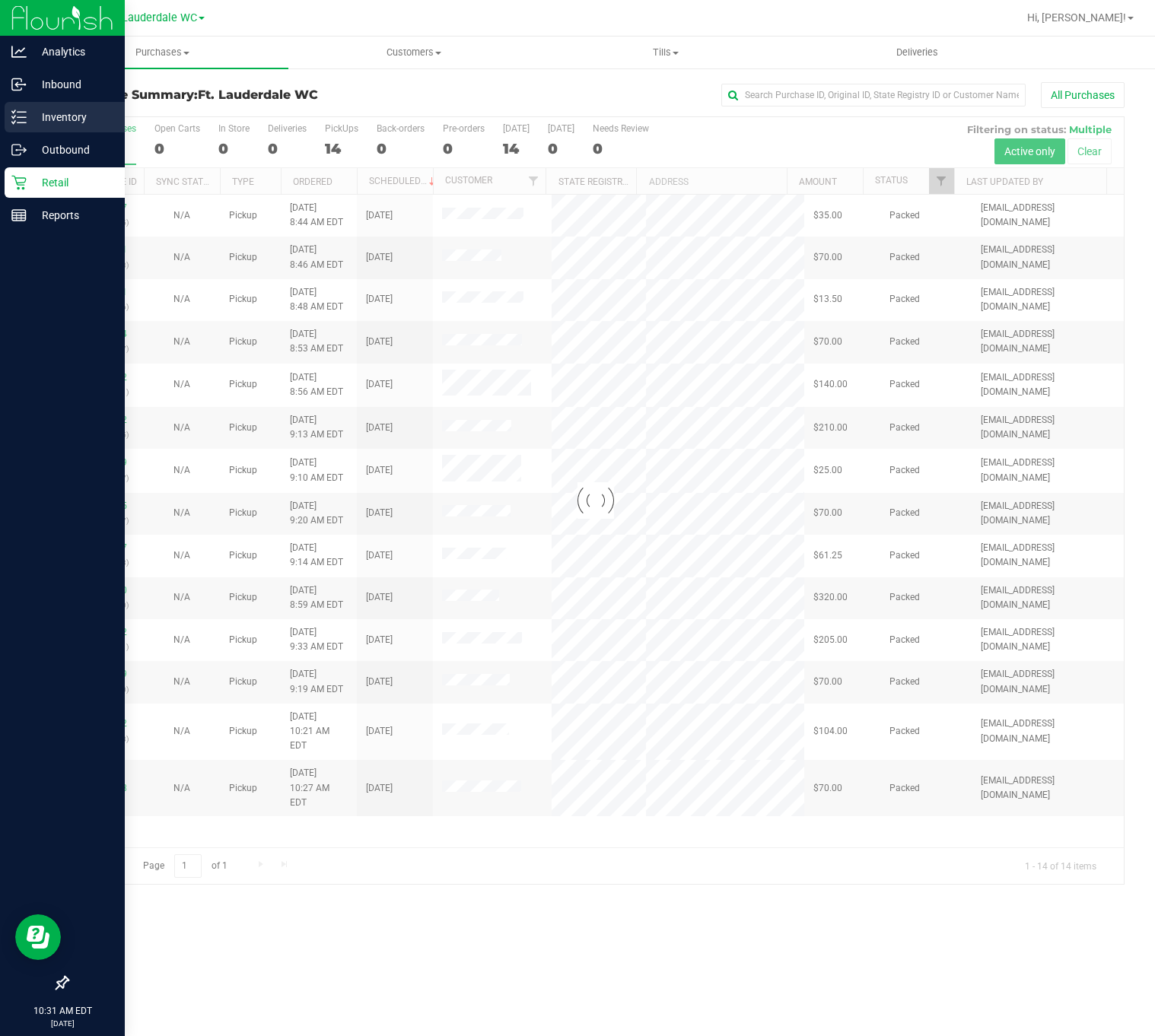
click at [34, 122] on p "Inventory" at bounding box center [71, 117] width 91 height 18
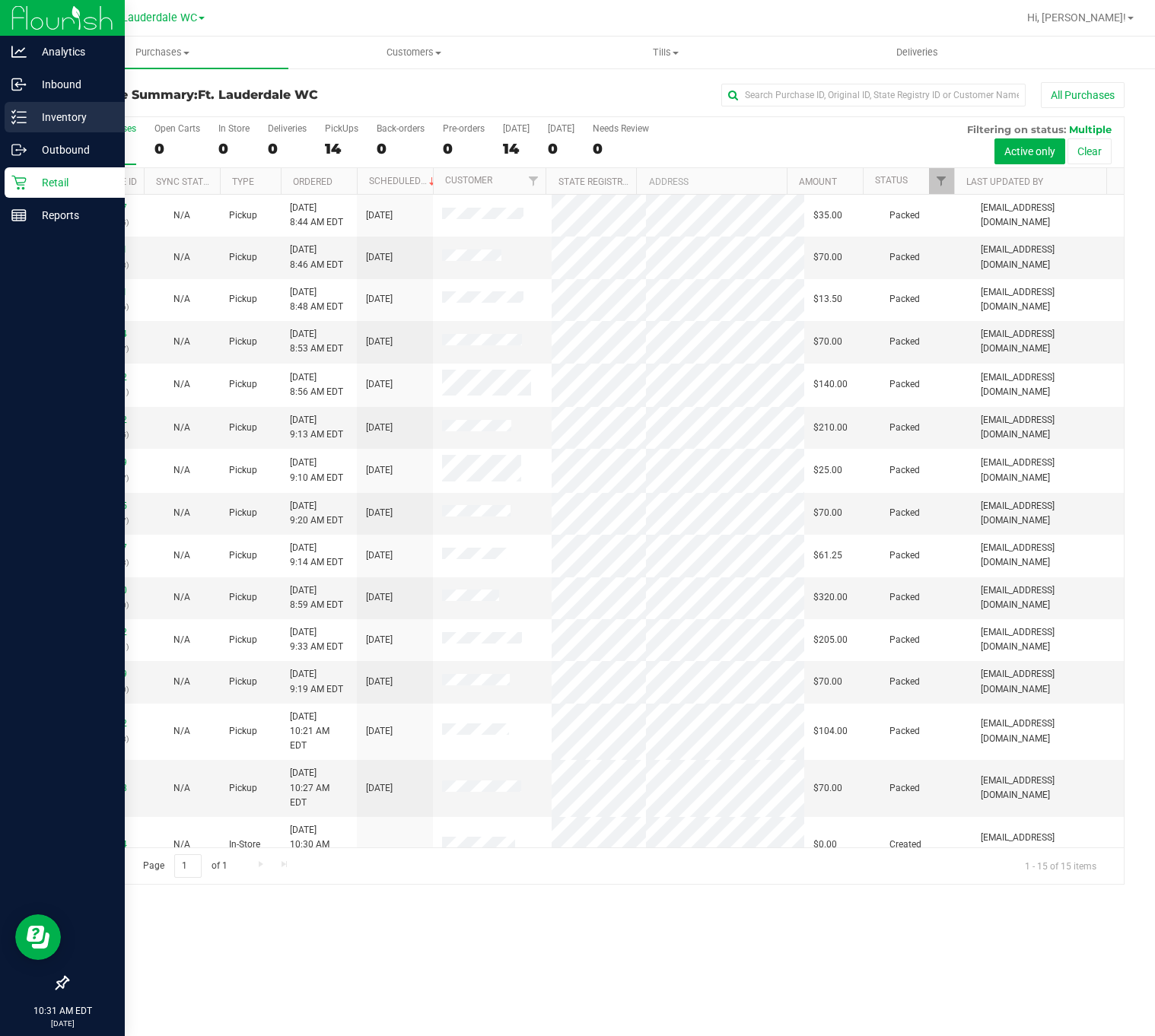
click at [1, 111] on link "Inventory" at bounding box center [62, 118] width 125 height 32
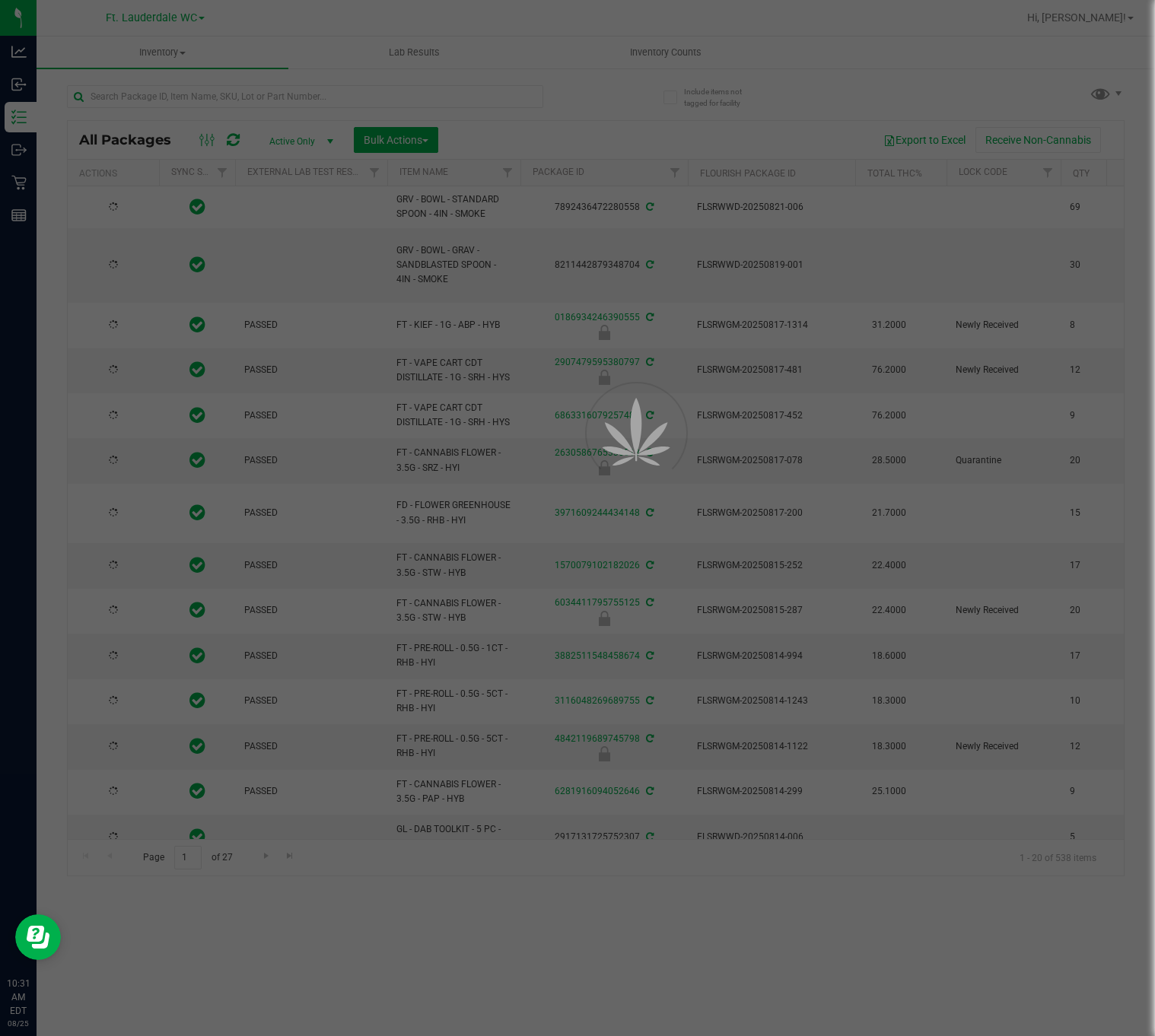
click at [195, 98] on div at bounding box center [578, 518] width 1155 height 1036
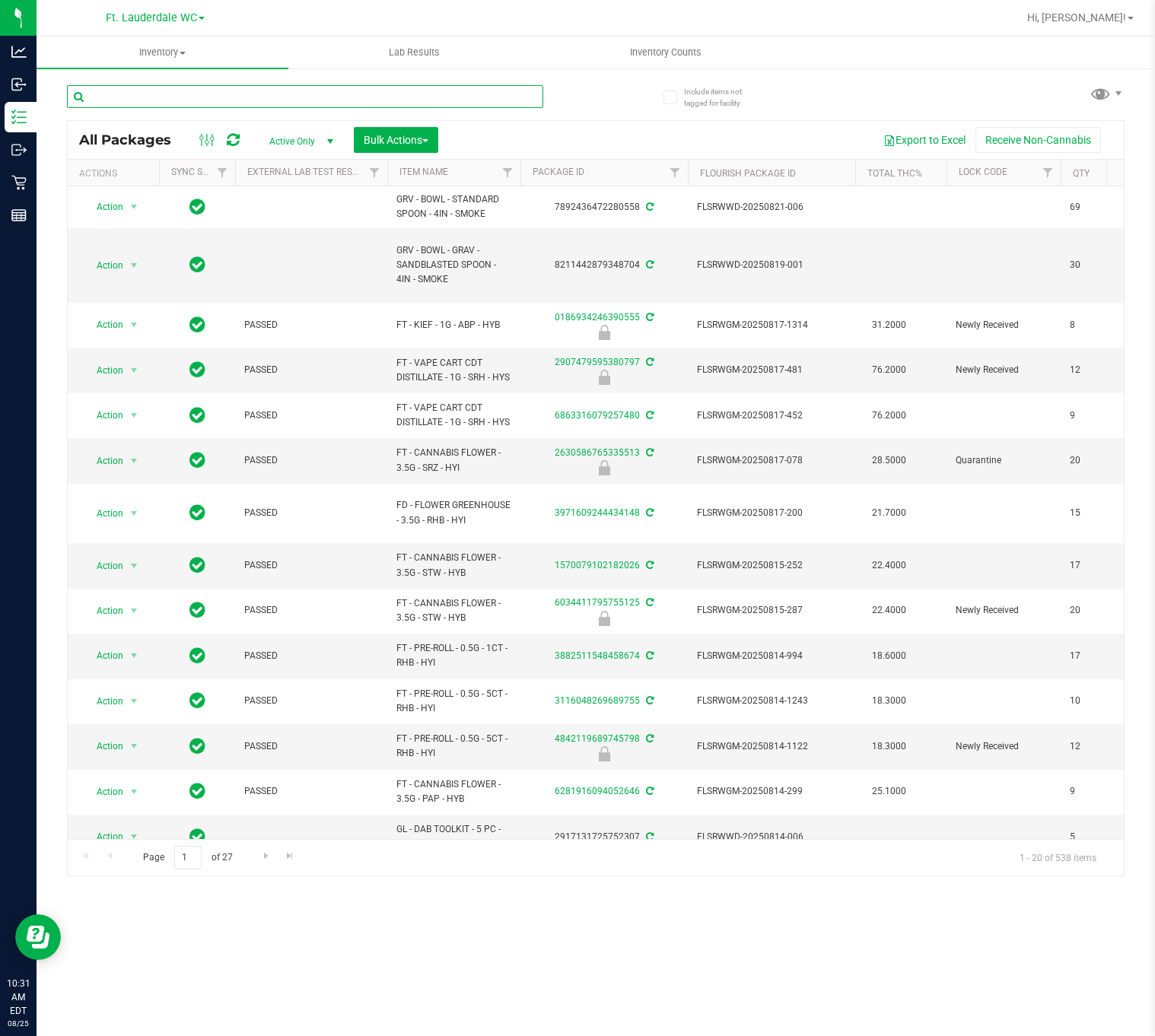
click at [195, 98] on input "text" at bounding box center [305, 96] width 476 height 23
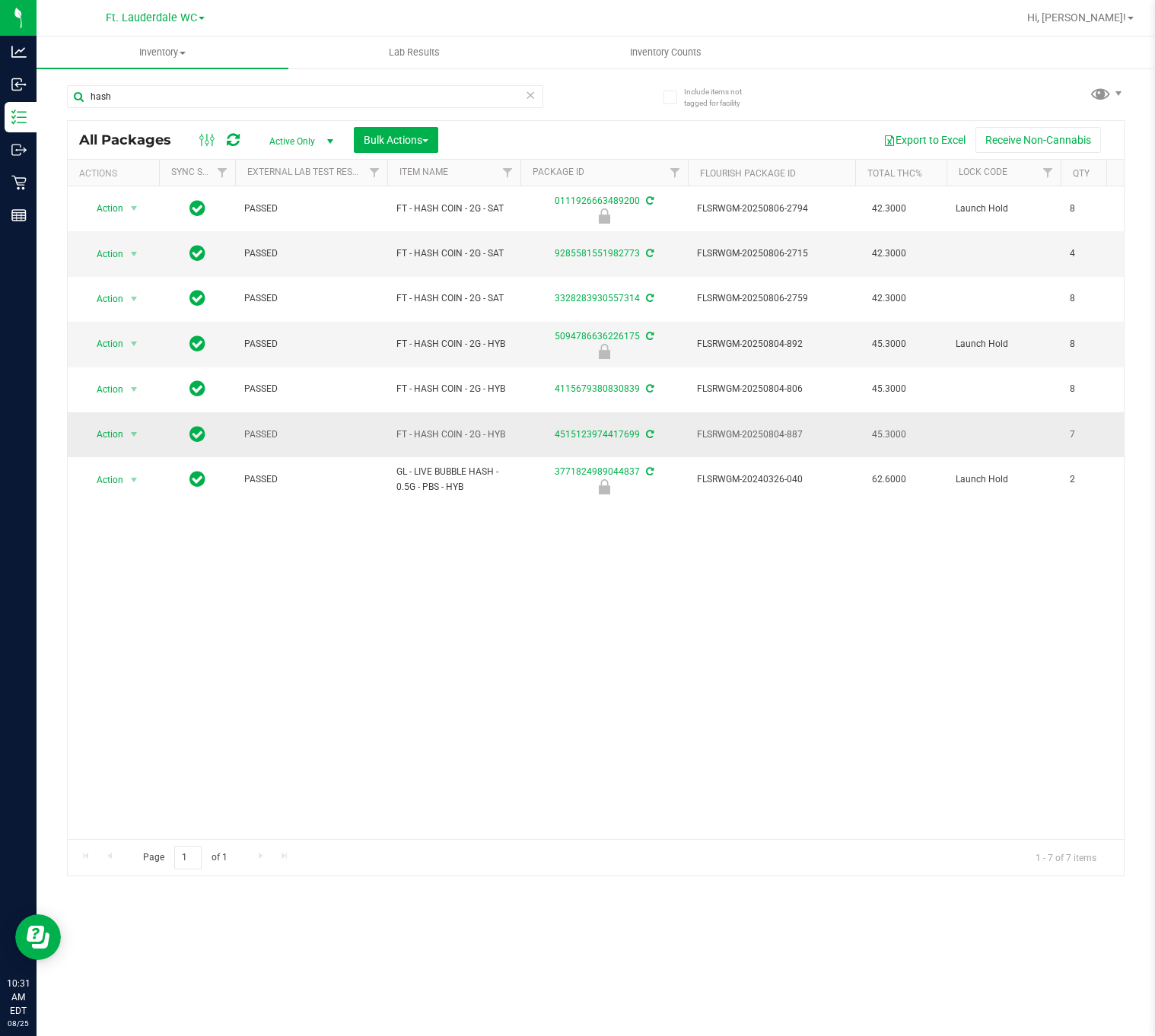
click at [462, 439] on span "FT - HASH COIN - 2G - HYB" at bounding box center [453, 435] width 115 height 14
drag, startPoint x: 480, startPoint y: 436, endPoint x: 397, endPoint y: 451, distance: 84.3
click at [397, 451] on td "FT - HASH COIN - 2G - HYB" at bounding box center [453, 435] width 134 height 45
copy span "FT - HASH COIN - 2G"
click at [241, 100] on input "hash" at bounding box center [305, 96] width 476 height 23
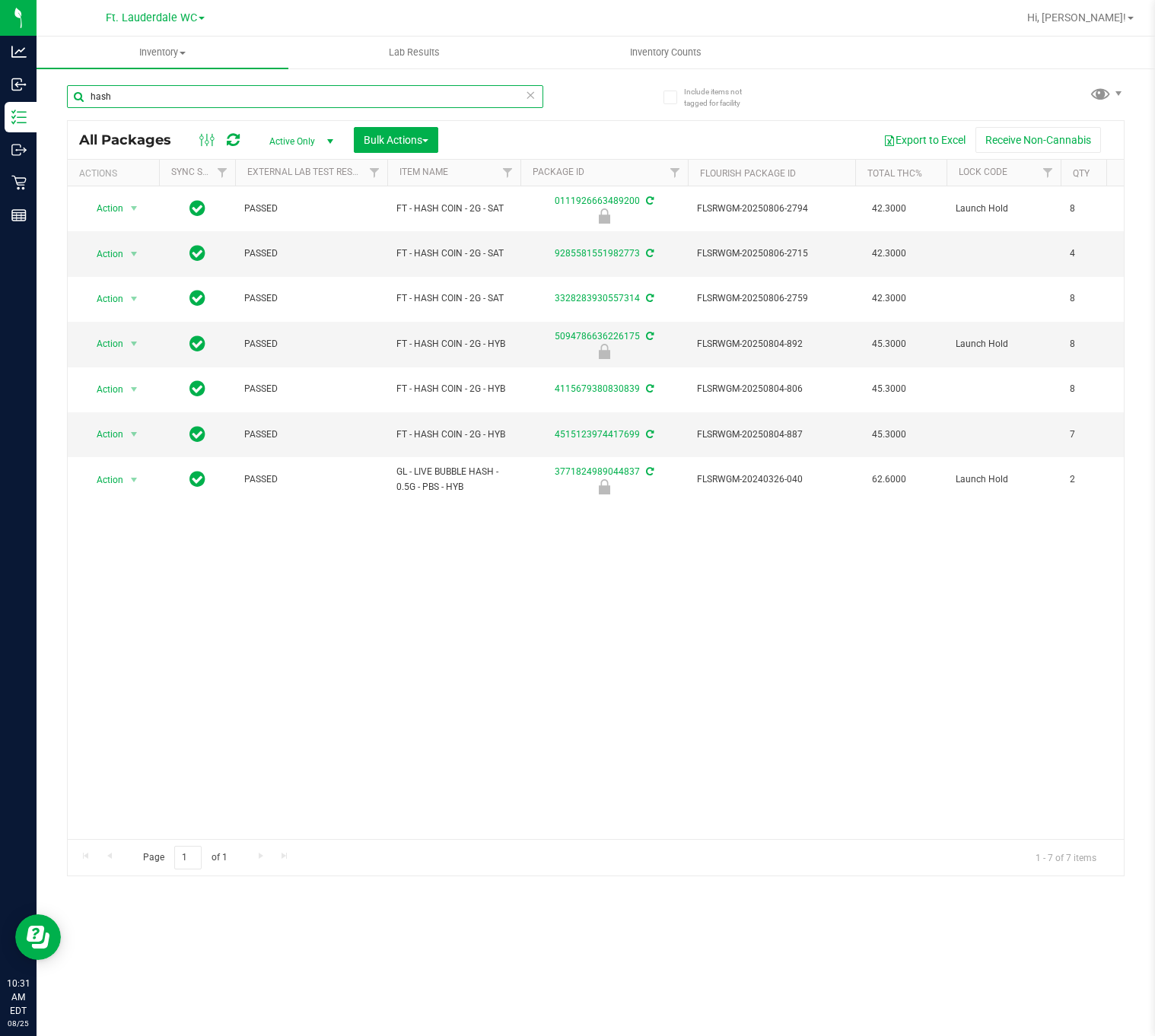
click at [241, 100] on input "hash" at bounding box center [305, 96] width 476 height 23
paste input "FT - HASH COIN - 2G"
type input "FT - HASH COIN - 2G"
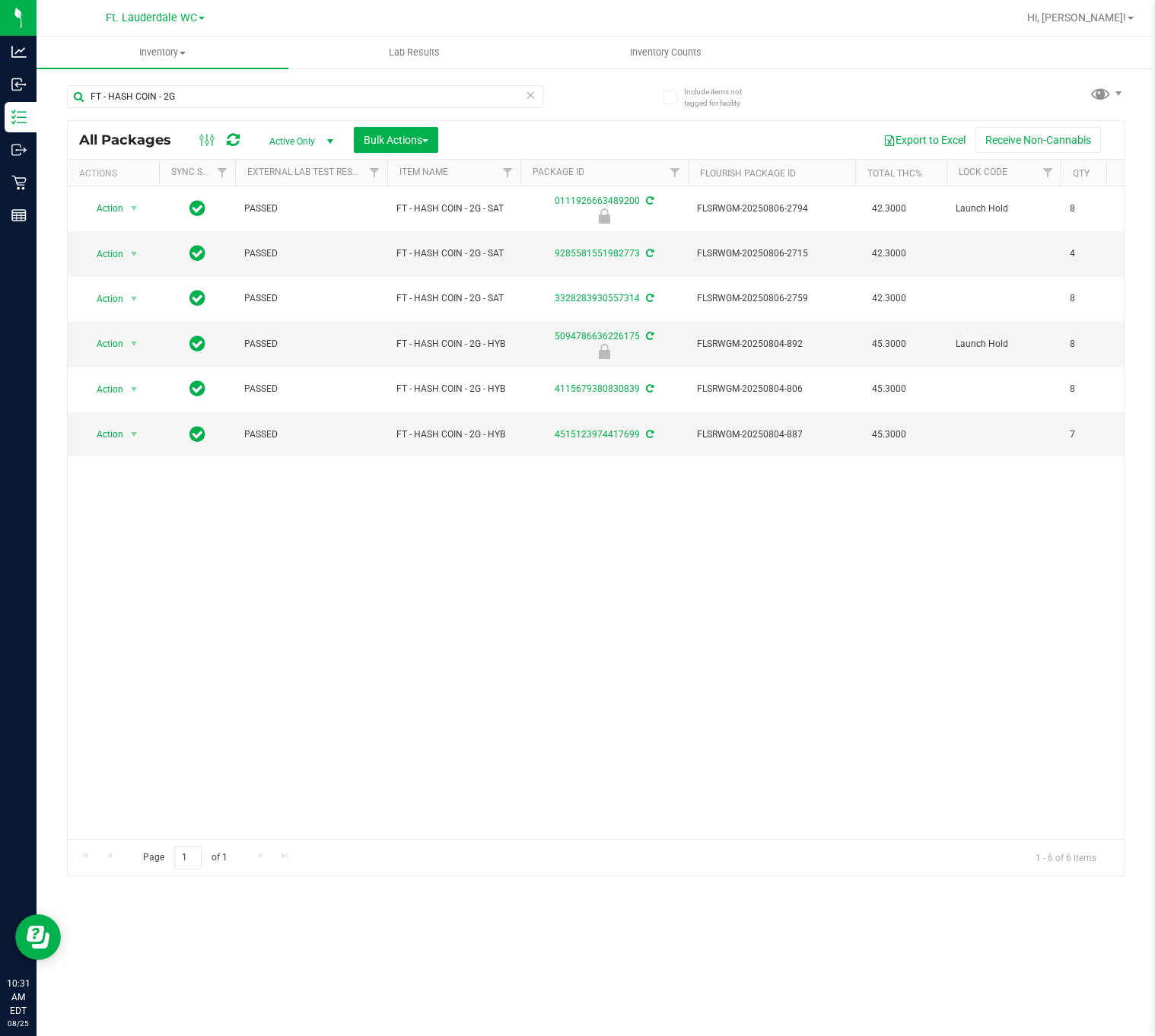
click at [405, 840] on div "Page 1 of 1 1 - 6 of 6 items" at bounding box center [595, 857] width 1055 height 37
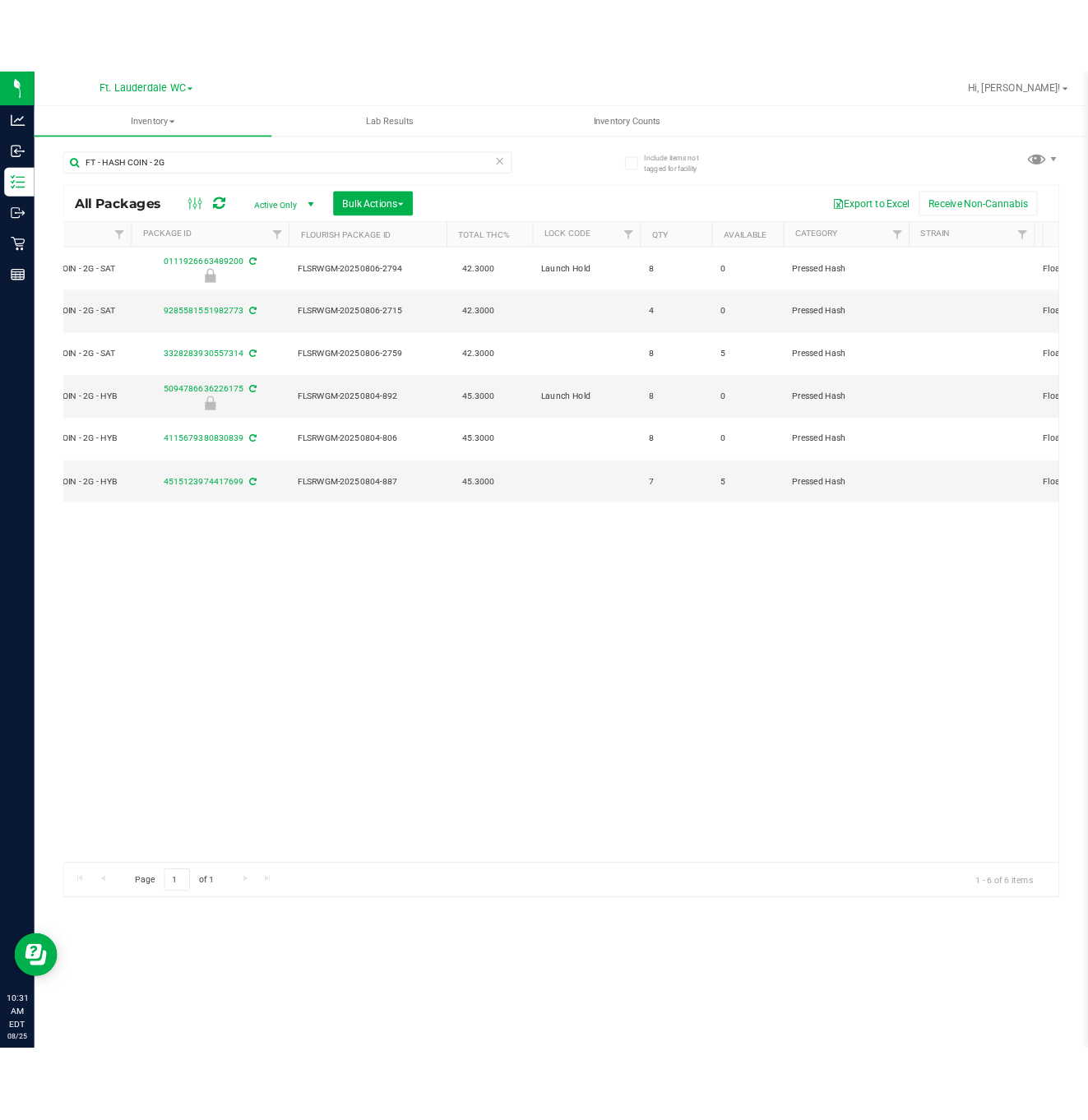
scroll to position [0, 496]
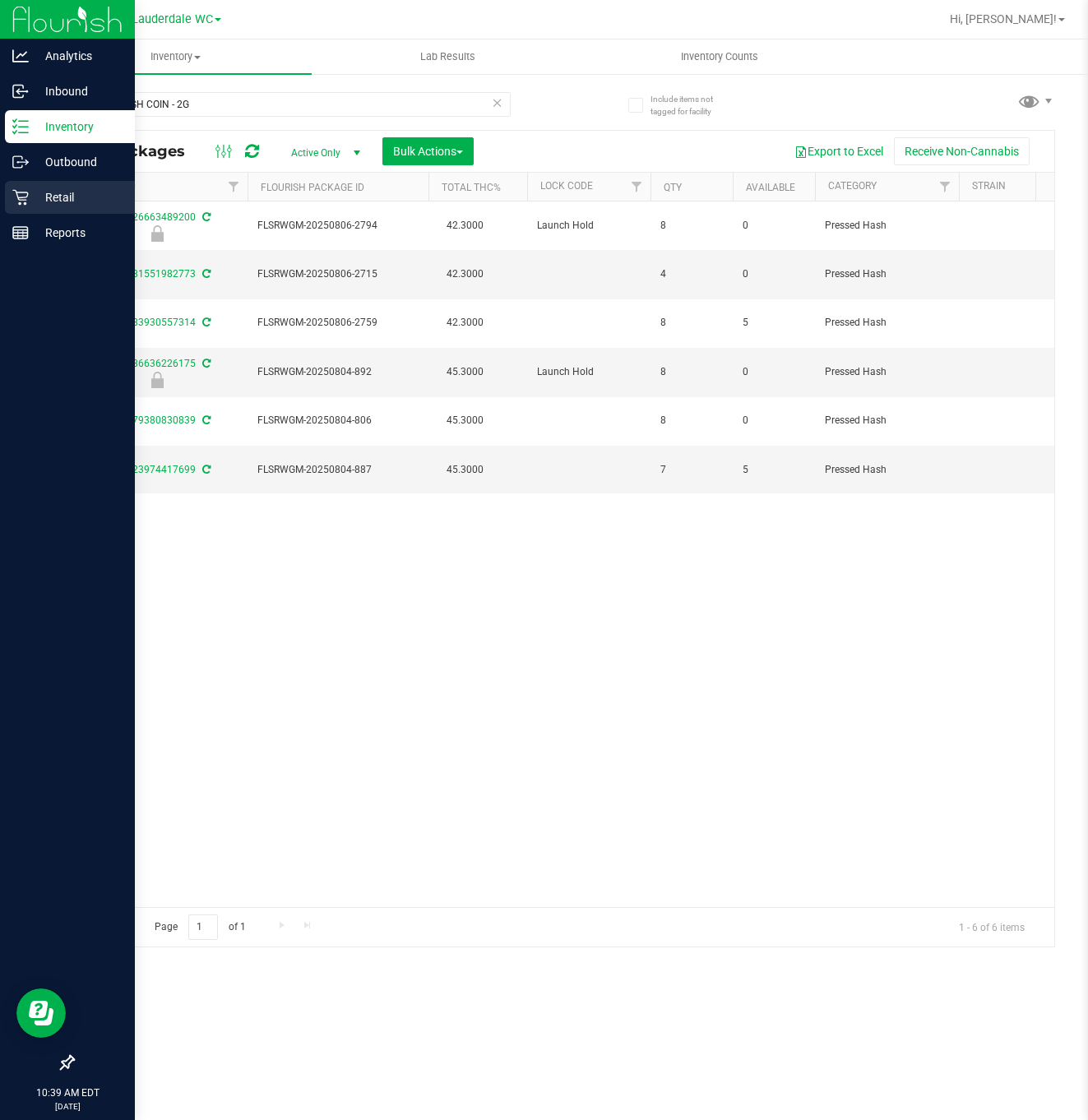
click at [50, 196] on p "Retail" at bounding box center [77, 197] width 98 height 19
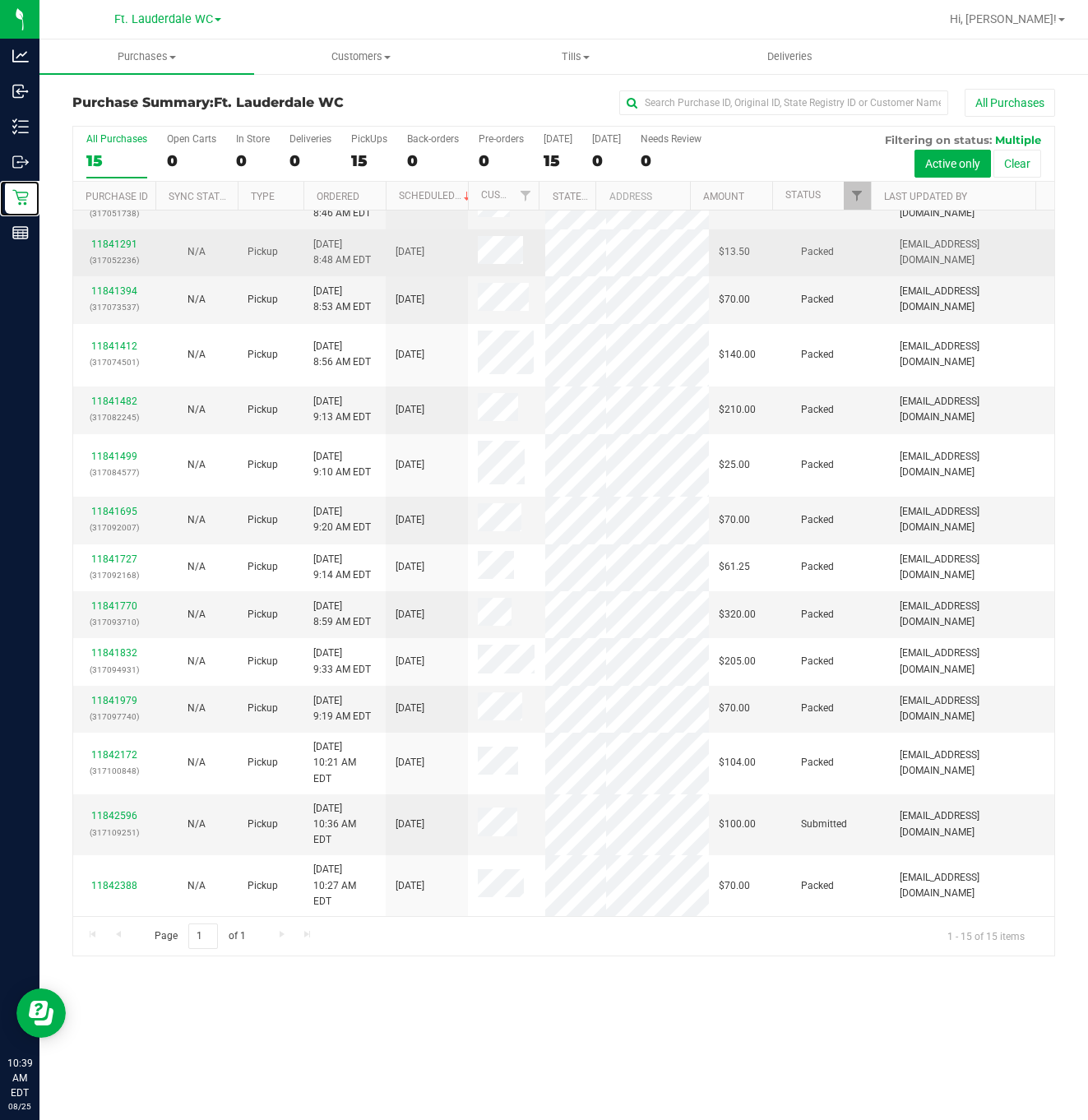
scroll to position [139, 0]
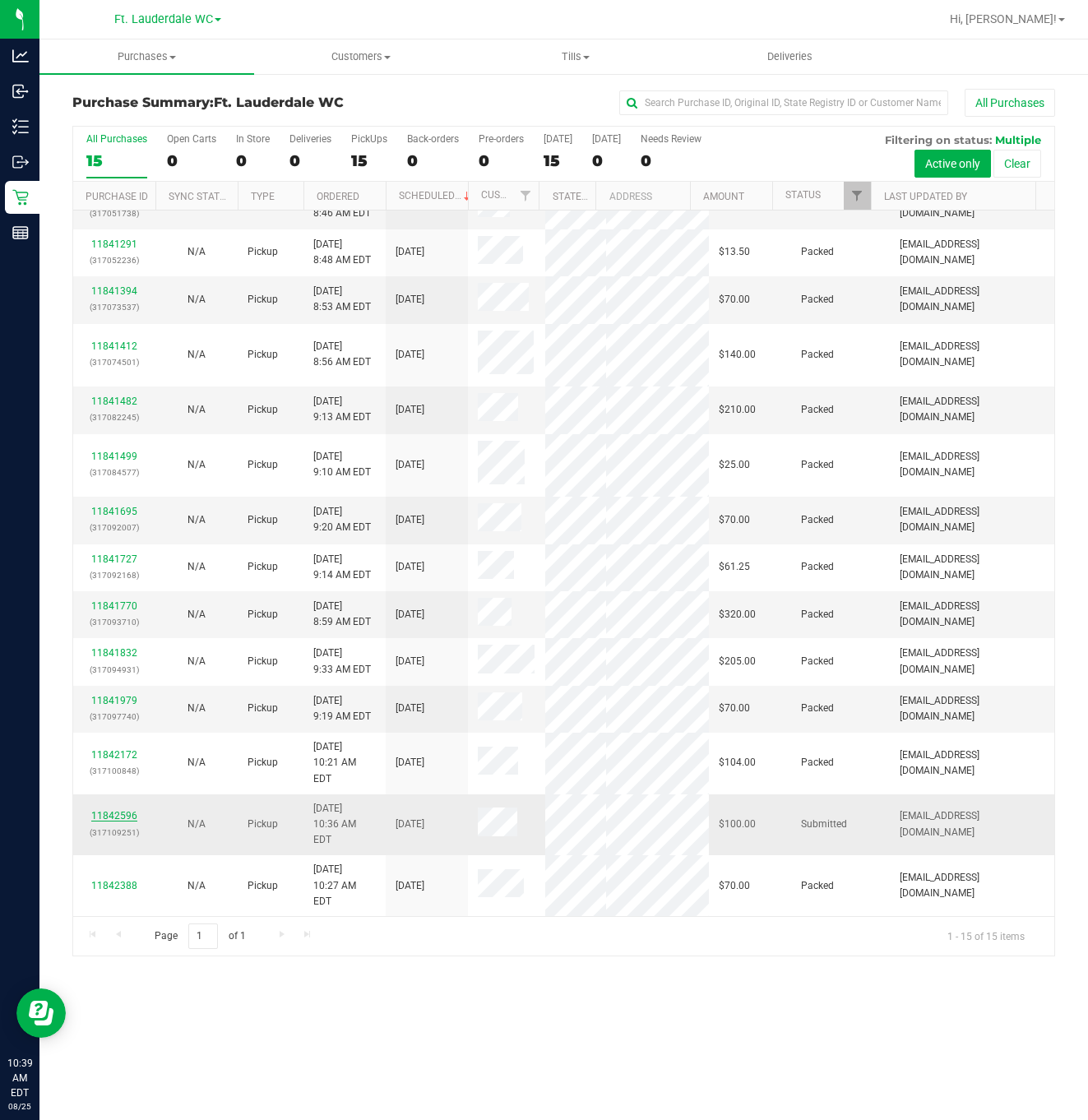
click at [126, 810] on link "11842596" at bounding box center [114, 816] width 46 height 12
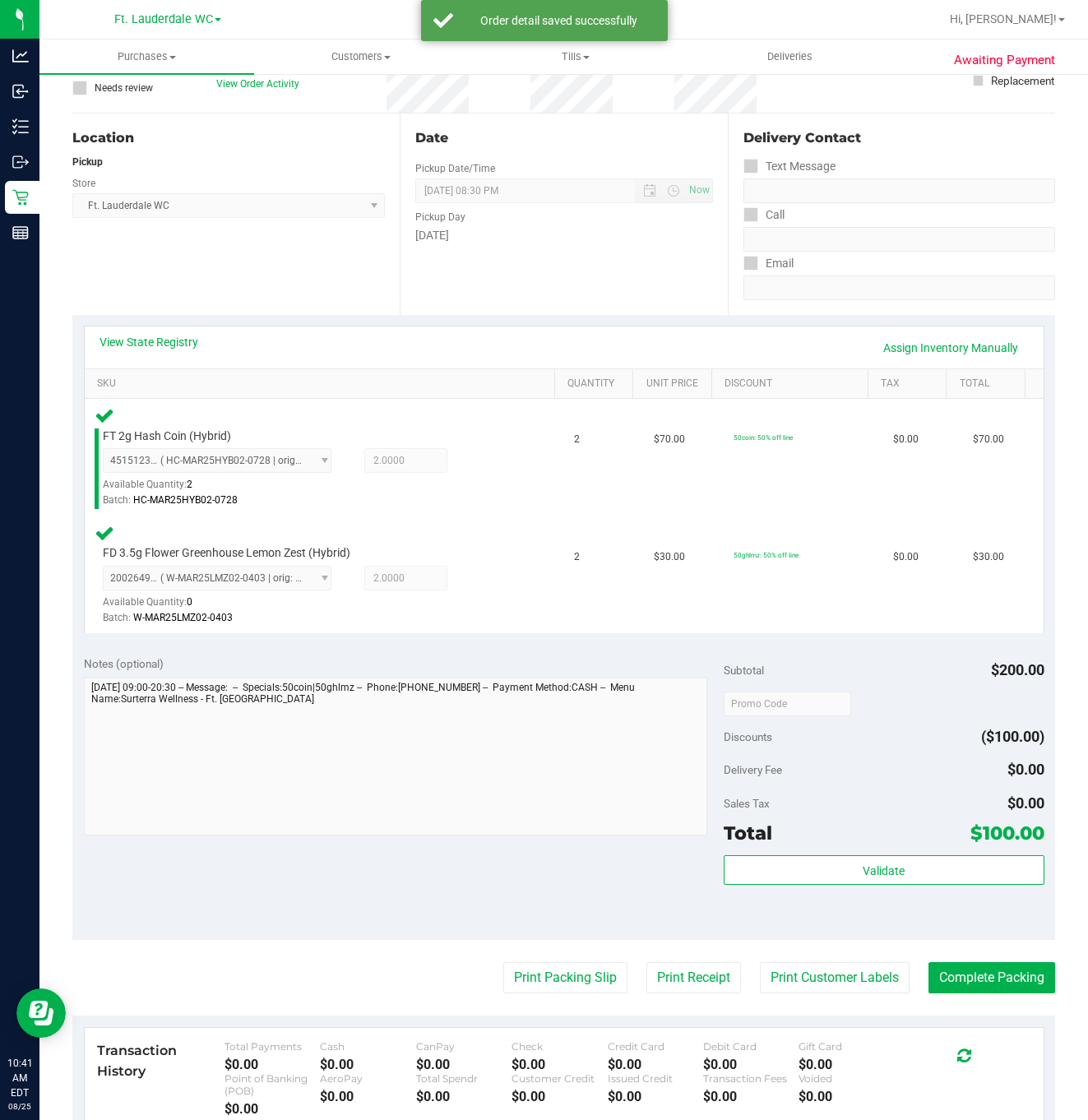
scroll to position [383, 0]
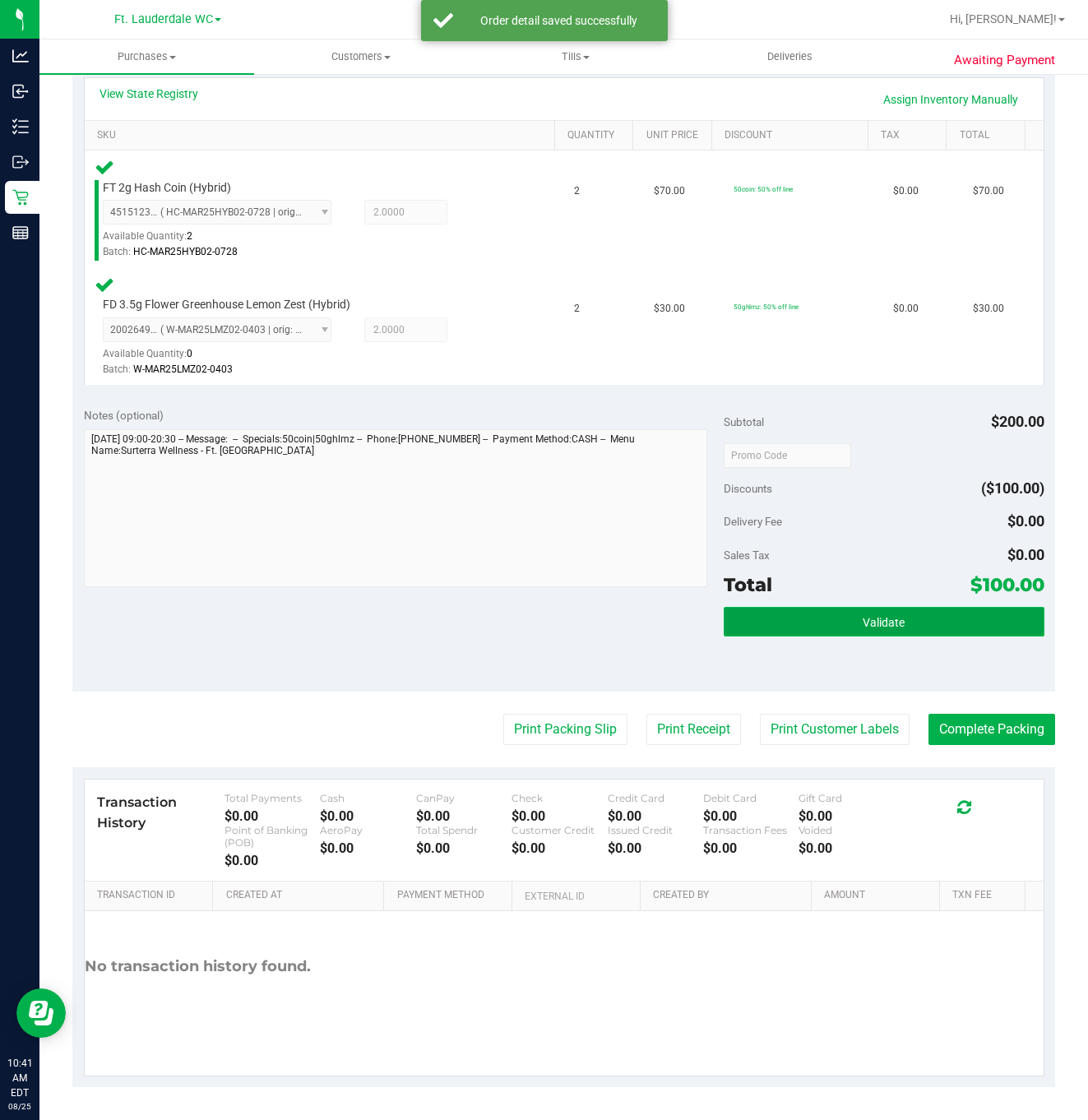
click at [867, 624] on span "Validate" at bounding box center [884, 623] width 42 height 13
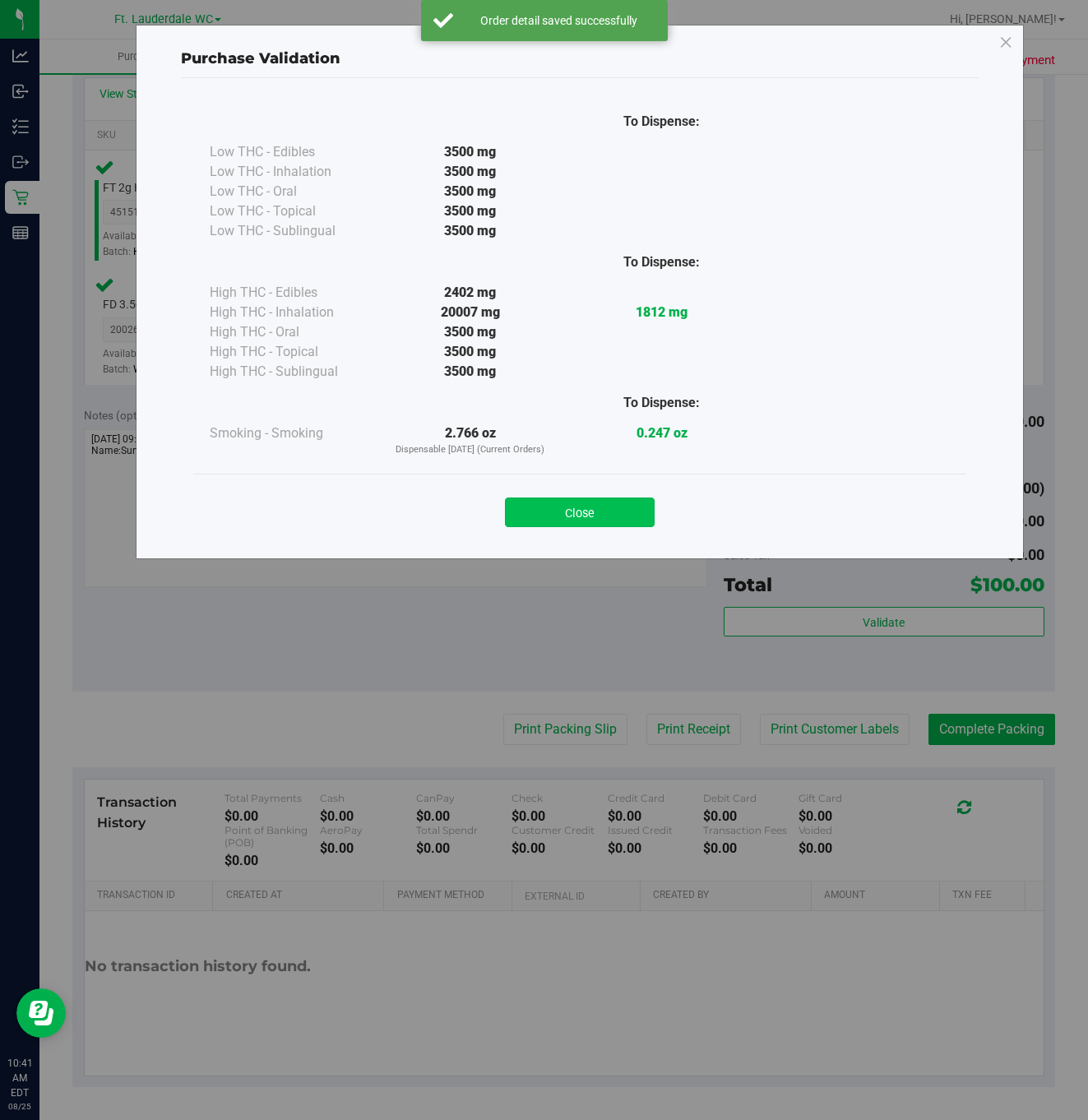
click at [611, 498] on button "Close" at bounding box center [579, 512] width 150 height 29
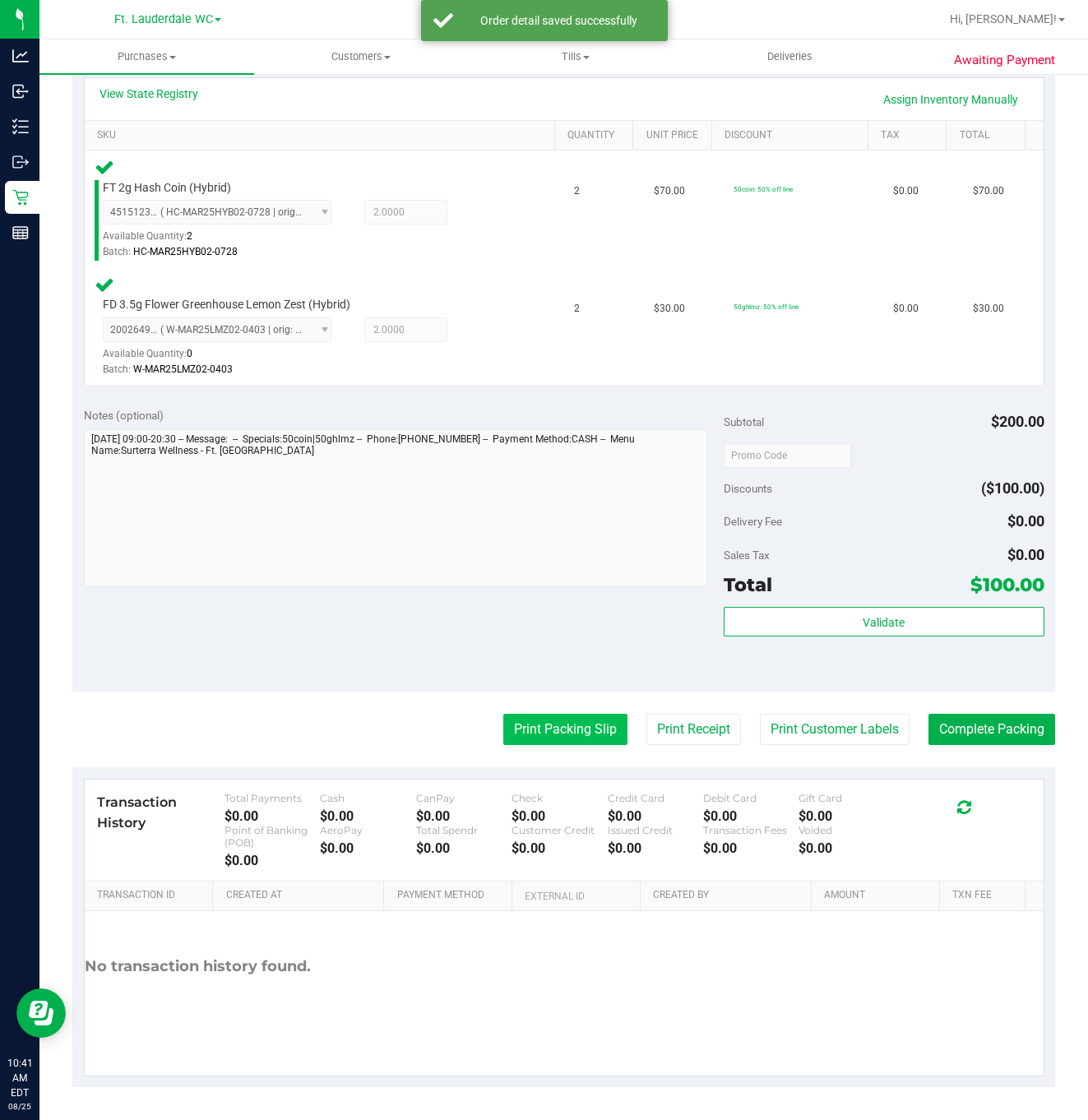
click at [545, 719] on button "Print Packing Slip" at bounding box center [565, 729] width 124 height 31
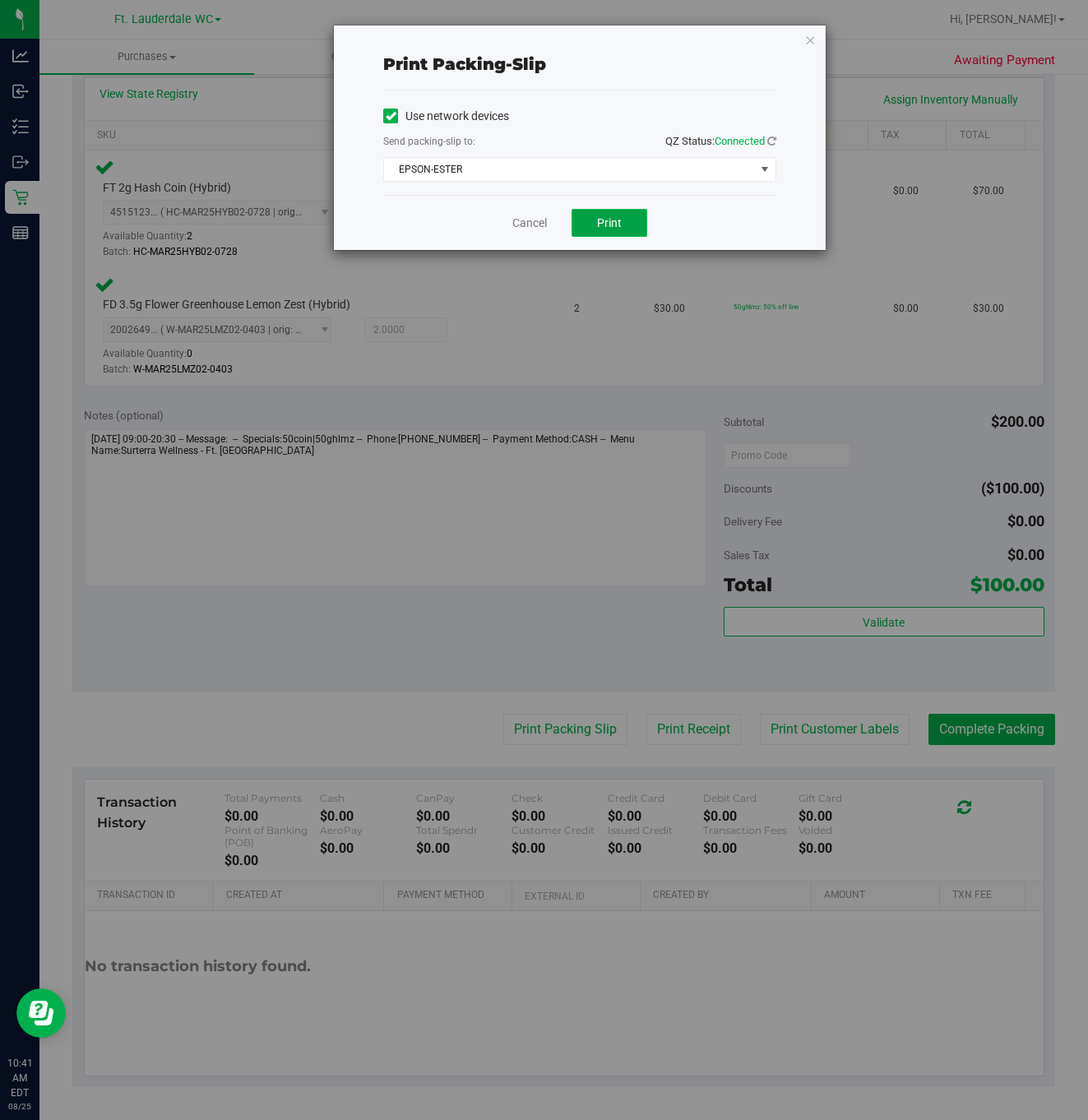
click at [597, 230] on span "Print" at bounding box center [609, 223] width 25 height 13
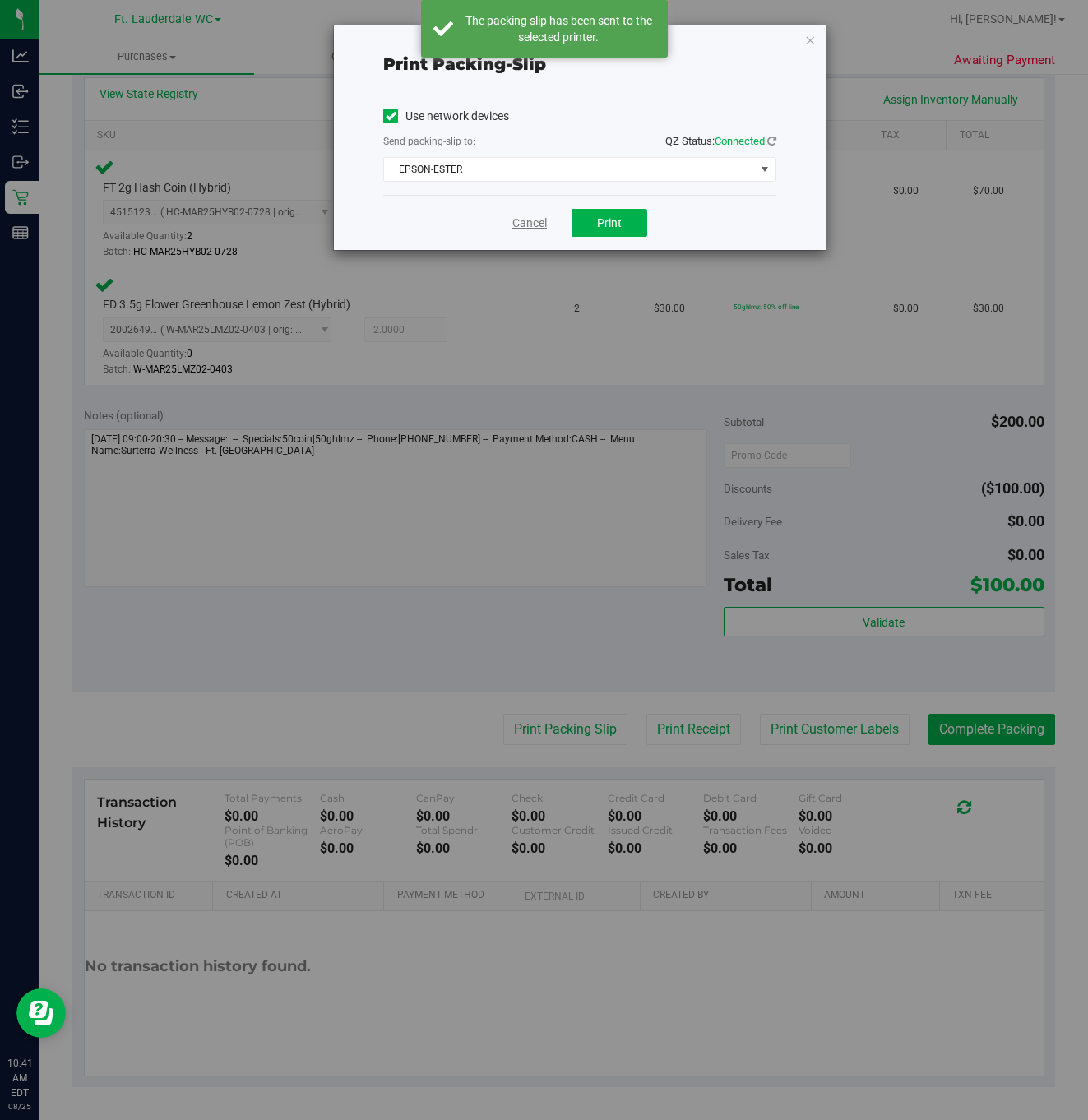
click at [533, 230] on link "Cancel" at bounding box center [530, 223] width 35 height 17
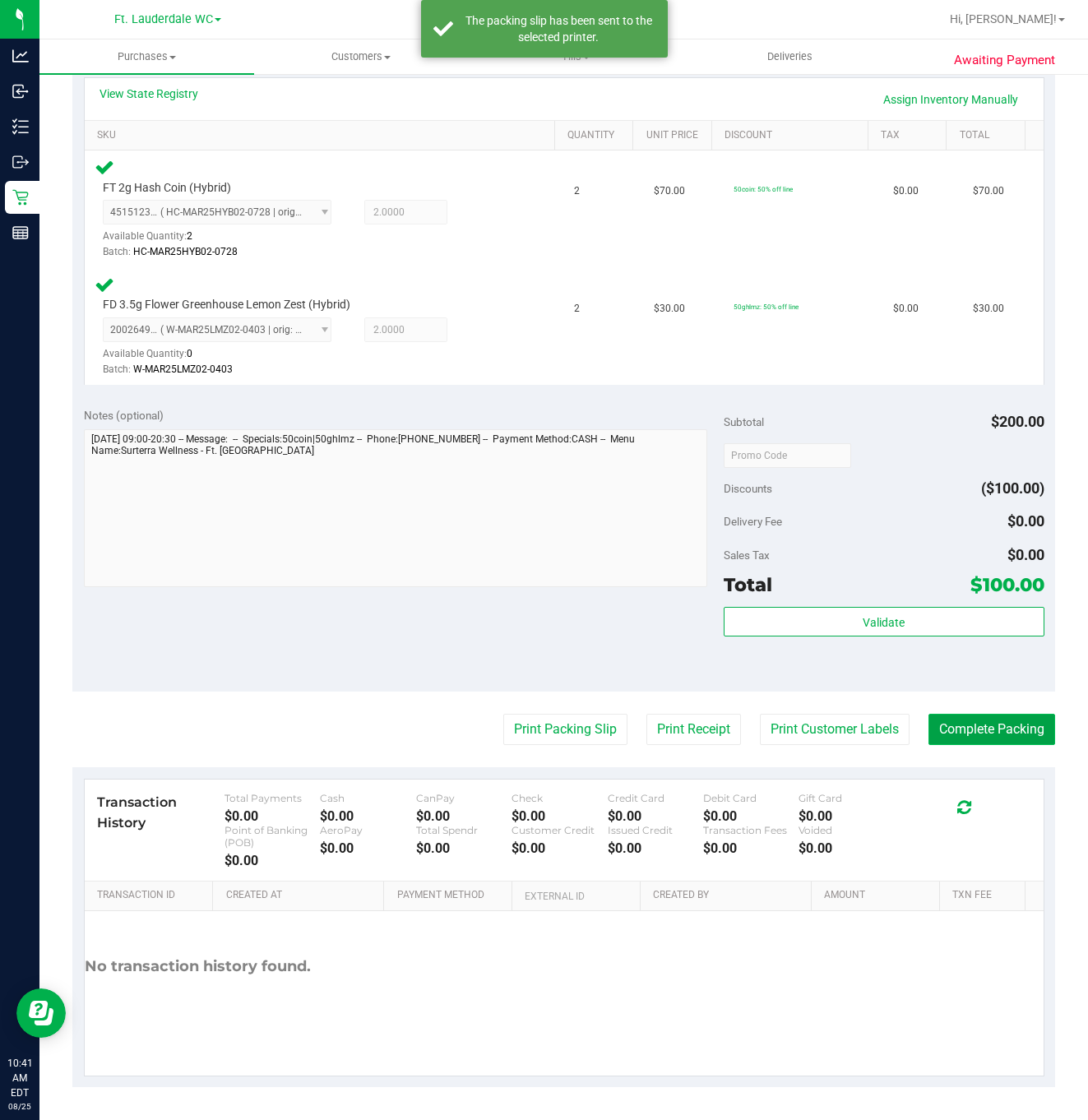
click at [961, 719] on button "Complete Packing" at bounding box center [992, 729] width 127 height 31
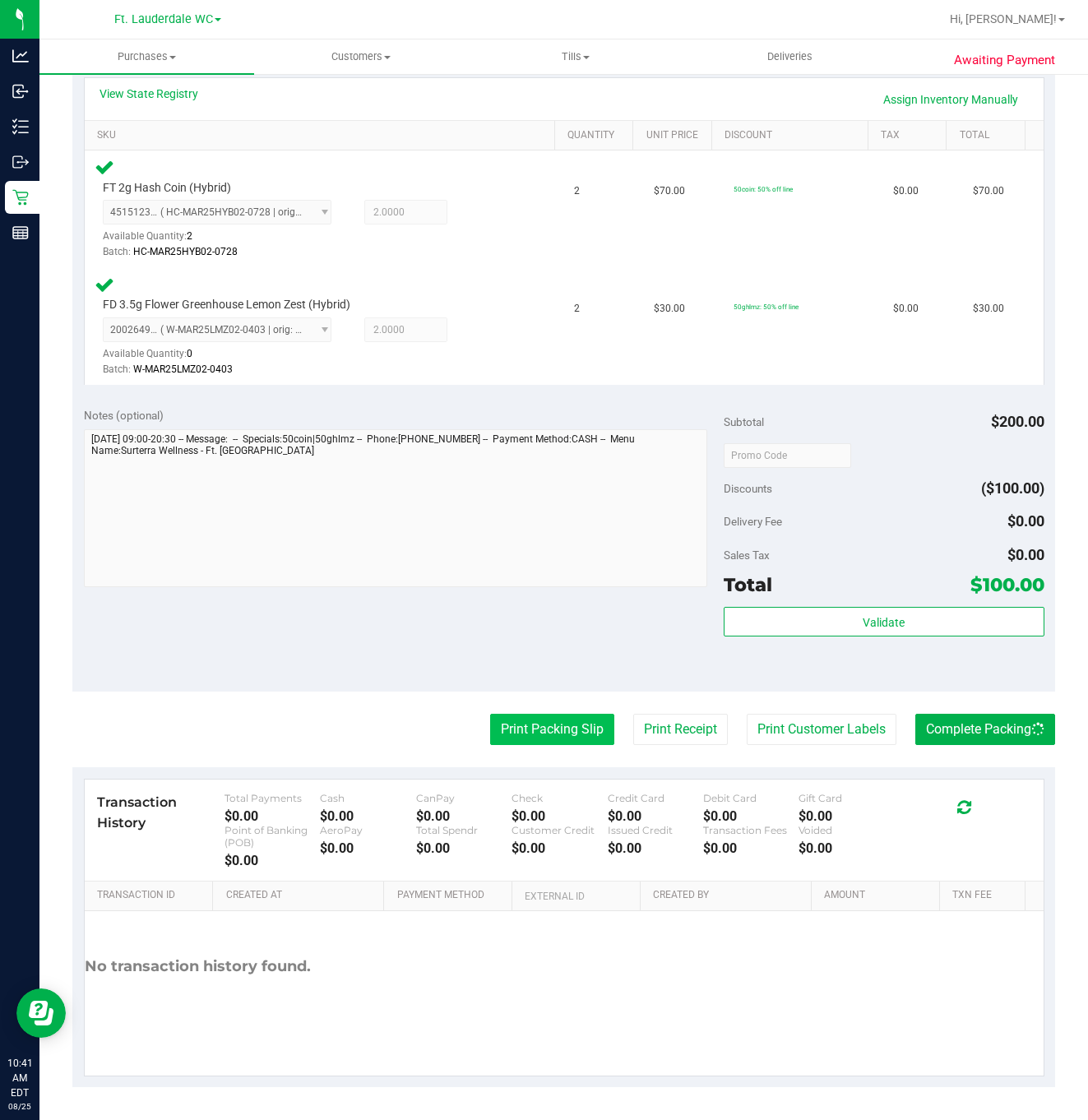
click at [531, 733] on button "Print Packing Slip" at bounding box center [552, 729] width 124 height 31
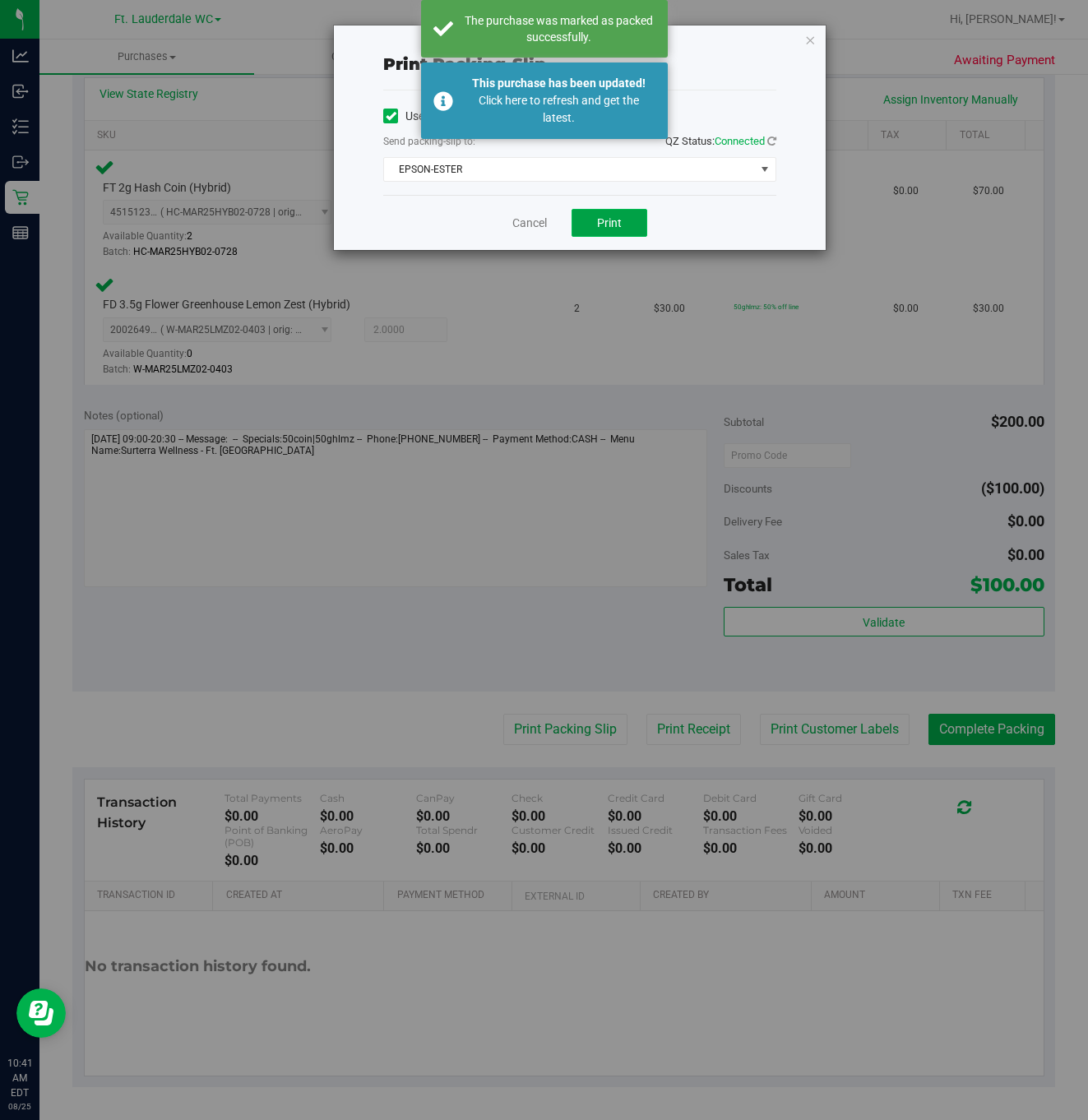
click at [624, 221] on button "Print" at bounding box center [610, 223] width 75 height 28
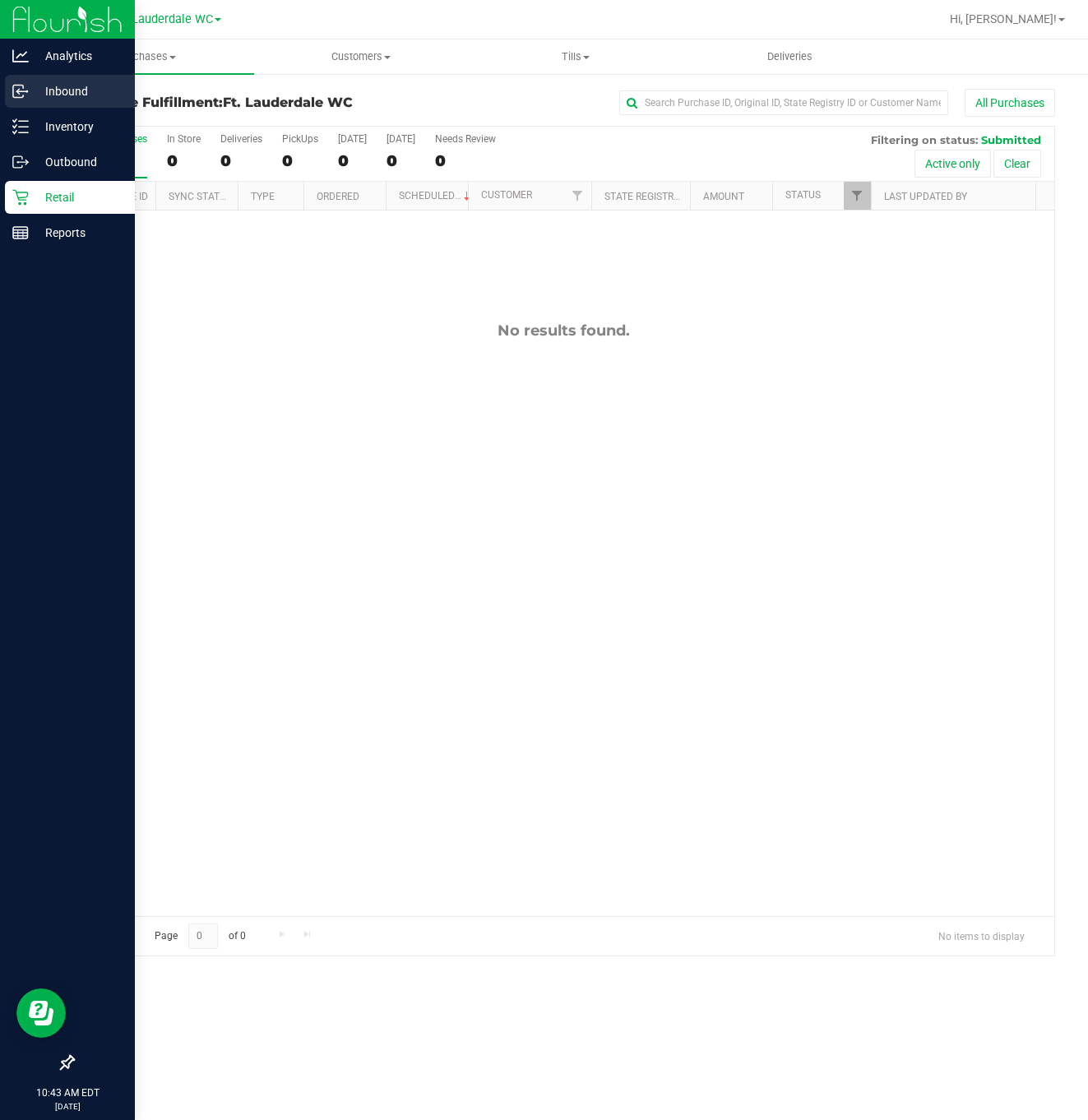
click at [54, 97] on p "Inbound" at bounding box center [77, 91] width 98 height 19
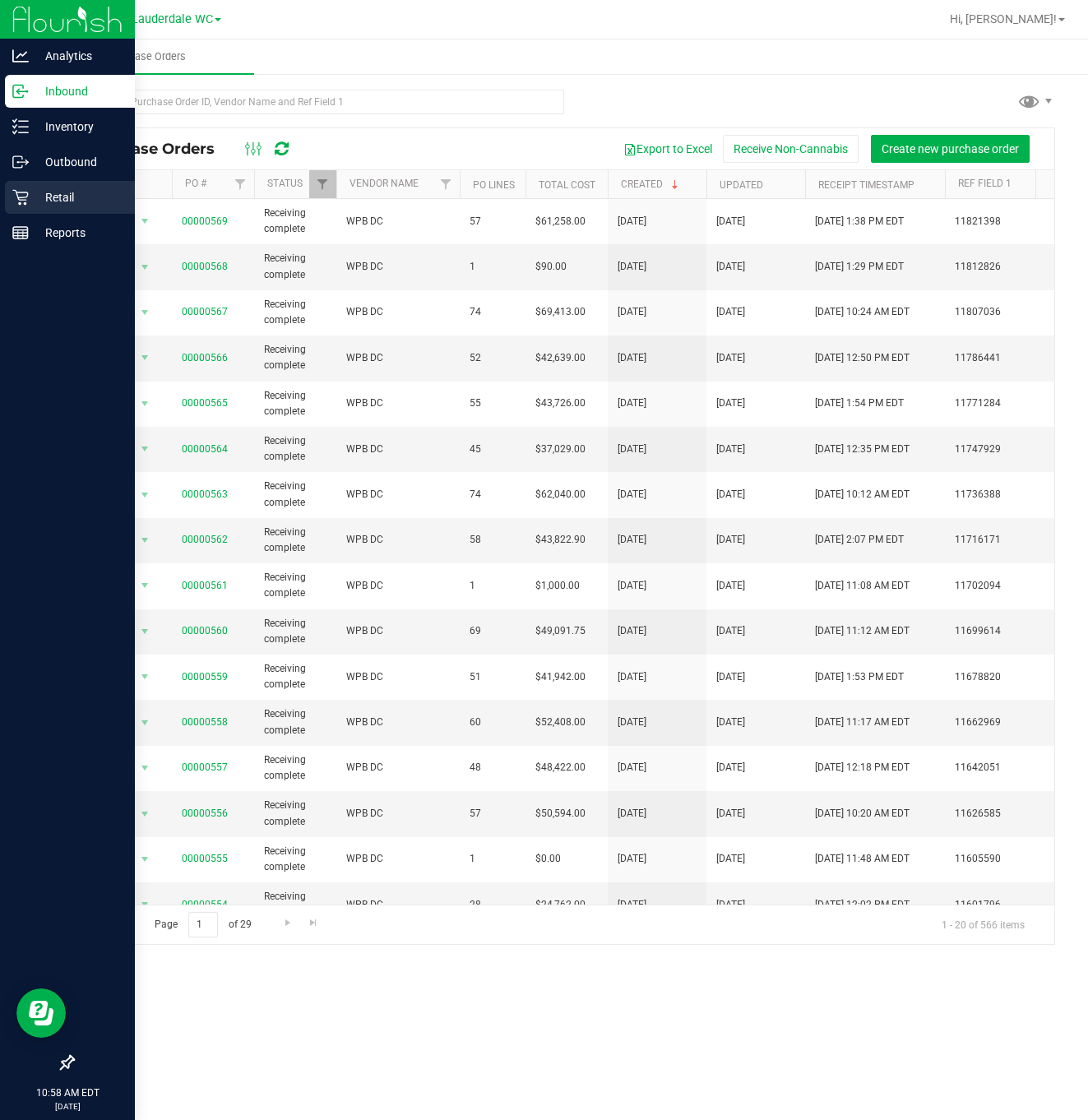
click at [32, 199] on p "Retail" at bounding box center [77, 197] width 98 height 19
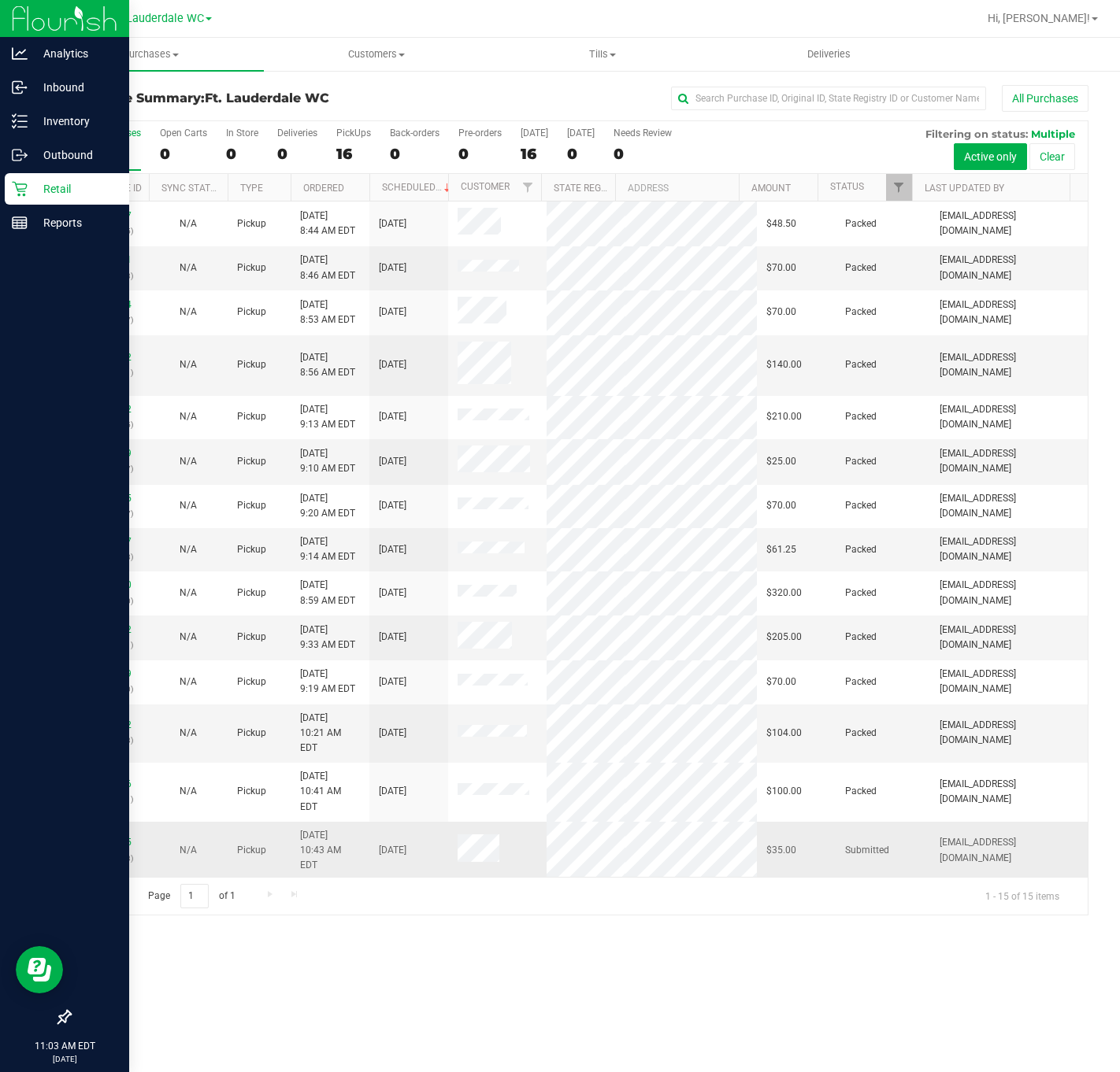
scroll to position [28, 0]
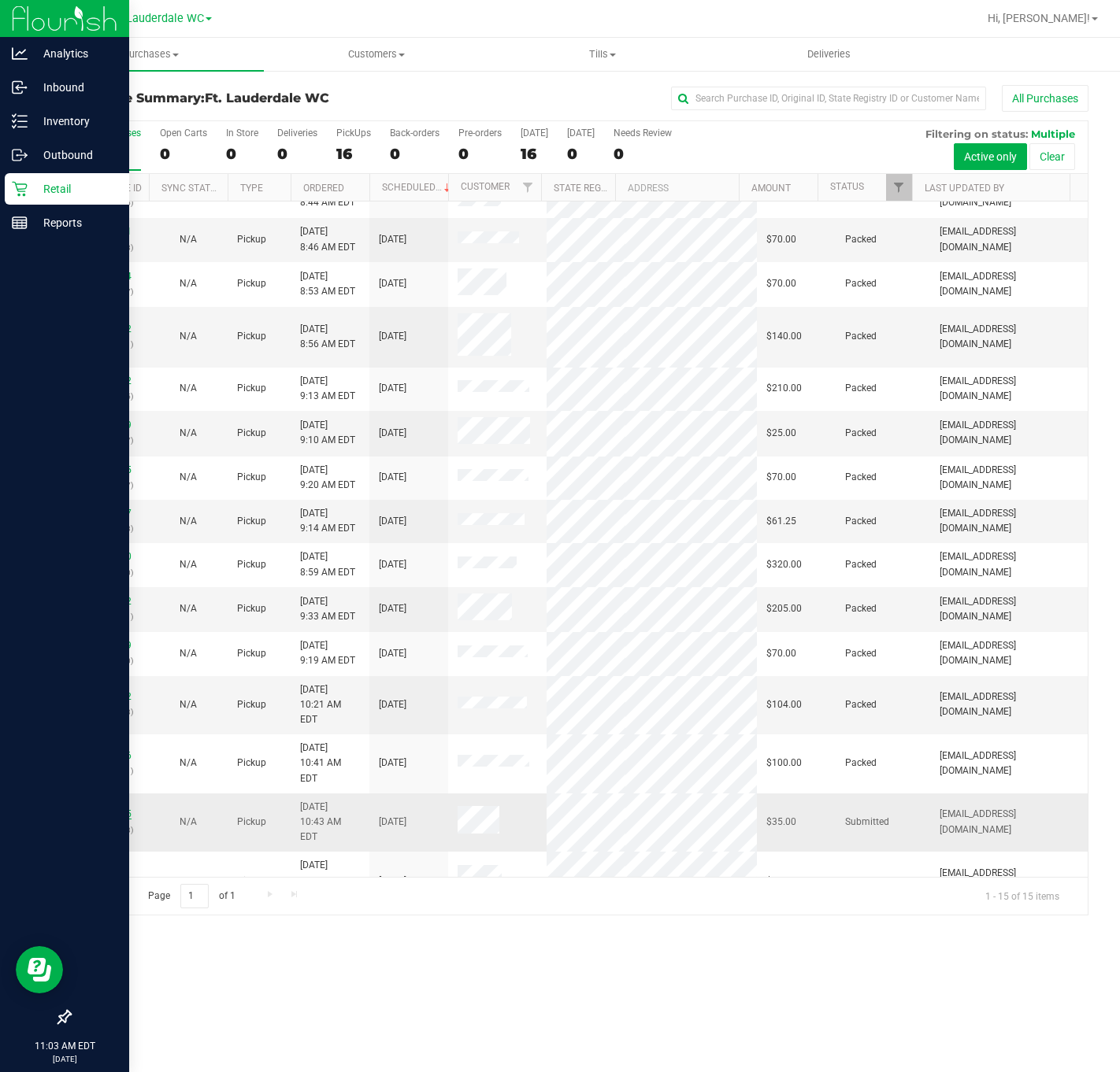
click at [123, 809] on link "11842645" at bounding box center [109, 814] width 44 height 11
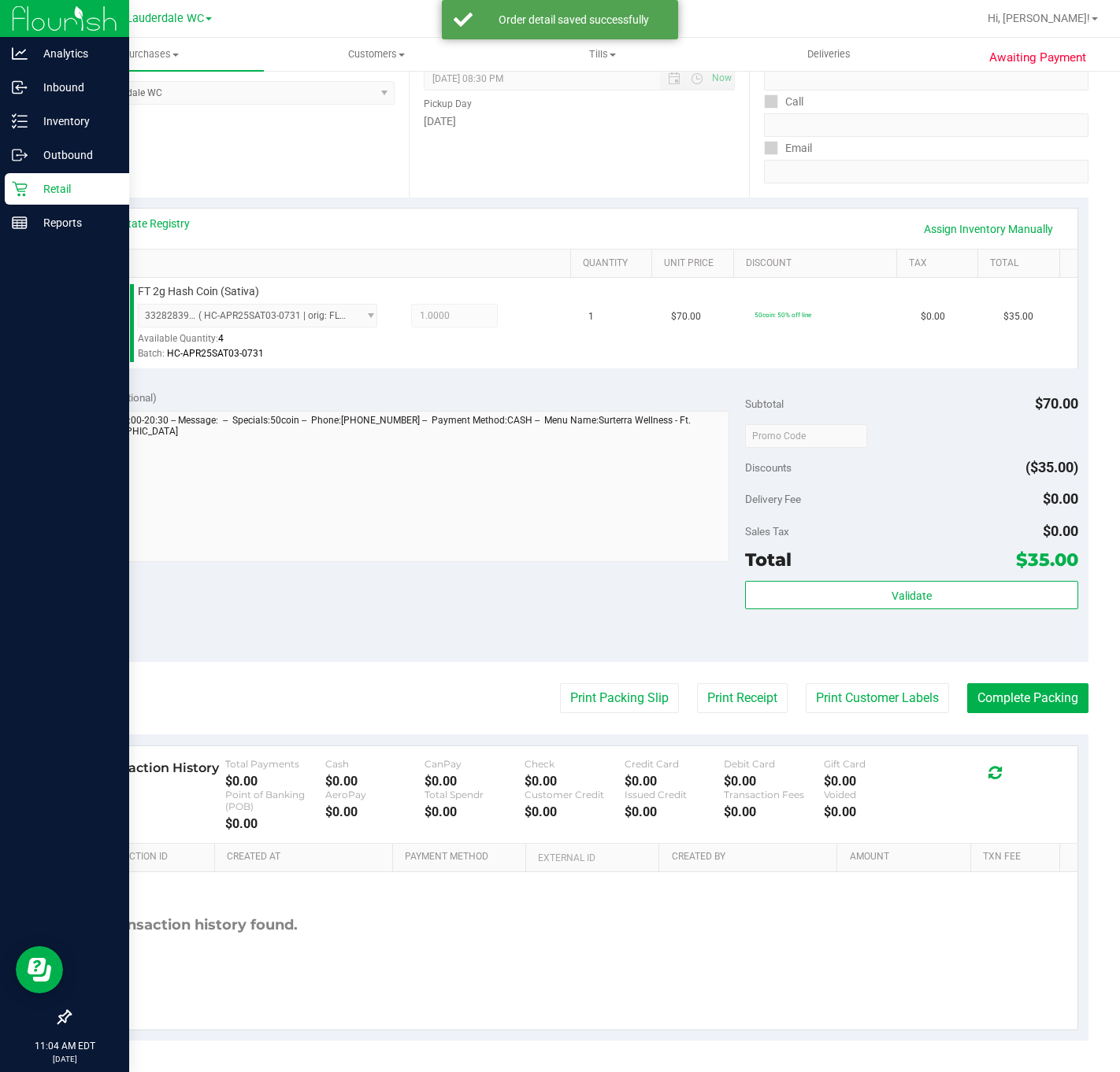
scroll to position [232, 0]
drag, startPoint x: 742, startPoint y: 568, endPoint x: 780, endPoint y: 612, distance: 58.1
click at [745, 567] on div "Total" at bounding box center [768, 560] width 47 height 28
click at [780, 613] on div "Validate" at bounding box center [910, 616] width 332 height 70
click at [780, 593] on button "Validate" at bounding box center [910, 595] width 332 height 28
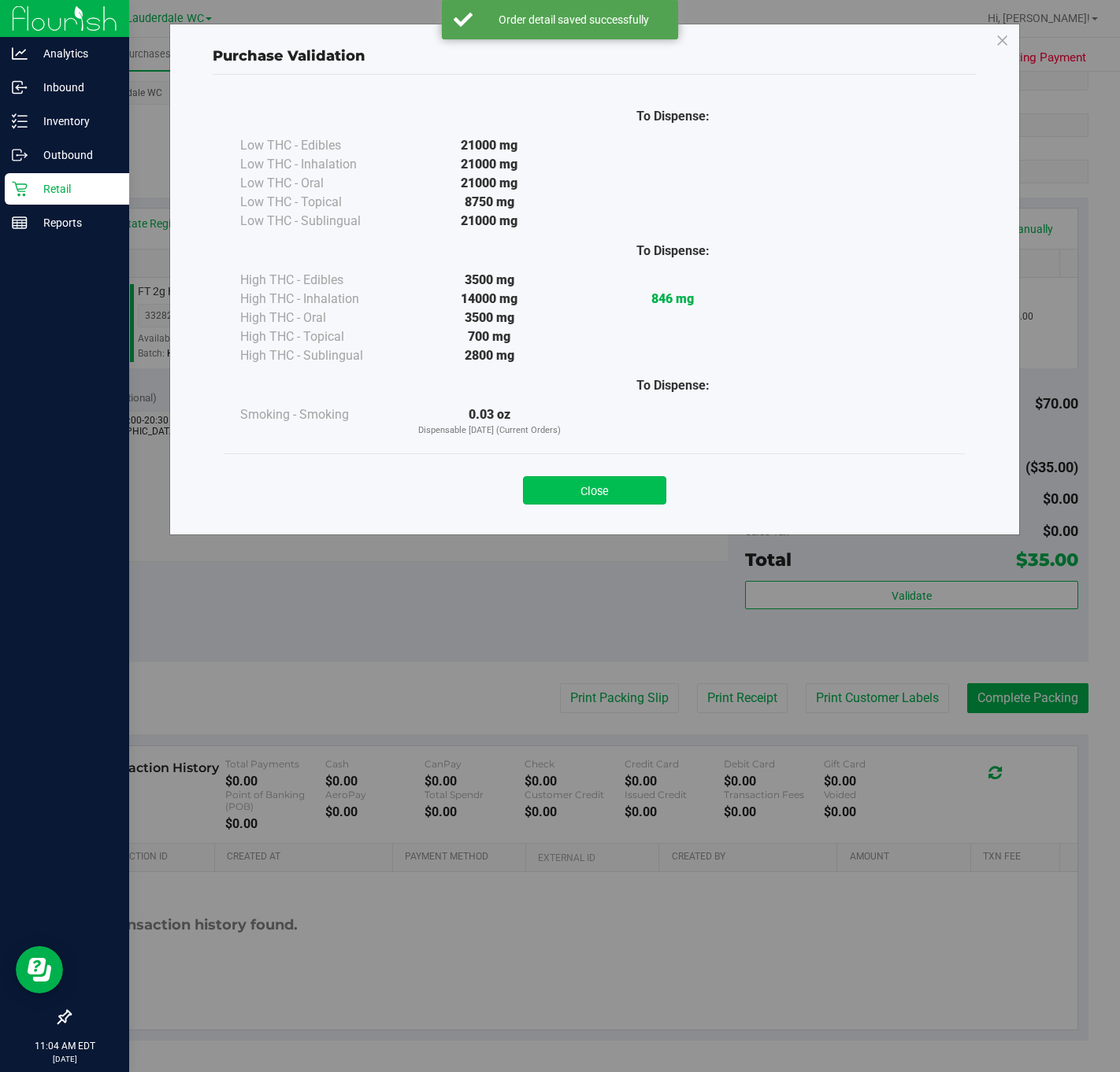
click at [652, 491] on button "Close" at bounding box center [594, 490] width 144 height 28
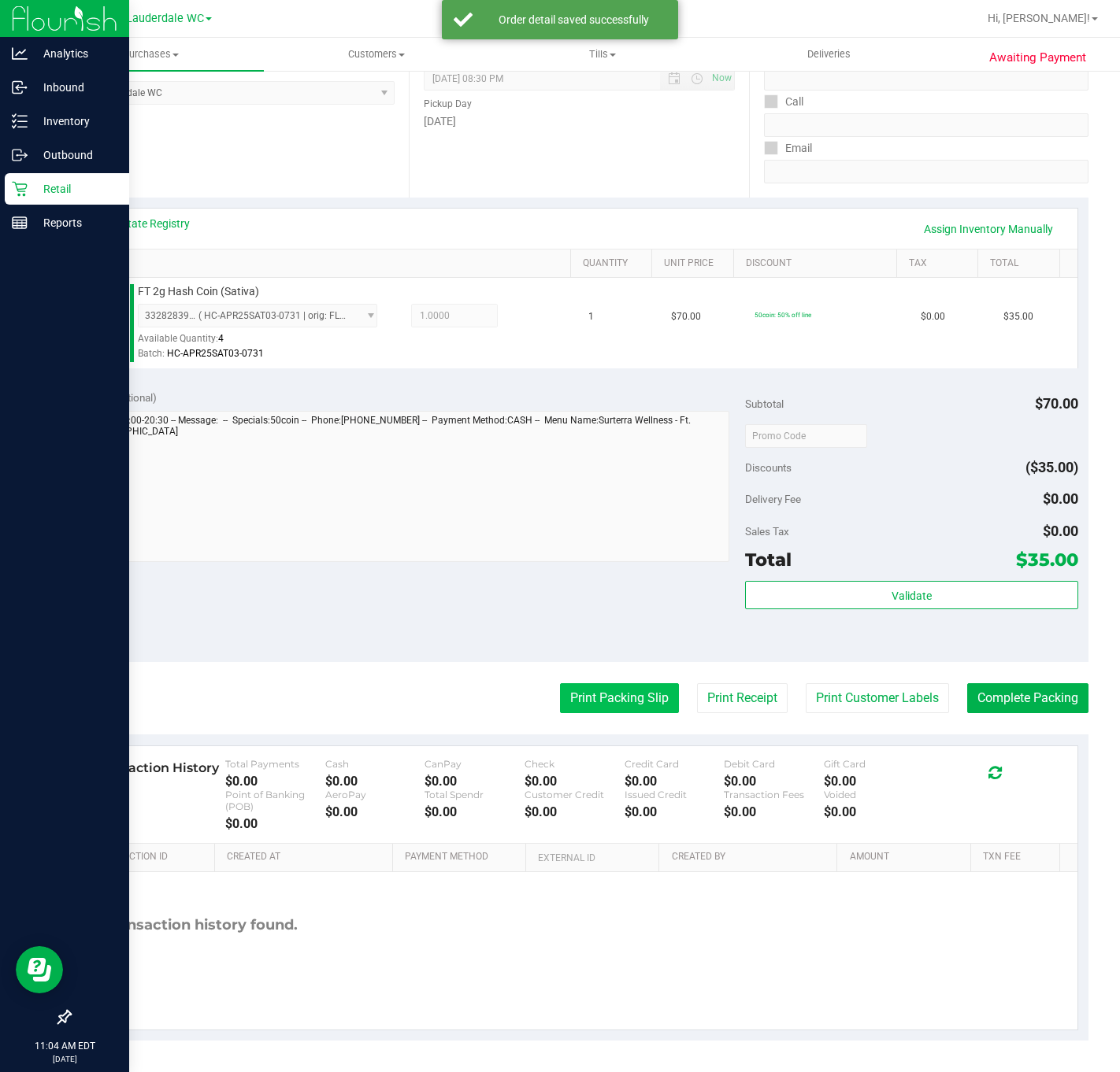
click at [643, 683] on button "Print Packing Slip" at bounding box center [619, 698] width 119 height 30
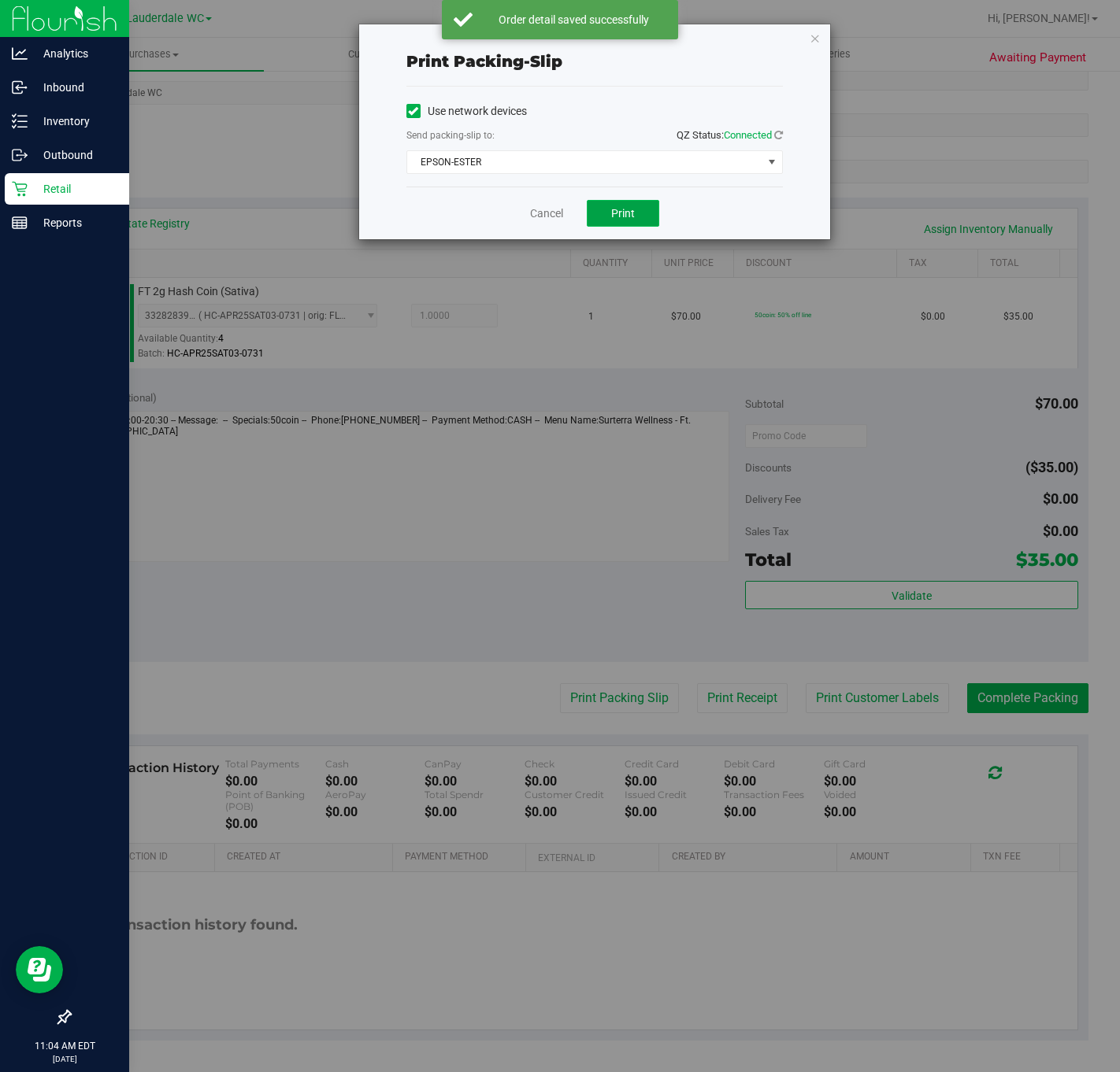
click at [644, 220] on button "Print" at bounding box center [623, 213] width 72 height 26
click at [556, 222] on link "Cancel" at bounding box center [547, 213] width 33 height 17
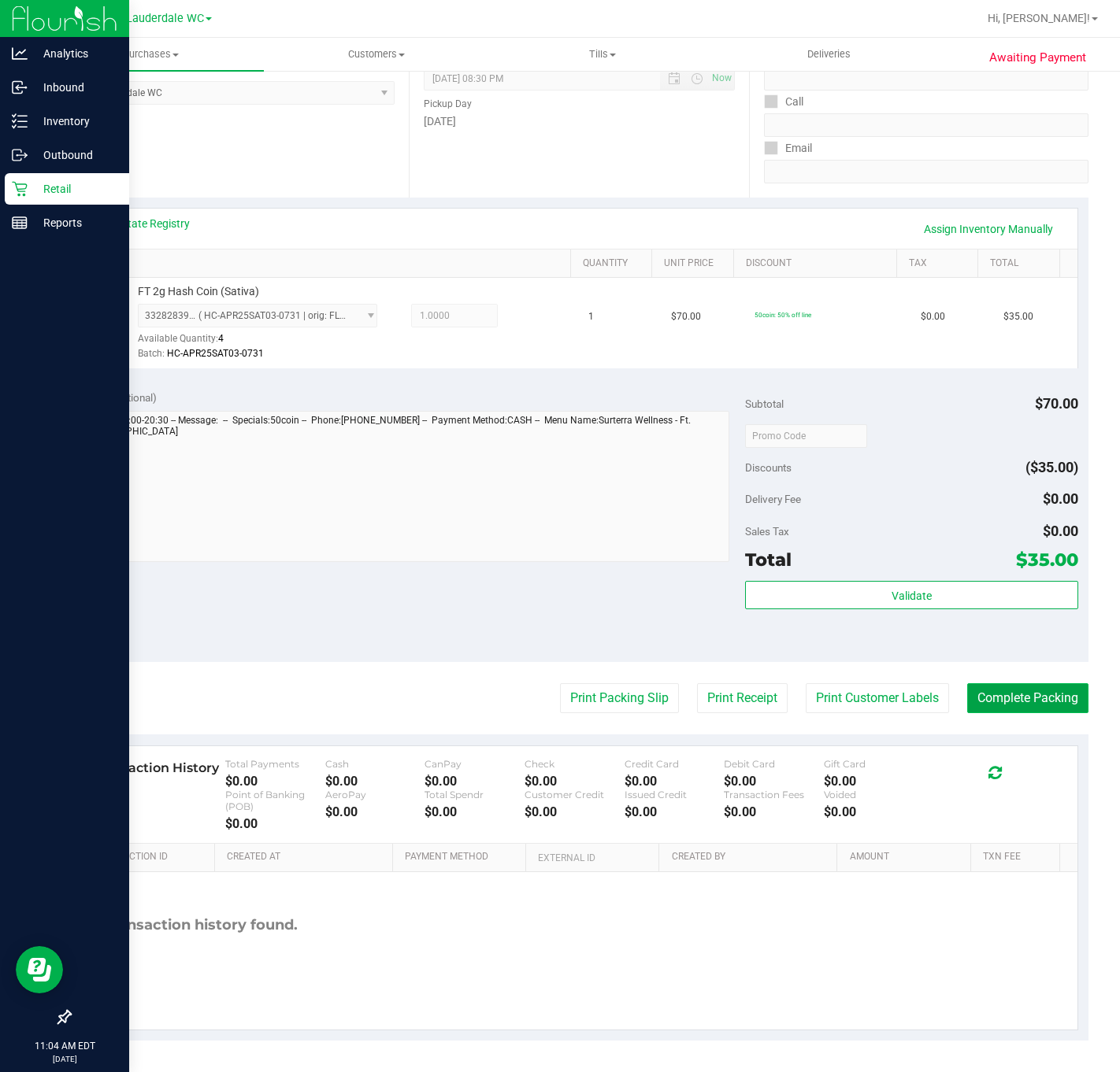
click at [1059, 697] on button "Complete Packing" at bounding box center [1028, 698] width 122 height 30
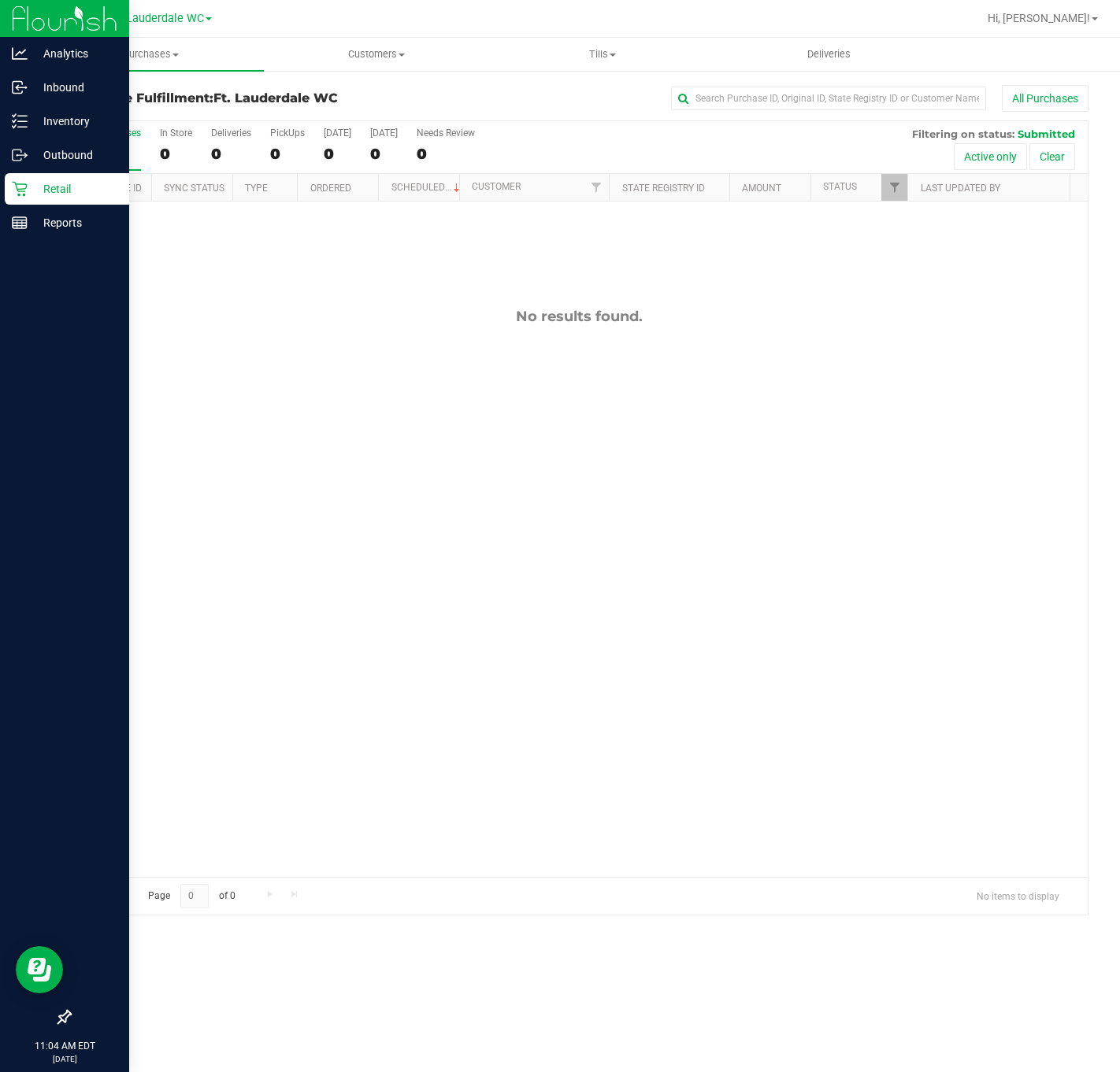
click at [12, 192] on icon at bounding box center [19, 189] width 16 height 16
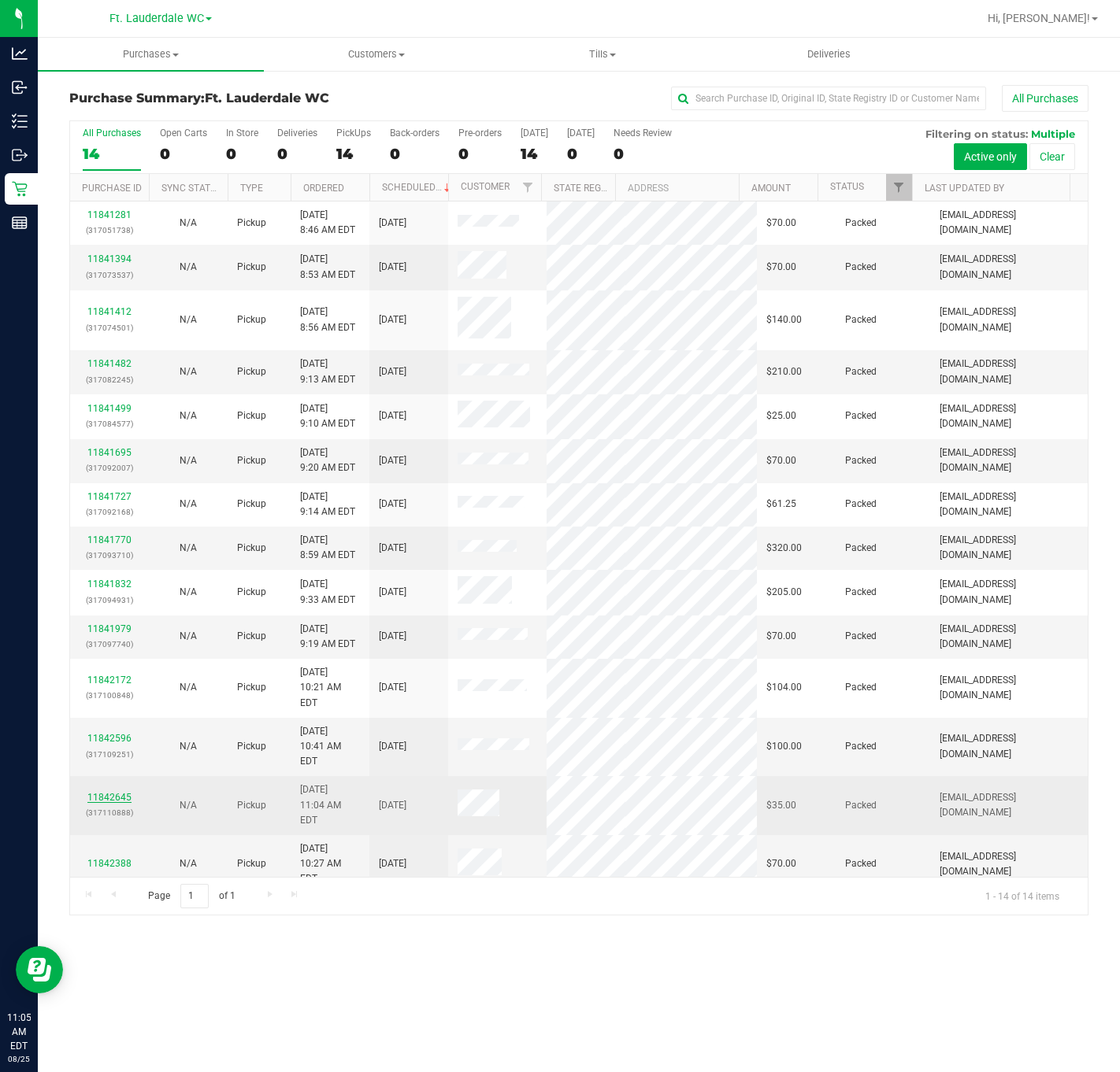
click at [130, 792] on link "11842645" at bounding box center [109, 797] width 44 height 11
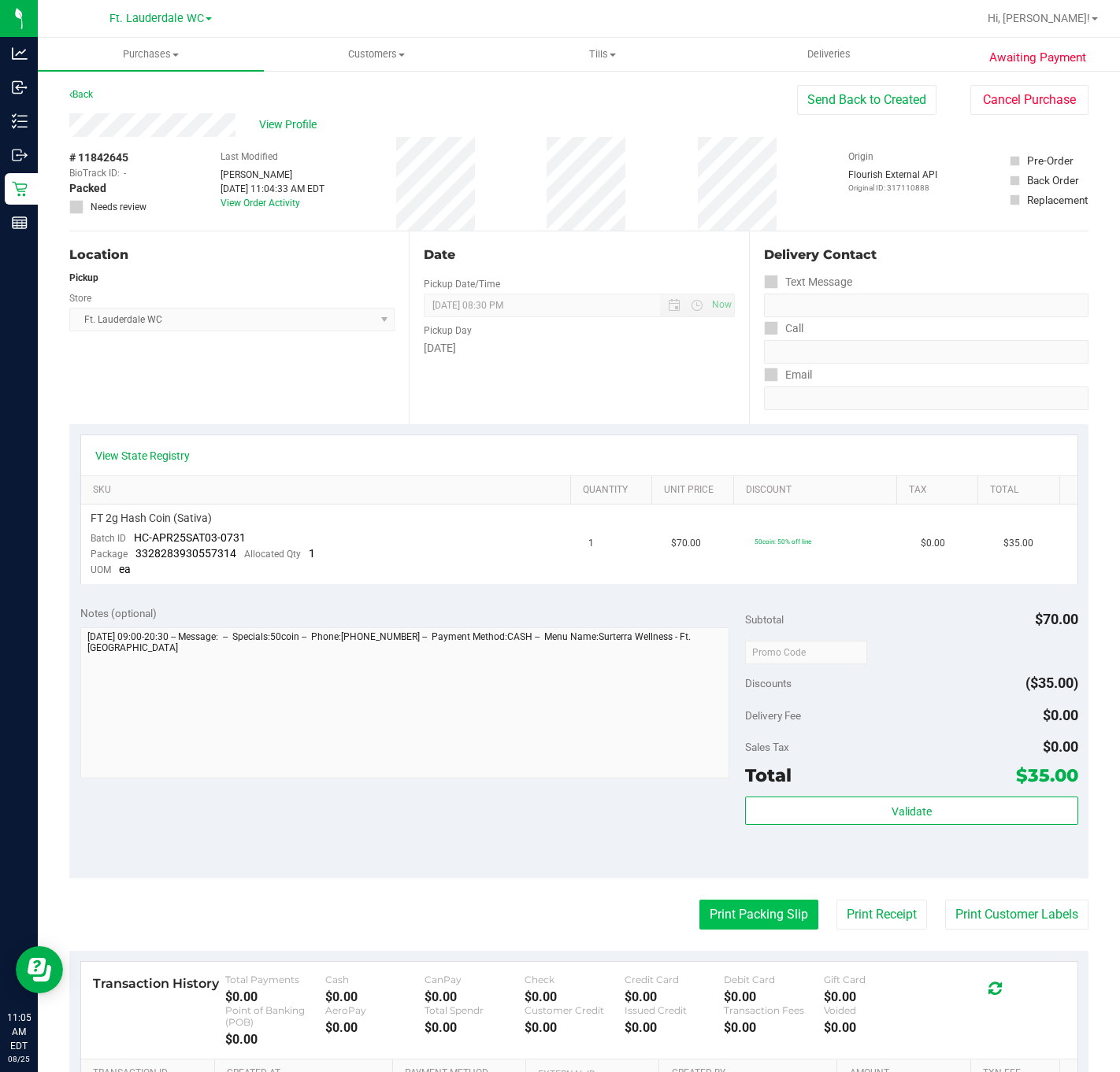
click at [700, 906] on button "Print Packing Slip" at bounding box center [758, 914] width 119 height 30
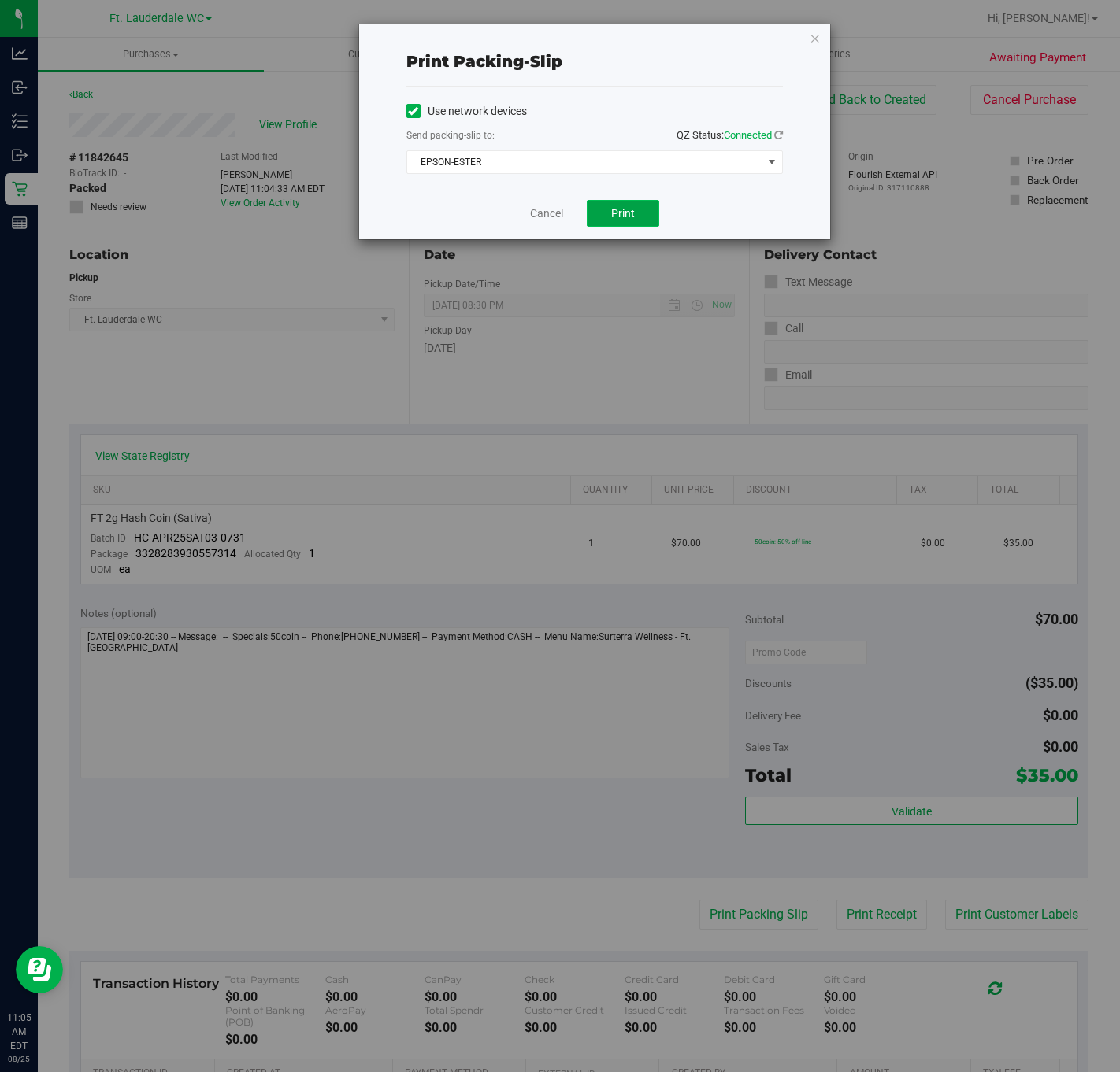
click at [629, 227] on button "Print" at bounding box center [623, 213] width 72 height 26
click at [540, 215] on link "Cancel" at bounding box center [547, 213] width 33 height 17
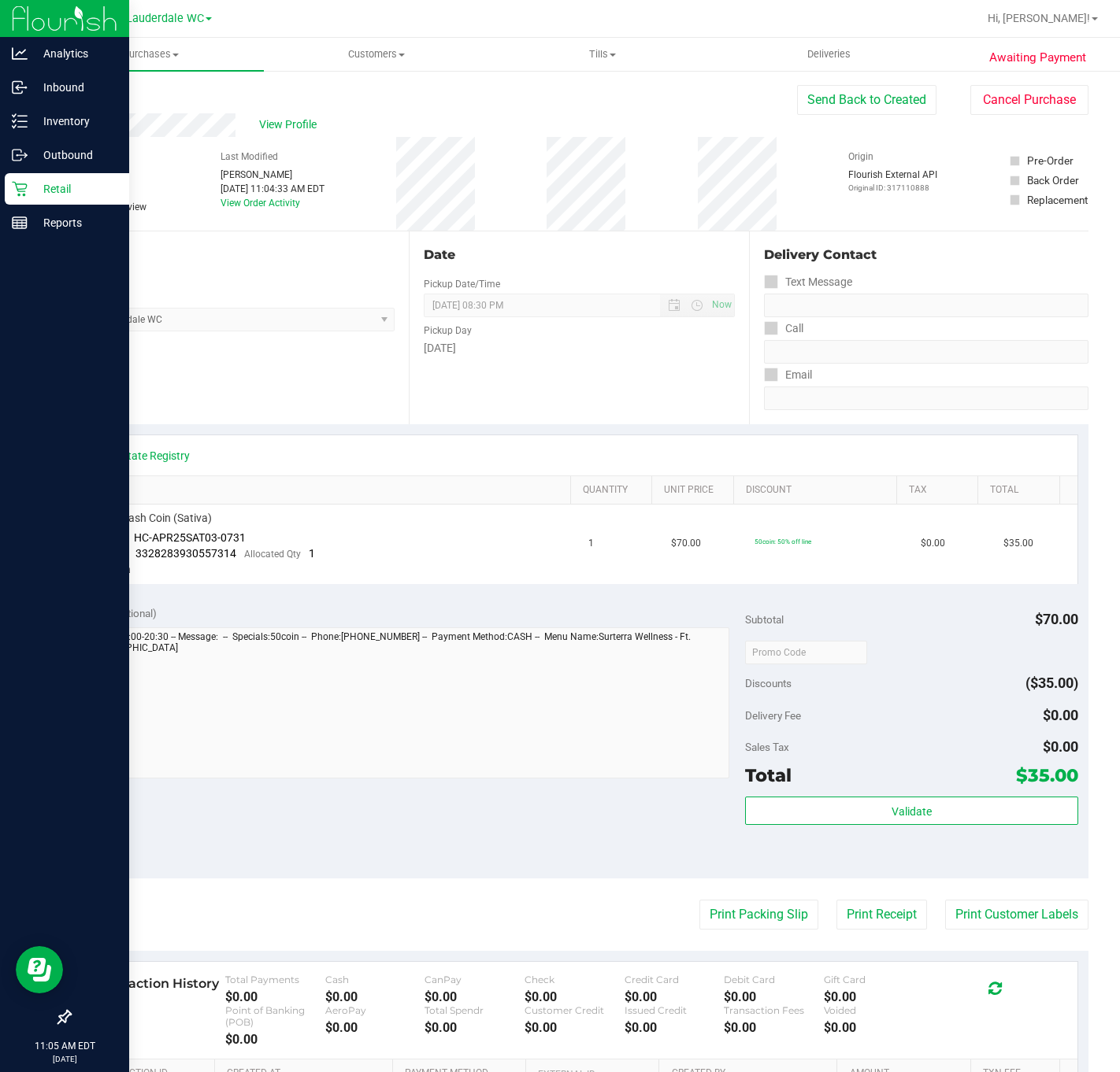
click at [15, 185] on icon at bounding box center [19, 189] width 16 height 16
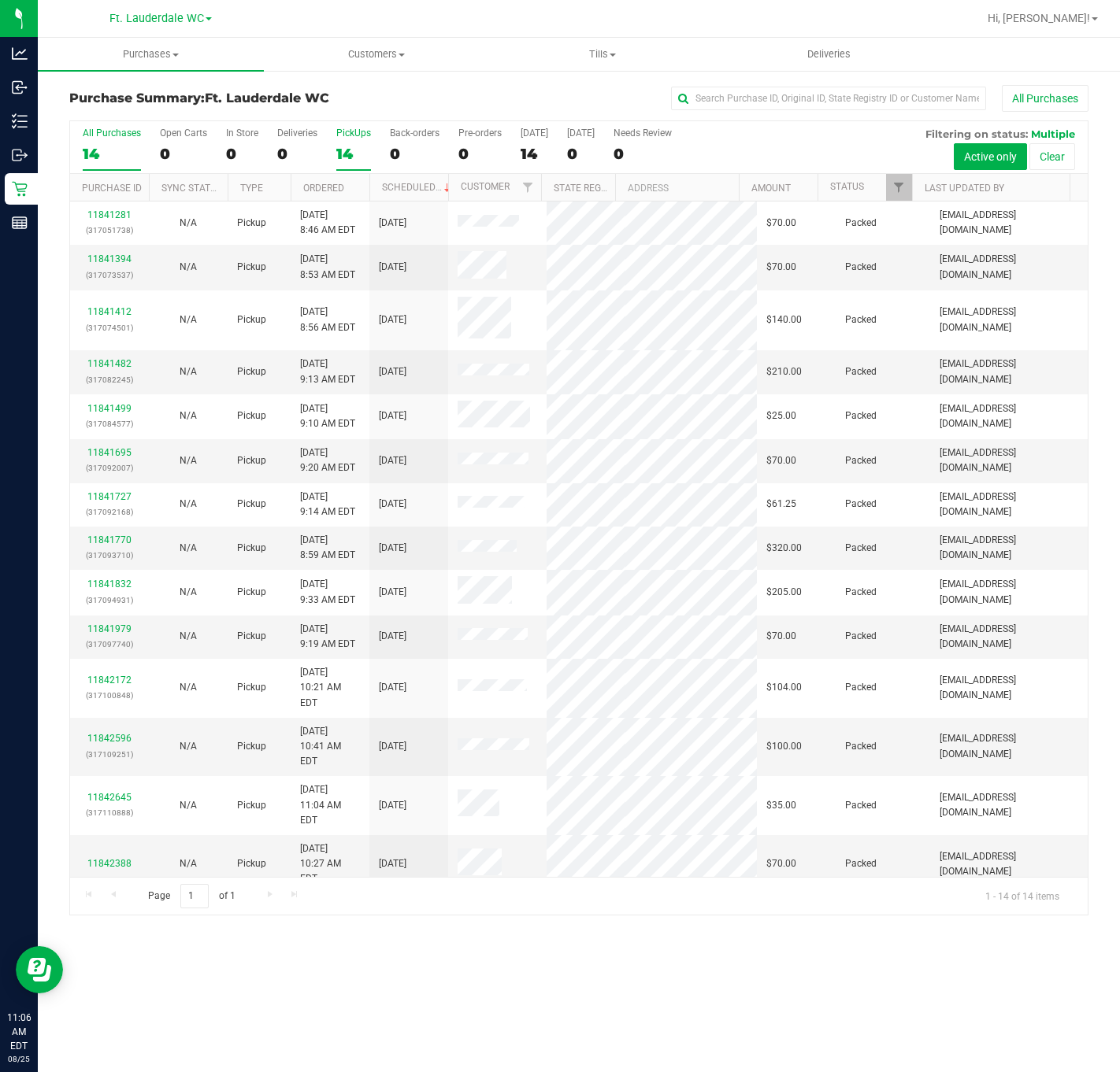
click at [347, 160] on div "14" at bounding box center [353, 154] width 34 height 18
click at [0, 0] on input "PickUps 14" at bounding box center [0, 0] width 0 height 0
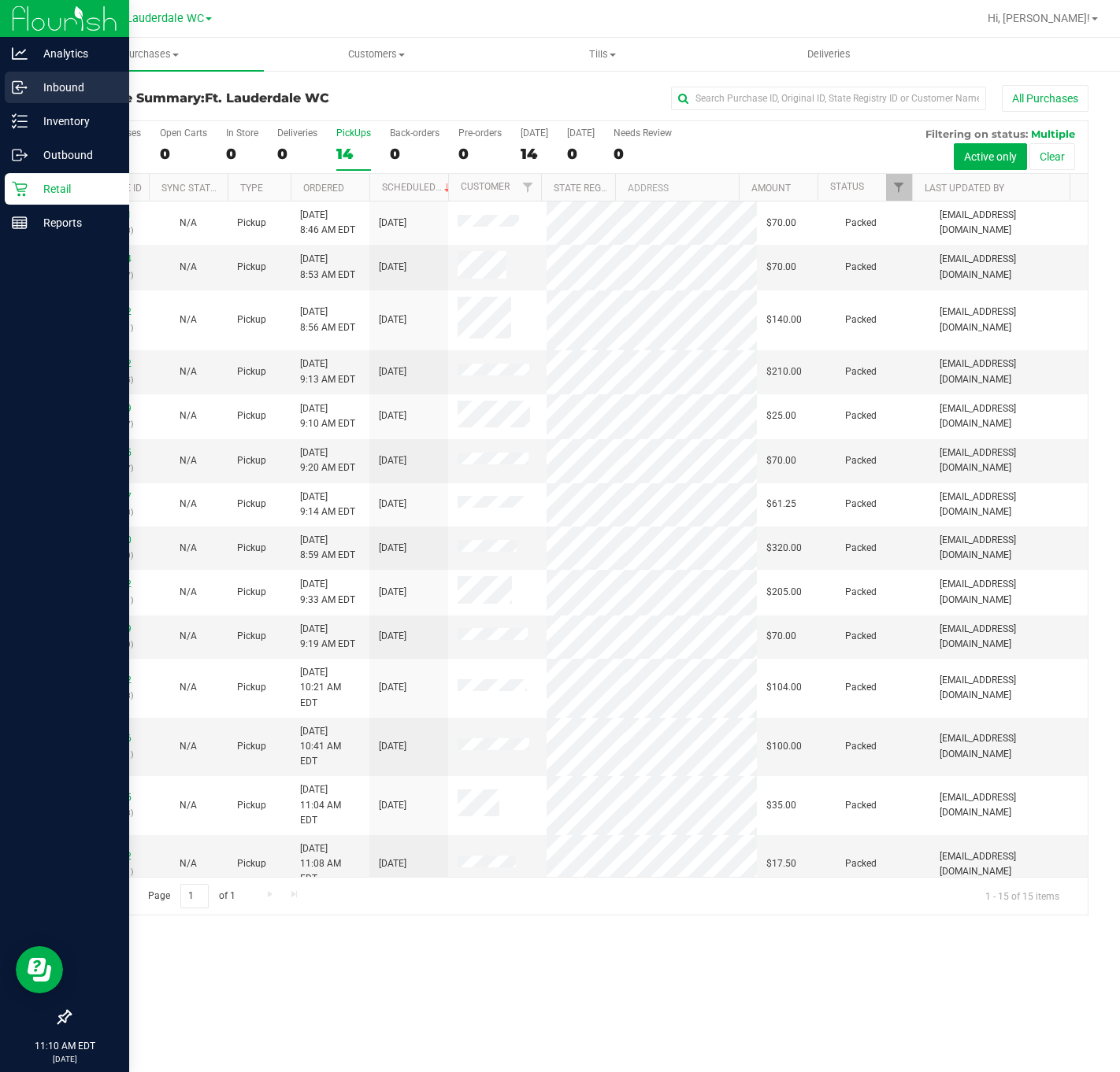
click at [32, 94] on p "Inbound" at bounding box center [74, 87] width 94 height 18
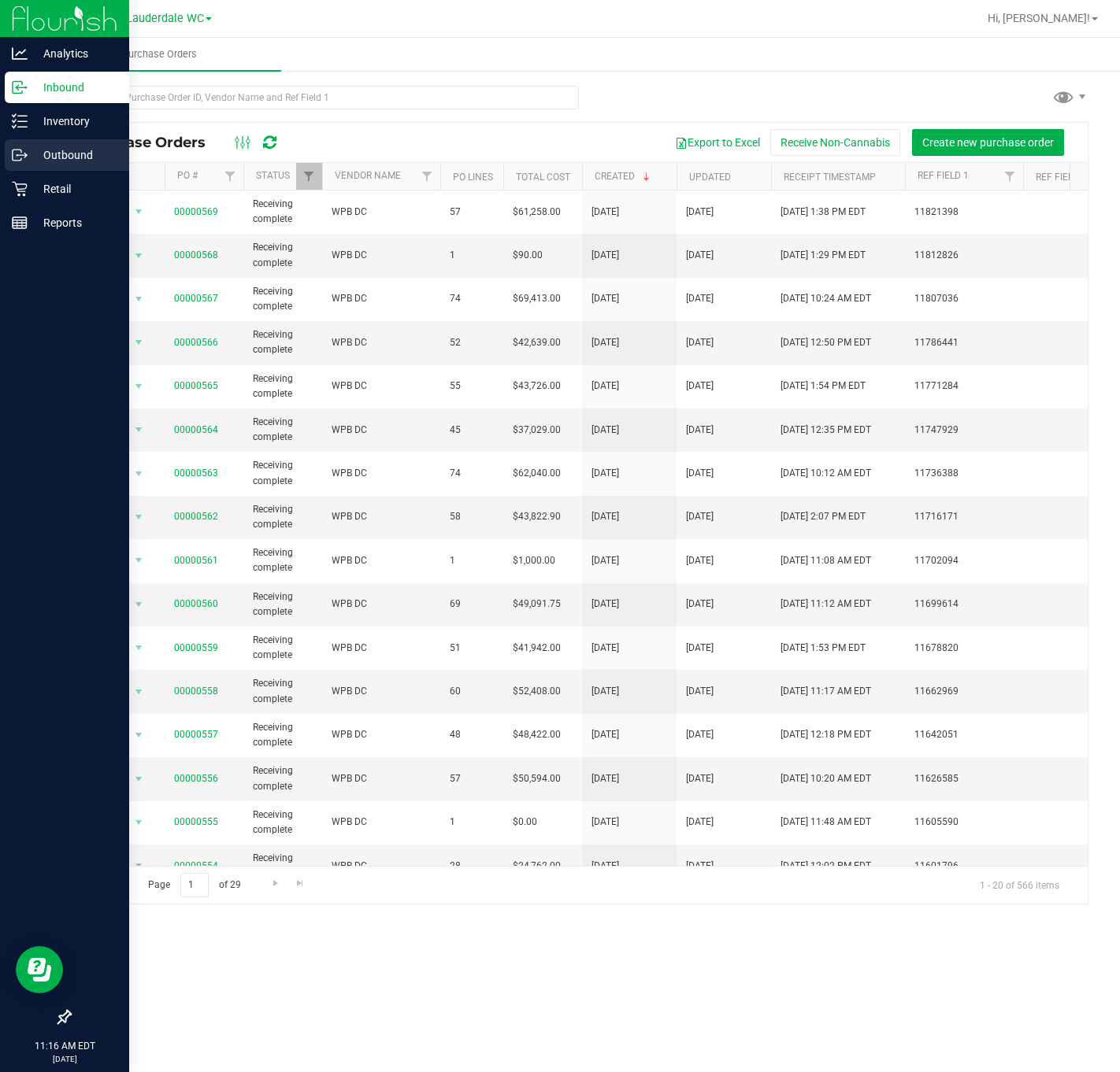
click at [33, 168] on div "Outbound" at bounding box center [66, 155] width 124 height 32
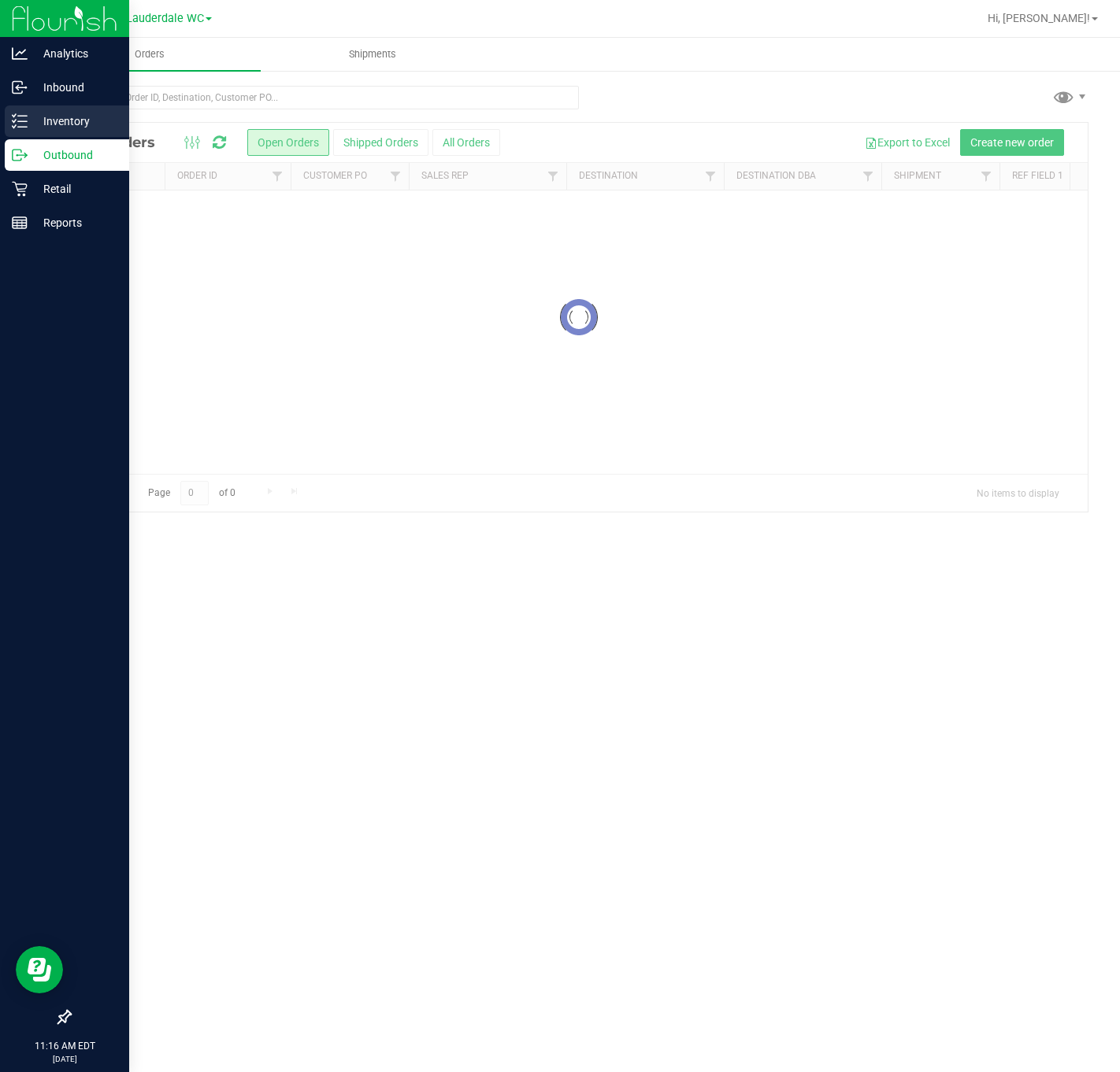
click at [50, 128] on p "Inventory" at bounding box center [74, 121] width 94 height 18
click at [69, 130] on div "Inventory" at bounding box center [66, 121] width 124 height 32
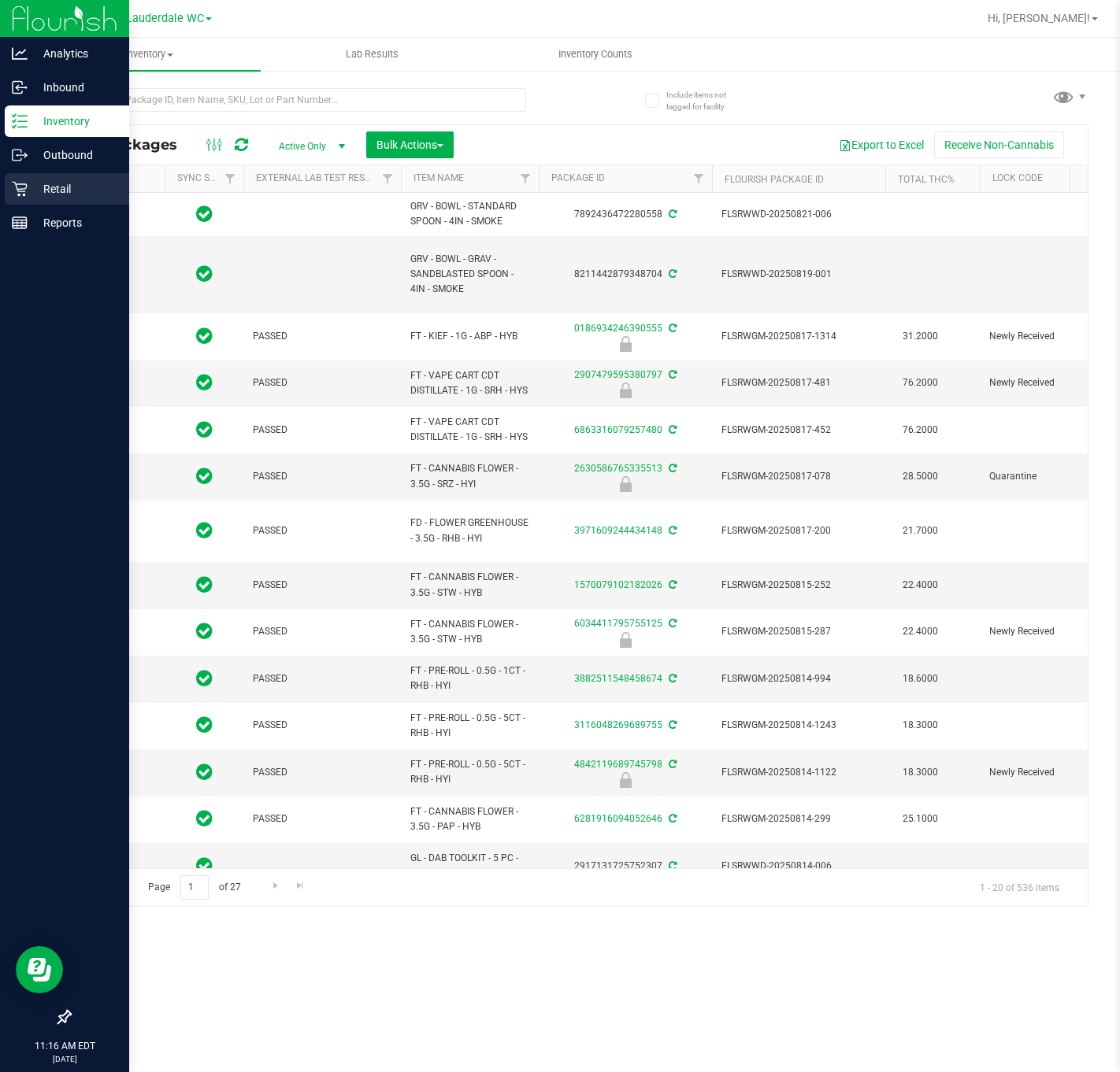
click at [55, 189] on p "Retail" at bounding box center [74, 188] width 94 height 18
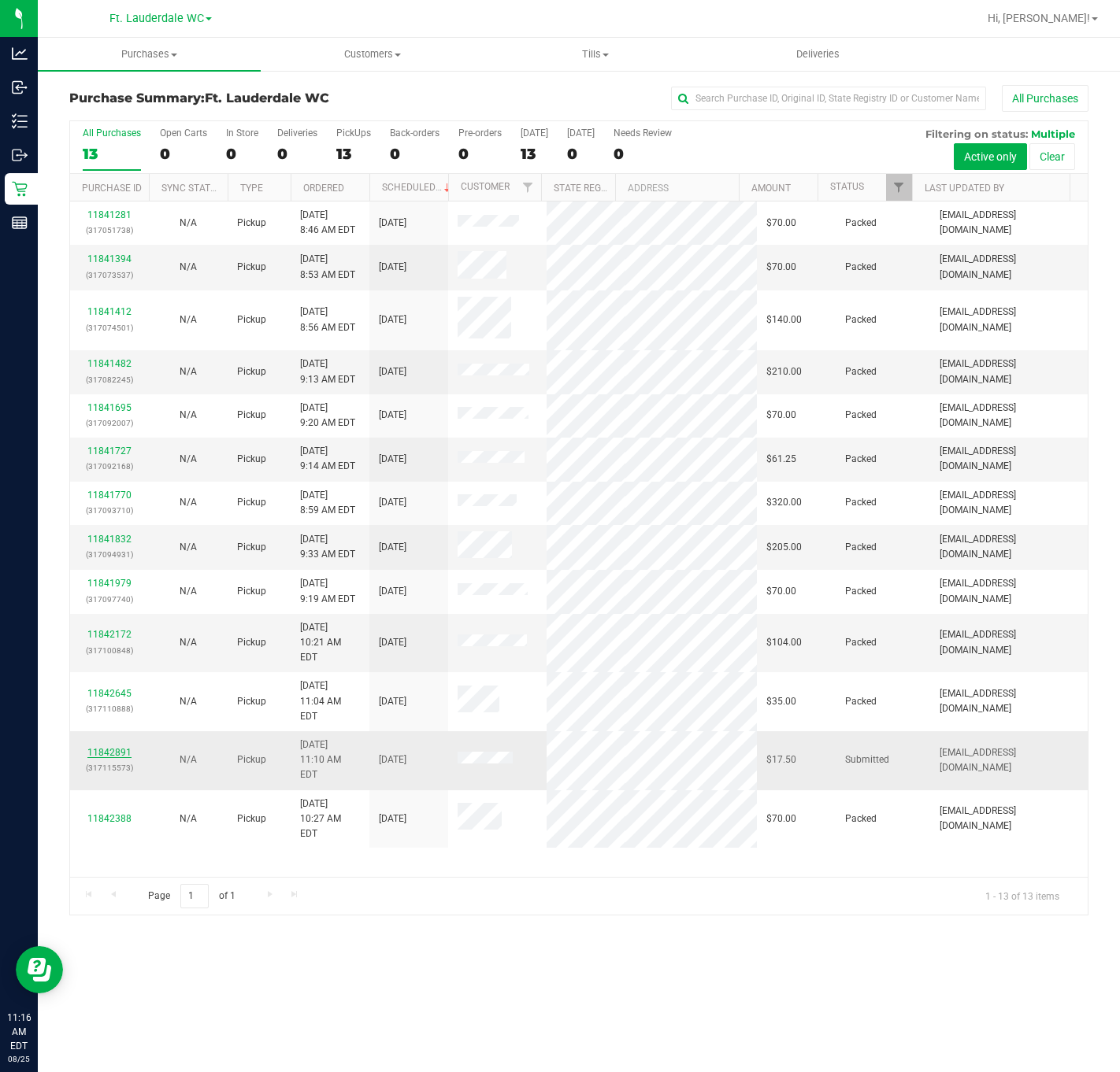
click at [90, 747] on link "11842891" at bounding box center [109, 753] width 44 height 11
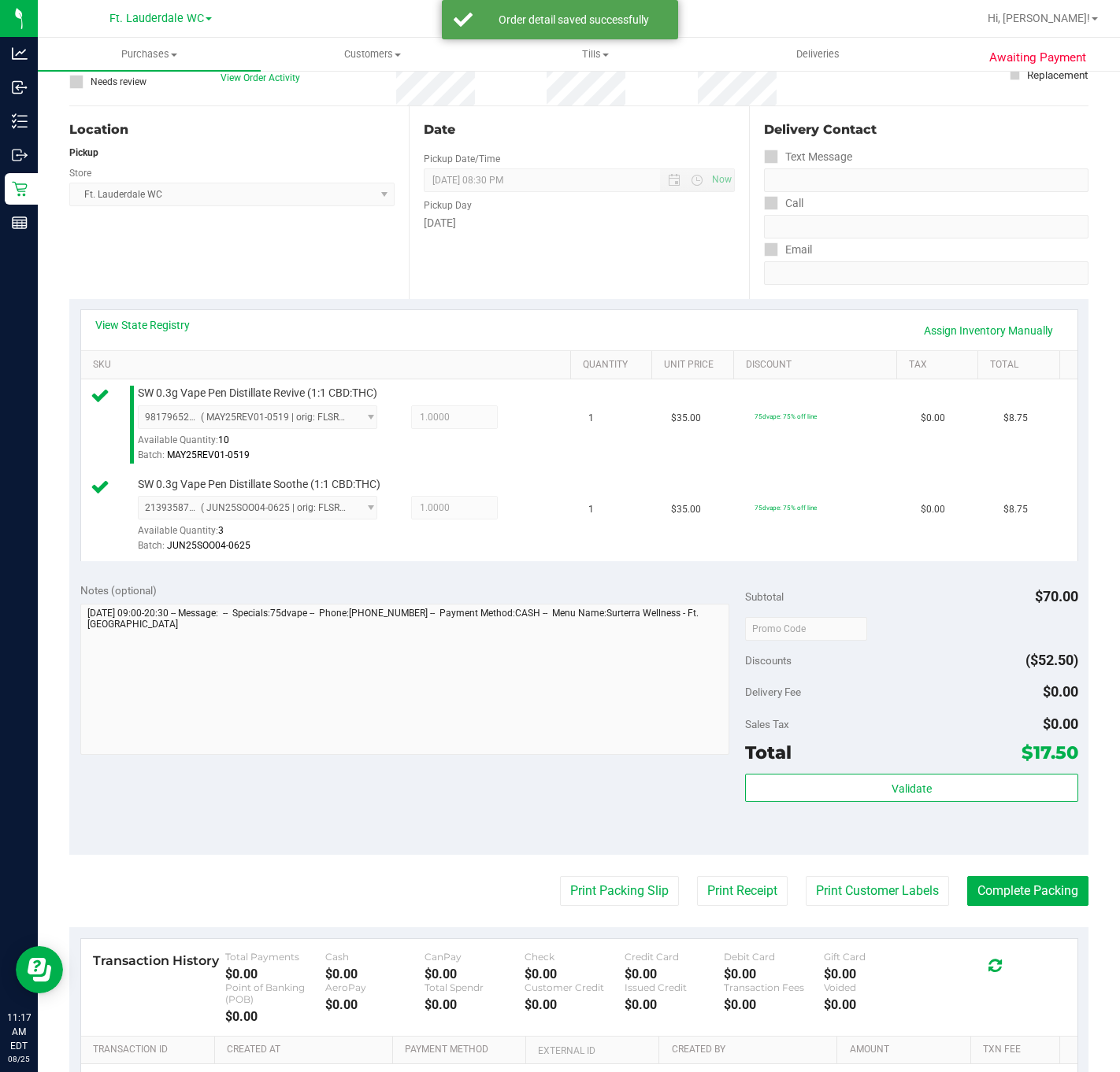
scroll to position [236, 0]
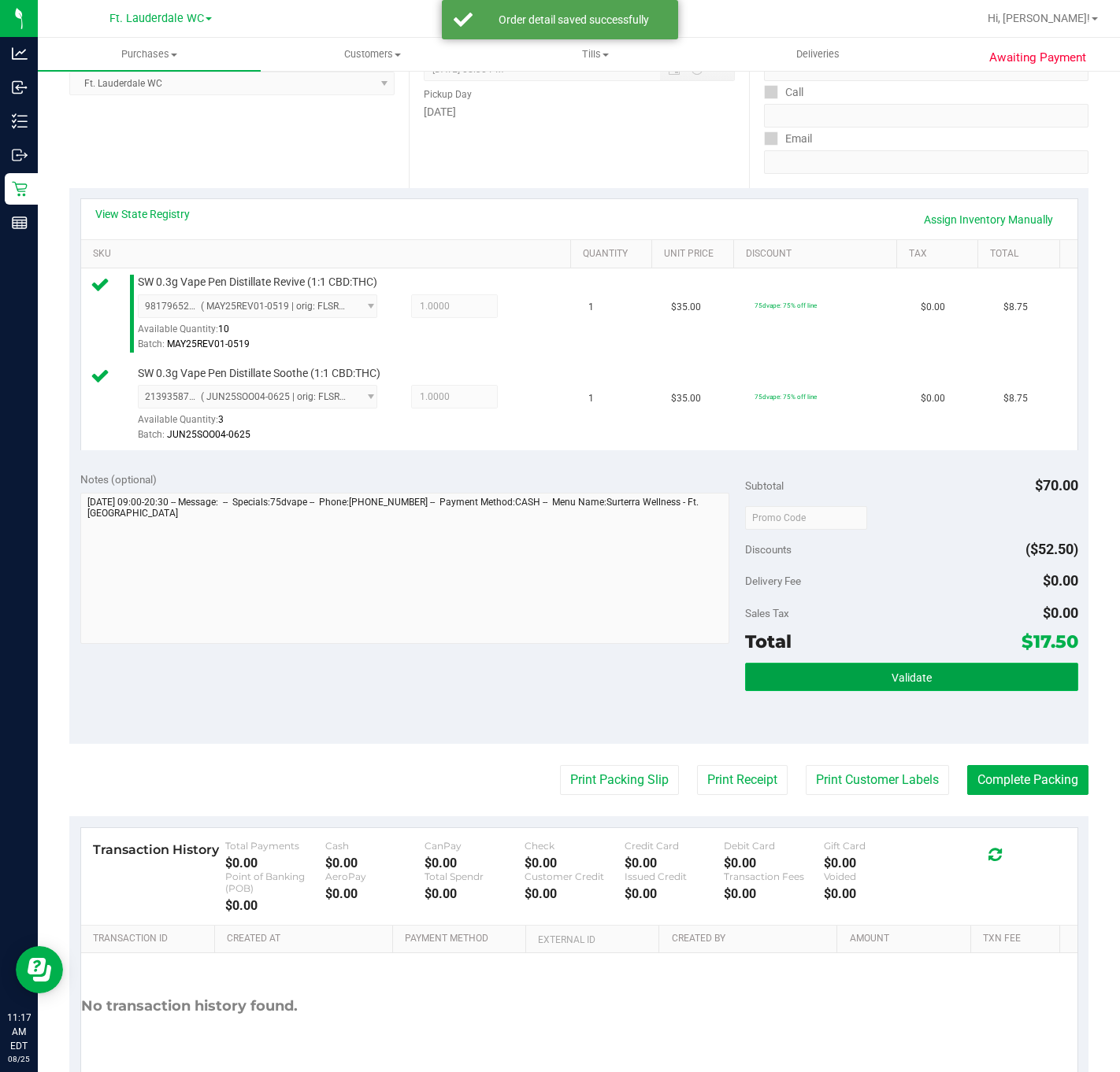
click at [822, 679] on button "Validate" at bounding box center [910, 677] width 332 height 28
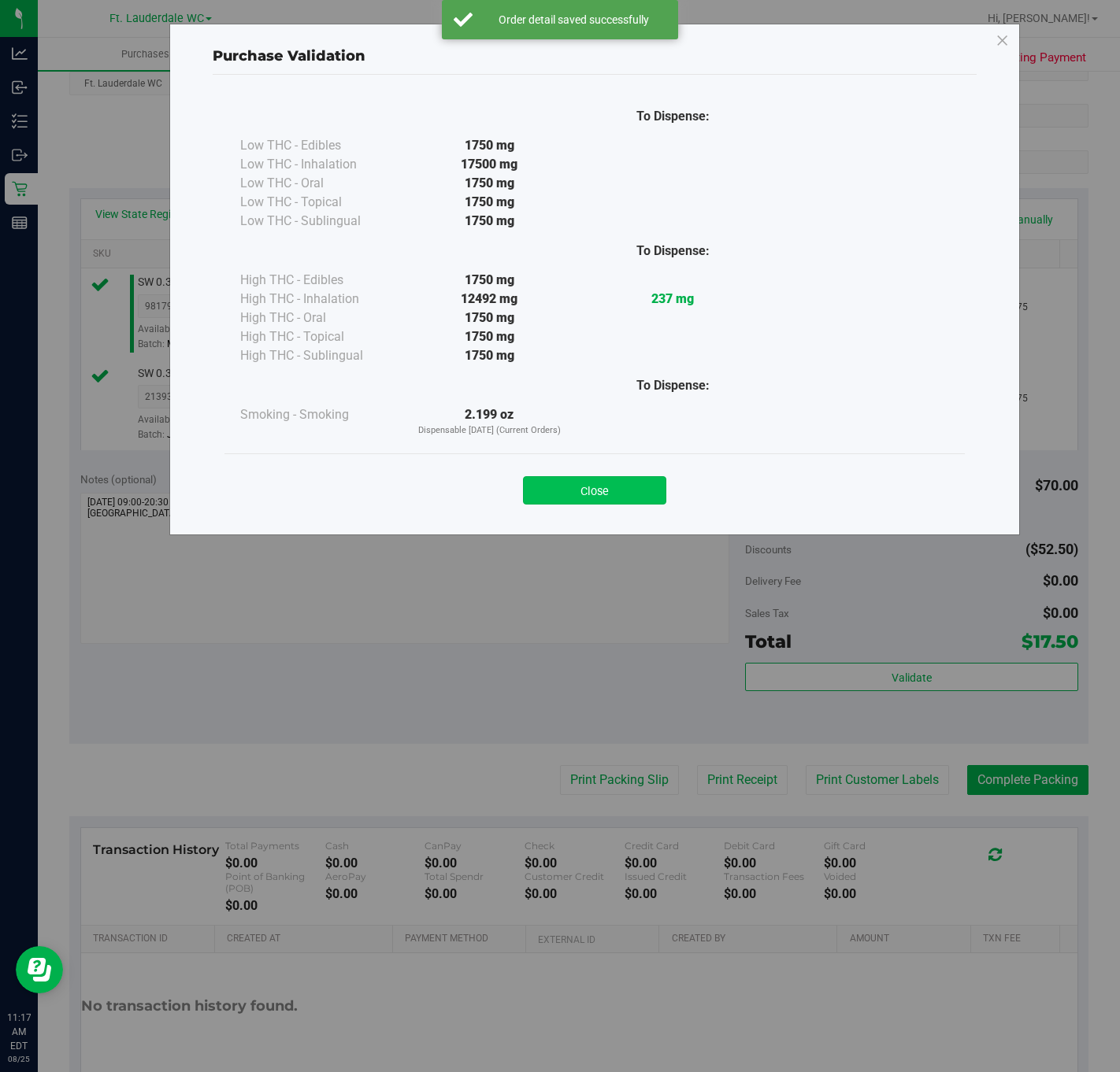
click at [615, 501] on button "Close" at bounding box center [594, 490] width 144 height 28
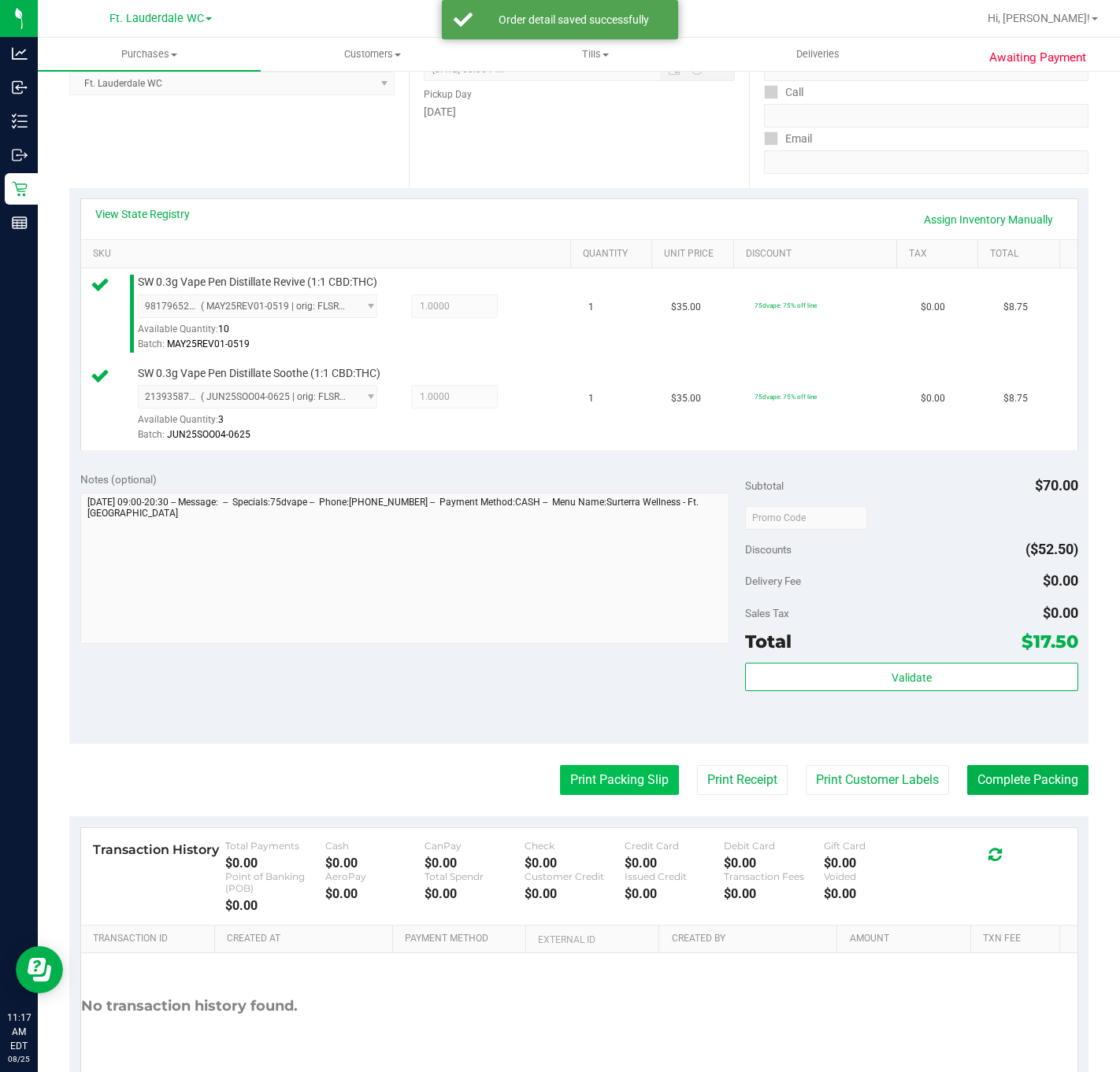
click at [601, 784] on button "Print Packing Slip" at bounding box center [619, 780] width 119 height 30
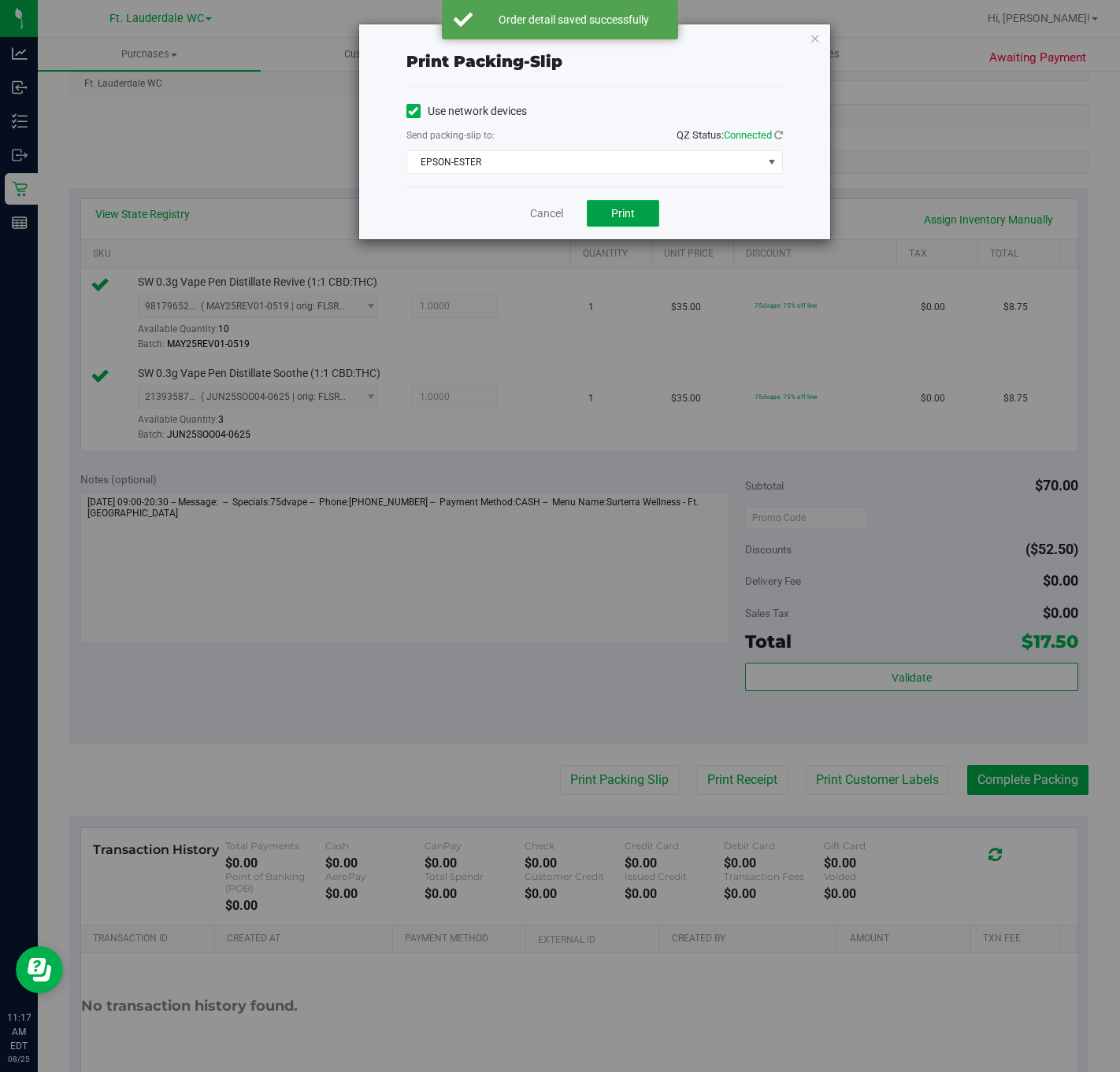
click at [596, 217] on button "Print" at bounding box center [623, 213] width 72 height 26
click at [549, 218] on link "Cancel" at bounding box center [547, 213] width 33 height 17
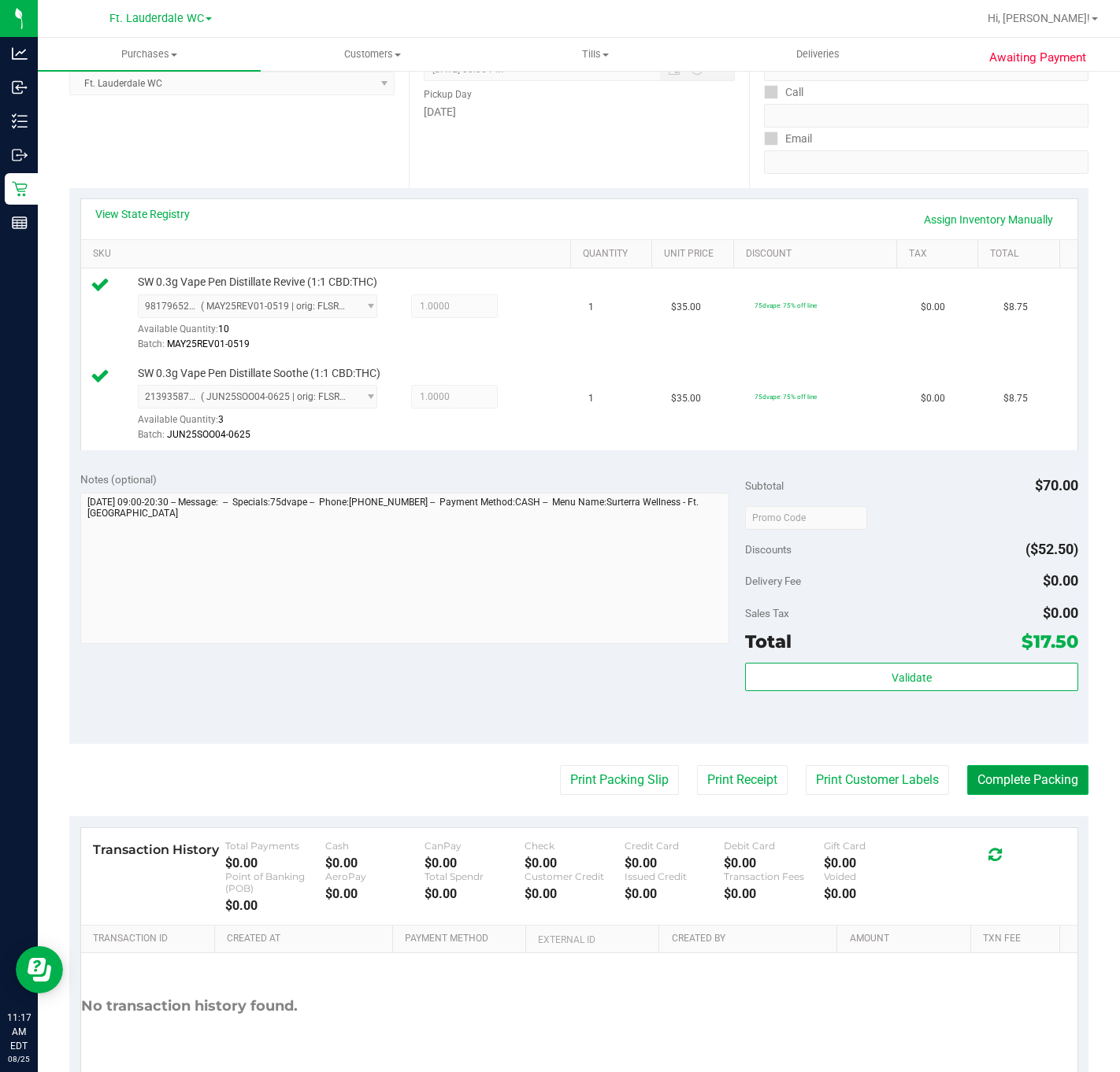
click at [1019, 792] on button "Complete Packing" at bounding box center [1028, 780] width 122 height 30
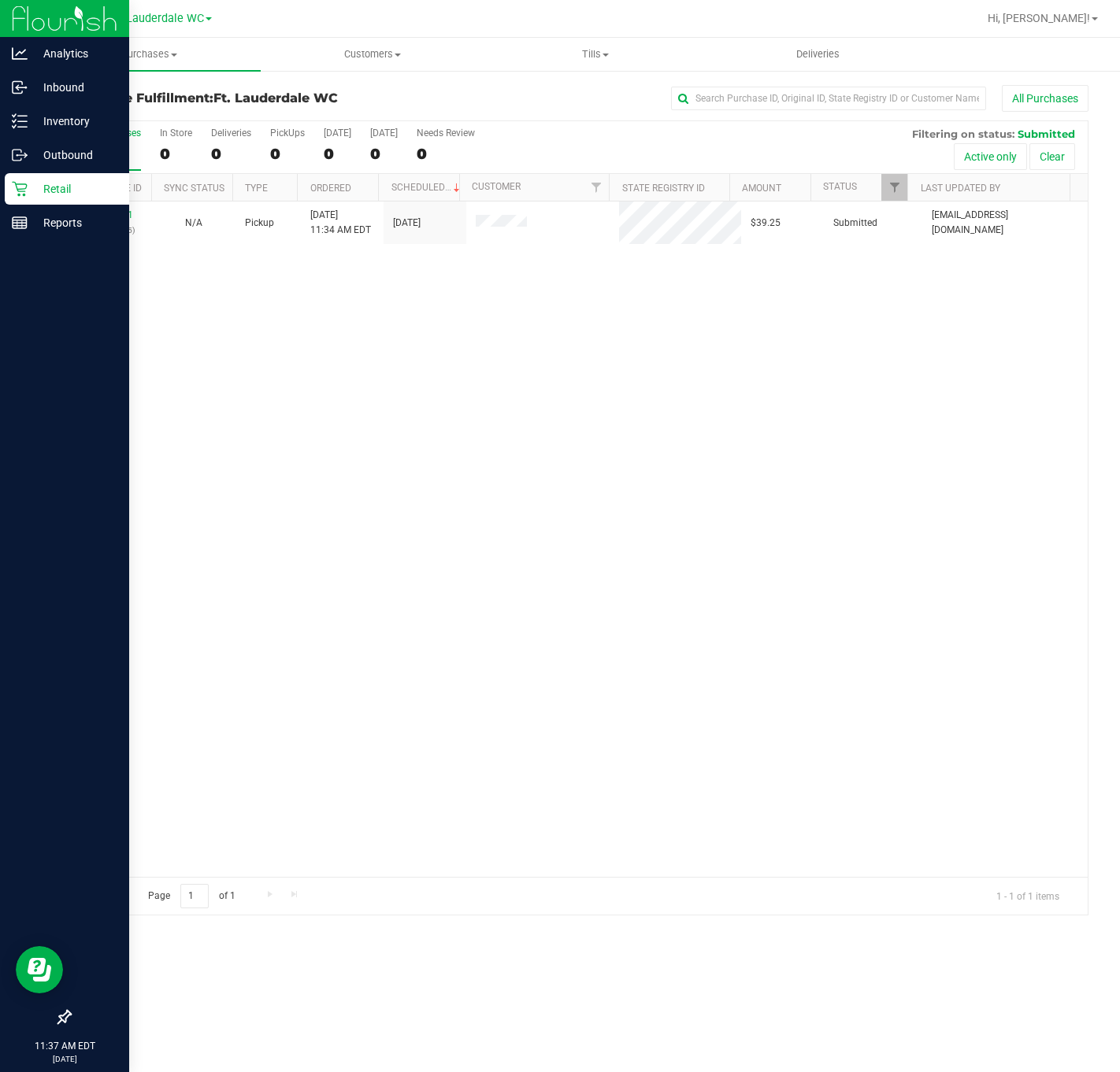
click at [83, 182] on p "Retail" at bounding box center [74, 188] width 94 height 18
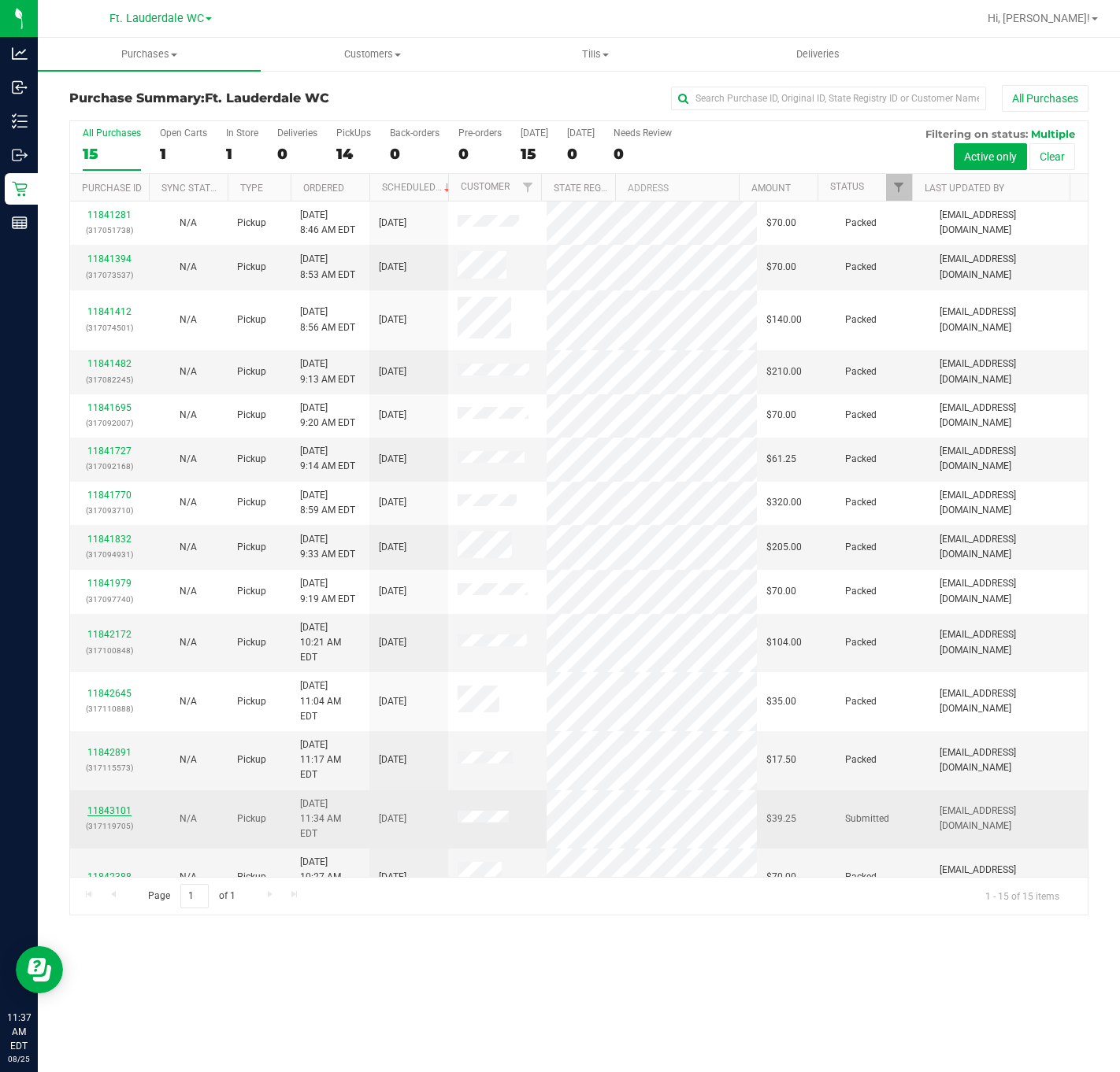
click at [105, 805] on link "11843101" at bounding box center [109, 811] width 44 height 11
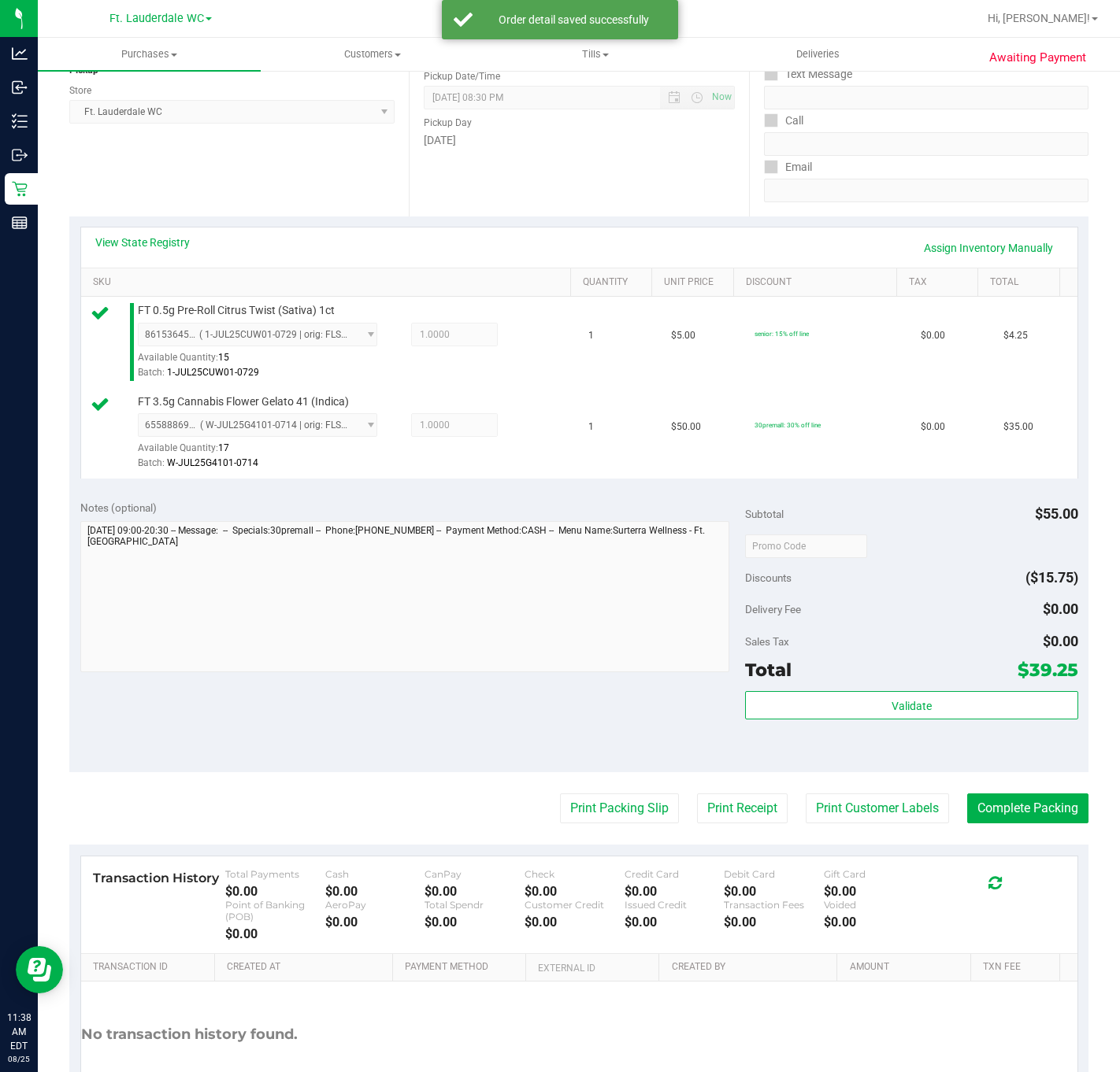
scroll to position [325, 0]
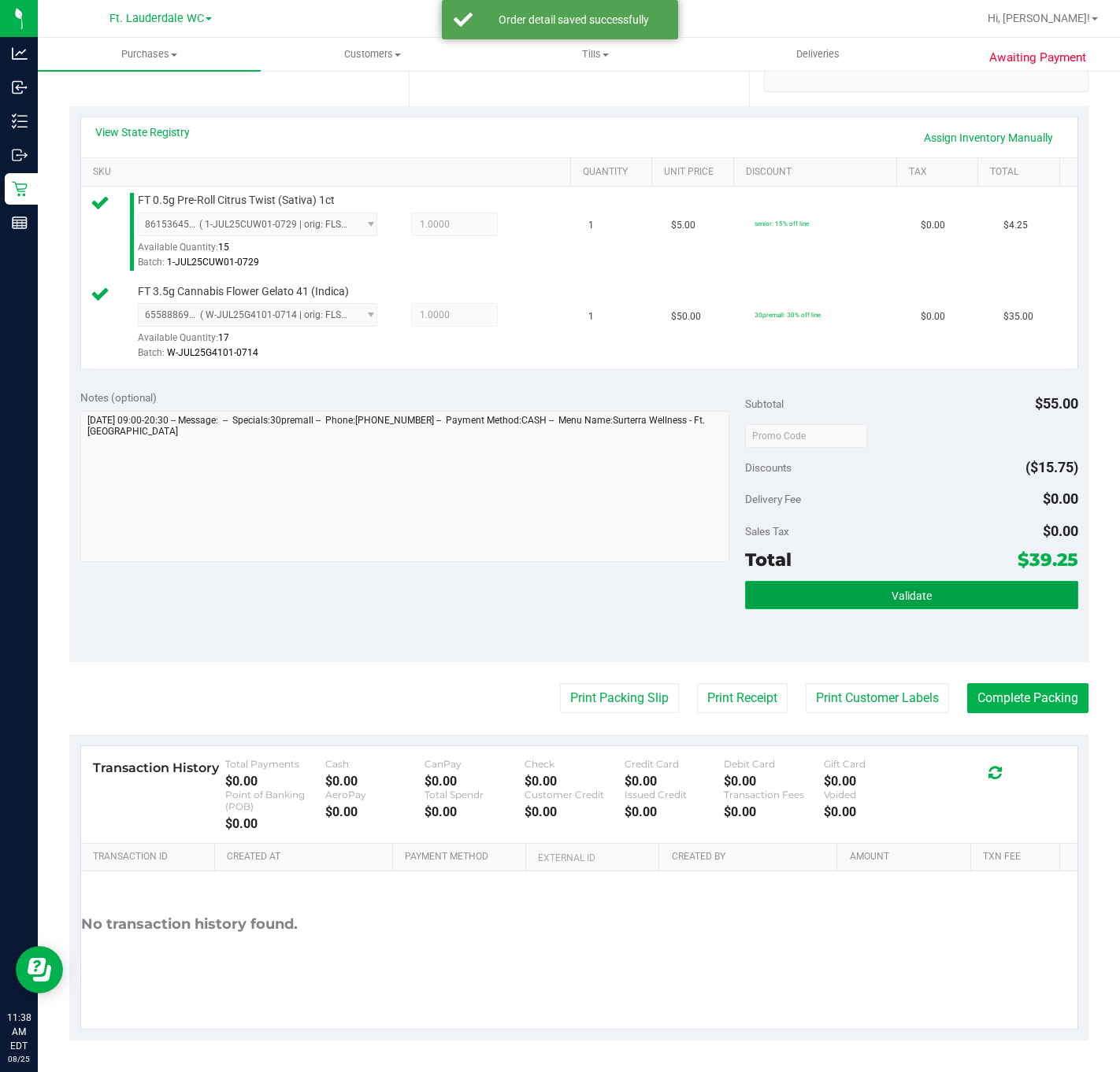
click at [830, 598] on button "Validate" at bounding box center [910, 595] width 332 height 28
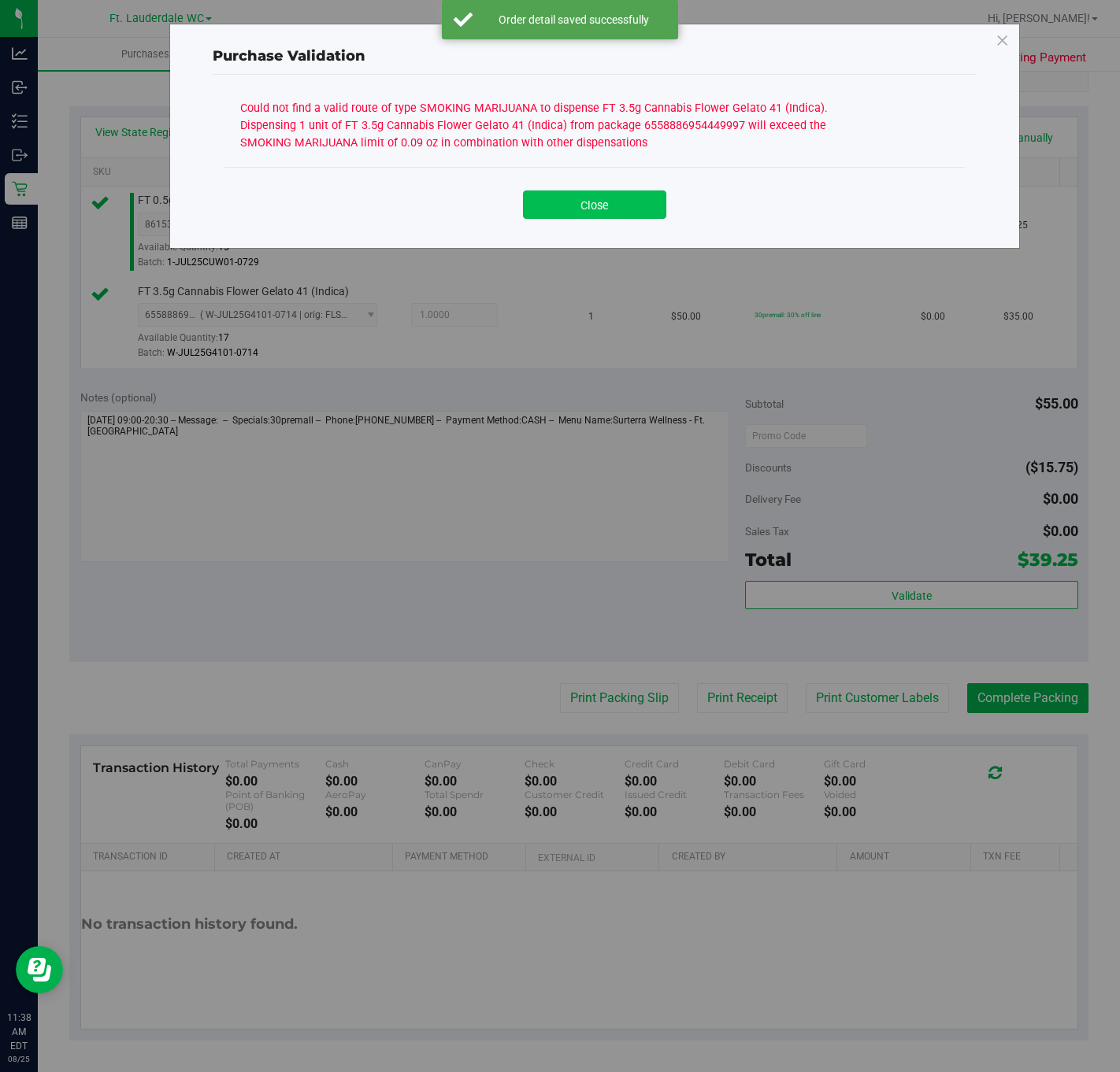
click at [643, 215] on button "Close" at bounding box center [594, 204] width 144 height 28
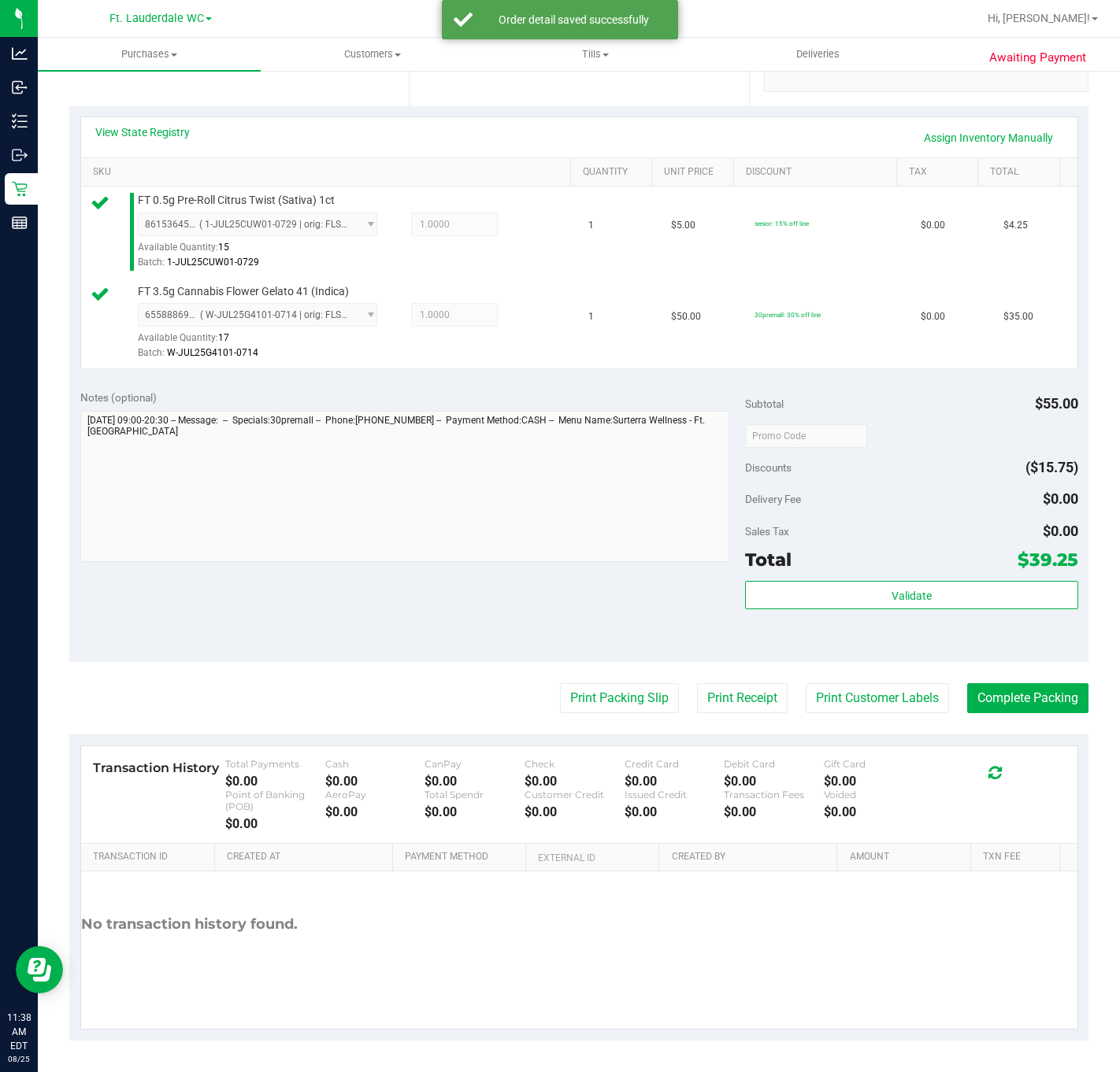
scroll to position [0, 0]
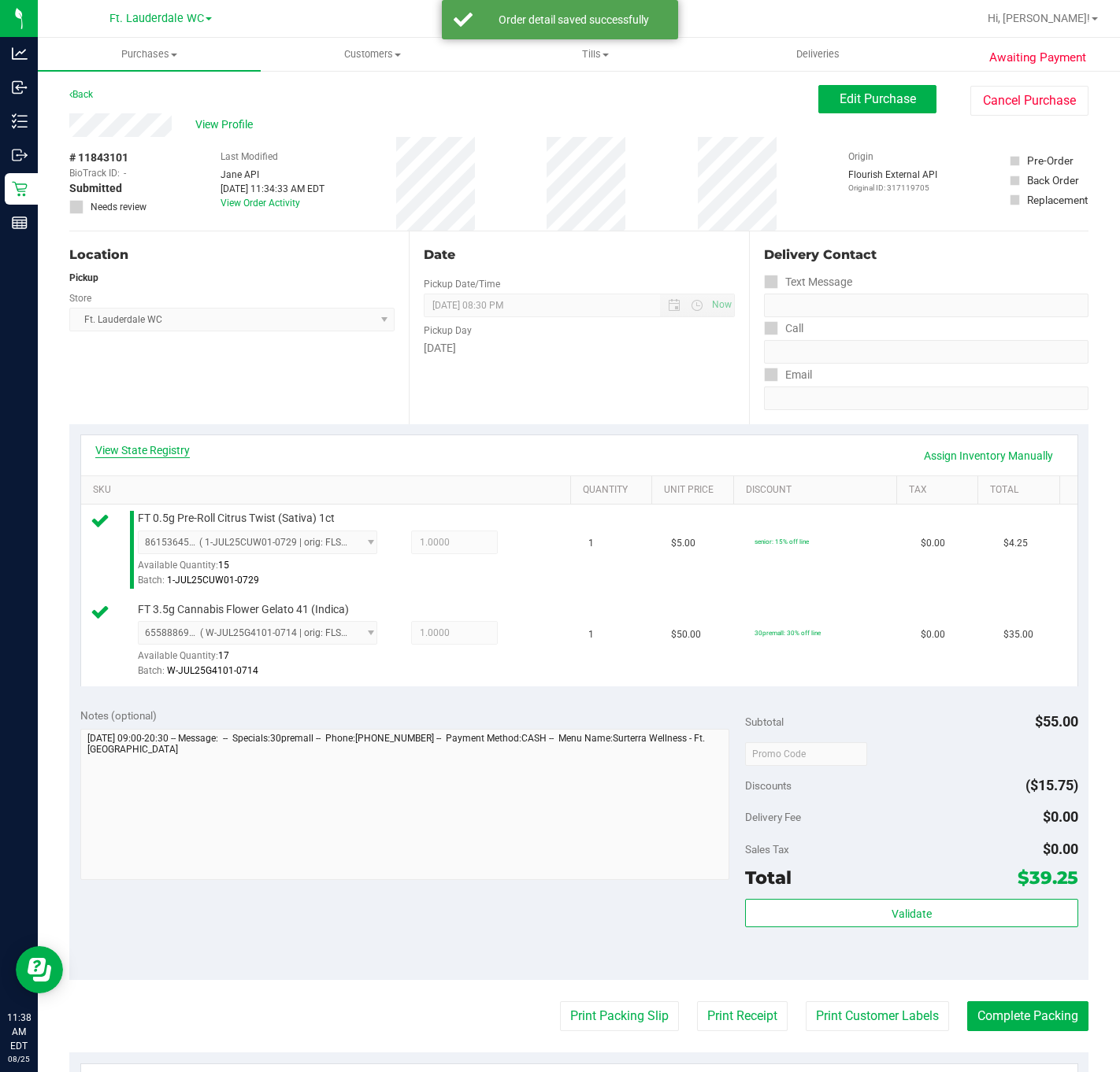
click at [164, 452] on link "View State Registry" at bounding box center [142, 451] width 94 height 16
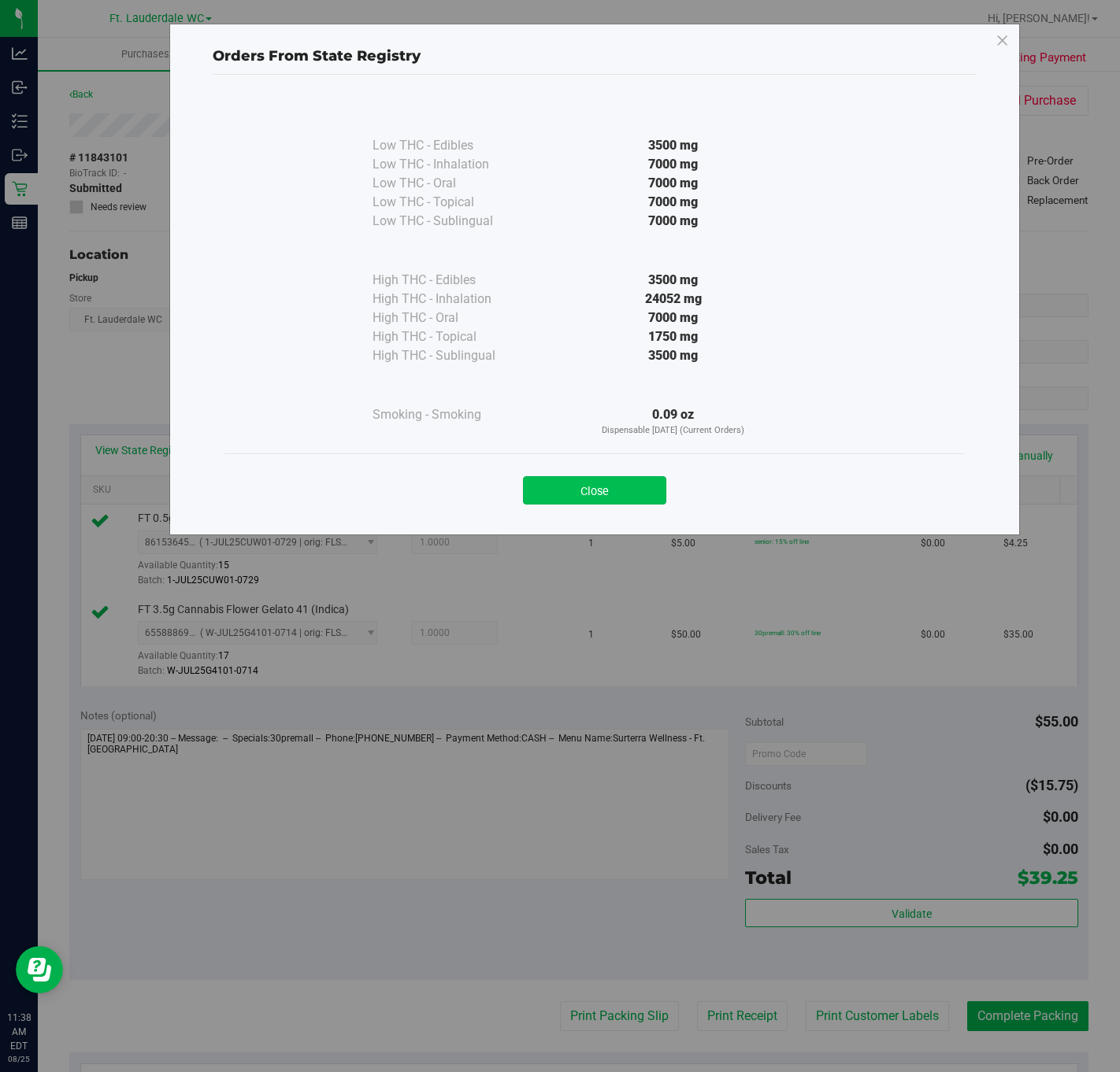
click at [652, 489] on button "Close" at bounding box center [594, 490] width 144 height 28
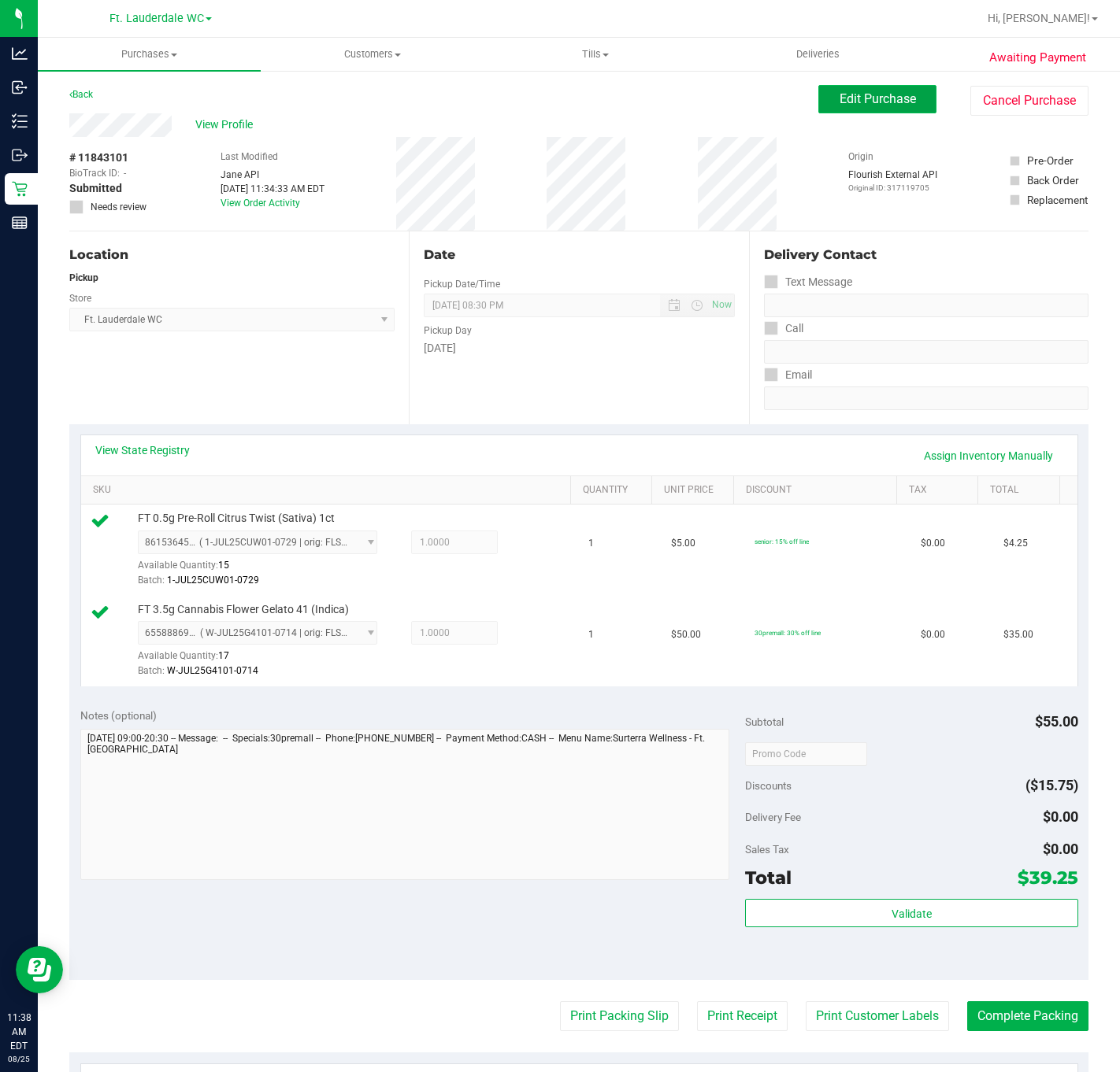
click at [900, 100] on button "Edit Purchase" at bounding box center [877, 99] width 118 height 28
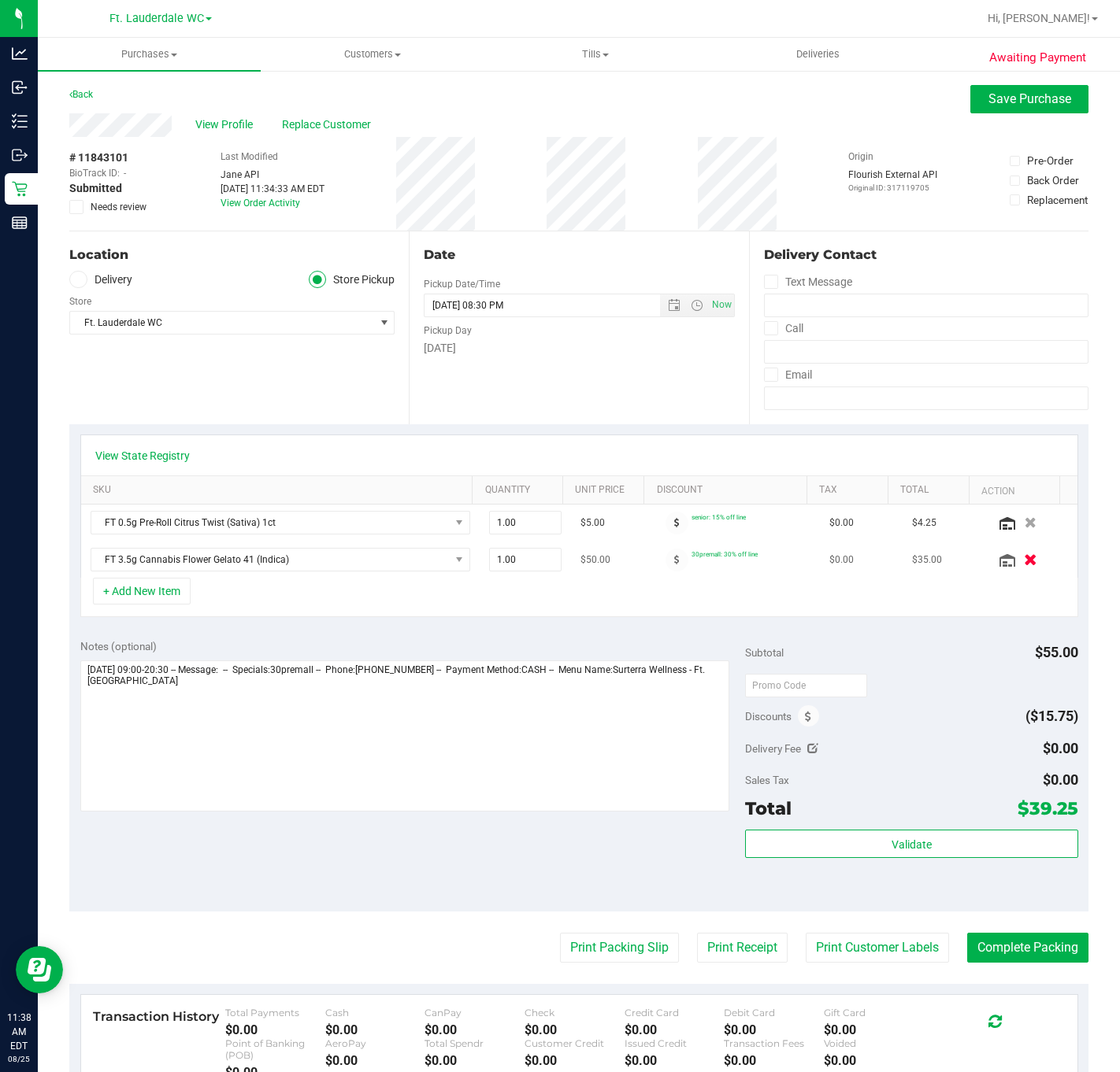
click at [999, 568] on div at bounding box center [1031, 560] width 73 height 16
click at [1024, 566] on icon "button" at bounding box center [1030, 560] width 13 height 11
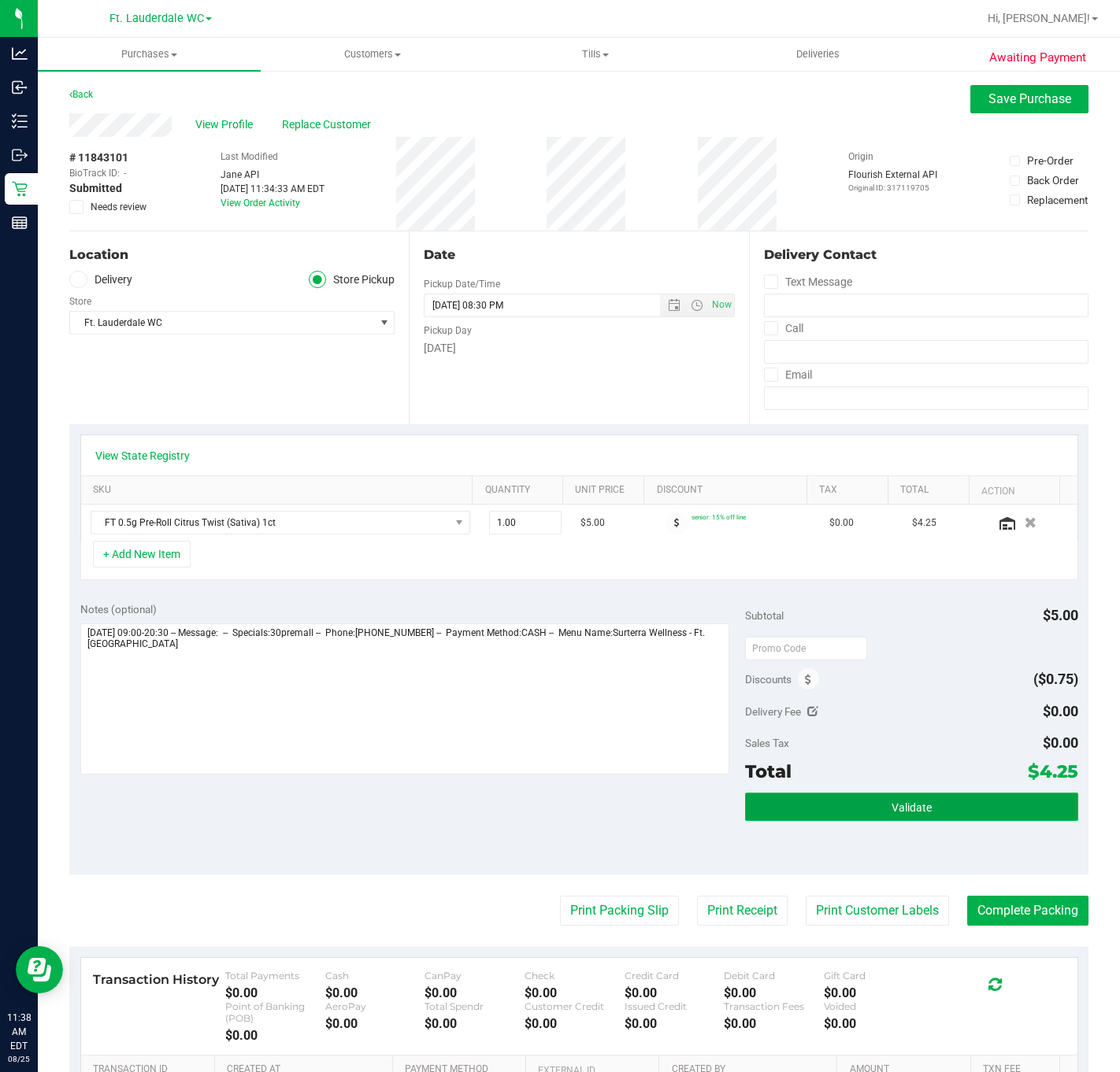
click at [948, 821] on button "Validate" at bounding box center [910, 807] width 332 height 28
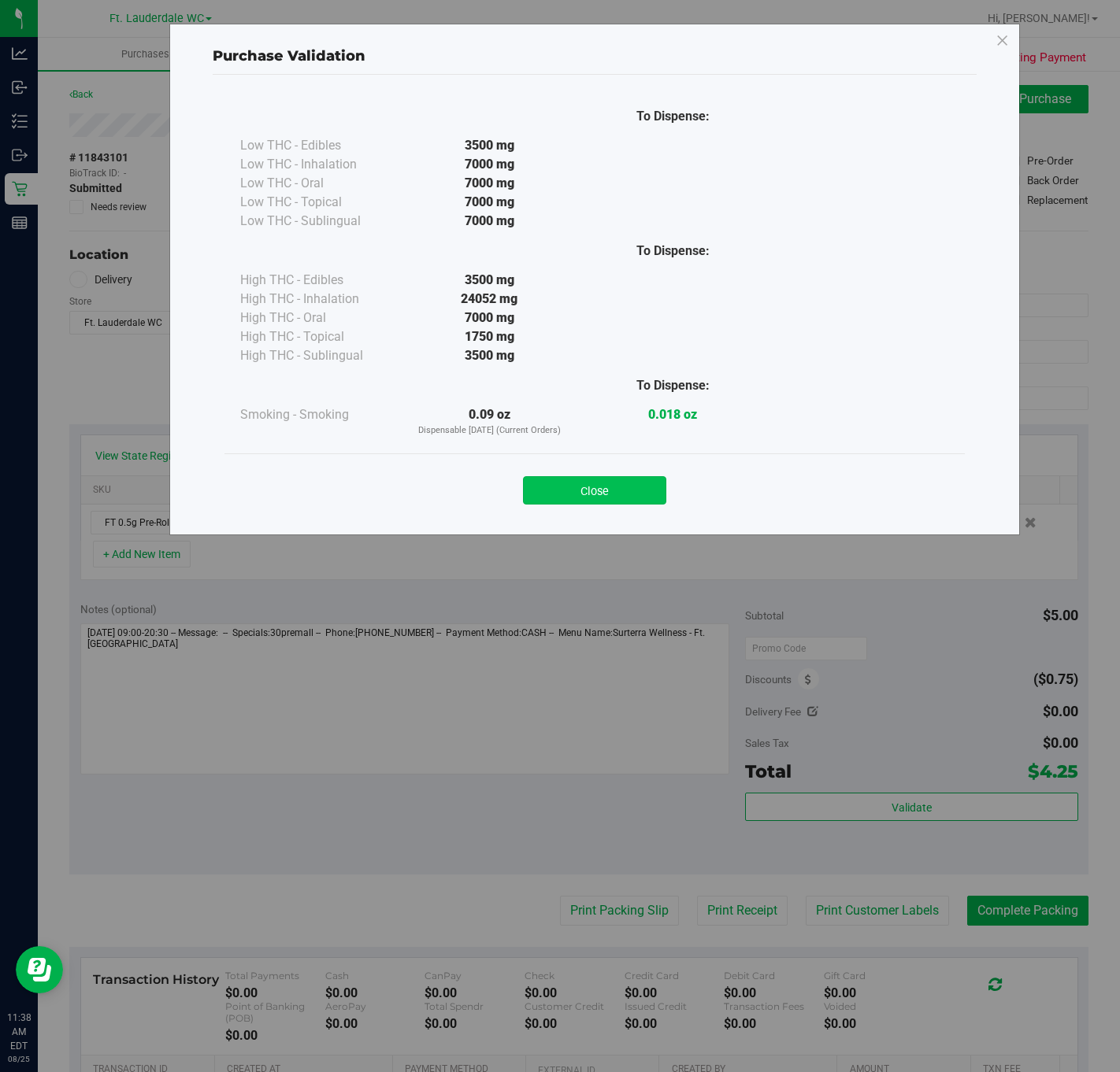
click at [601, 504] on button "Close" at bounding box center [594, 490] width 144 height 28
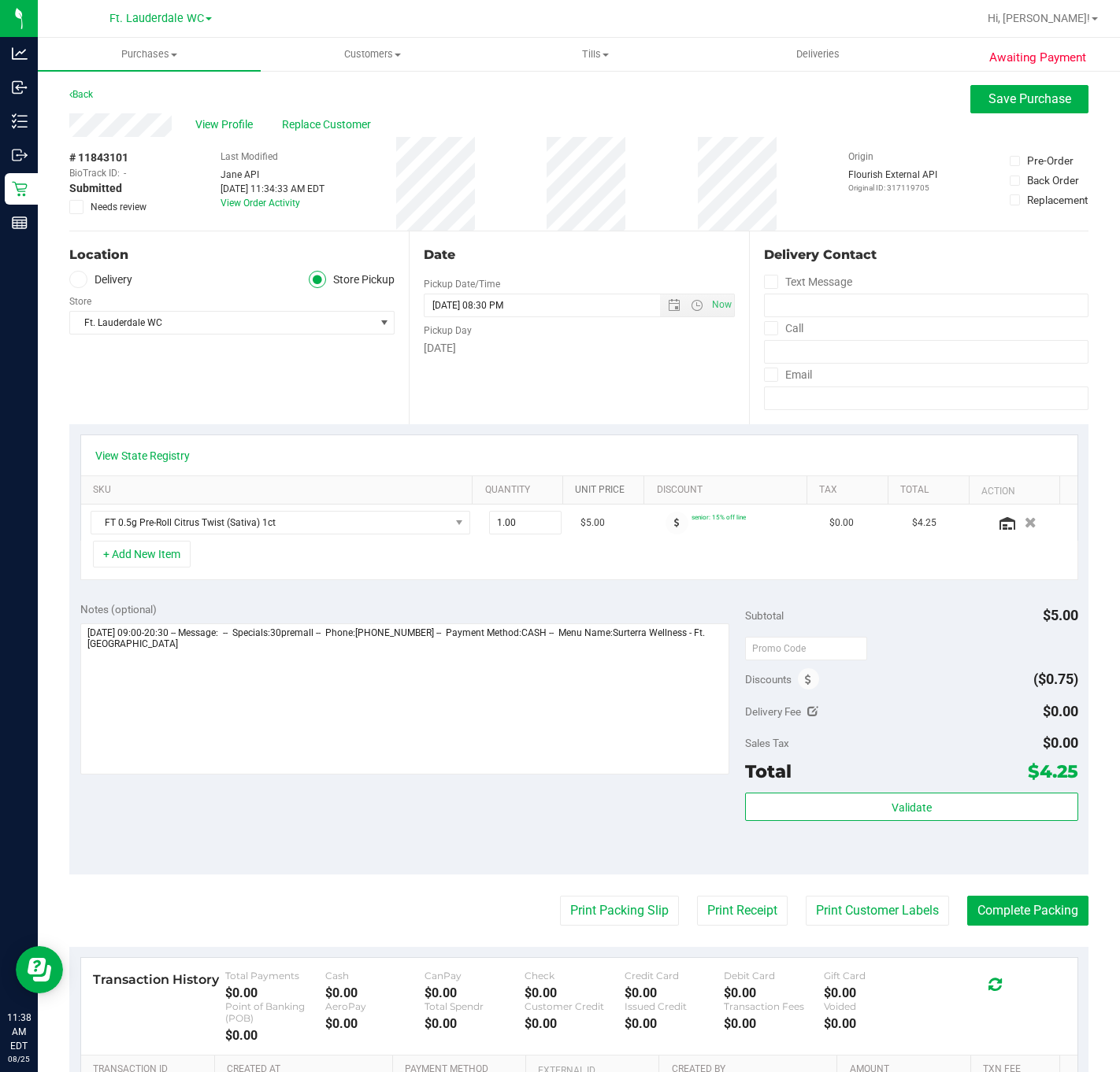
click at [601, 492] on link "Unit Price" at bounding box center [607, 490] width 63 height 12
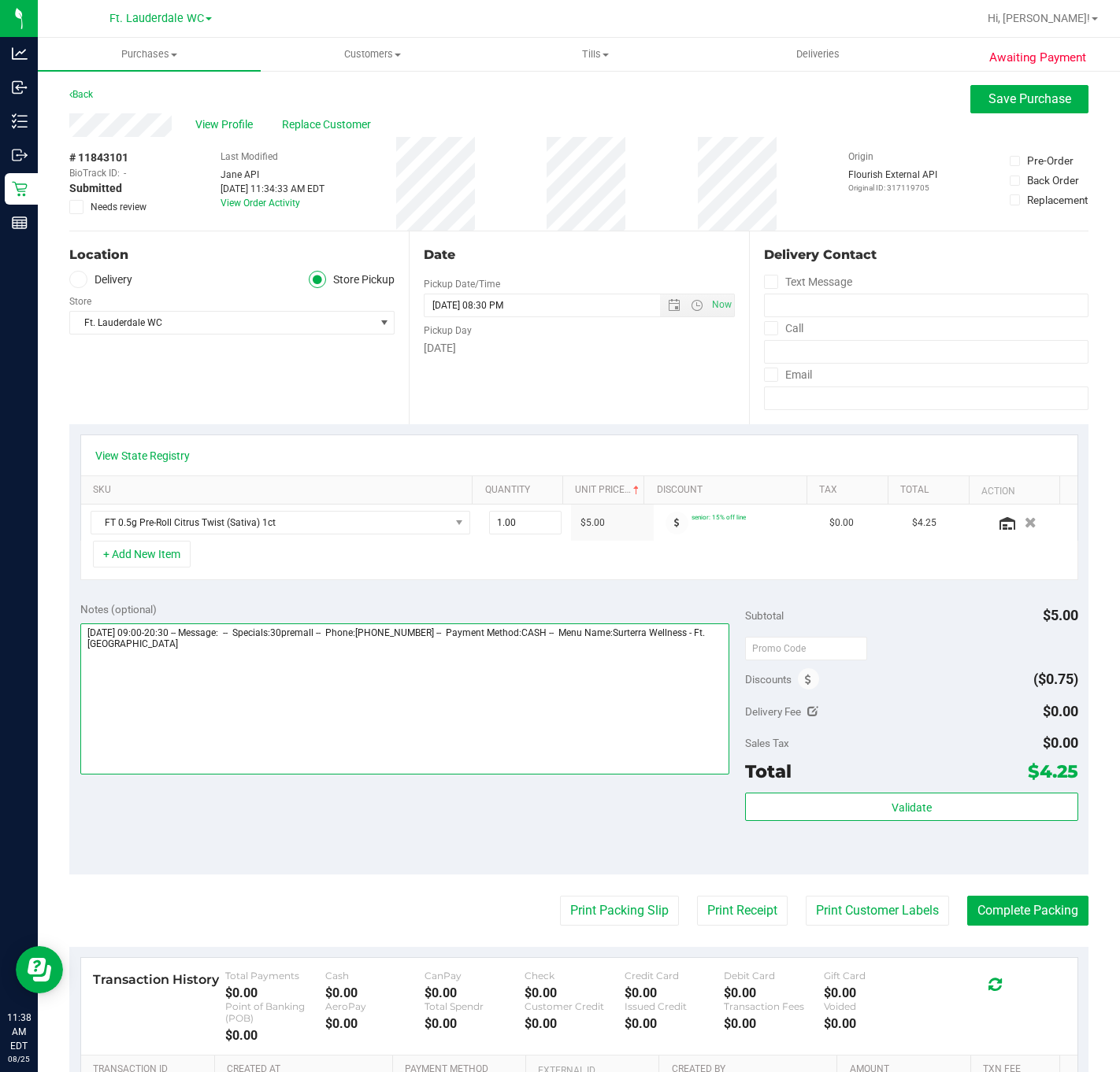
click at [365, 673] on textarea at bounding box center [405, 699] width 650 height 151
type textarea "[DATE] 09:00-20:30 -- Message: -- Specials:30premall -- Phone:[PHONE_NUMBER] --…"
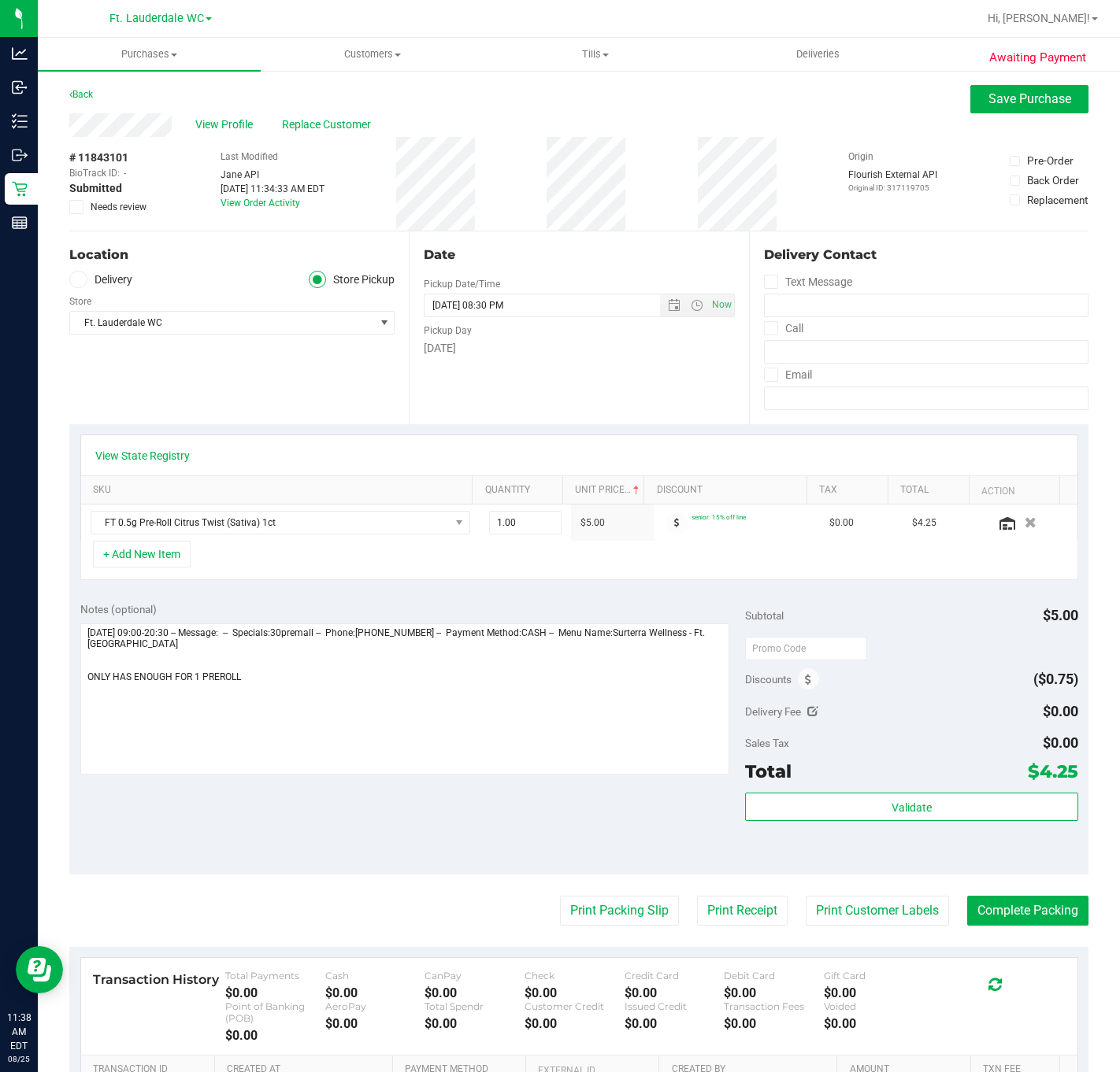
click at [132, 206] on span "Needs review" at bounding box center [119, 207] width 56 height 14
click at [0, 0] on input "Needs review" at bounding box center [0, 0] width 0 height 0
click at [907, 818] on button "Validate" at bounding box center [910, 807] width 332 height 28
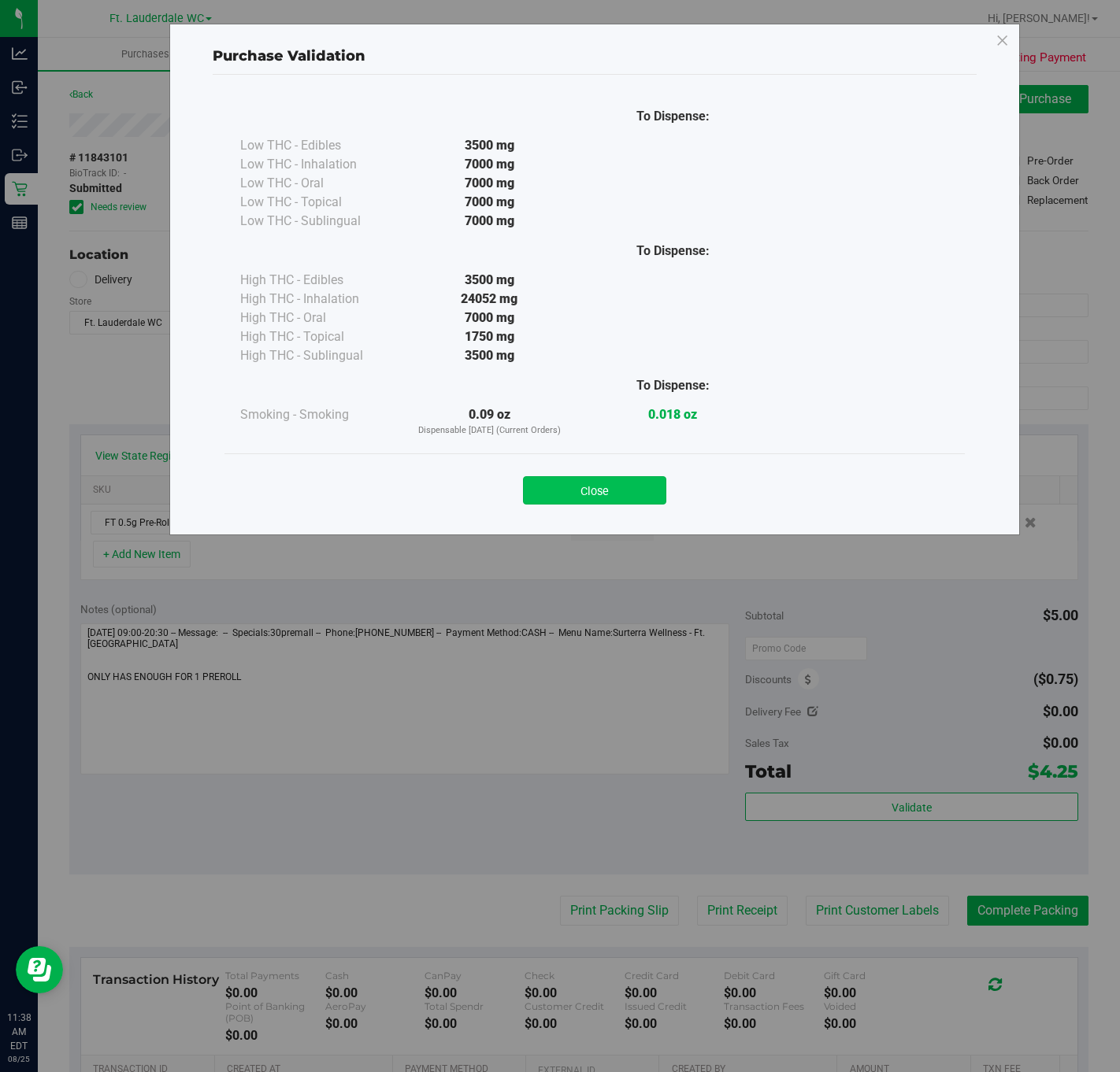
click at [647, 480] on button "Close" at bounding box center [594, 490] width 144 height 28
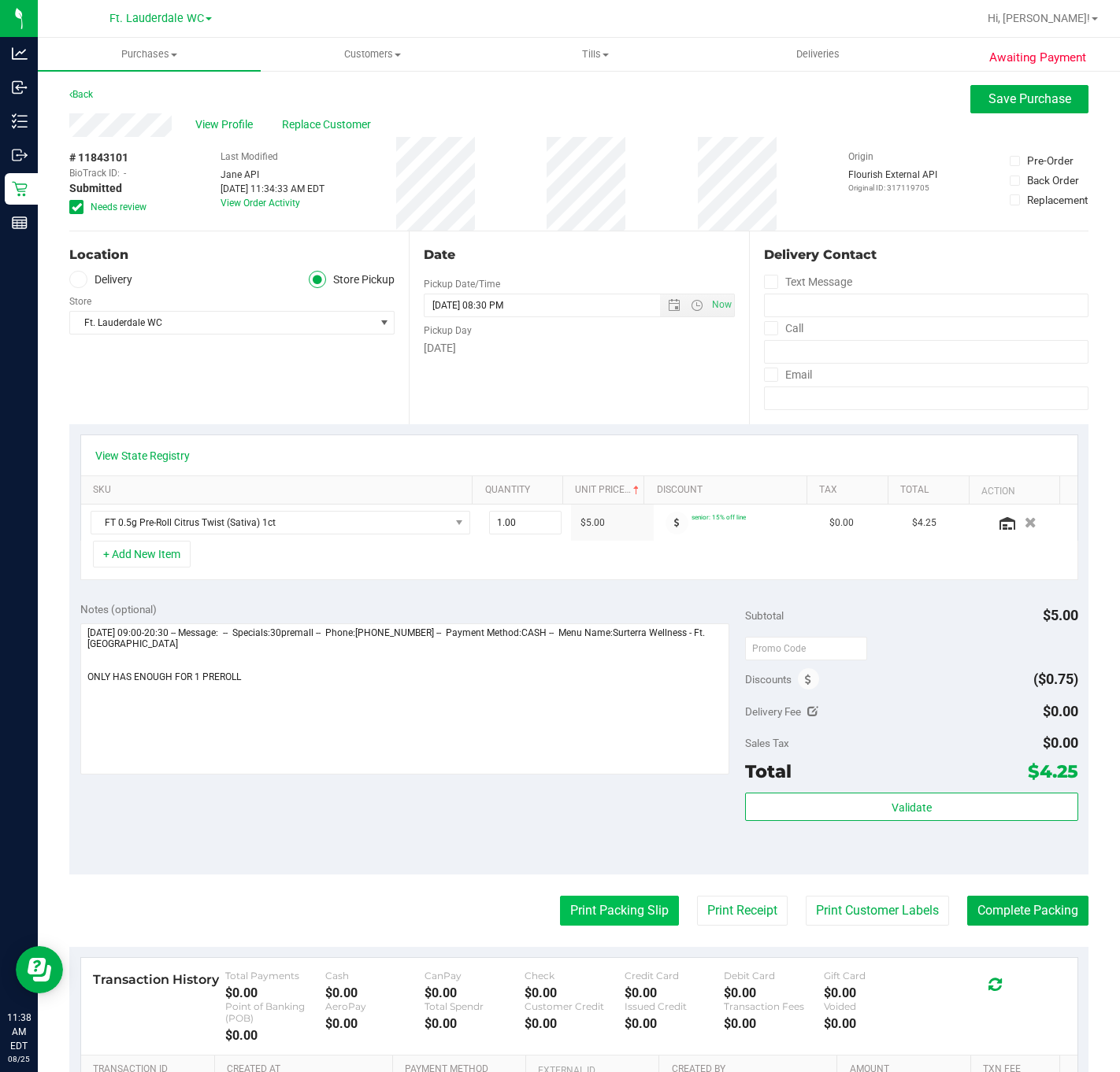
click at [641, 921] on button "Print Packing Slip" at bounding box center [619, 911] width 119 height 30
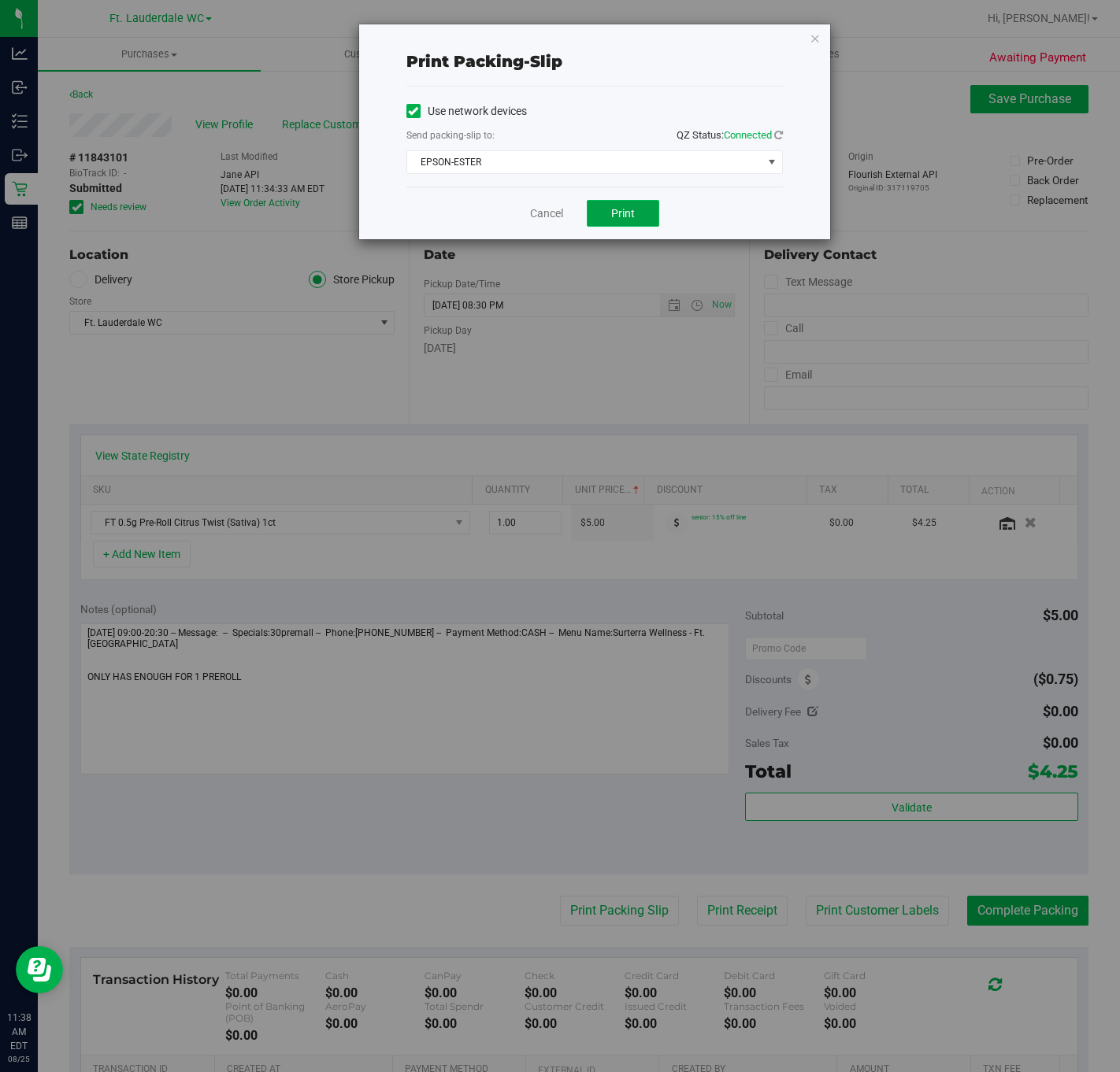
click at [644, 211] on button "Print" at bounding box center [623, 213] width 72 height 26
click at [556, 220] on link "Cancel" at bounding box center [547, 213] width 33 height 17
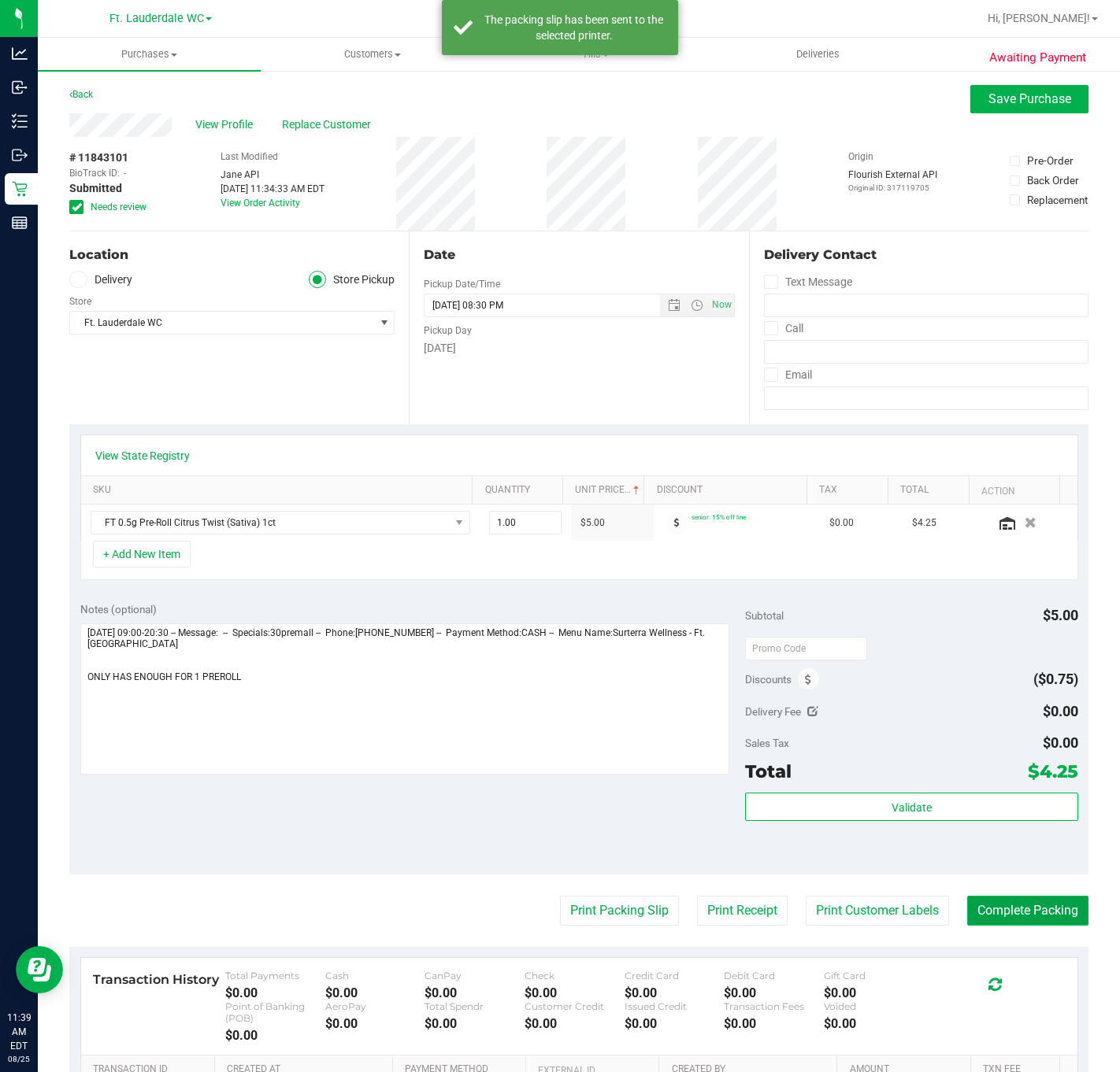
click at [1016, 905] on button "Complete Packing" at bounding box center [1028, 911] width 122 height 30
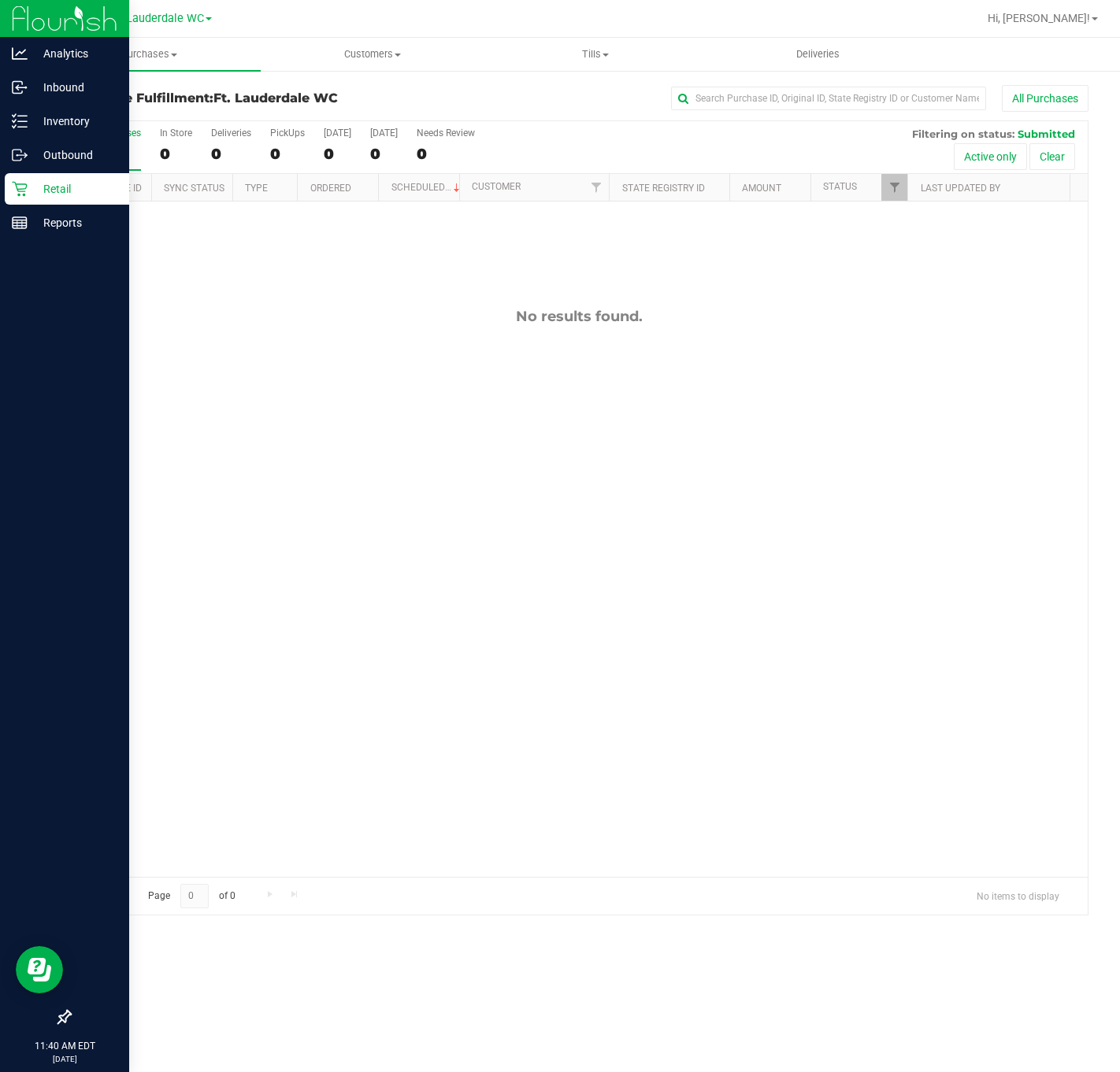
click at [33, 180] on p "Retail" at bounding box center [74, 188] width 94 height 18
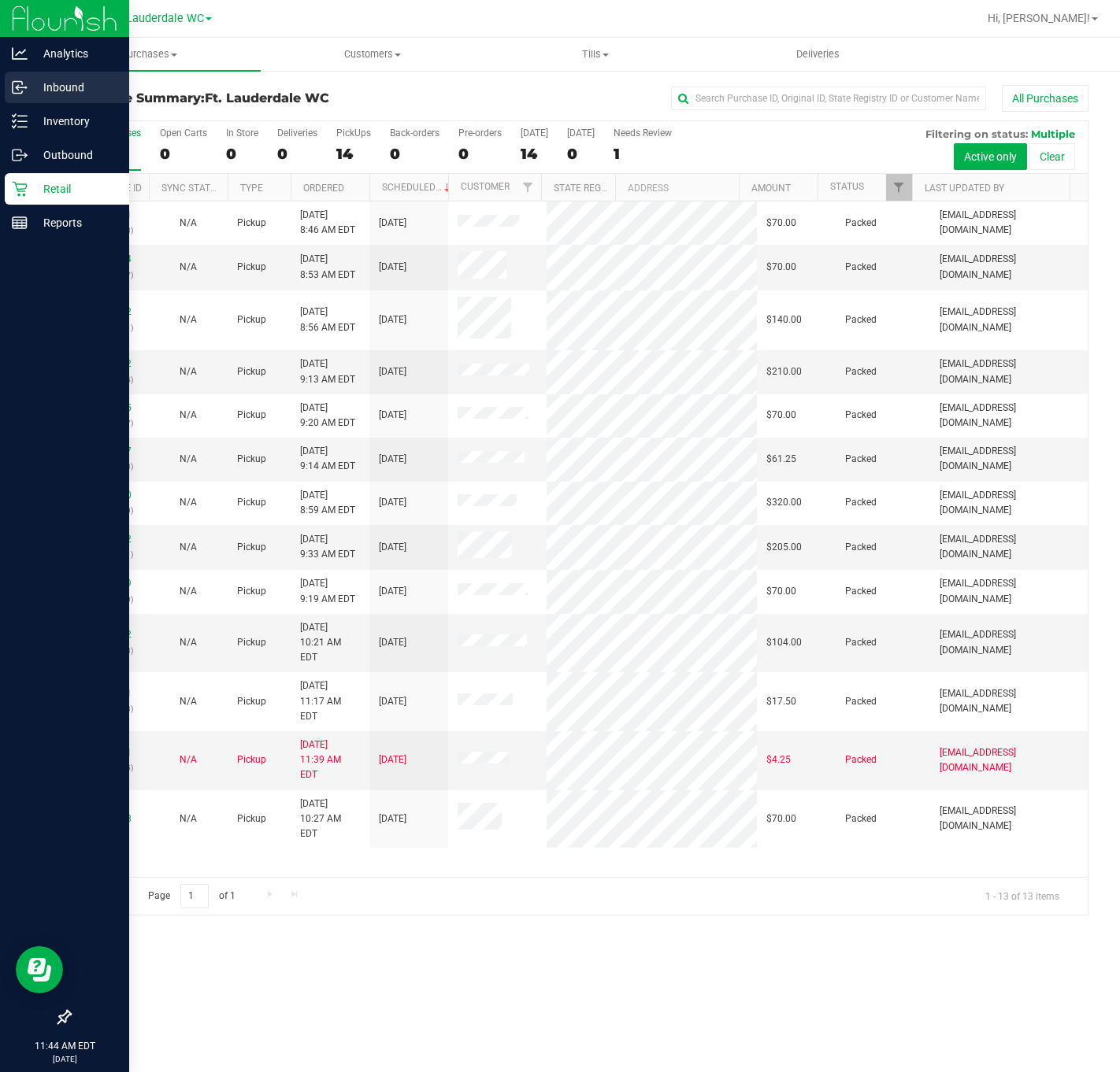
click at [25, 78] on div "Inbound" at bounding box center [66, 87] width 124 height 32
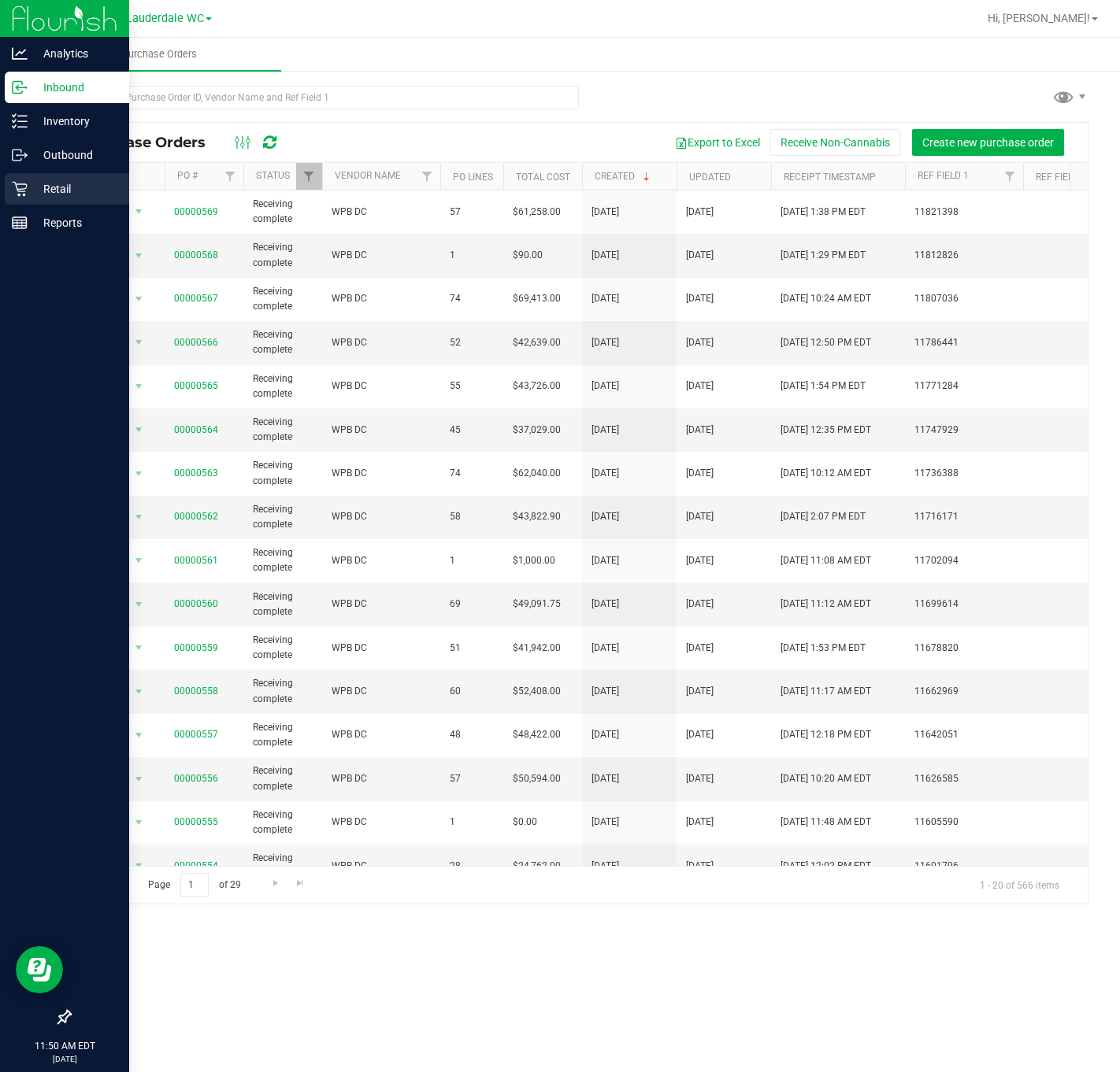
click at [52, 183] on p "Retail" at bounding box center [74, 188] width 94 height 18
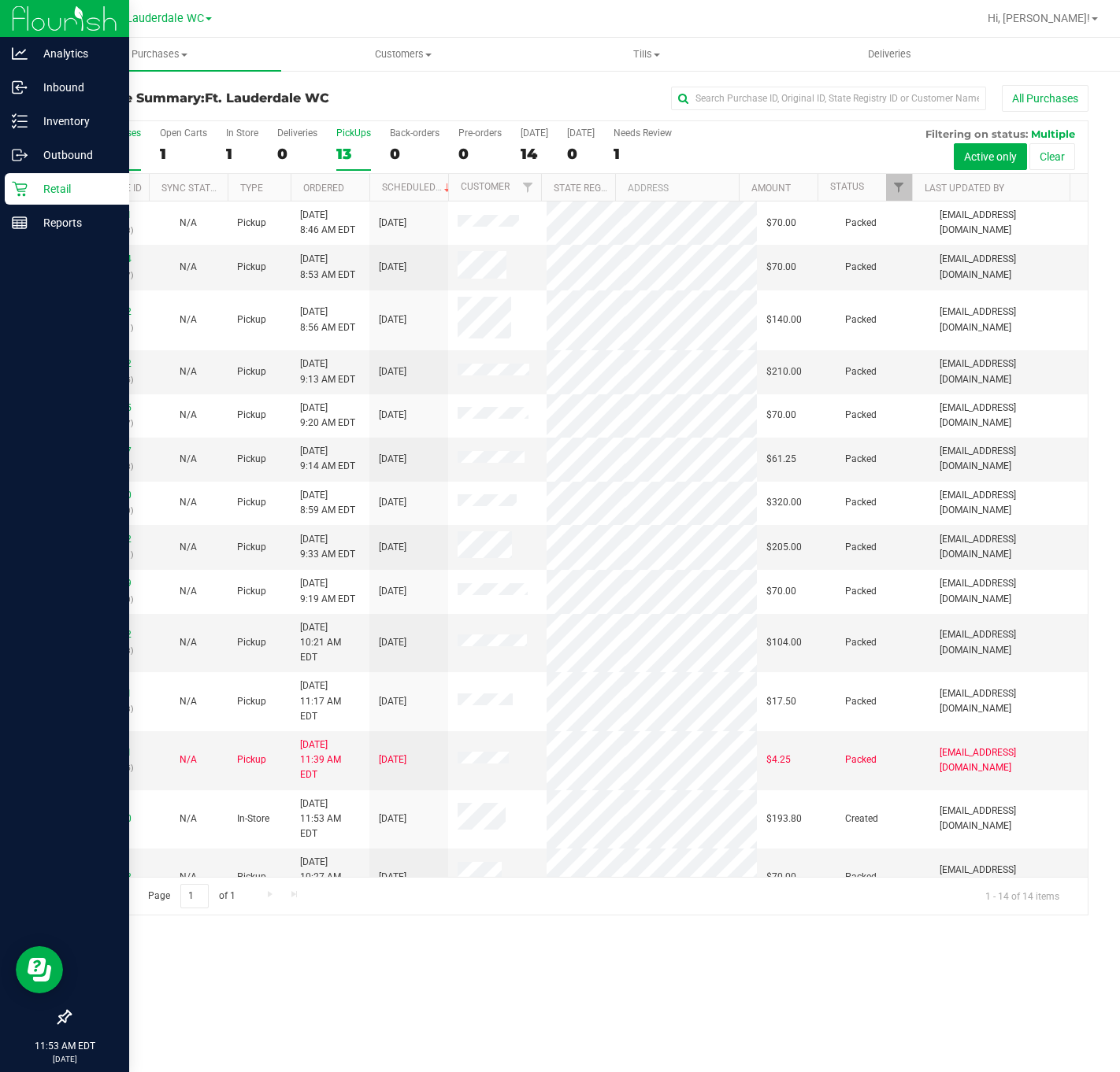
click at [359, 160] on div "13" at bounding box center [353, 154] width 34 height 18
click at [0, 0] on input "PickUps 13" at bounding box center [0, 0] width 0 height 0
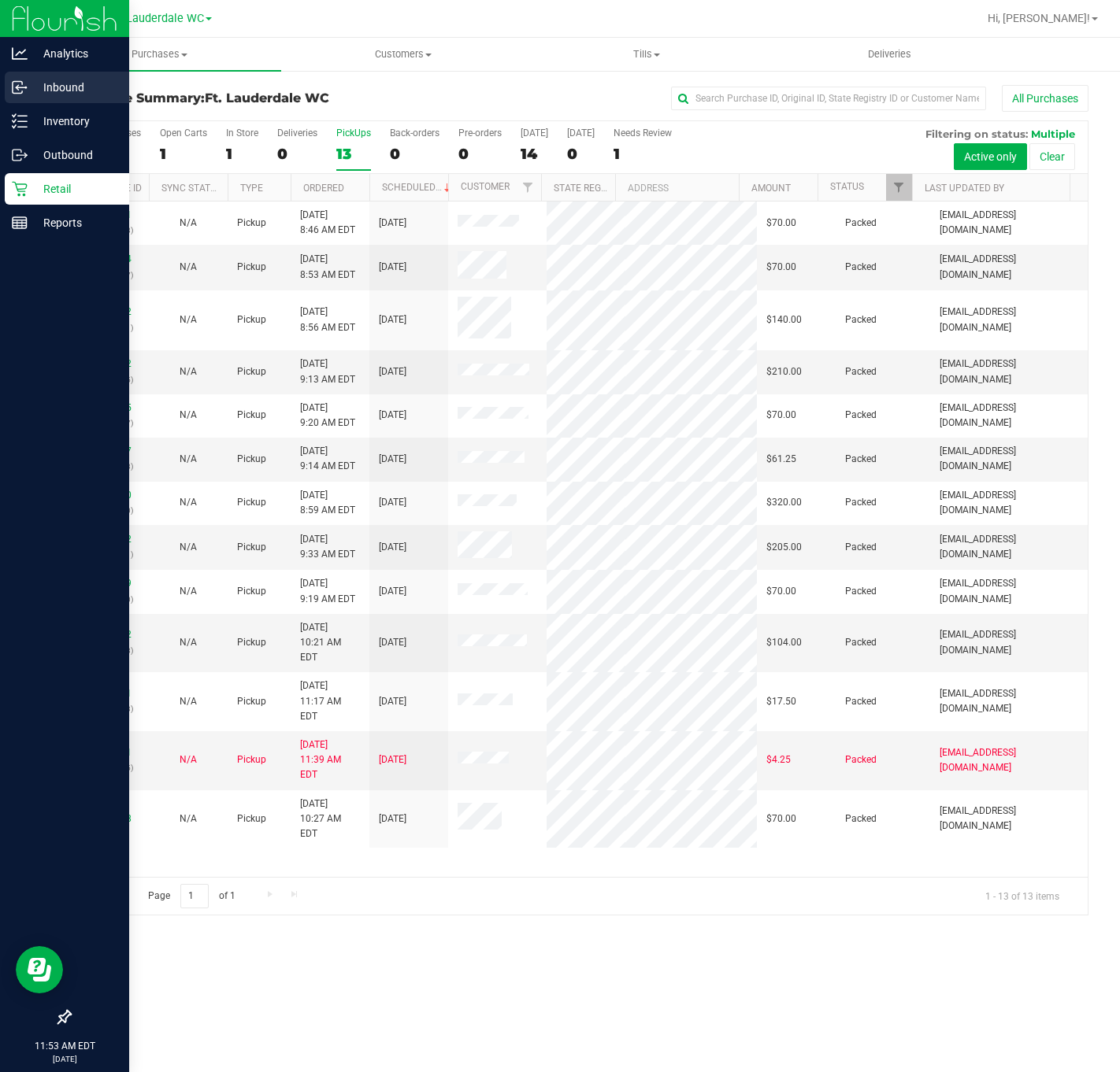
click at [33, 88] on p "Inbound" at bounding box center [74, 87] width 94 height 18
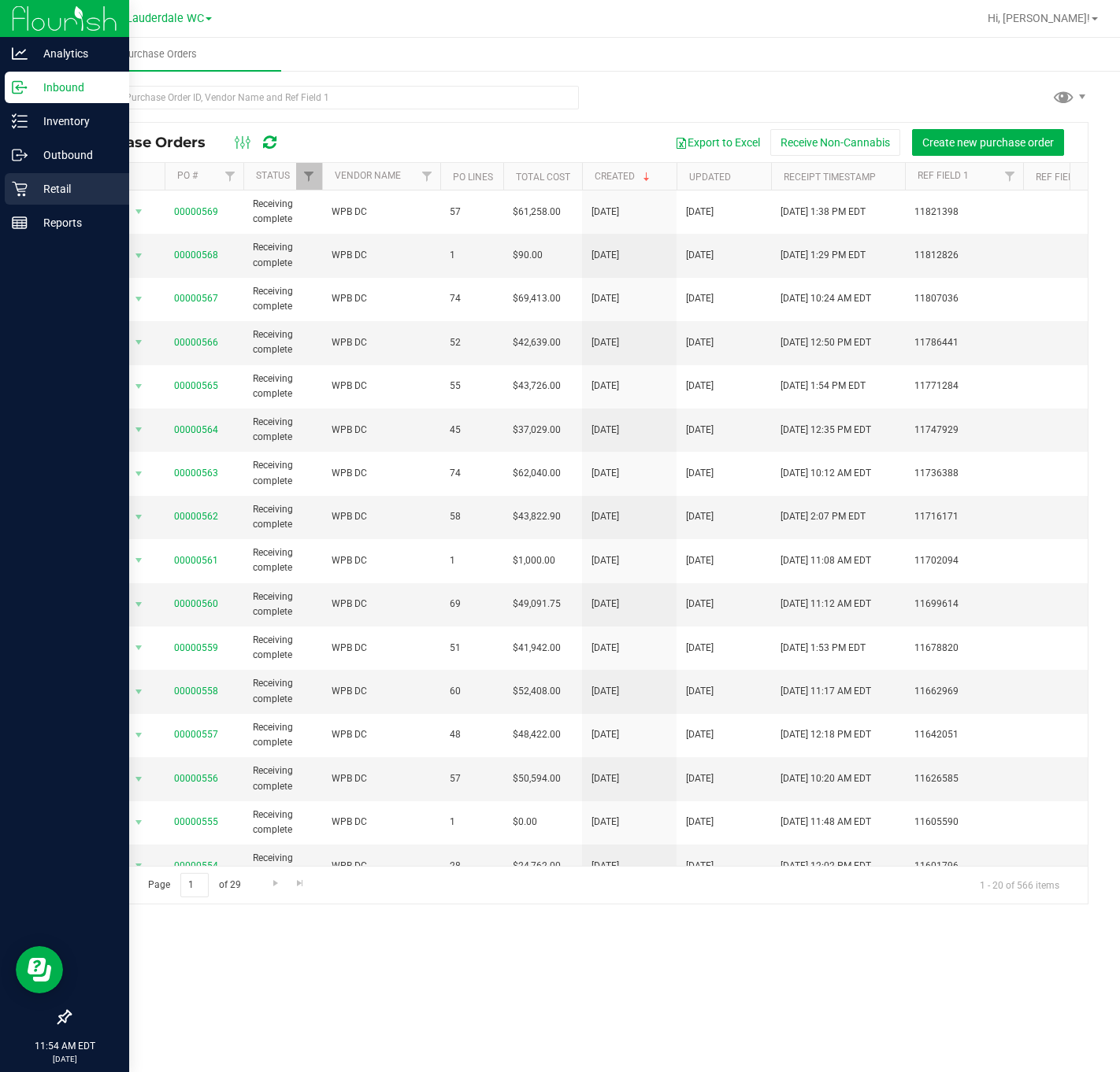
click at [14, 198] on div "Retail" at bounding box center [66, 189] width 124 height 32
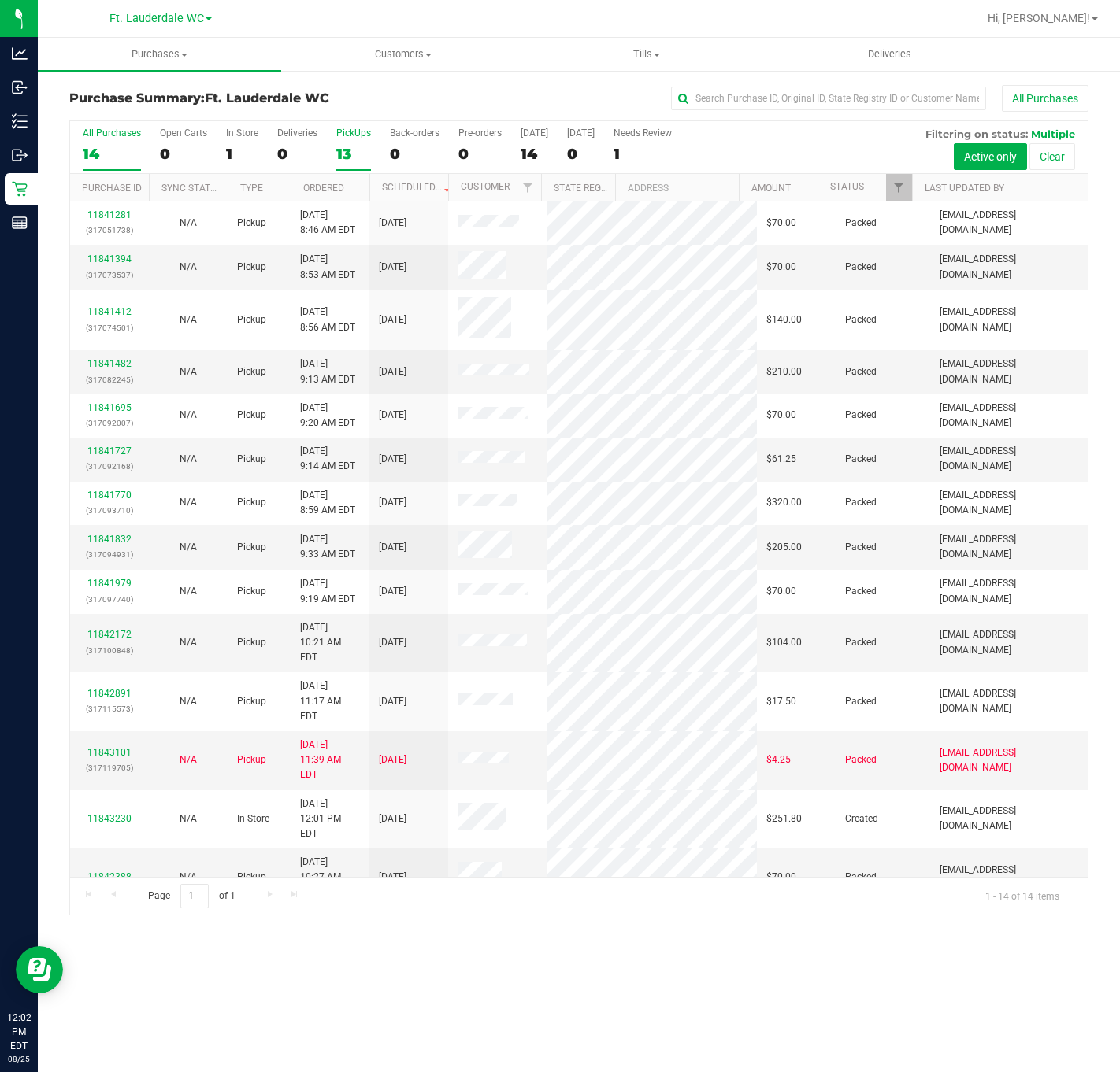
click at [341, 153] on div "13" at bounding box center [353, 154] width 34 height 18
click at [0, 0] on input "PickUps 13" at bounding box center [0, 0] width 0 height 0
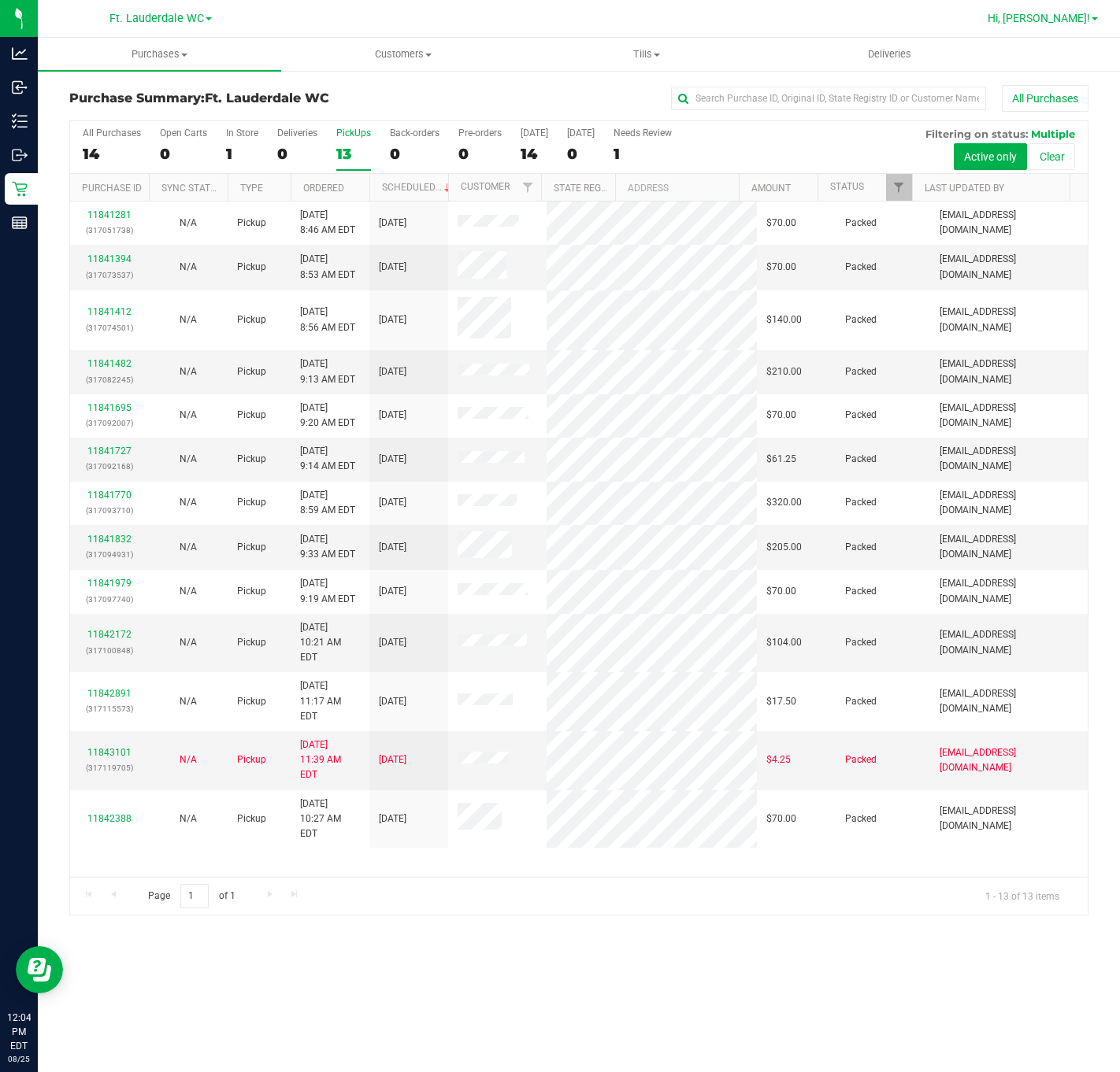
click at [1038, 14] on span "Hi, [PERSON_NAME]!" at bounding box center [1039, 18] width 102 height 12
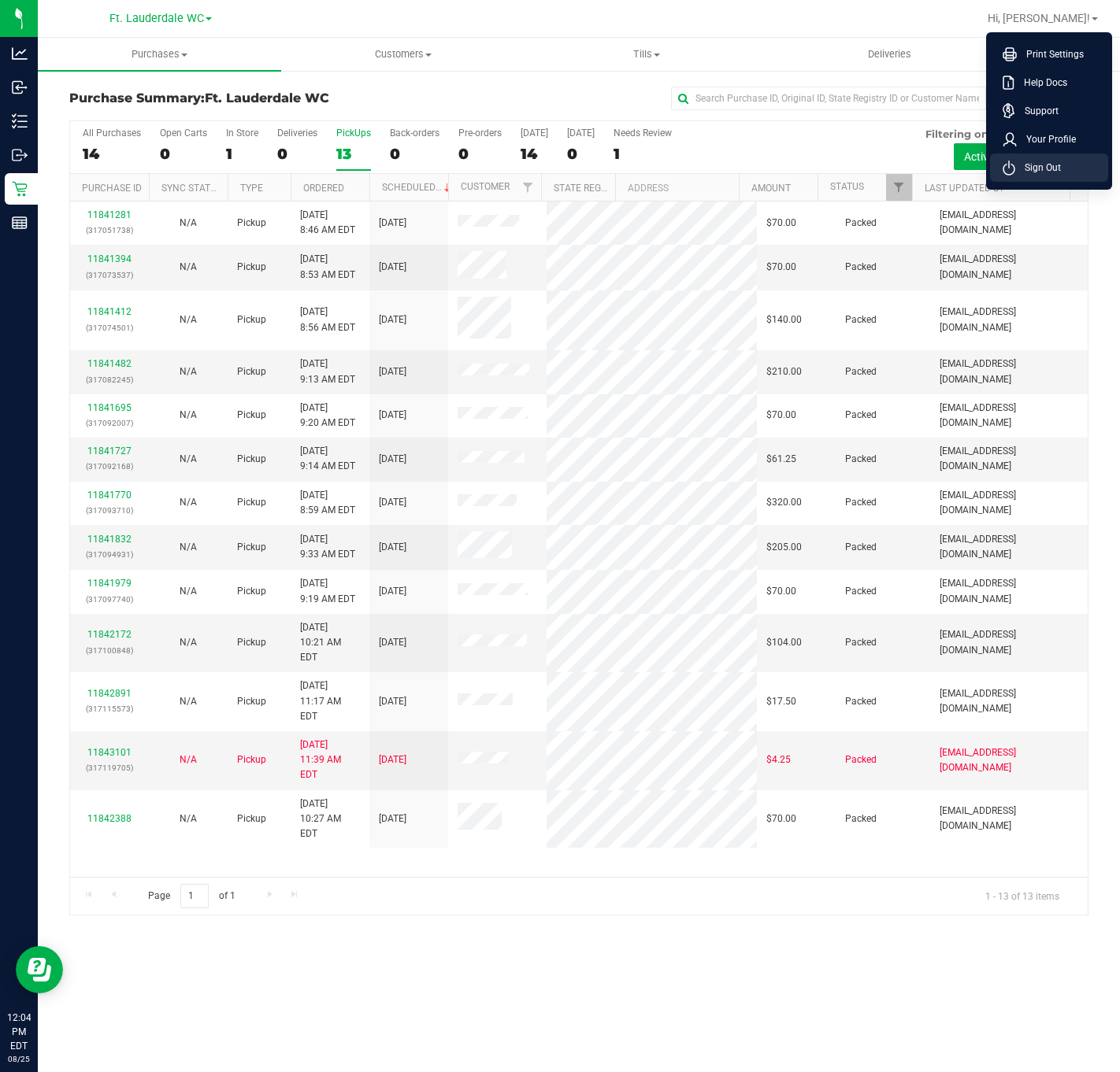
click at [1010, 163] on icon at bounding box center [1009, 167] width 12 height 15
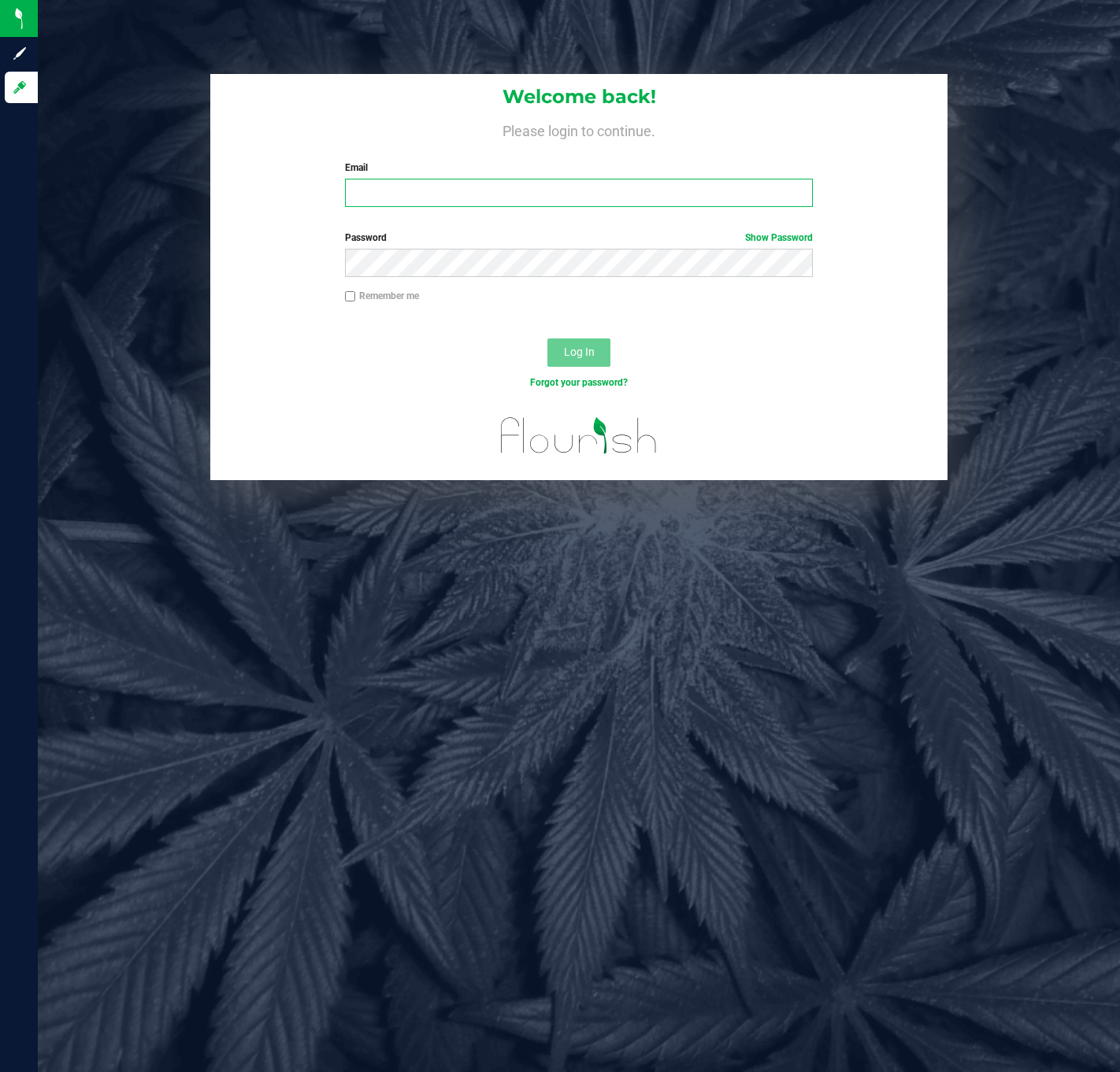
click at [373, 180] on input "Email" at bounding box center [578, 193] width 468 height 28
type input "[EMAIL_ADDRESS][DOMAIN_NAME]"
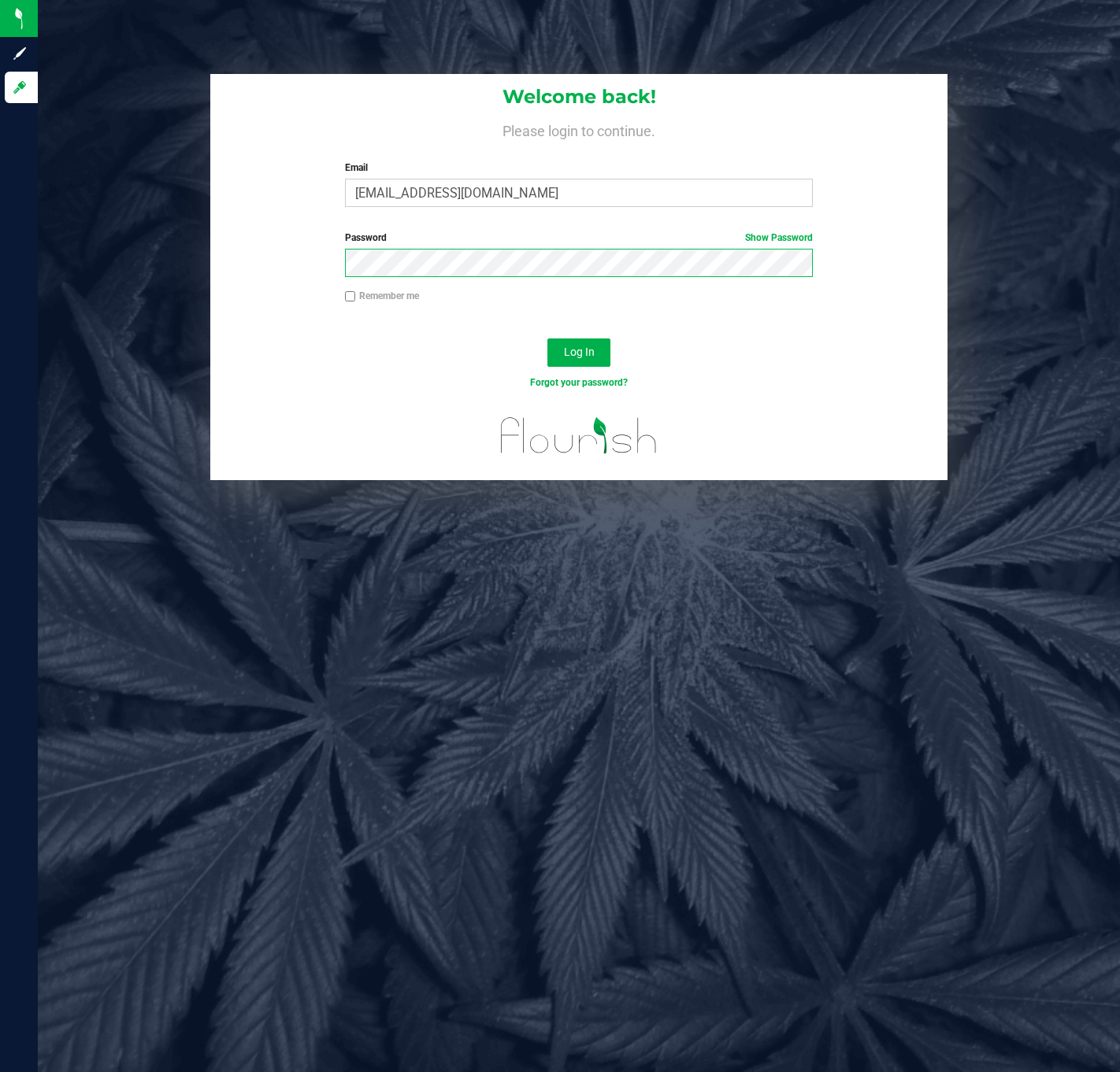
click at [548, 339] on button "Log In" at bounding box center [579, 353] width 63 height 28
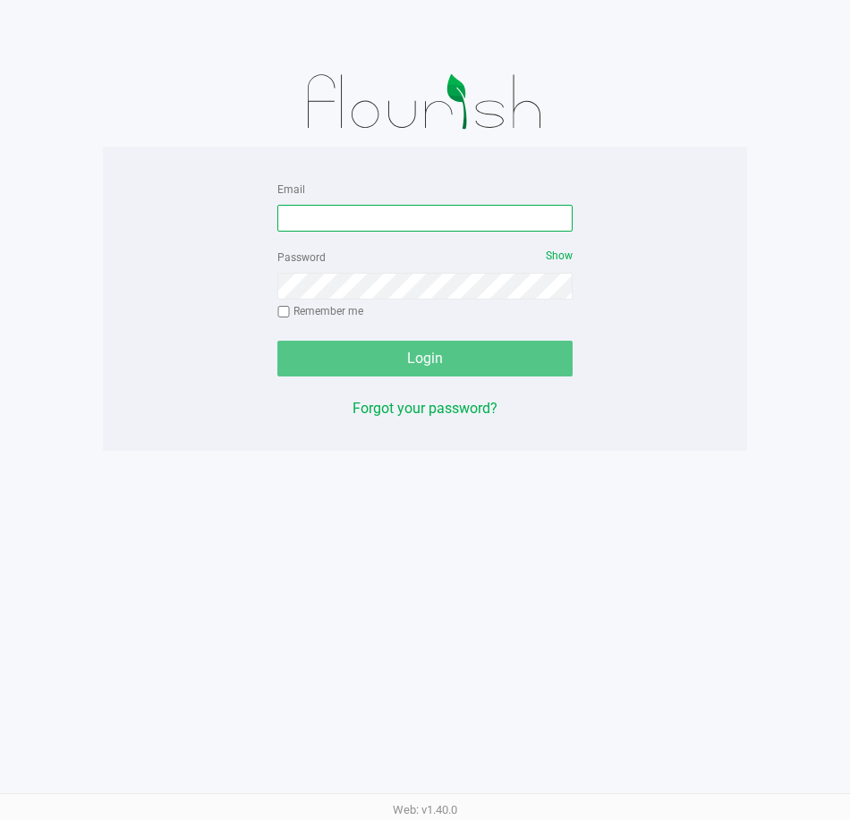
click at [420, 207] on input "Email" at bounding box center [424, 218] width 295 height 27
type input "tgramenidis@liveparallel.com"
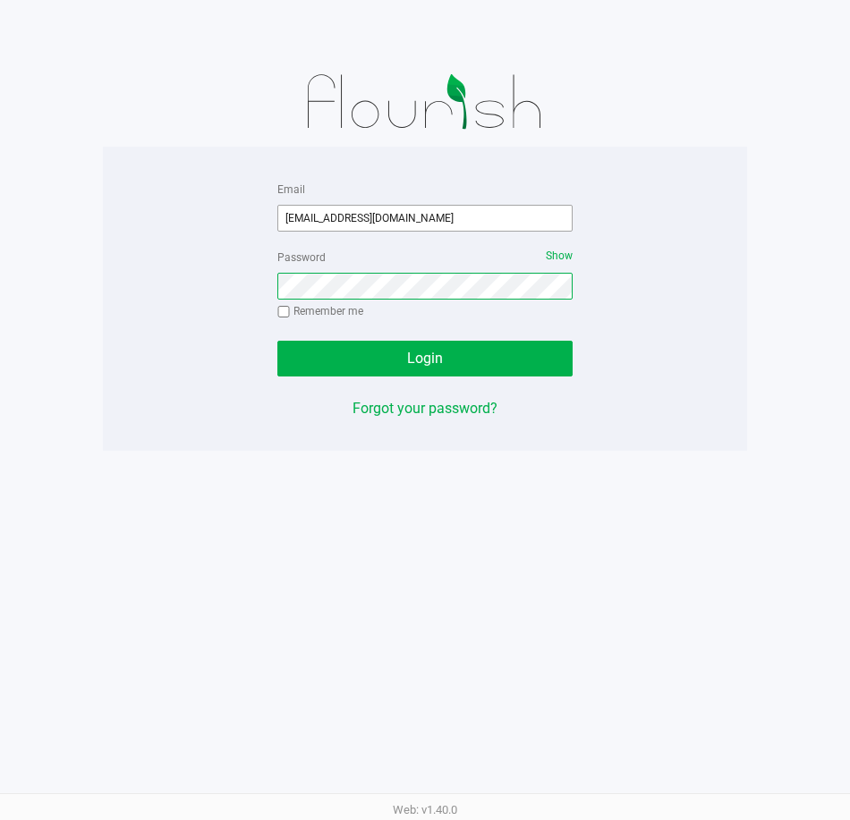
click at [277, 341] on button "Login" at bounding box center [424, 359] width 295 height 36
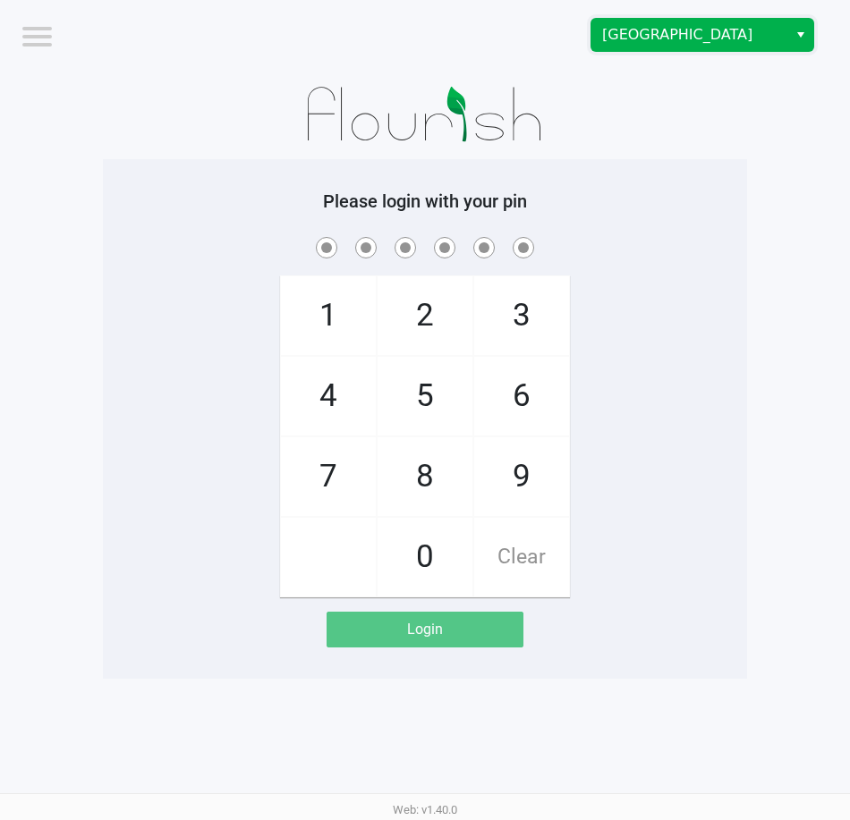
click at [673, 23] on span "[GEOGRAPHIC_DATA]" at bounding box center [689, 35] width 196 height 32
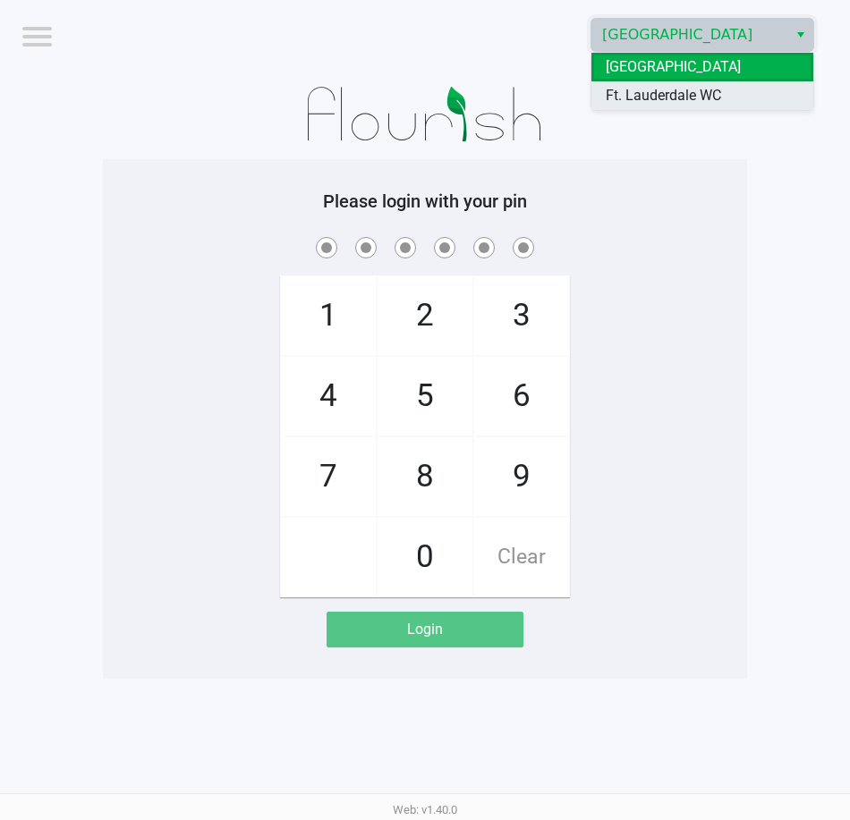
click at [676, 94] on span "Ft. Lauderdale WC" at bounding box center [663, 95] width 115 height 21
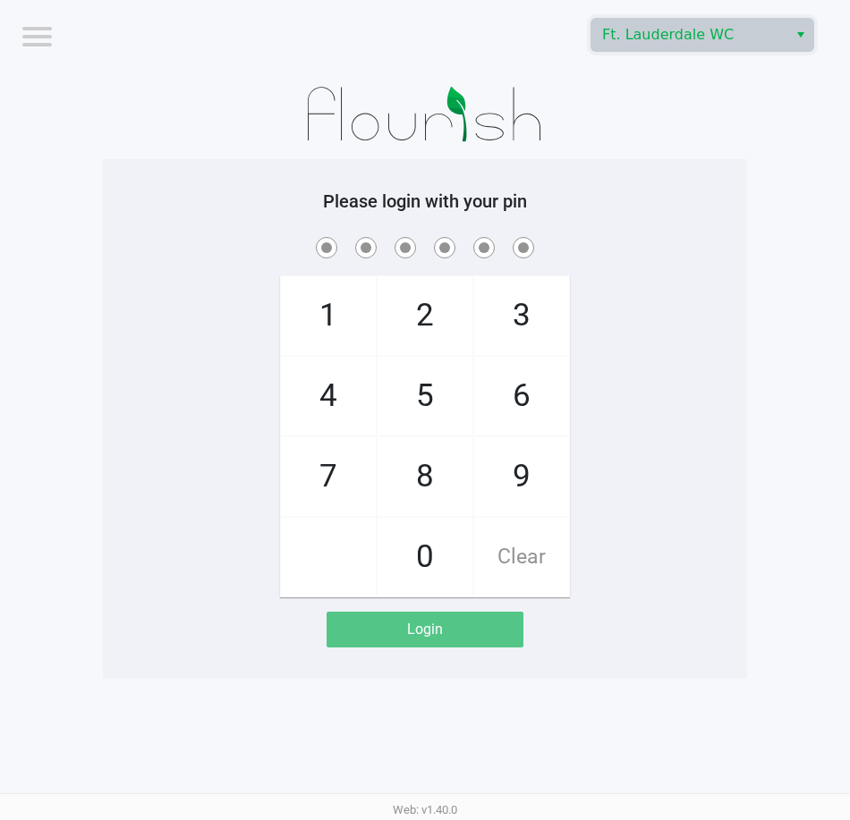
drag, startPoint x: 544, startPoint y: 394, endPoint x: 533, endPoint y: 395, distance: 10.8
click at [544, 395] on span "6" at bounding box center [521, 396] width 95 height 79
checkbox input "true"
click at [538, 395] on span "6" at bounding box center [521, 396] width 95 height 79
checkbox input "true"
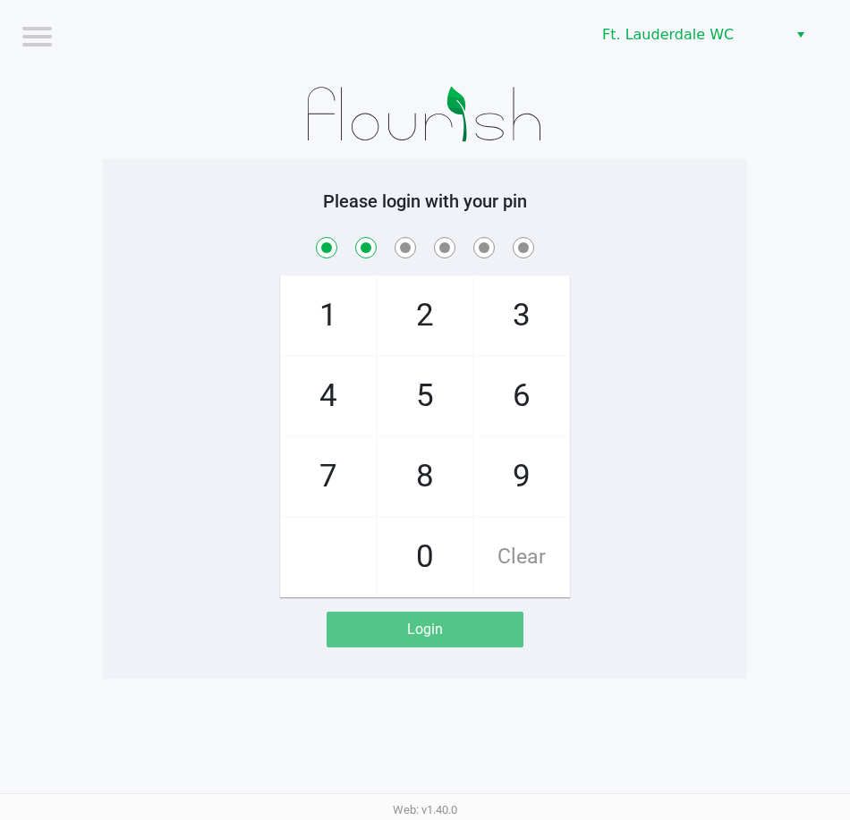
click at [444, 329] on span "2" at bounding box center [424, 315] width 95 height 79
checkbox input "true"
drag, startPoint x: 434, startPoint y: 402, endPoint x: 486, endPoint y: 461, distance: 77.9
click at [459, 430] on span "5" at bounding box center [424, 396] width 95 height 79
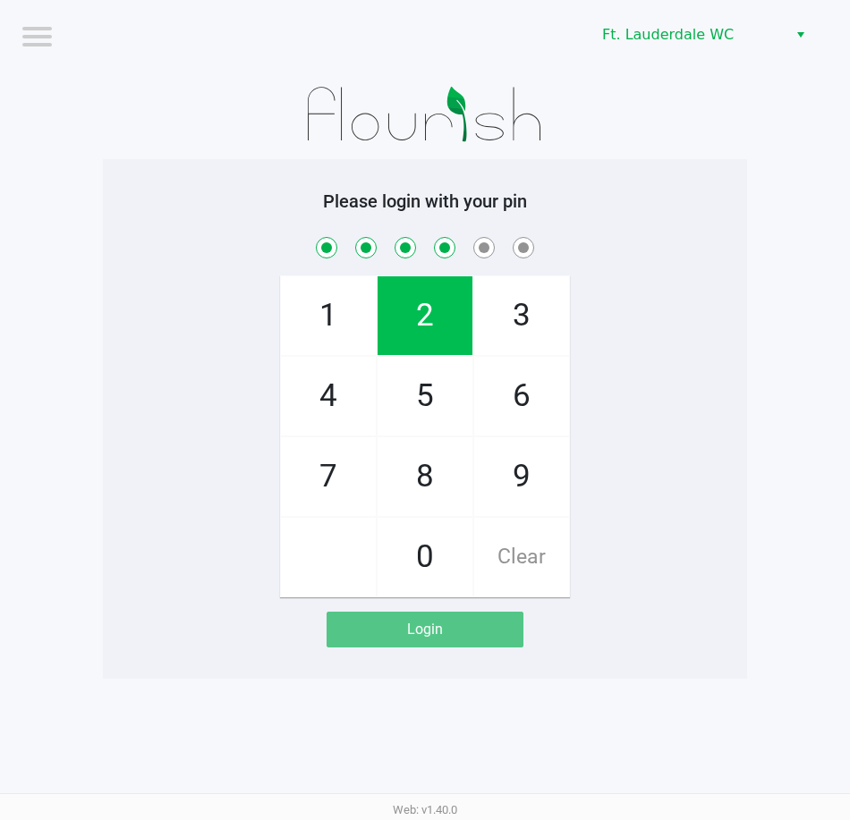
checkbox input "true"
drag, startPoint x: 518, startPoint y: 493, endPoint x: 508, endPoint y: 496, distance: 10.2
click at [513, 493] on span "9" at bounding box center [521, 476] width 95 height 79
checkbox input "true"
click at [420, 537] on span "0" at bounding box center [424, 557] width 95 height 79
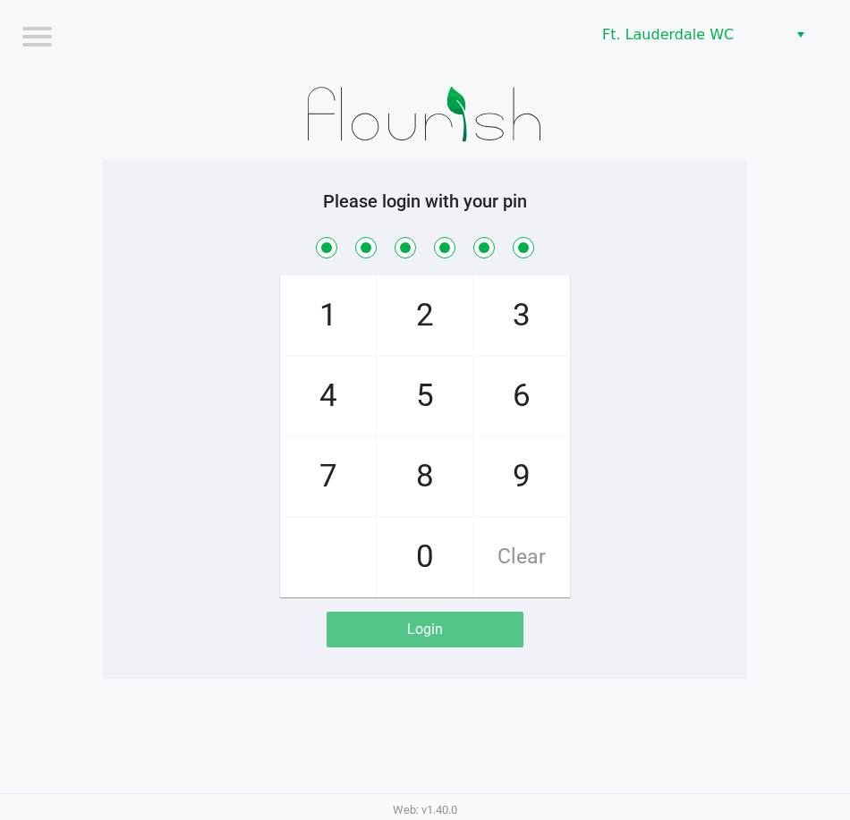
checkbox input "true"
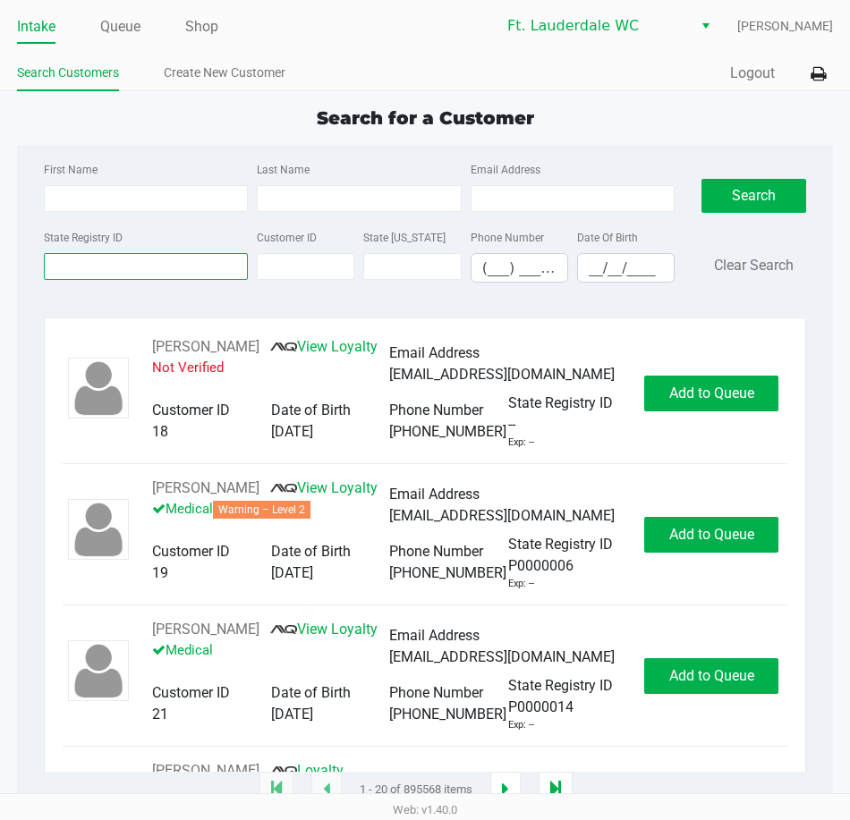
click at [158, 267] on input "State Registry ID" at bounding box center [146, 266] width 204 height 27
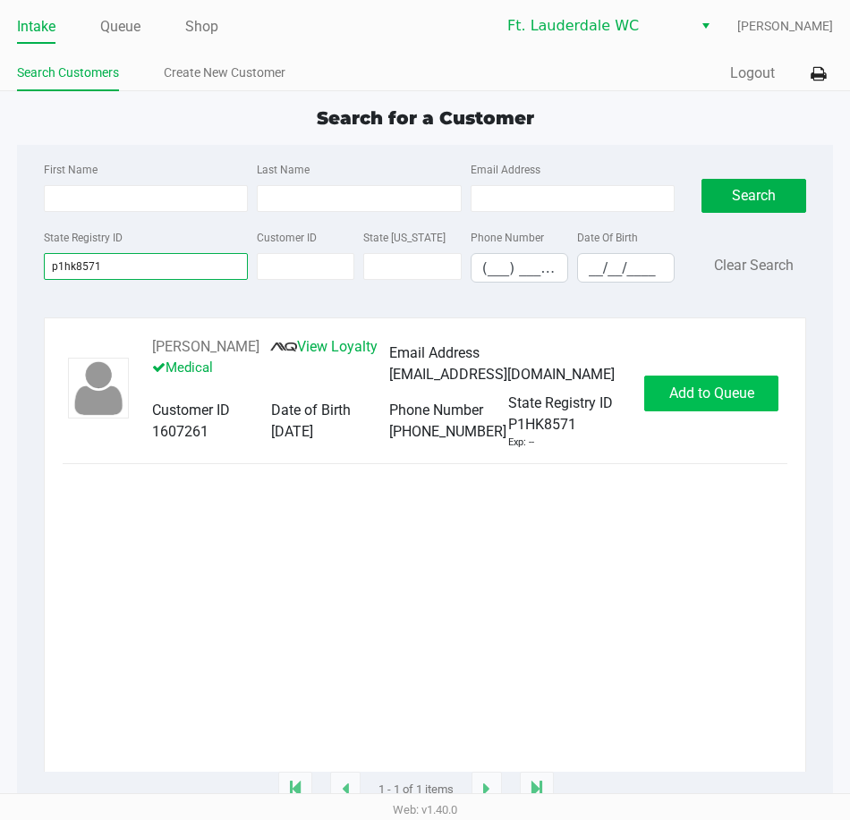
type input "p1hk8571"
click at [696, 423] on div "DAVID NEUMAN View Loyalty Medical Email Address winvllc@gmail.com Customer ID 1…" at bounding box center [425, 393] width 724 height 114
click at [696, 397] on span "Add to Queue" at bounding box center [711, 393] width 85 height 17
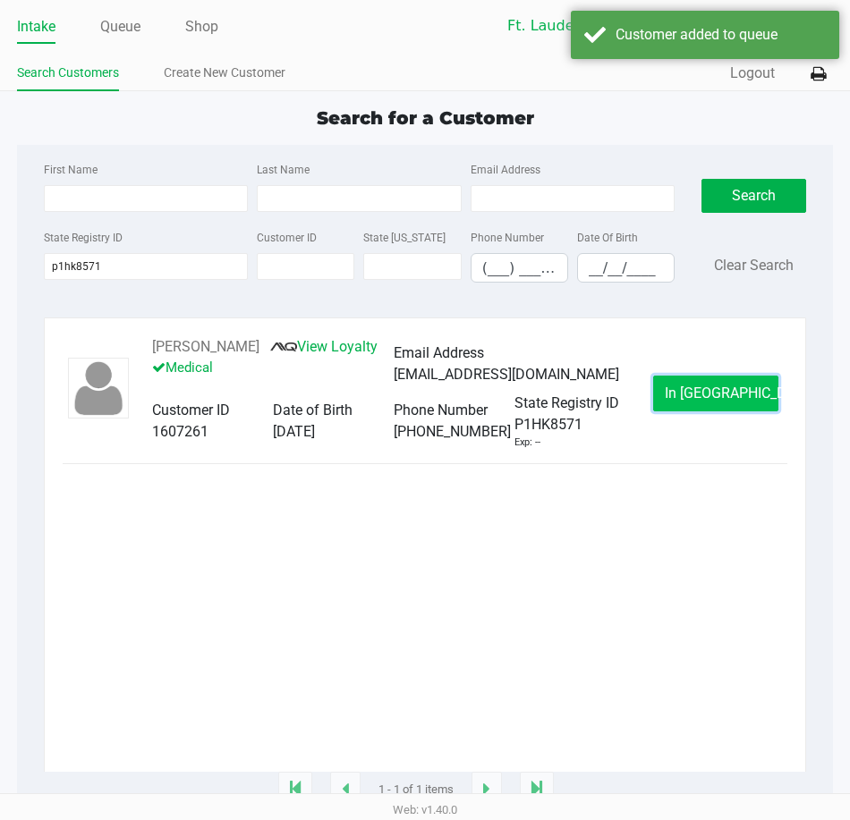
click at [699, 401] on span "In Queue" at bounding box center [740, 393] width 150 height 17
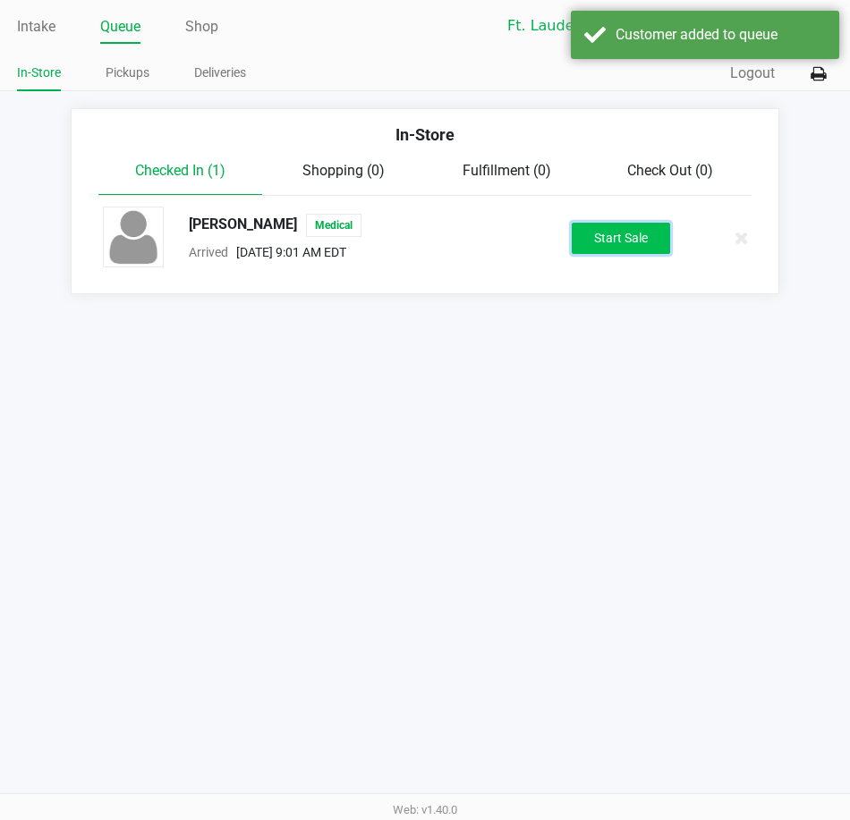
click at [611, 231] on button "Start Sale" at bounding box center [621, 238] width 98 height 31
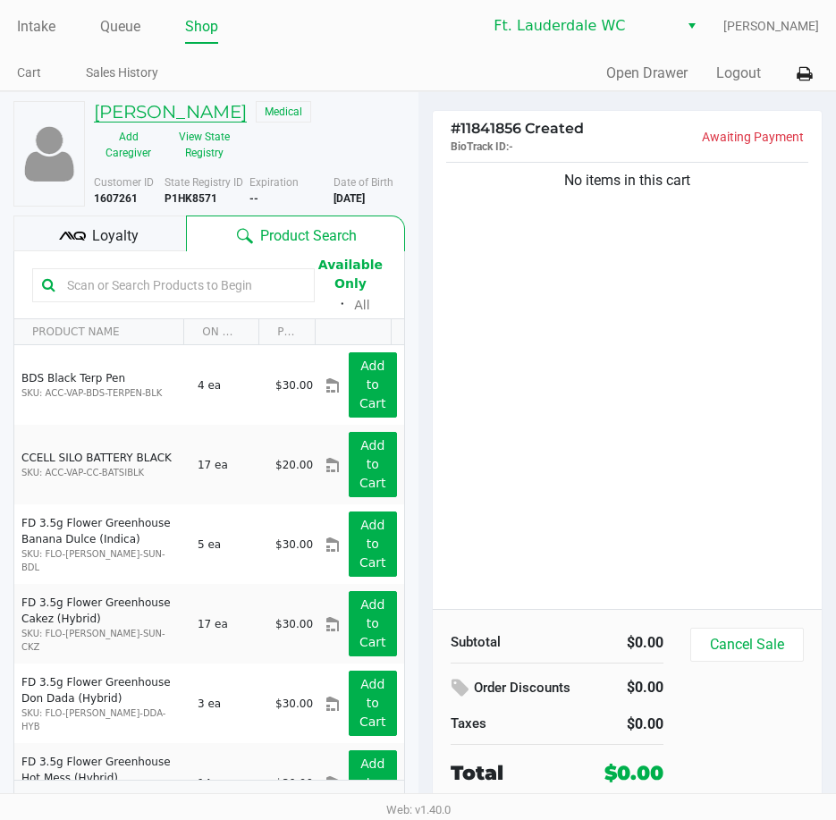
click at [170, 101] on h5 "DAVID NEUMAN" at bounding box center [170, 111] width 153 height 21
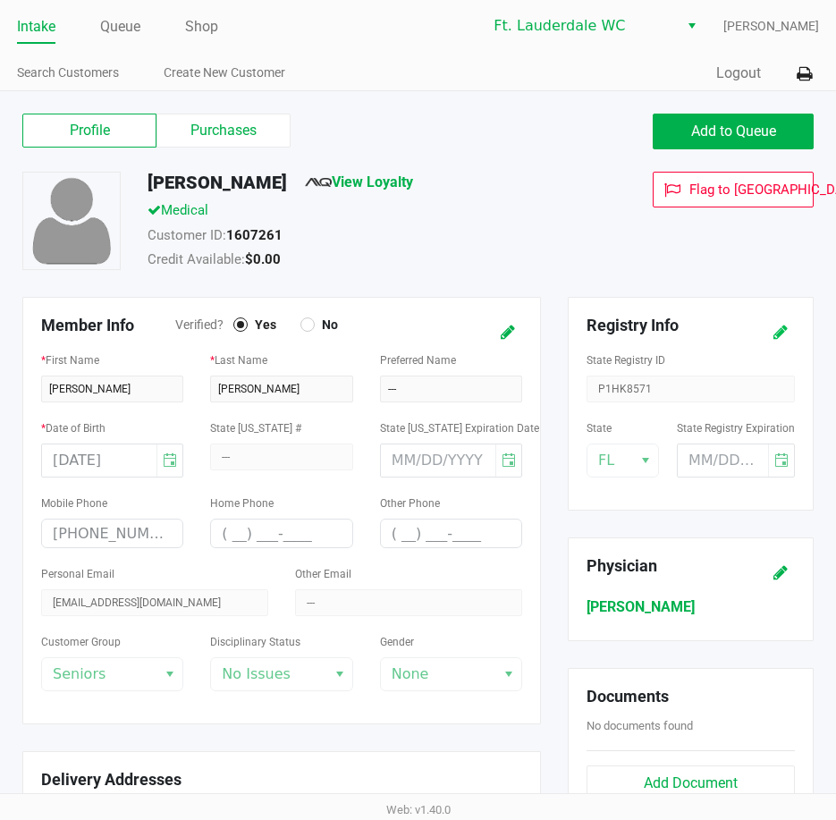
click at [788, 329] on button at bounding box center [781, 332] width 29 height 33
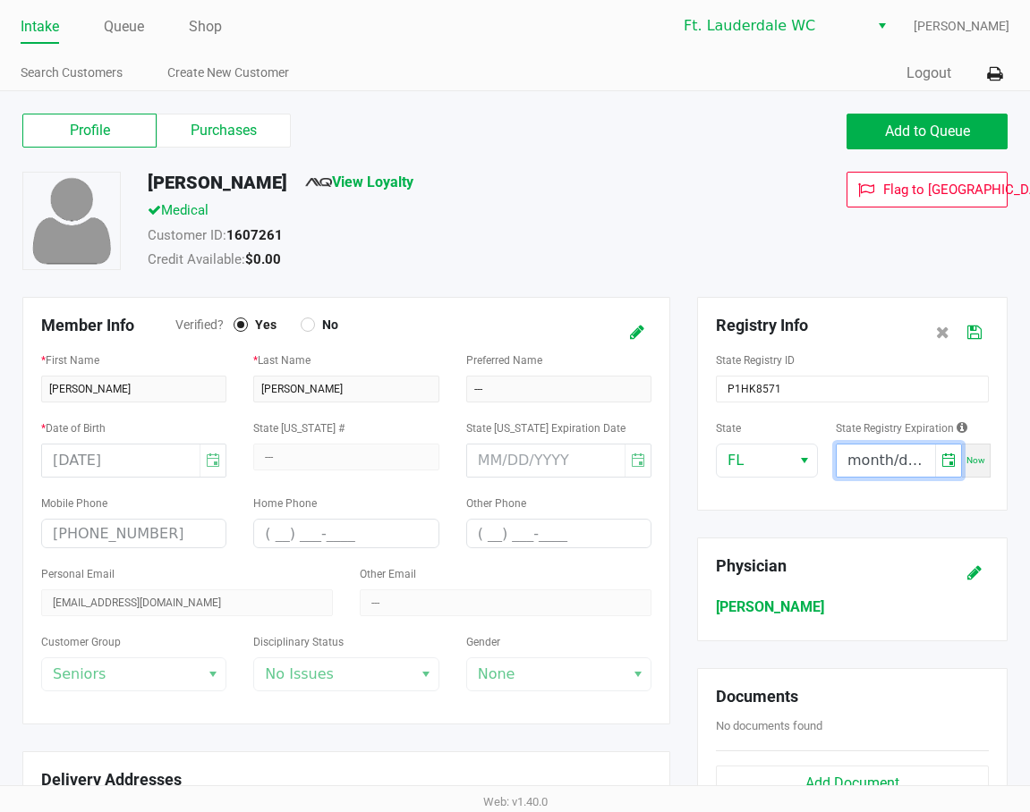
click at [849, 467] on input "month/day/year" at bounding box center [885, 461] width 98 height 32
type input "05/23/2026"
click at [849, 335] on icon at bounding box center [974, 332] width 14 height 13
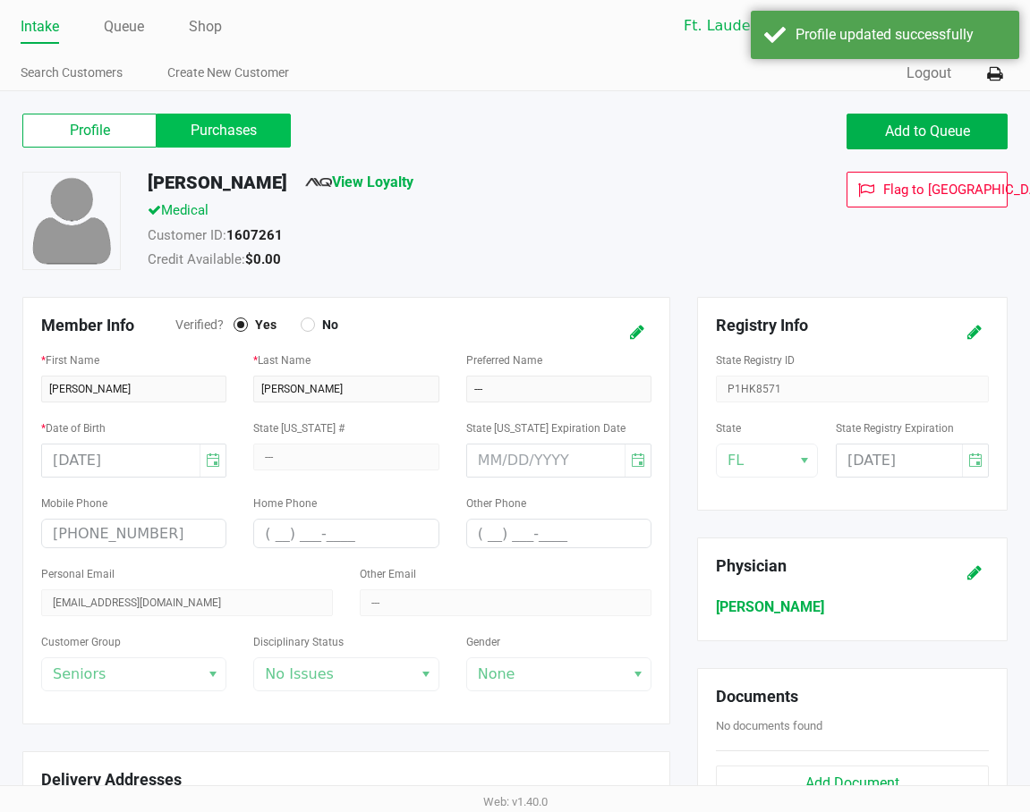
click at [250, 131] on label "Purchases" at bounding box center [224, 131] width 134 height 34
click at [0, 0] on 1 "Purchases" at bounding box center [0, 0] width 0 height 0
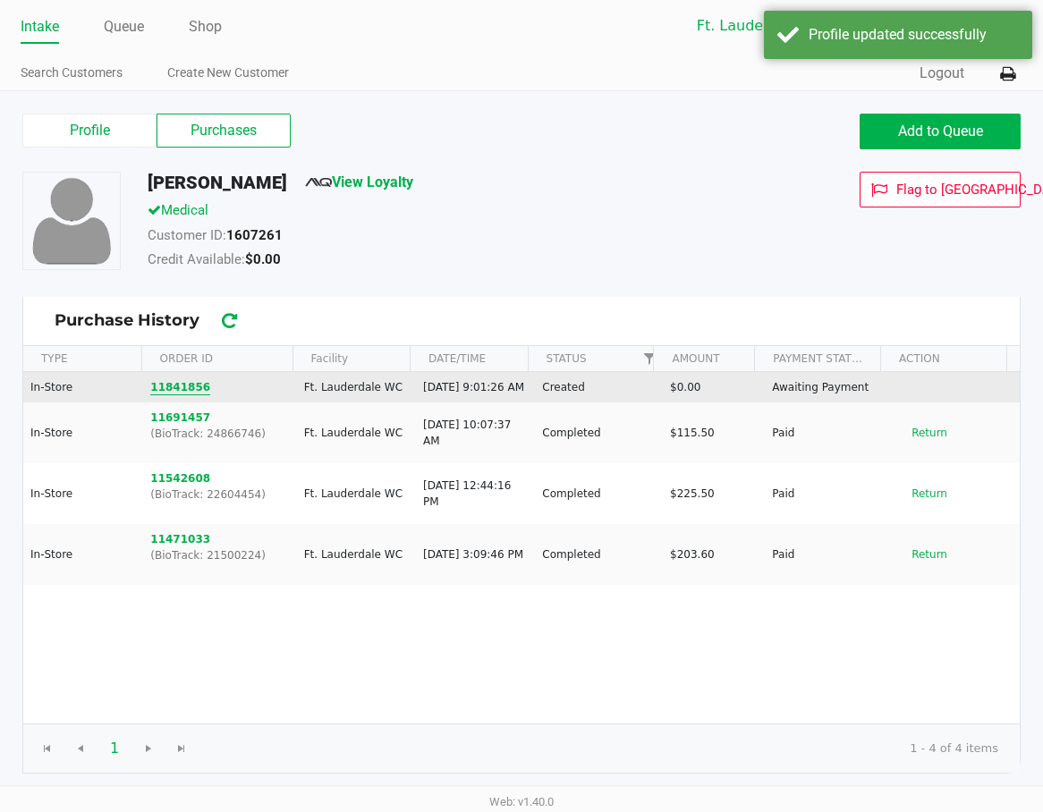
click at [158, 395] on button "11841856" at bounding box center [180, 387] width 60 height 16
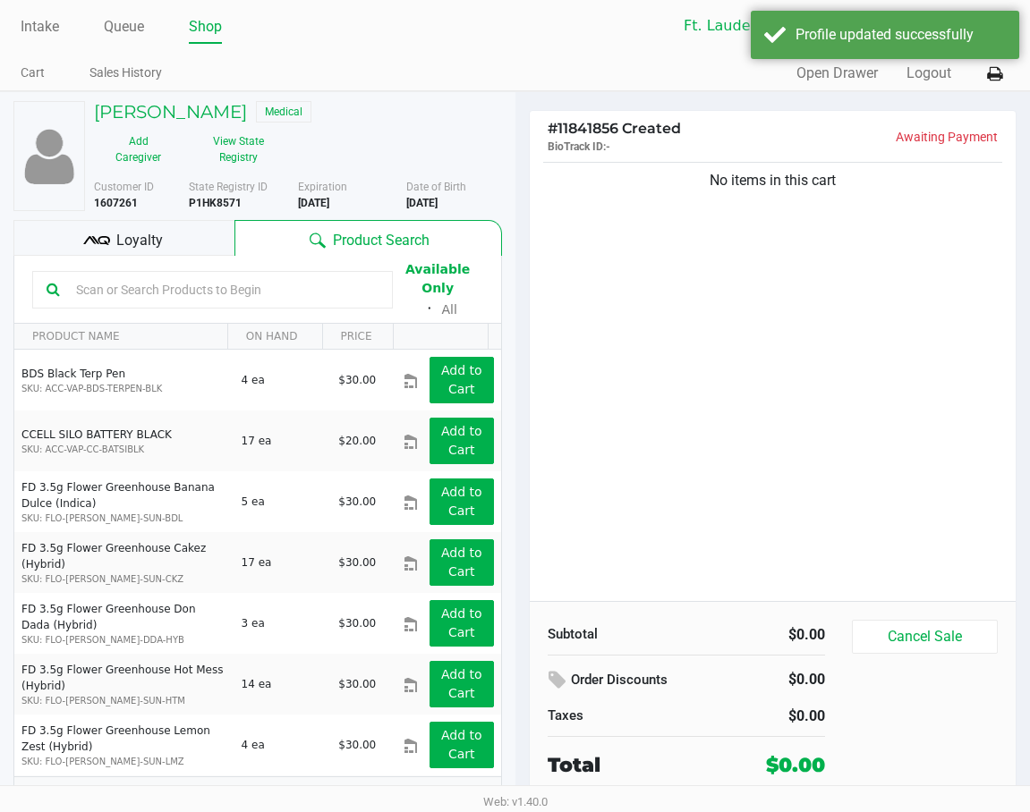
click at [163, 241] on div "Loyalty" at bounding box center [123, 238] width 221 height 36
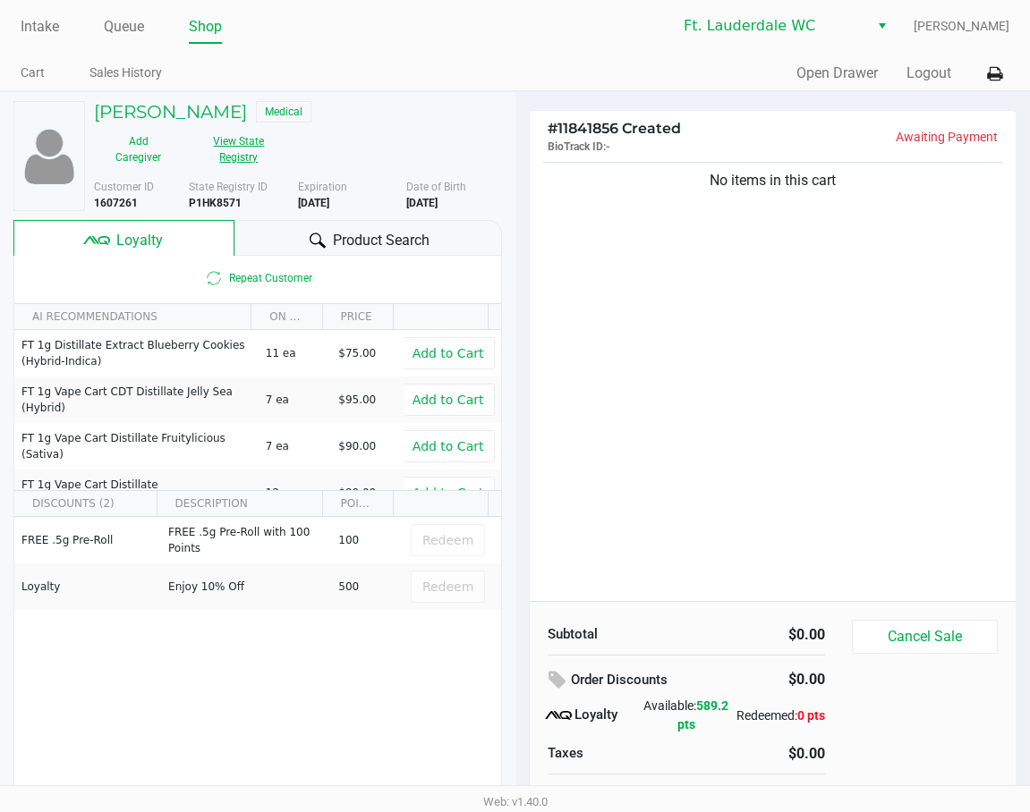
click at [240, 163] on button "View State Registry" at bounding box center [233, 149] width 102 height 45
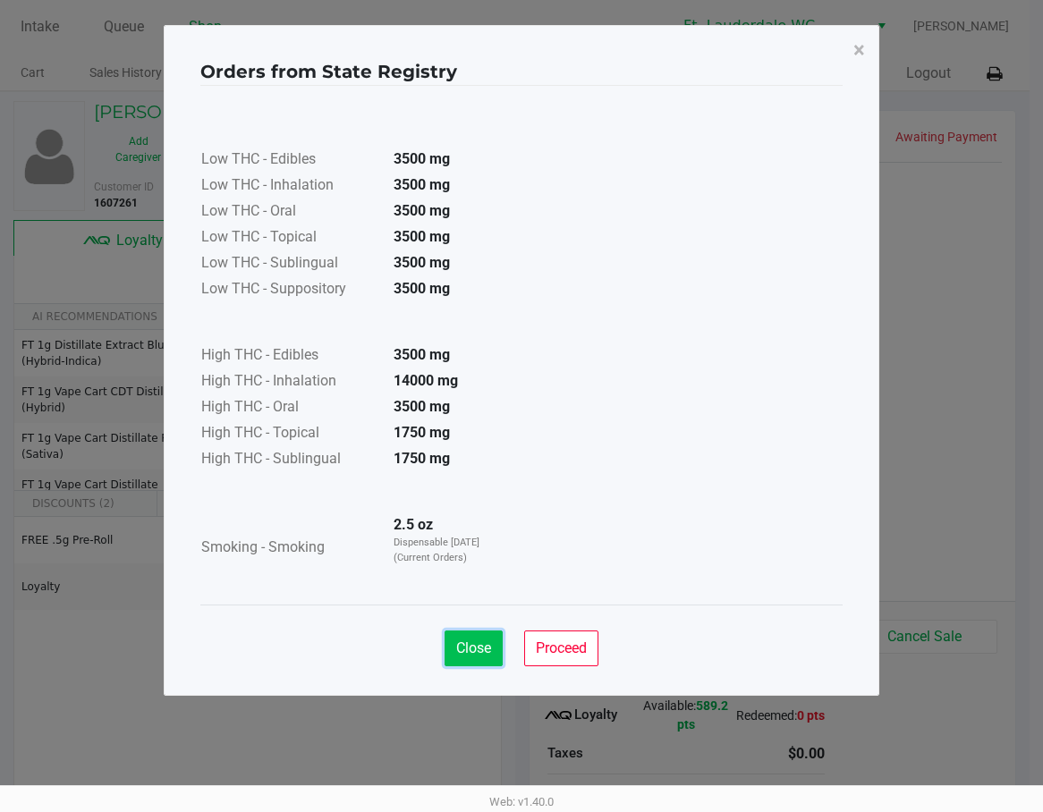
click at [462, 646] on span "Close" at bounding box center [473, 648] width 35 height 17
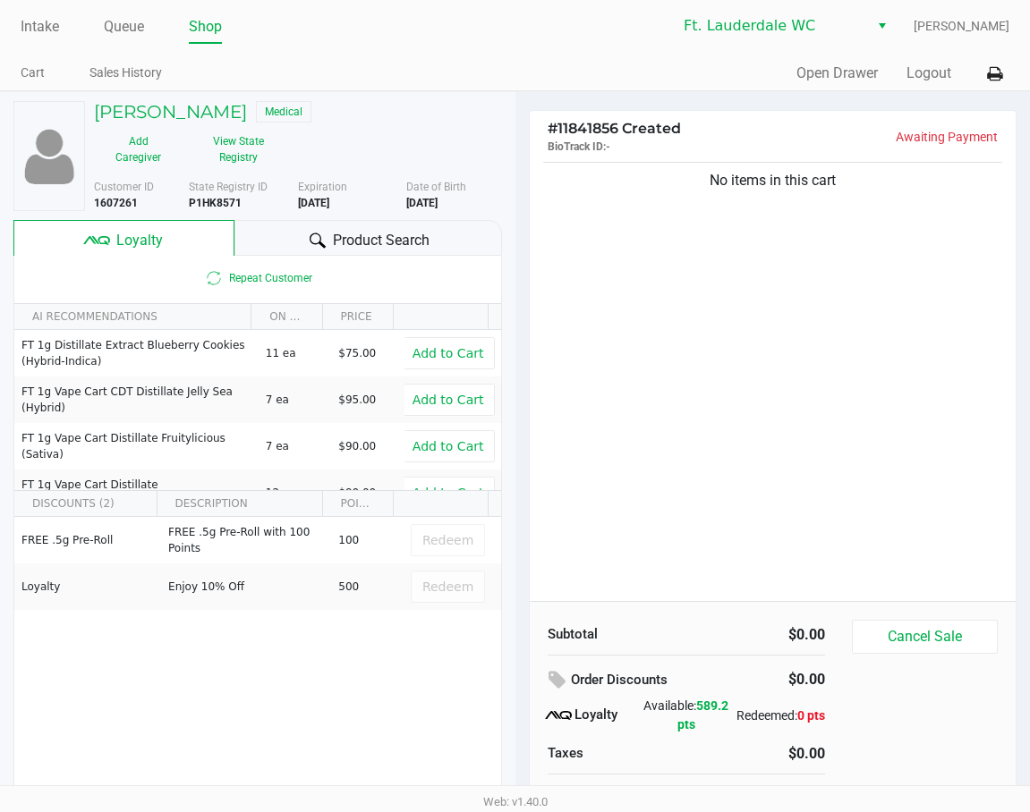
click at [806, 318] on div "No items in this cart" at bounding box center [773, 379] width 487 height 443
click at [813, 304] on div "No items in this cart" at bounding box center [773, 379] width 487 height 443
click at [188, 111] on h5 "DAVID NEUMAN" at bounding box center [170, 111] width 153 height 21
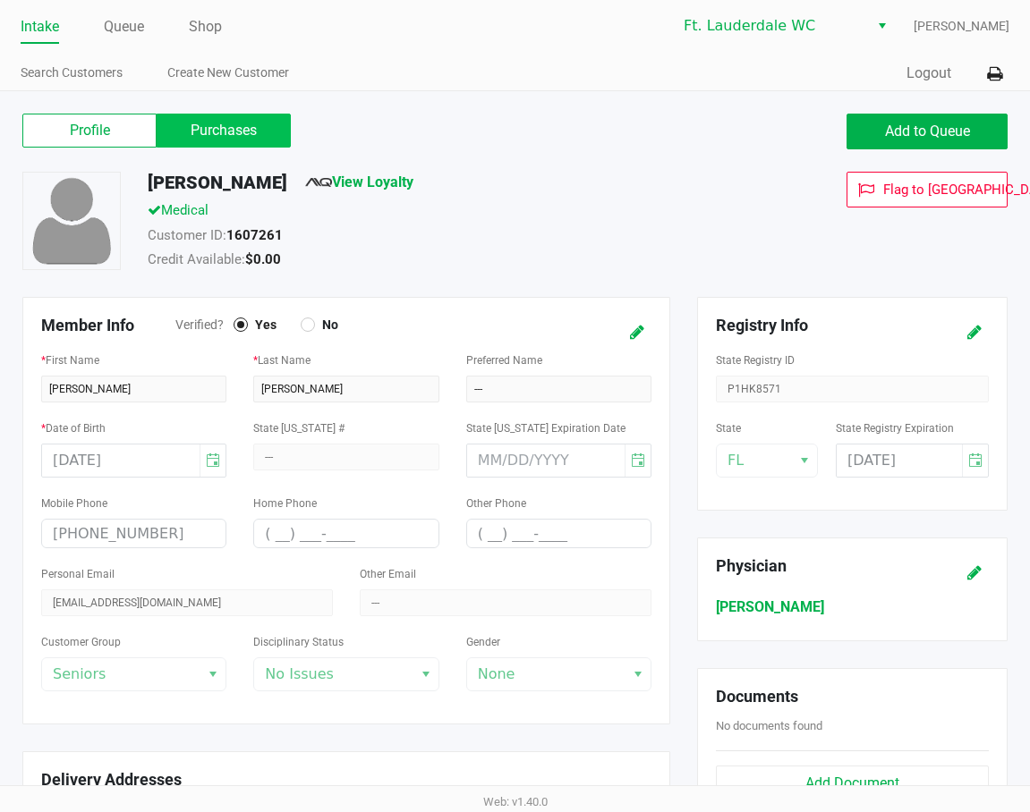
click at [216, 121] on label "Purchases" at bounding box center [224, 131] width 134 height 34
click at [0, 0] on 1 "Purchases" at bounding box center [0, 0] width 0 height 0
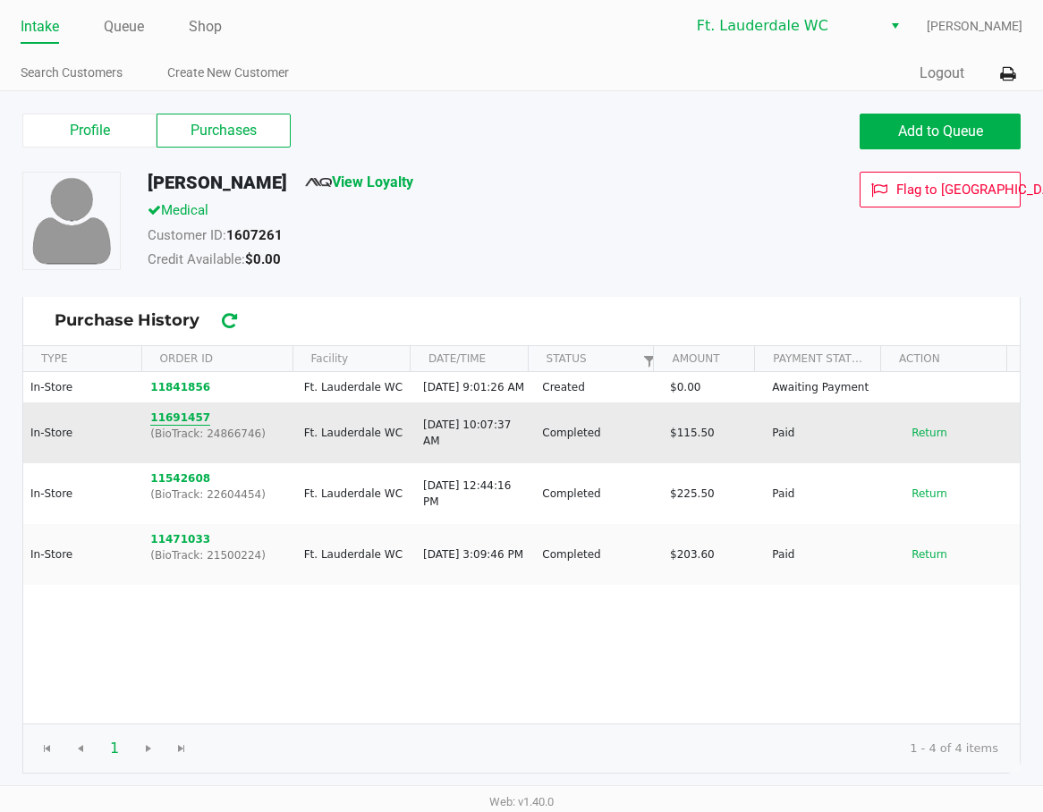
click at [177, 426] on button "11691457" at bounding box center [180, 418] width 60 height 16
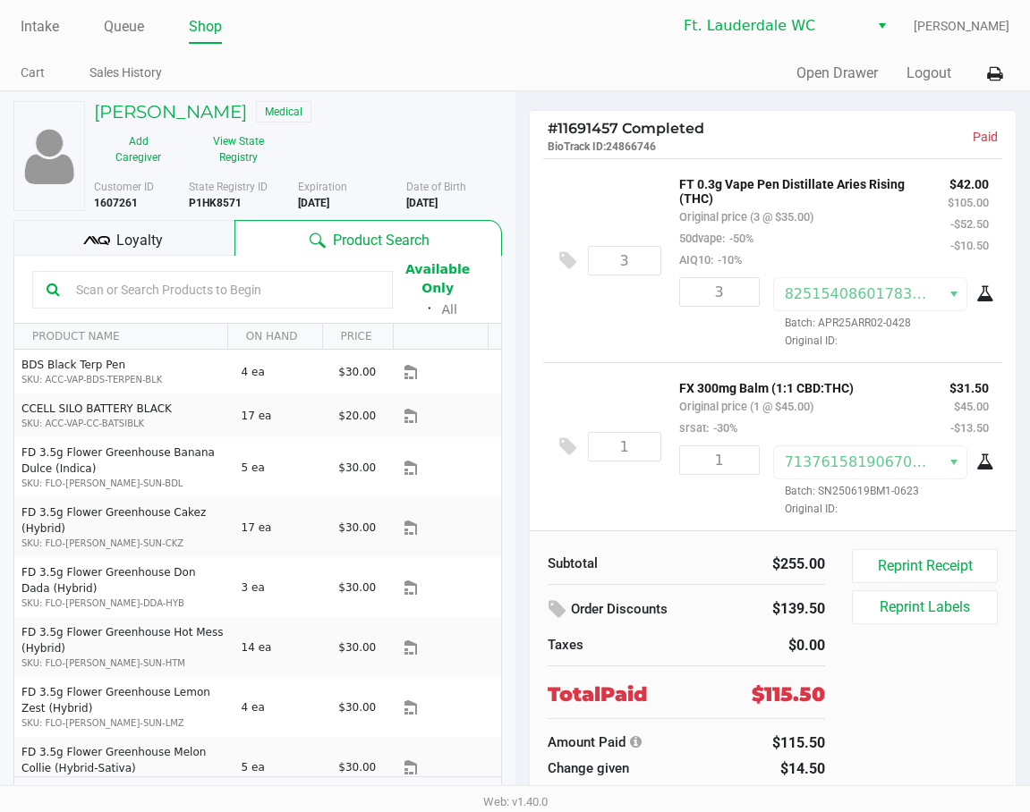
scroll to position [287, 0]
click at [158, 106] on h5 "DAVID NEUMAN" at bounding box center [170, 111] width 153 height 21
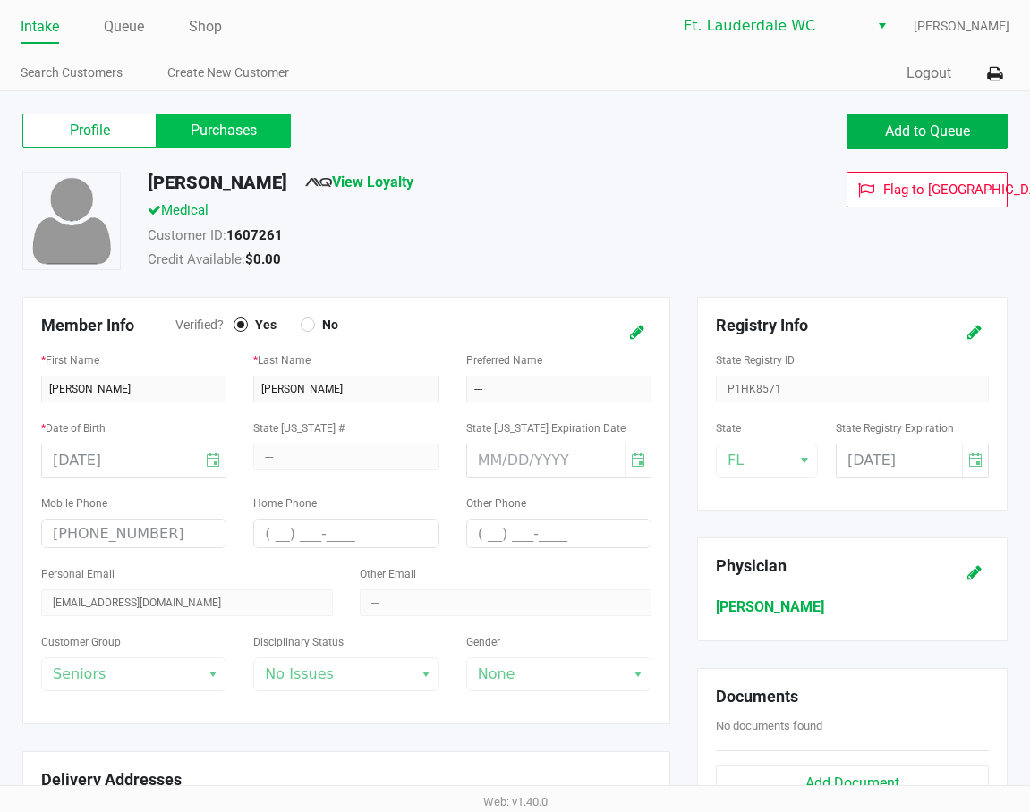
click at [242, 137] on label "Purchases" at bounding box center [224, 131] width 134 height 34
click at [0, 0] on 1 "Purchases" at bounding box center [0, 0] width 0 height 0
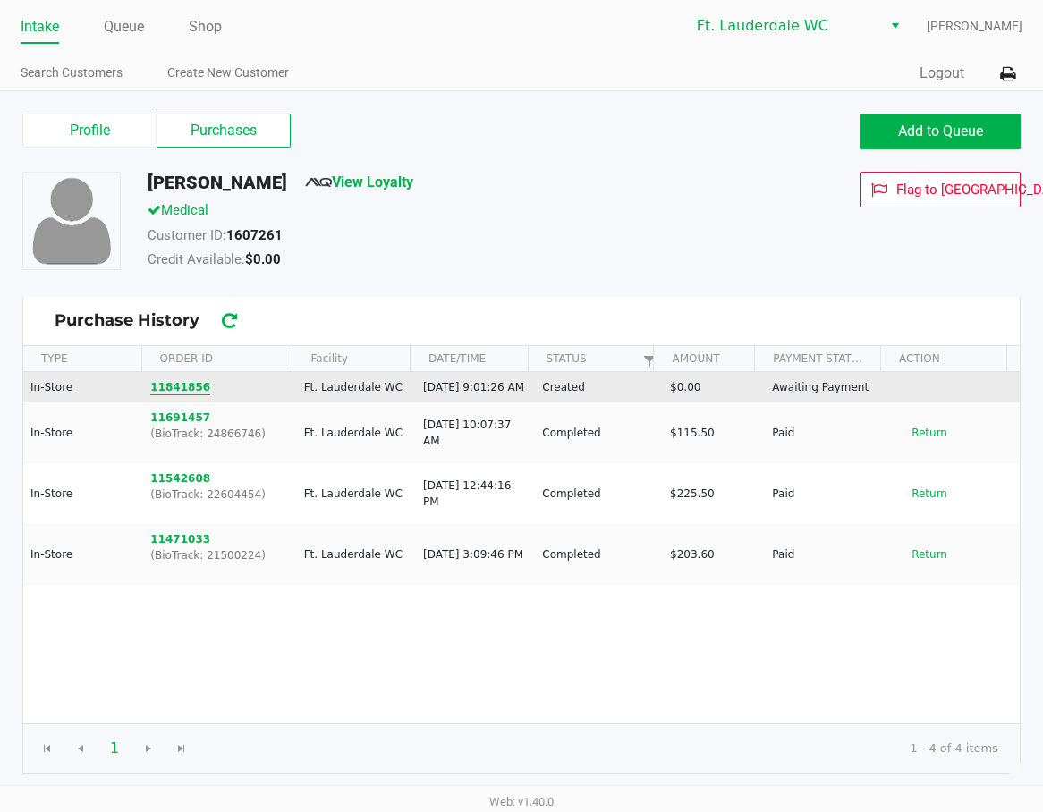
click at [191, 395] on button "11841856" at bounding box center [180, 387] width 60 height 16
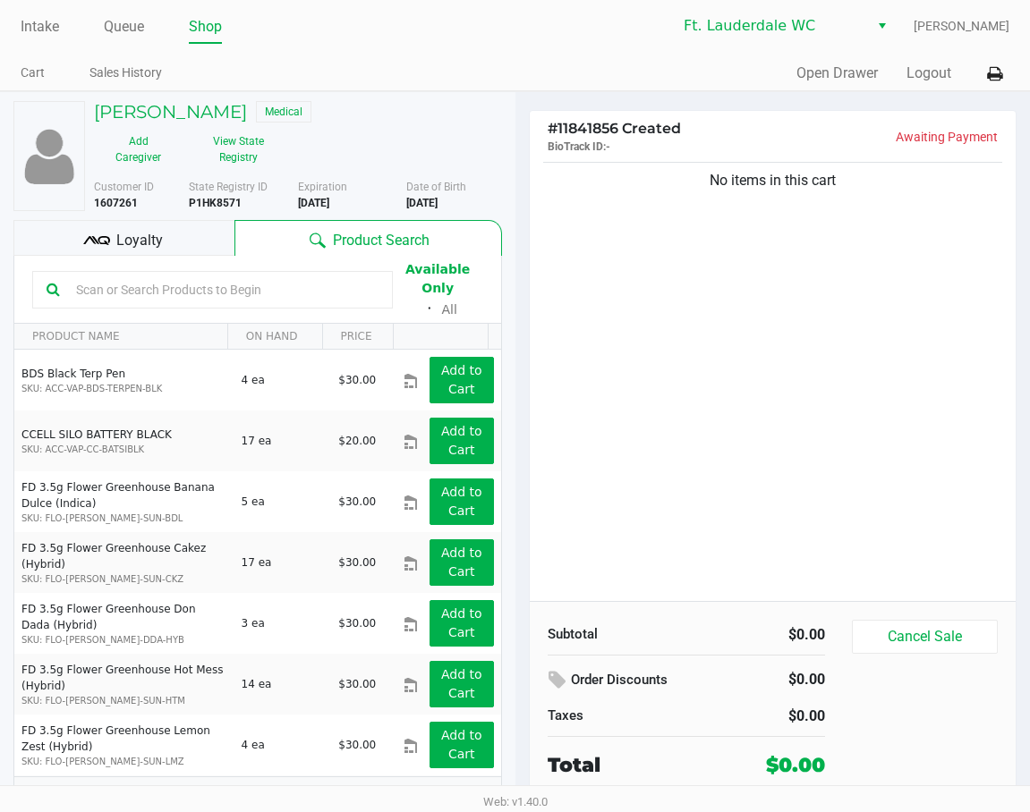
click at [849, 403] on div "No items in this cart" at bounding box center [773, 379] width 487 height 443
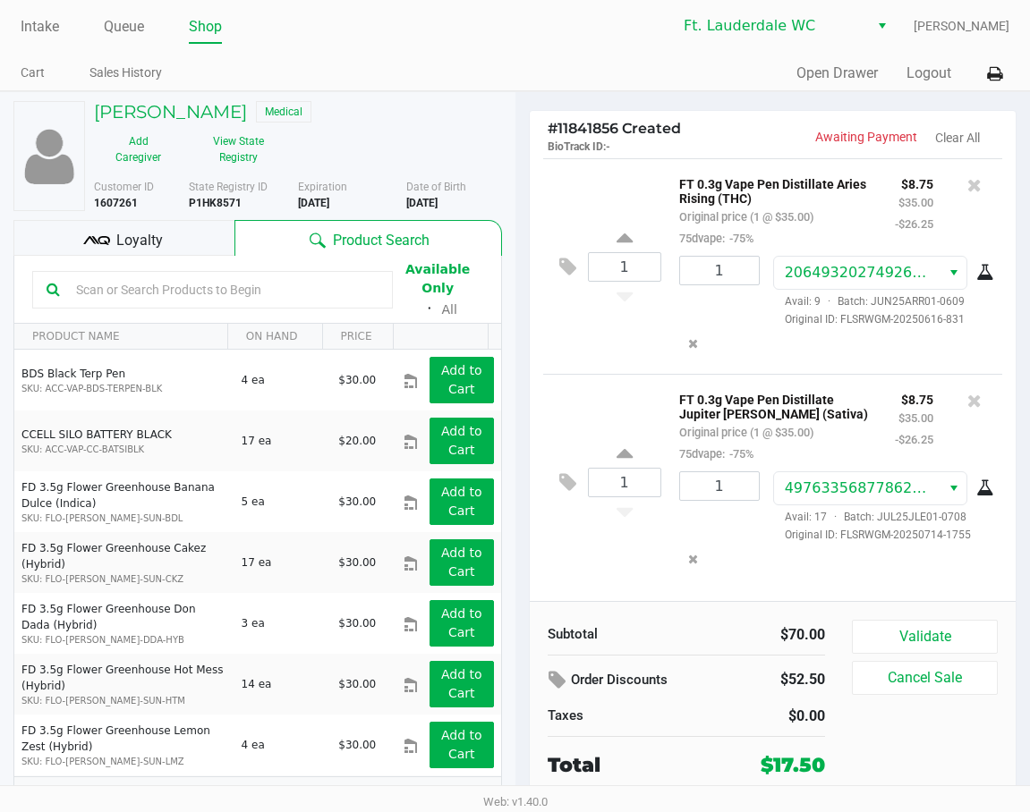
click at [428, 56] on div "Intake Queue Shop Ft. Lauderdale WC Tommy Gramenidis Cart Sales History Quick S…" at bounding box center [515, 45] width 1030 height 91
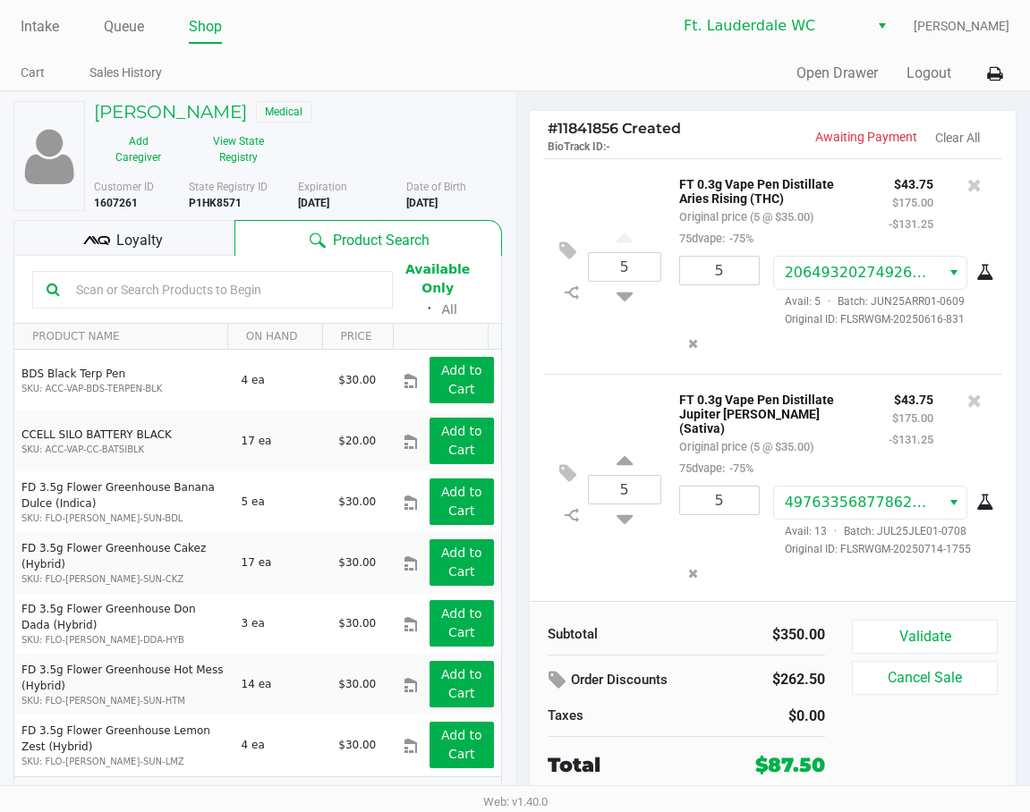
click at [127, 233] on span "Loyalty" at bounding box center [139, 240] width 47 height 21
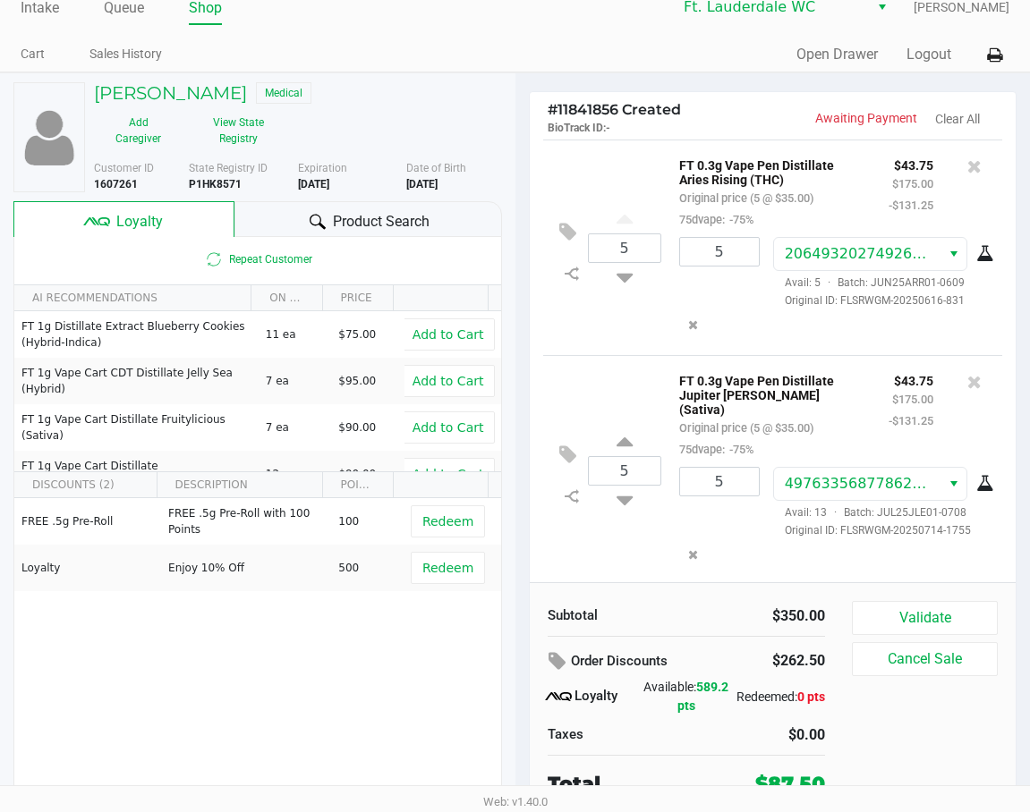
scroll to position [24, 0]
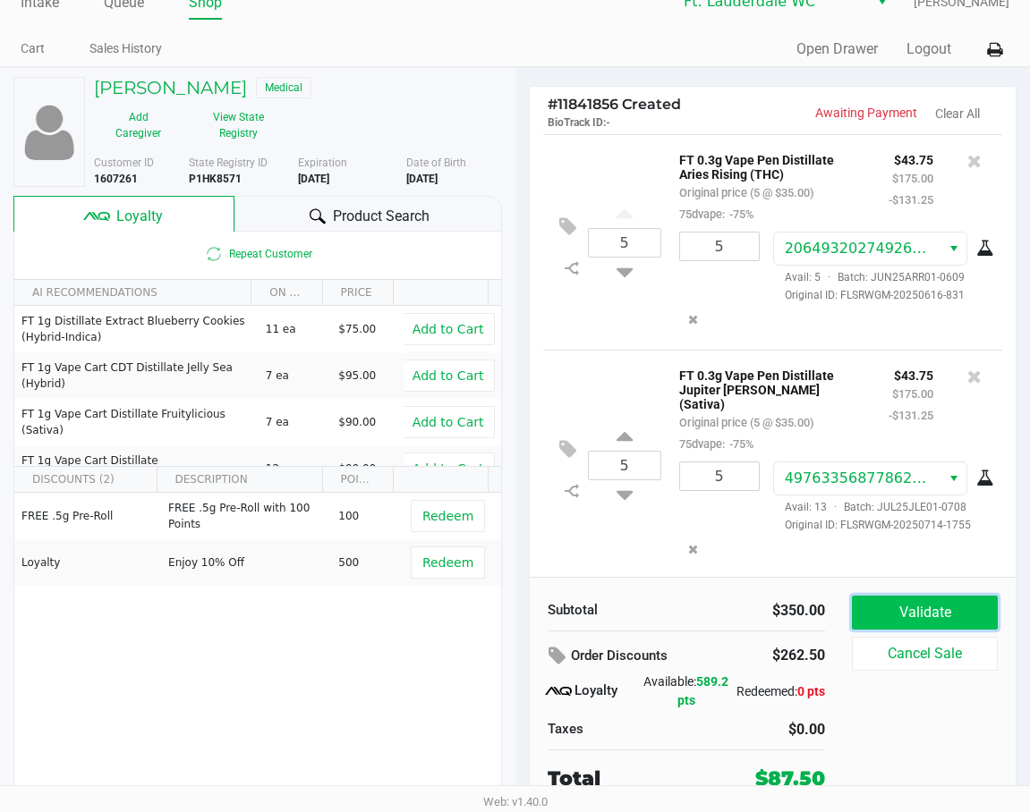
click at [849, 614] on button "Validate" at bounding box center [925, 613] width 146 height 34
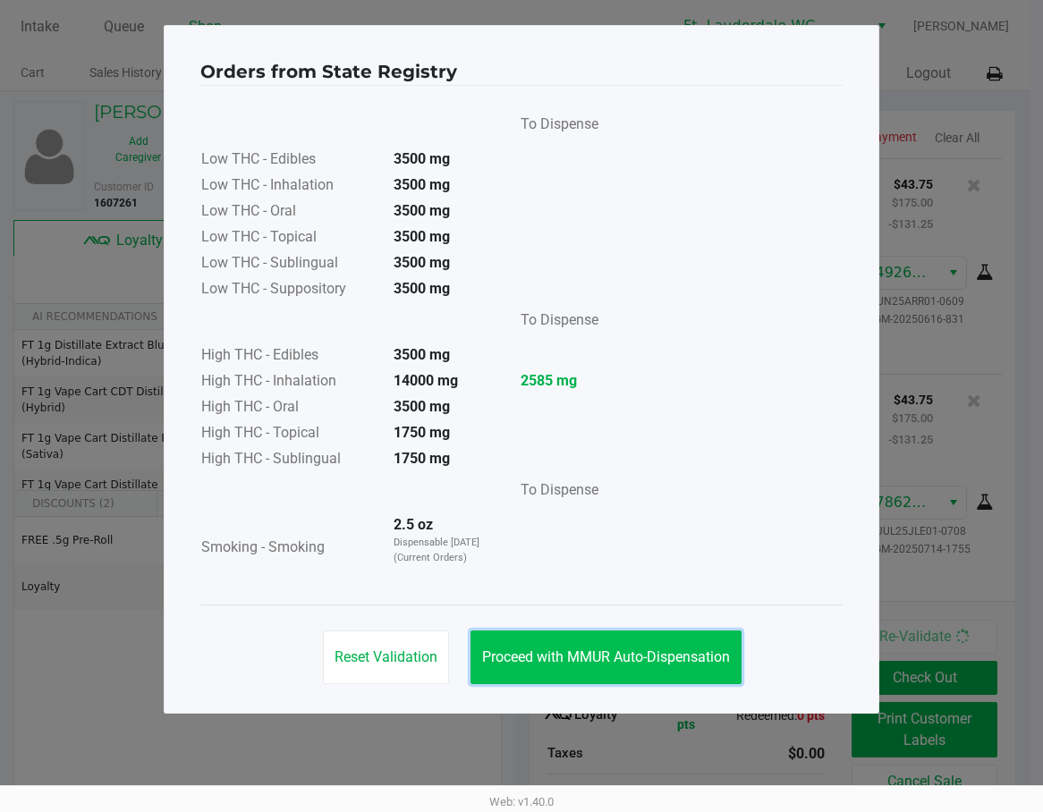
click at [617, 680] on button "Proceed with MMUR Auto-Dispensation" at bounding box center [605, 658] width 271 height 54
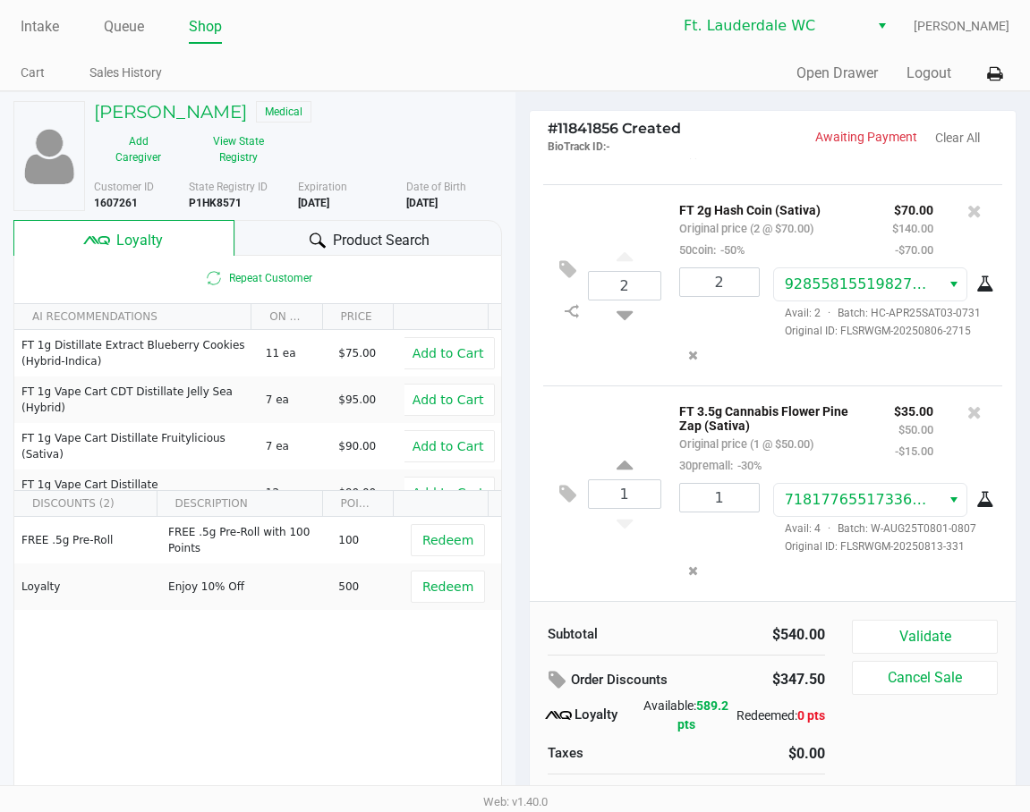
scroll to position [454, 0]
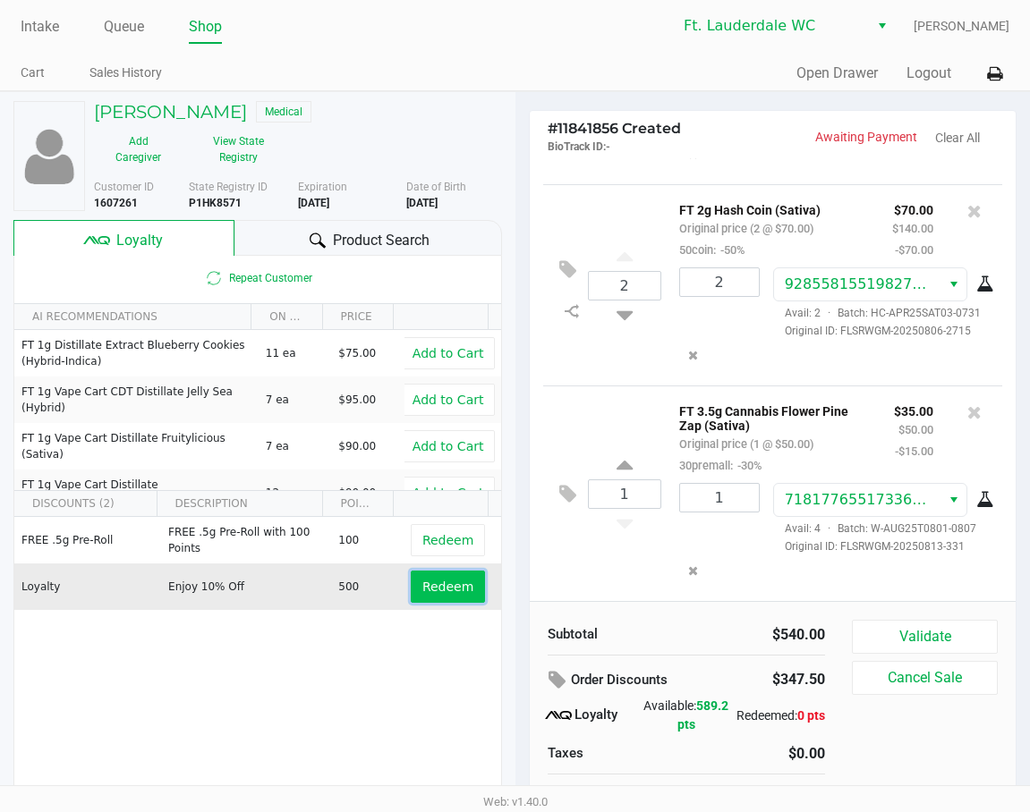
click at [441, 581] on span "Redeem" at bounding box center [447, 587] width 51 height 14
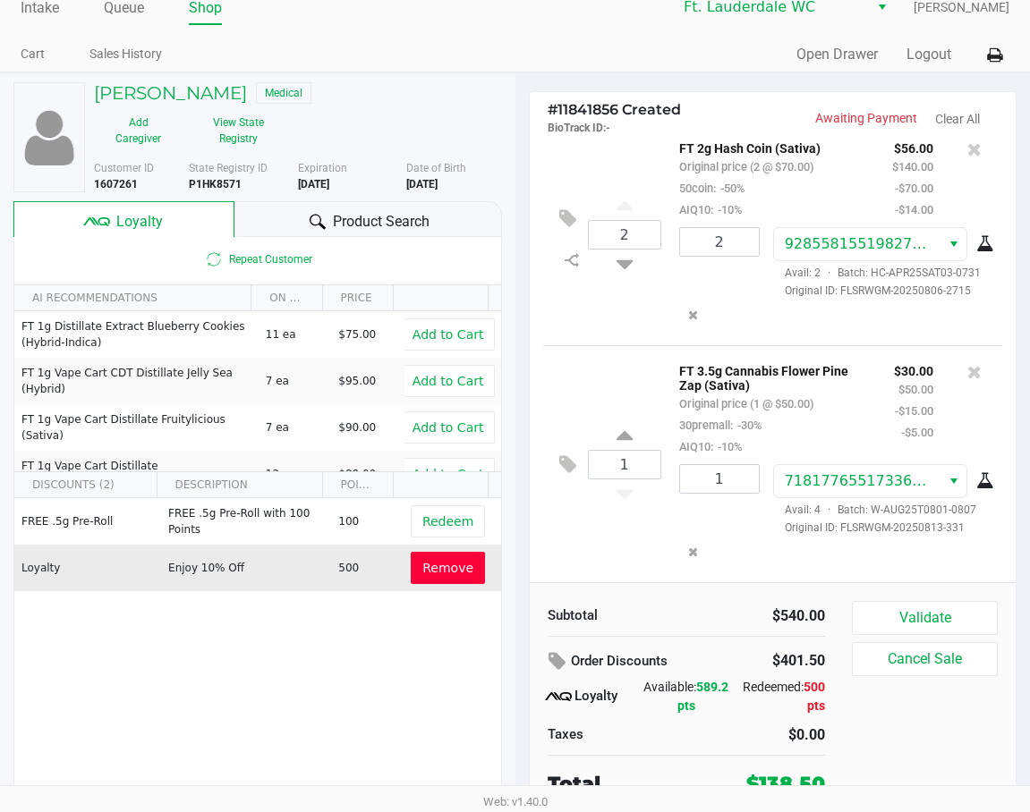
scroll to position [24, 0]
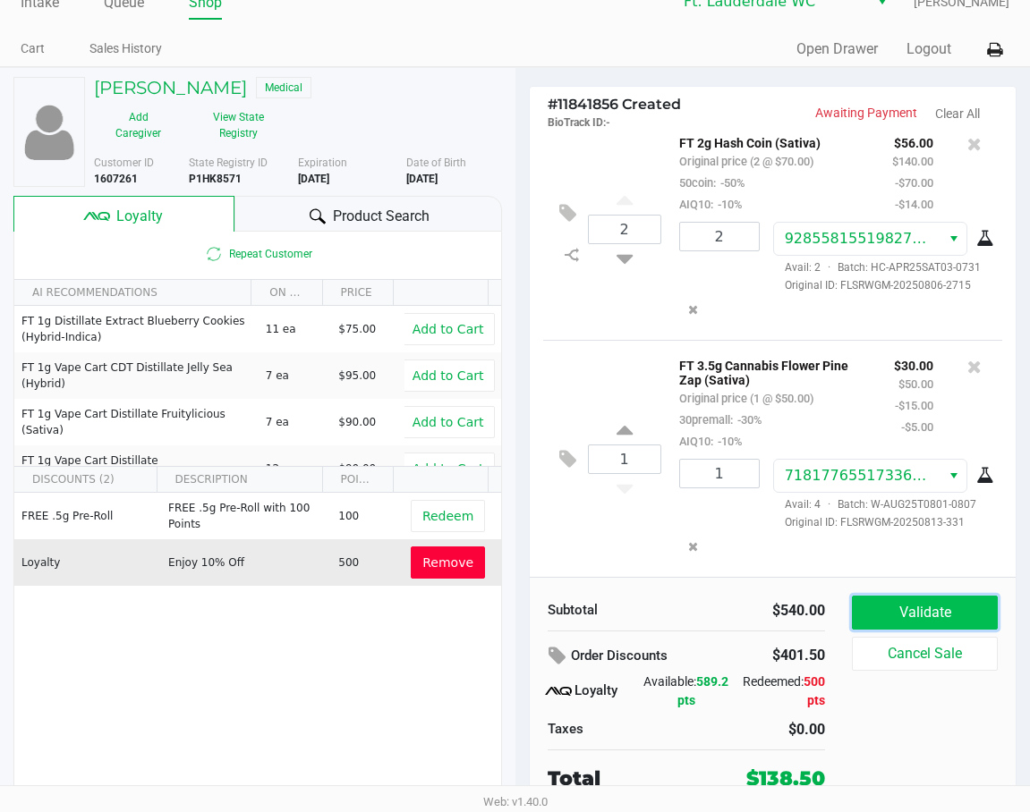
click at [849, 621] on button "Validate" at bounding box center [925, 613] width 146 height 34
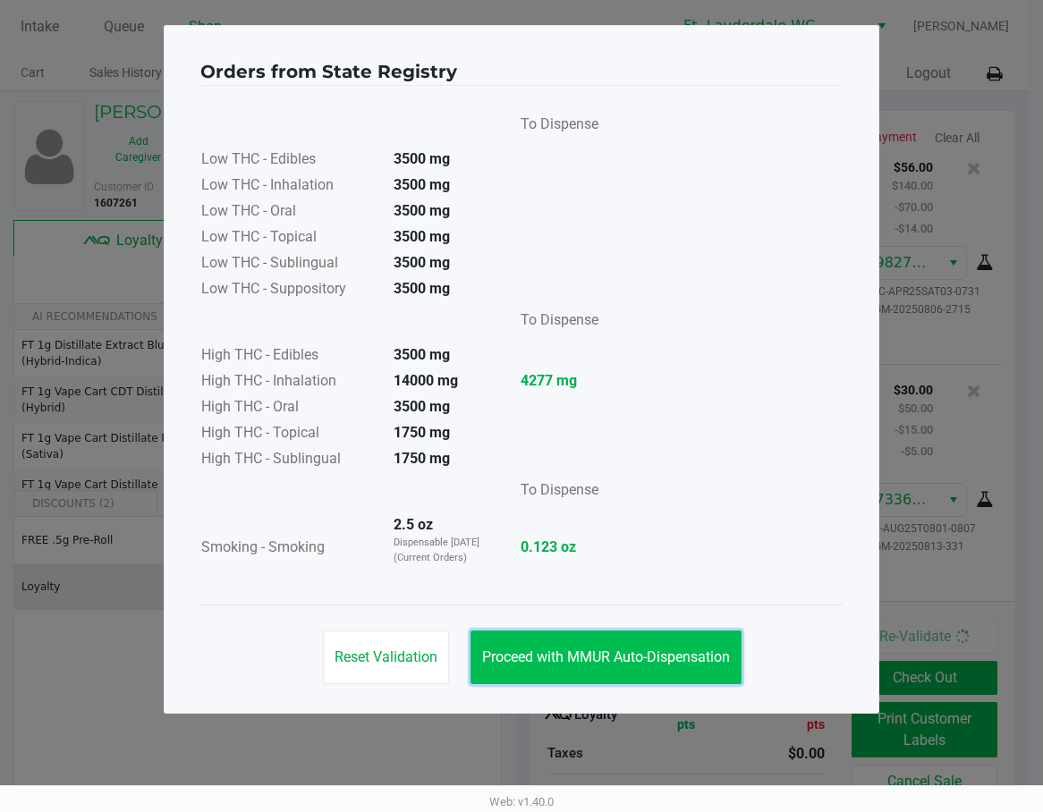
click at [704, 669] on button "Proceed with MMUR Auto-Dispensation" at bounding box center [605, 658] width 271 height 54
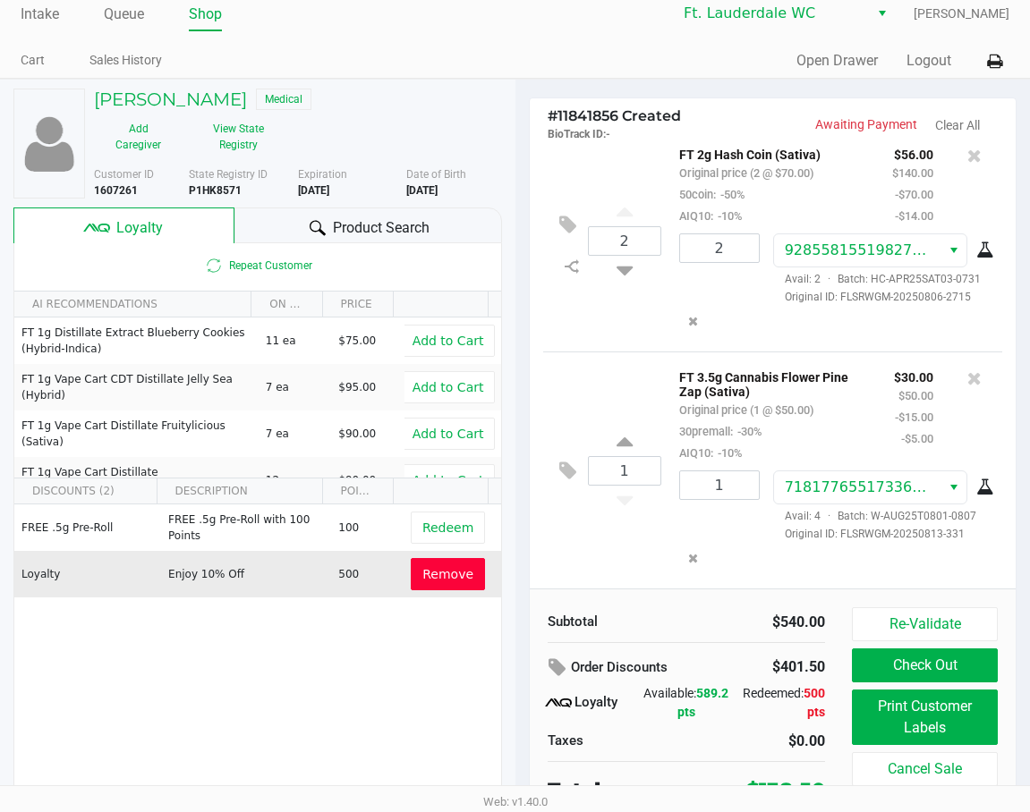
scroll to position [24, 0]
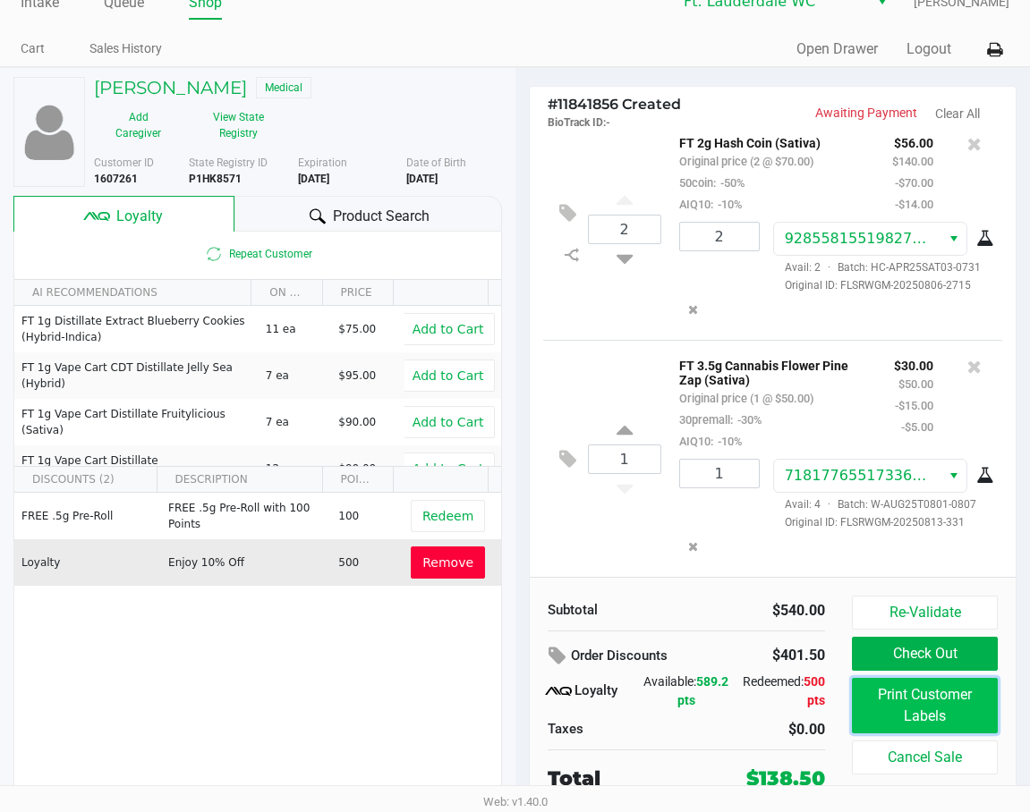
click at [849, 703] on button "Print Customer Labels" at bounding box center [925, 705] width 146 height 55
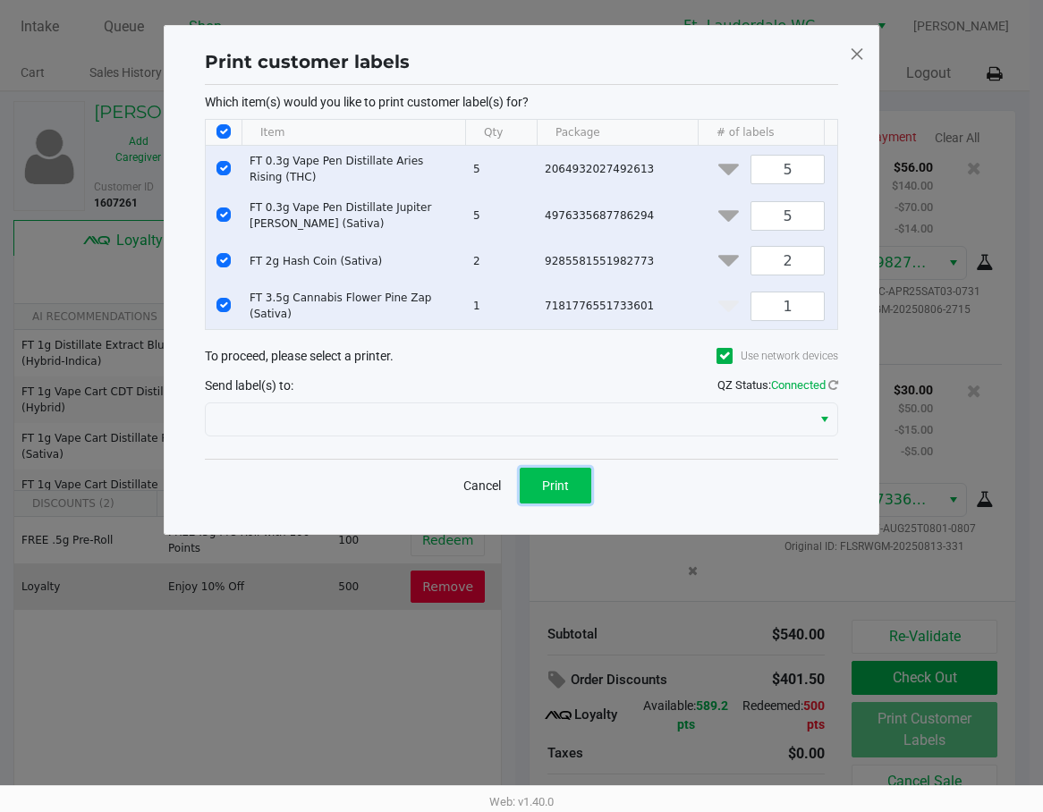
click at [553, 492] on span "Print" at bounding box center [555, 486] width 27 height 14
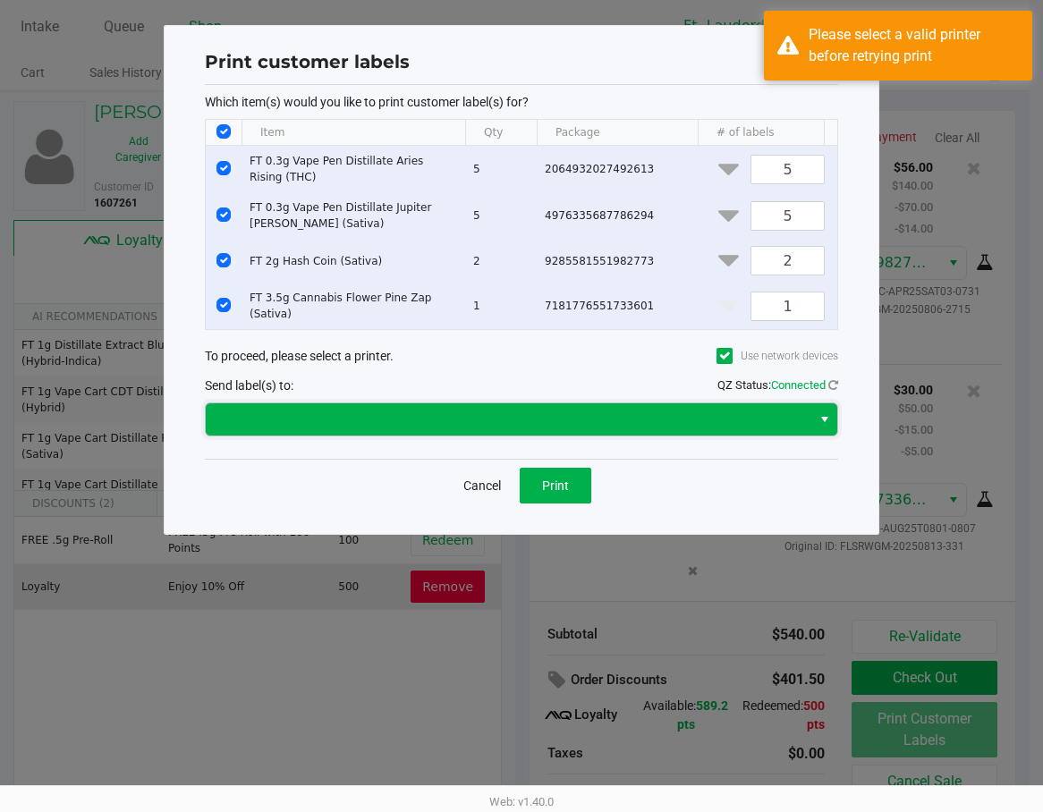
click at [647, 421] on span at bounding box center [509, 419] width 606 height 32
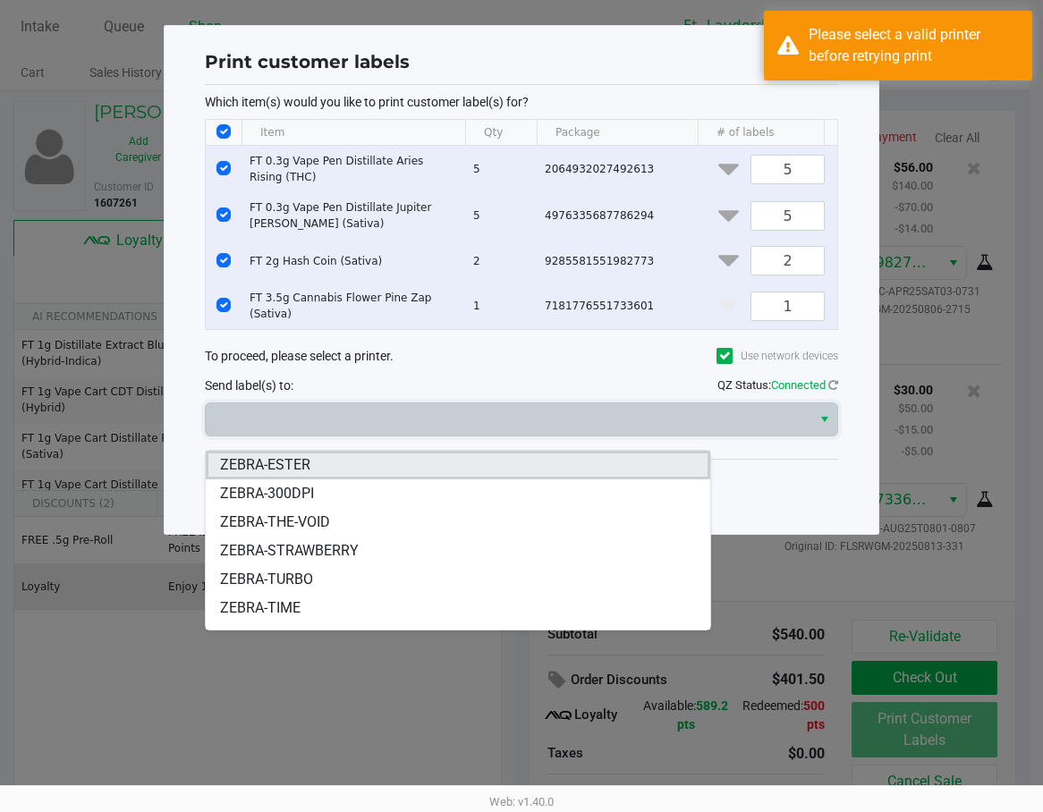
click at [370, 466] on li "ZEBRA-ESTER" at bounding box center [458, 465] width 504 height 29
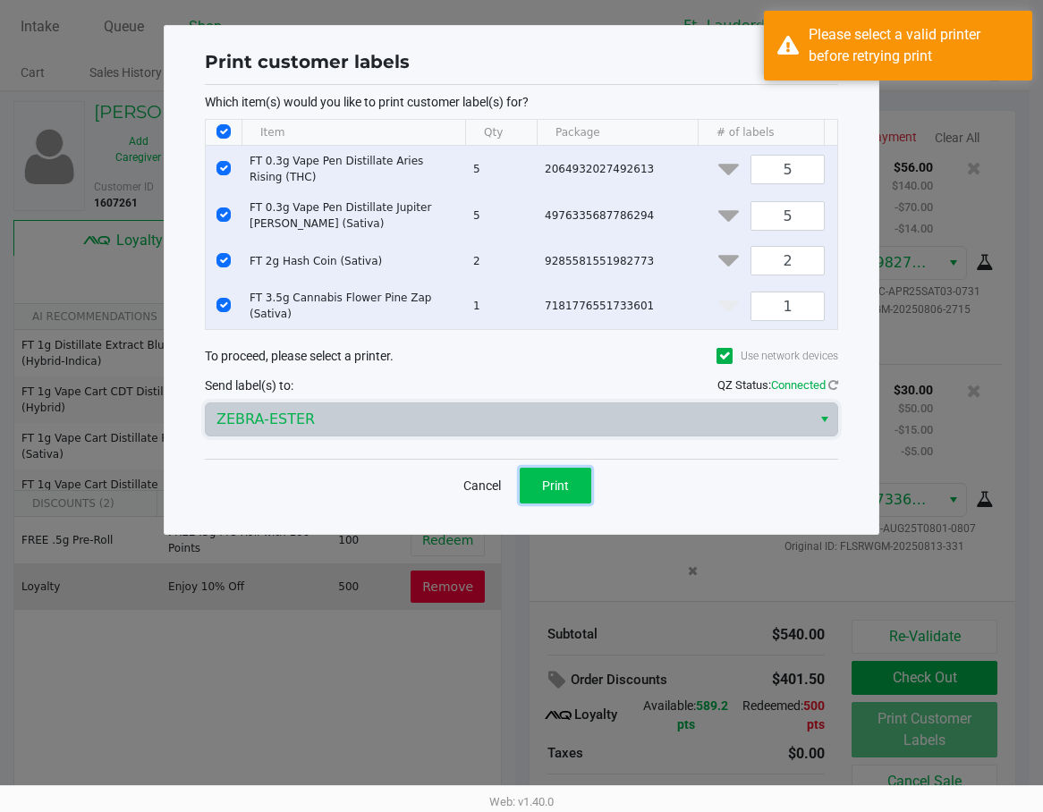
click at [567, 504] on button "Print" at bounding box center [556, 486] width 72 height 36
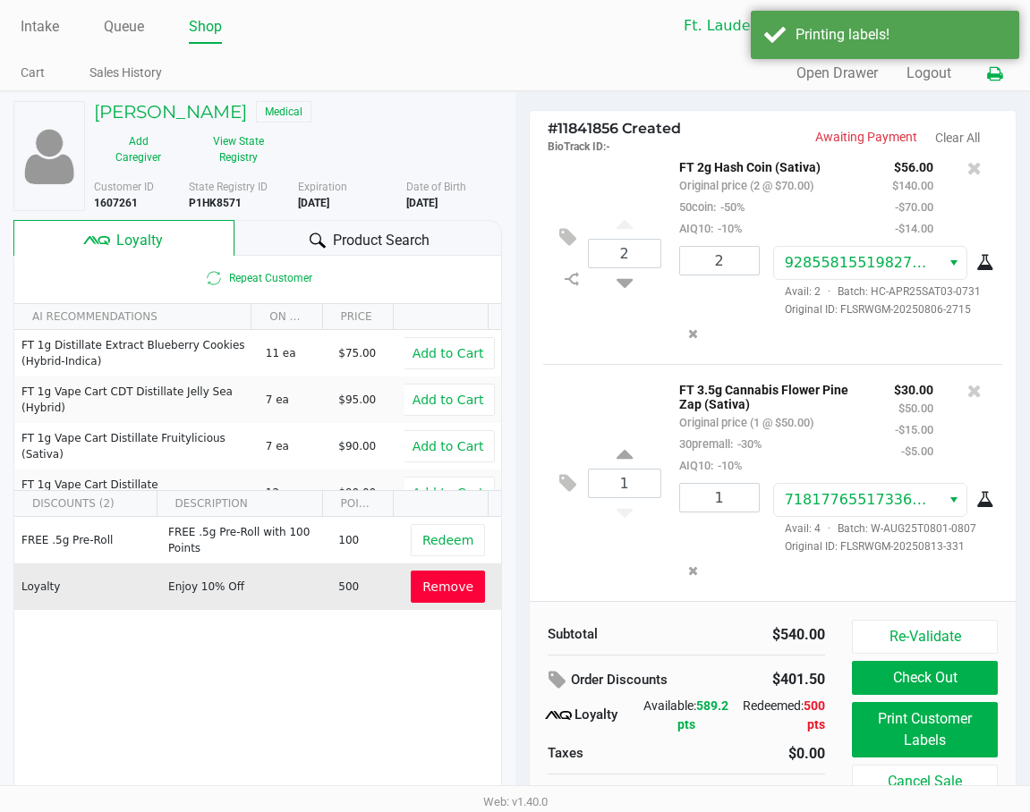
click at [849, 79] on icon at bounding box center [994, 74] width 15 height 13
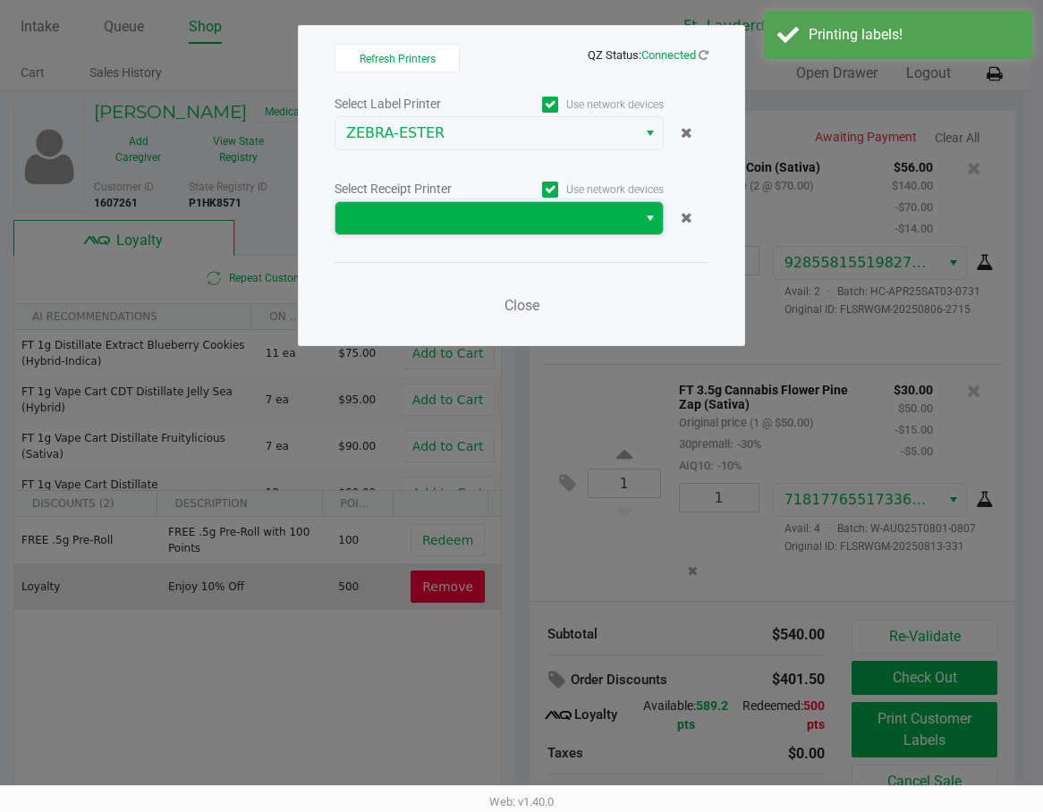
click at [586, 215] on span at bounding box center [486, 218] width 280 height 21
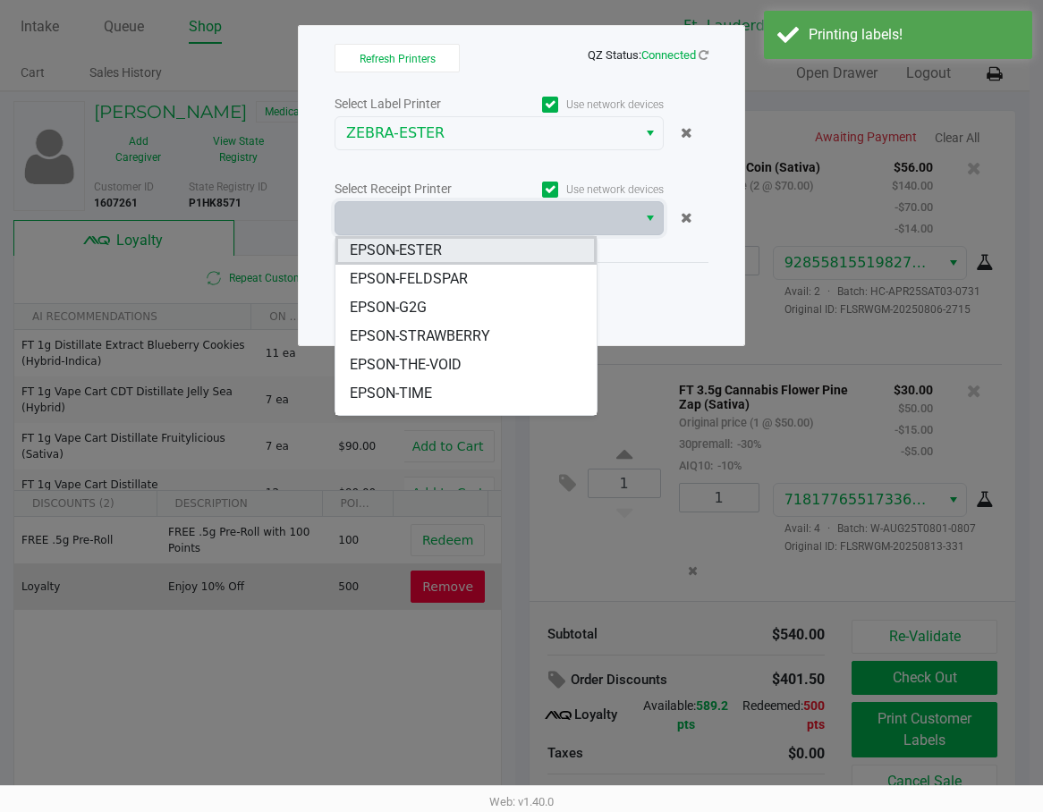
click at [486, 246] on li "EPSON-ESTER" at bounding box center [465, 250] width 261 height 29
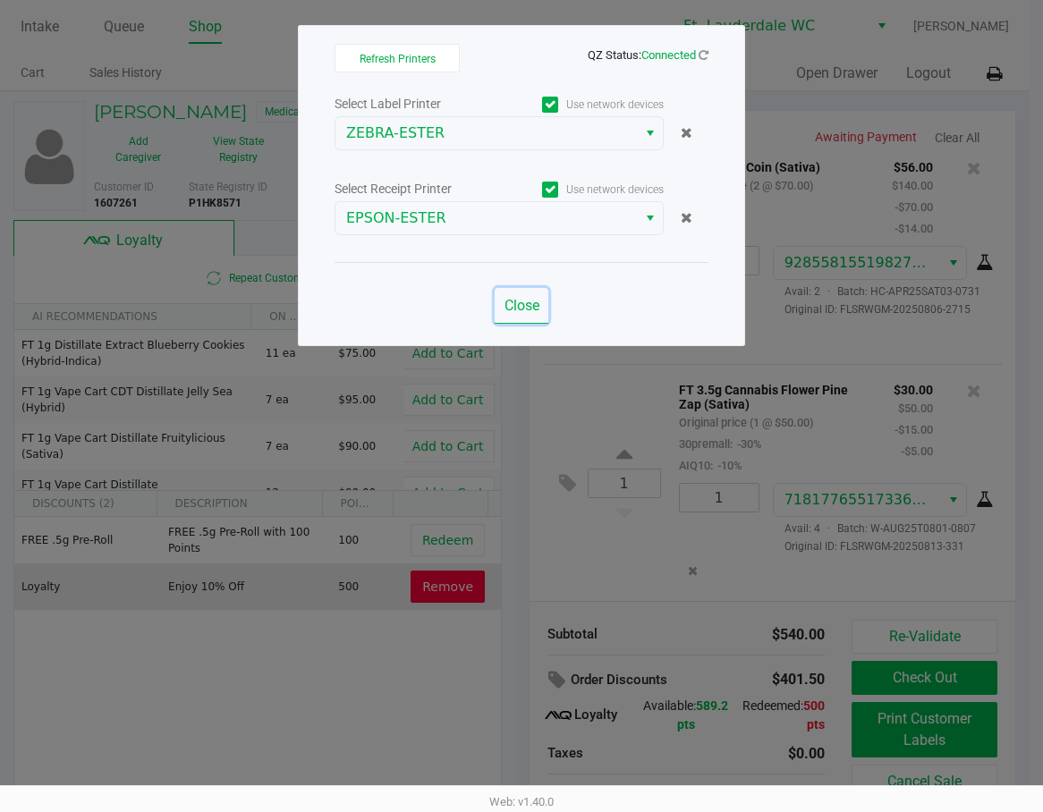
click at [528, 308] on span "Close" at bounding box center [521, 305] width 35 height 17
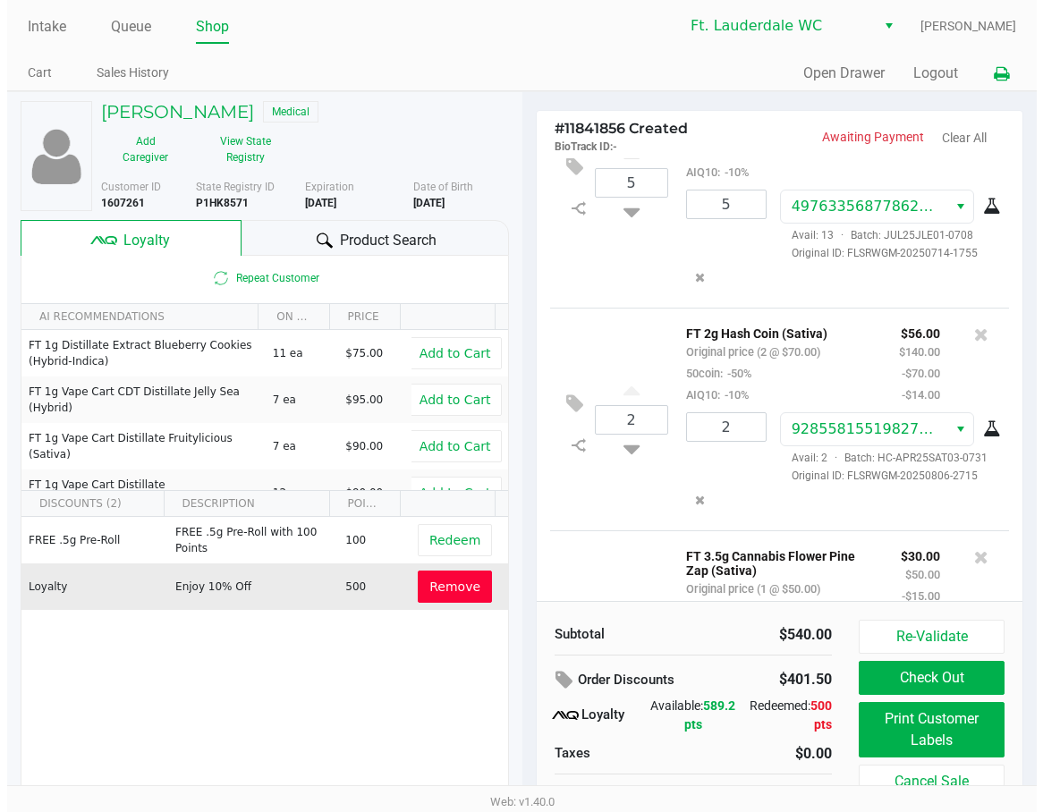
scroll to position [182, 0]
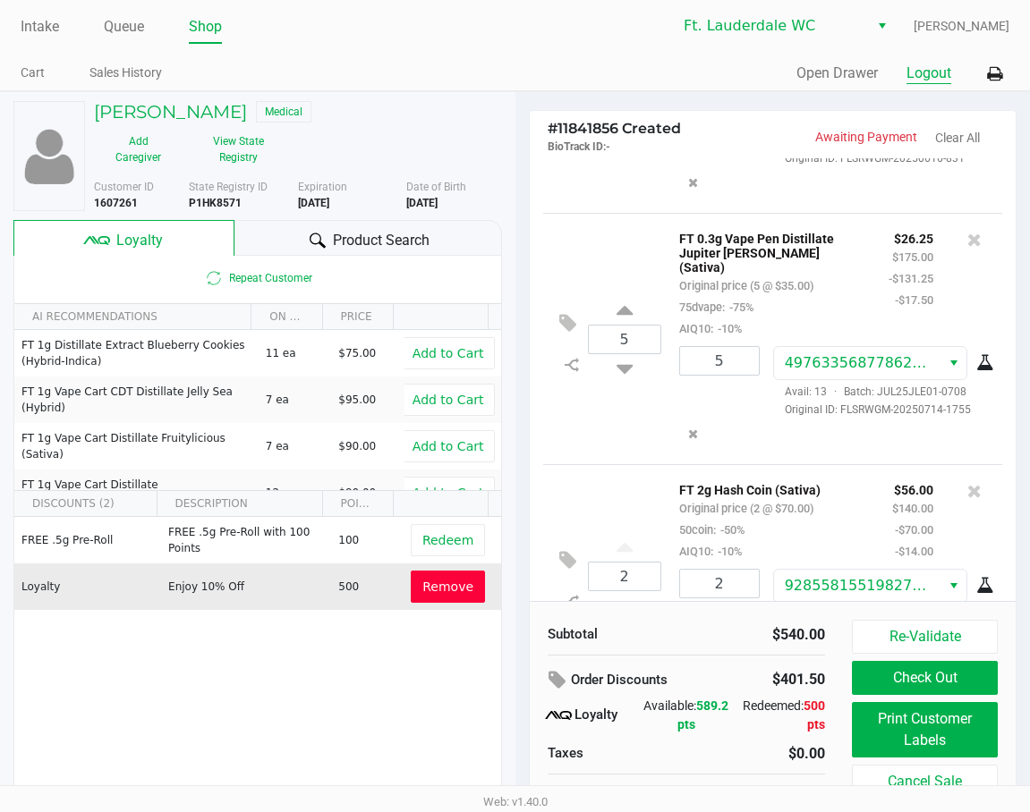
click at [849, 76] on button "Logout" at bounding box center [928, 73] width 45 height 21
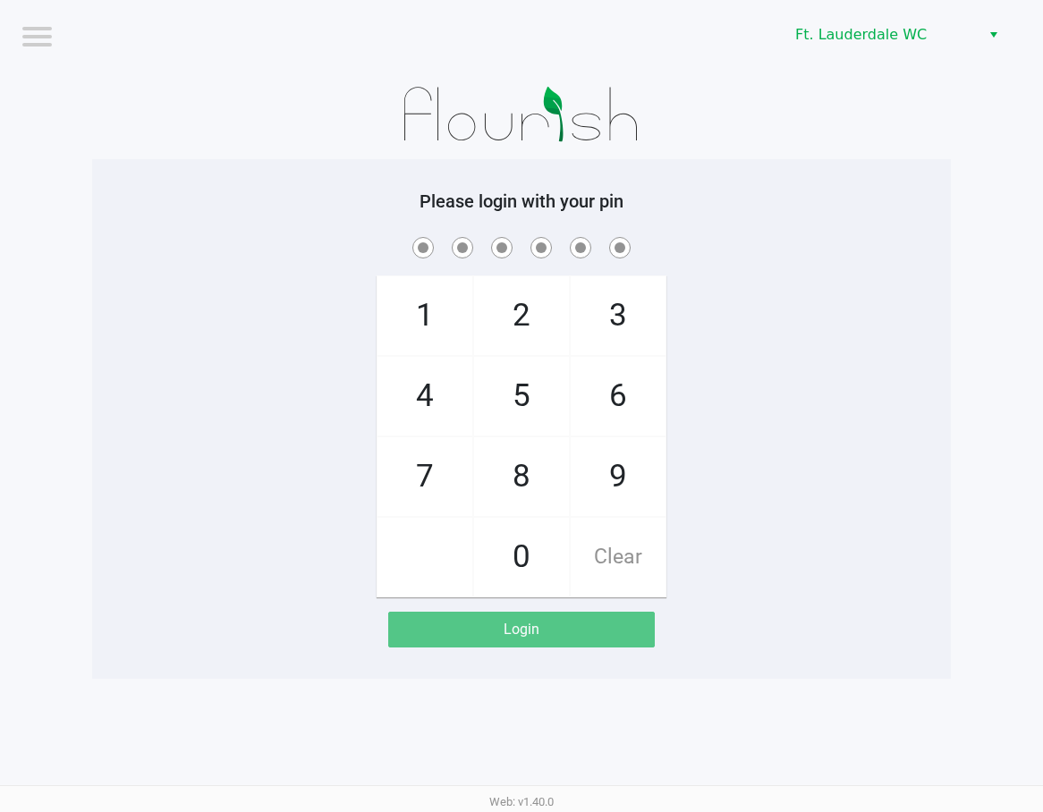
click at [849, 271] on div "1 4 7 2 5 8 0 3 6 9 Clear" at bounding box center [521, 415] width 859 height 364
checkbox input "true"
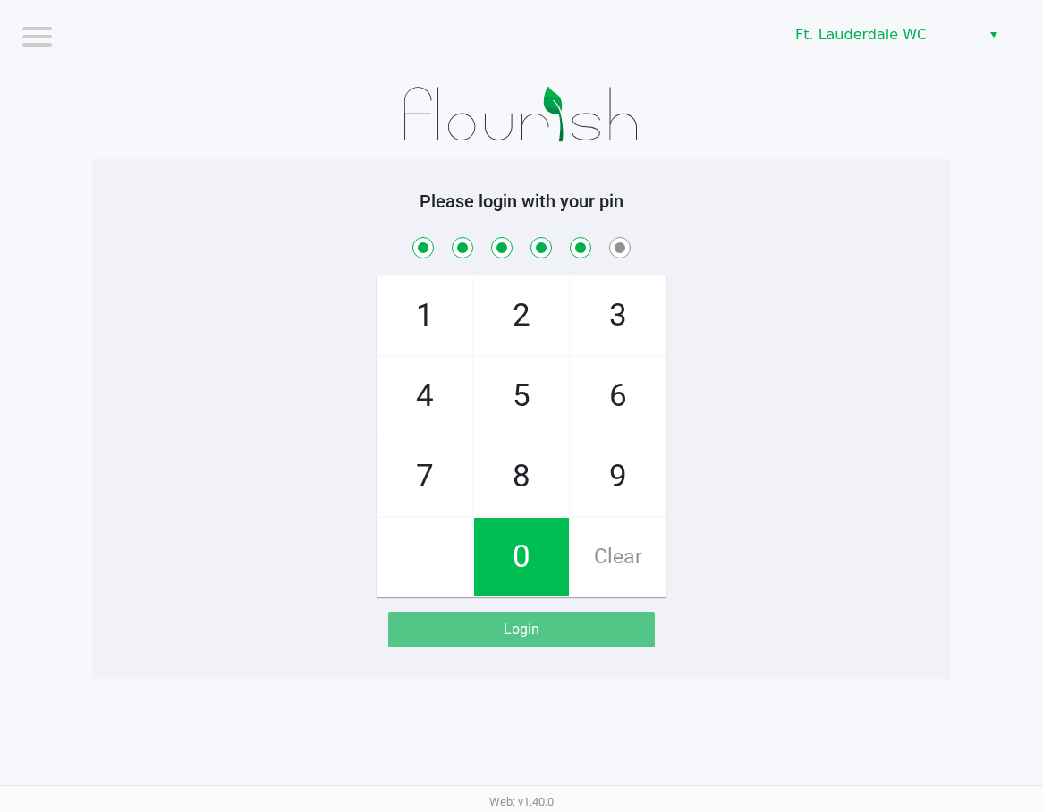
checkbox input "true"
